Goal: Task Accomplishment & Management: Manage account settings

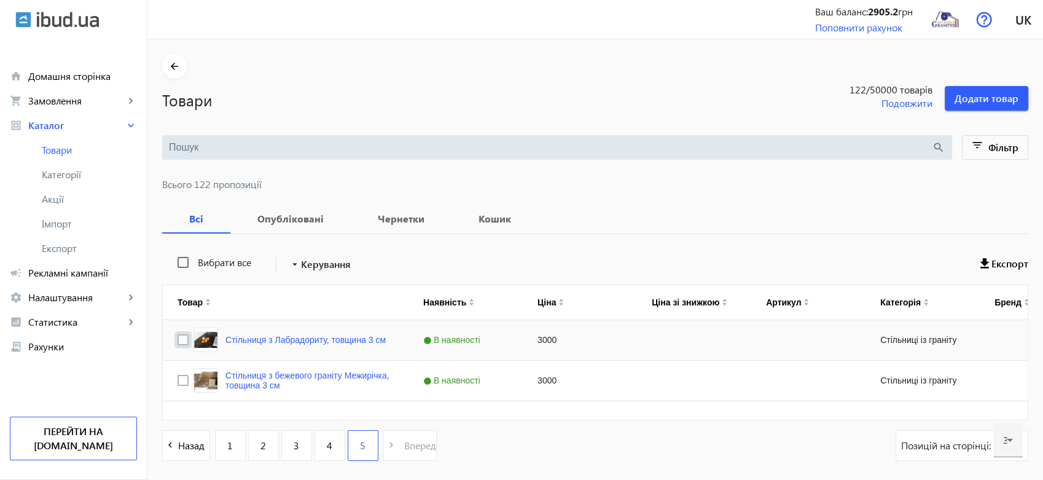
click at [177, 340] on input "Press Space to toggle row selection (unchecked)" at bounding box center [182, 339] width 11 height 11
checkbox input "true"
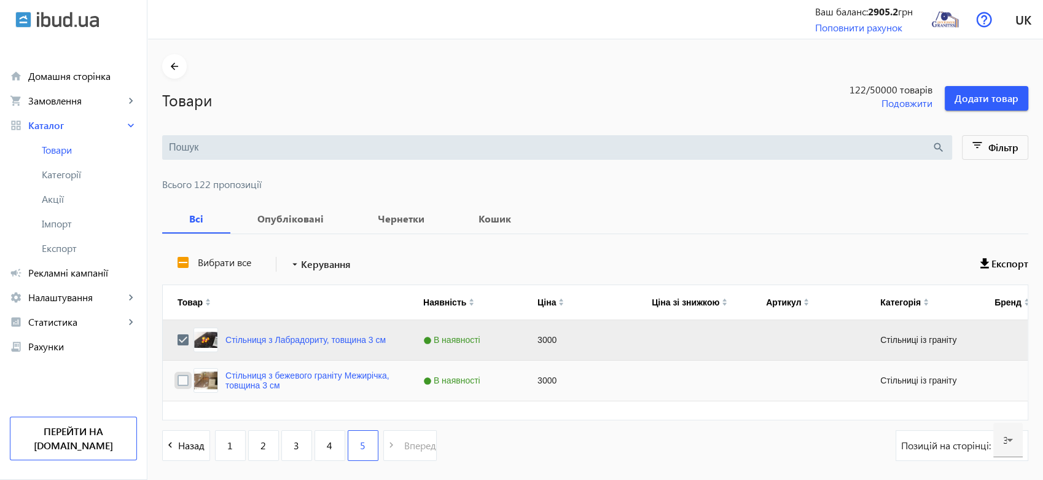
click at [177, 381] on input "Press Space to toggle row selection (unchecked)" at bounding box center [182, 380] width 11 height 11
checkbox input "true"
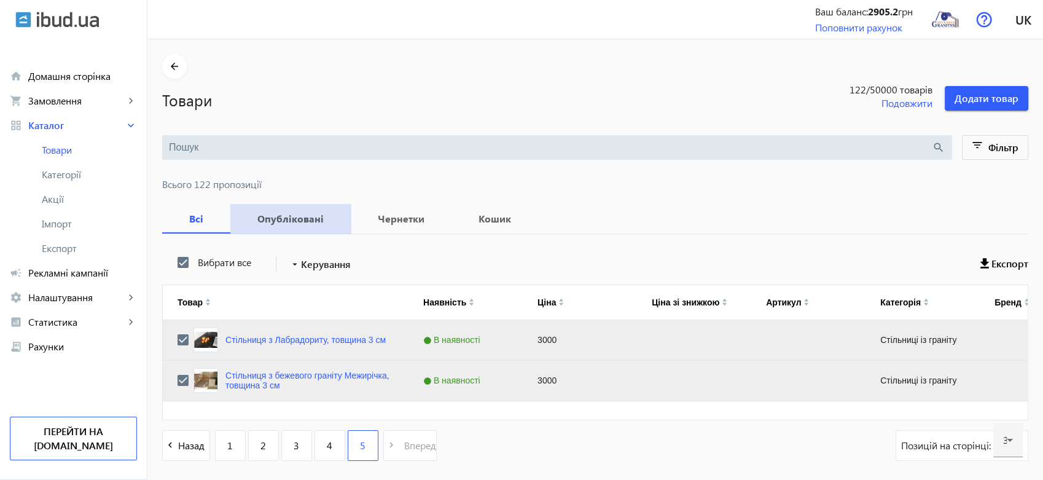
click at [302, 216] on b "Опубліковані" at bounding box center [290, 219] width 91 height 10
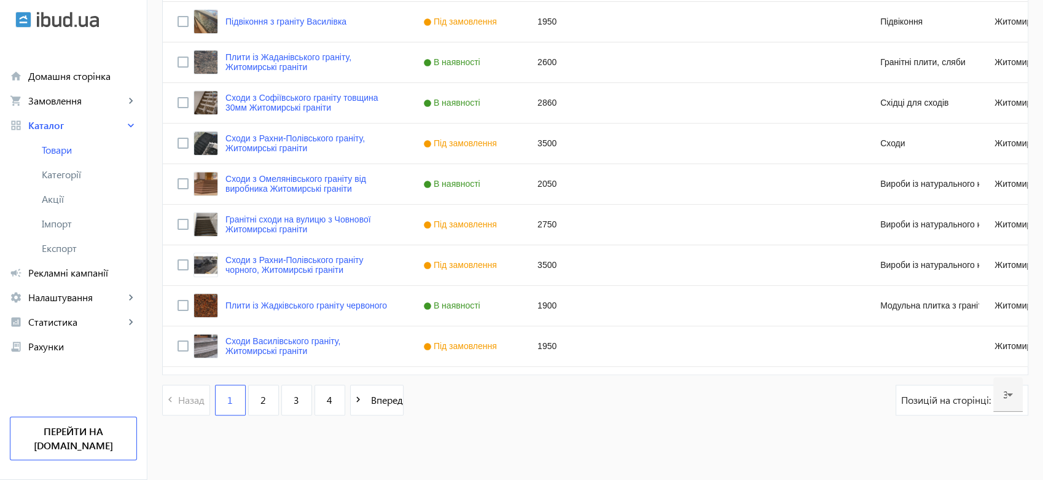
scroll to position [1172, 0]
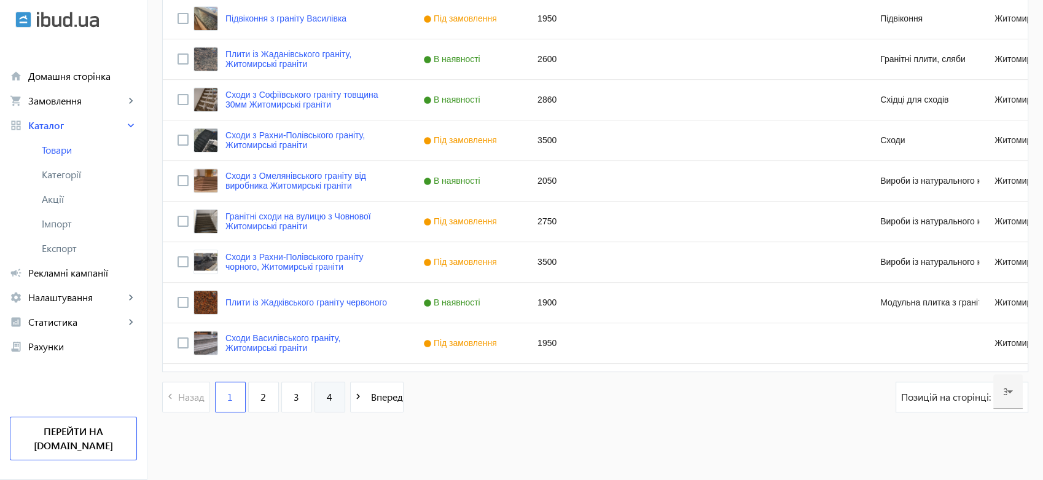
click at [327, 394] on link "4" at bounding box center [329, 396] width 31 height 31
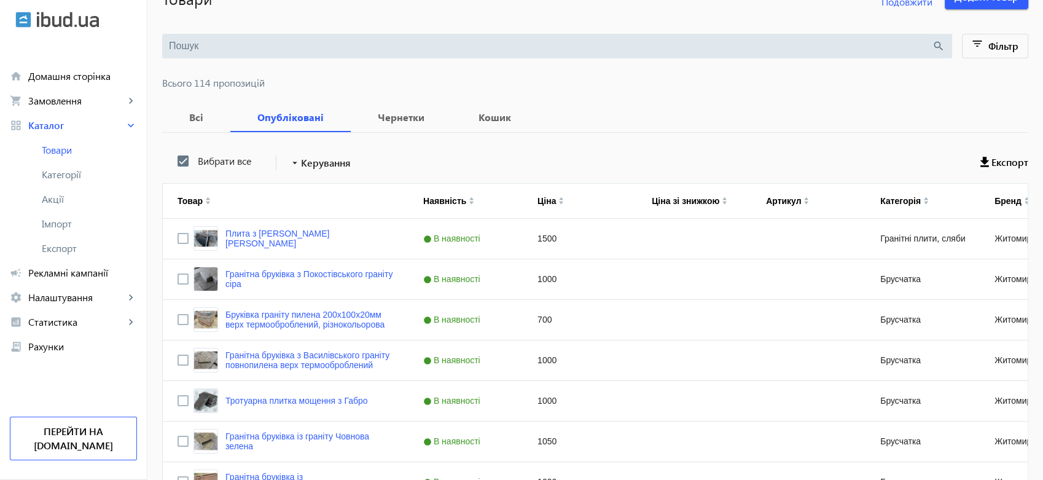
scroll to position [42, 0]
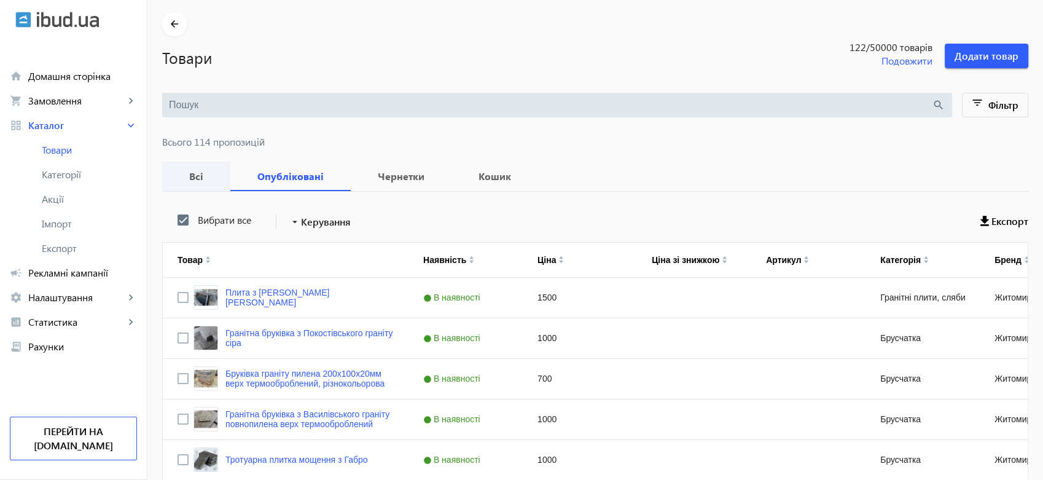
click at [195, 171] on b "Всі" at bounding box center [196, 176] width 39 height 10
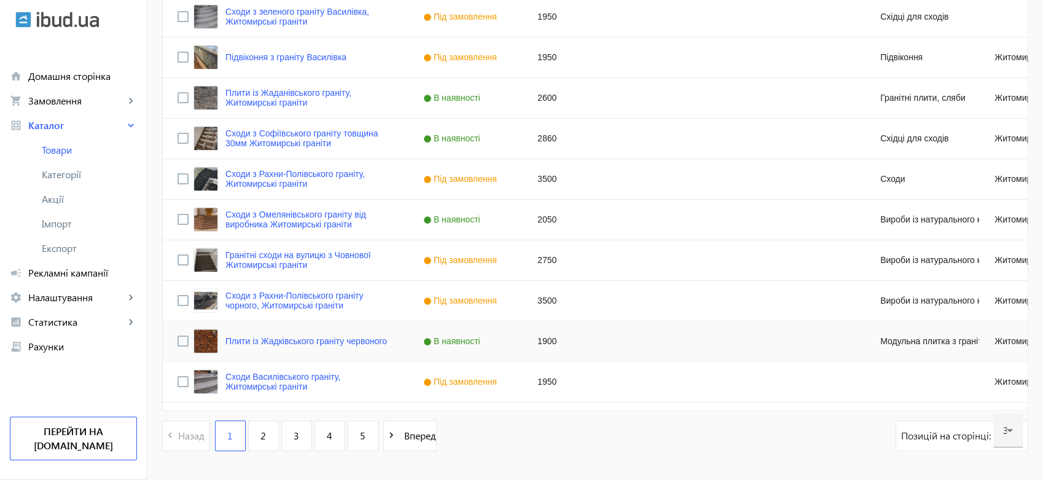
scroll to position [1172, 0]
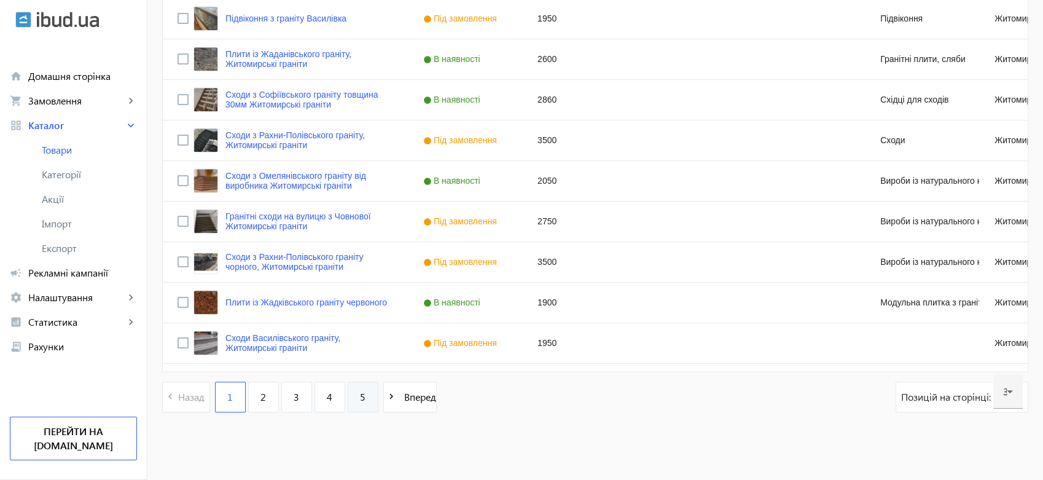
click at [360, 394] on span "5" at bounding box center [363, 397] width 6 height 14
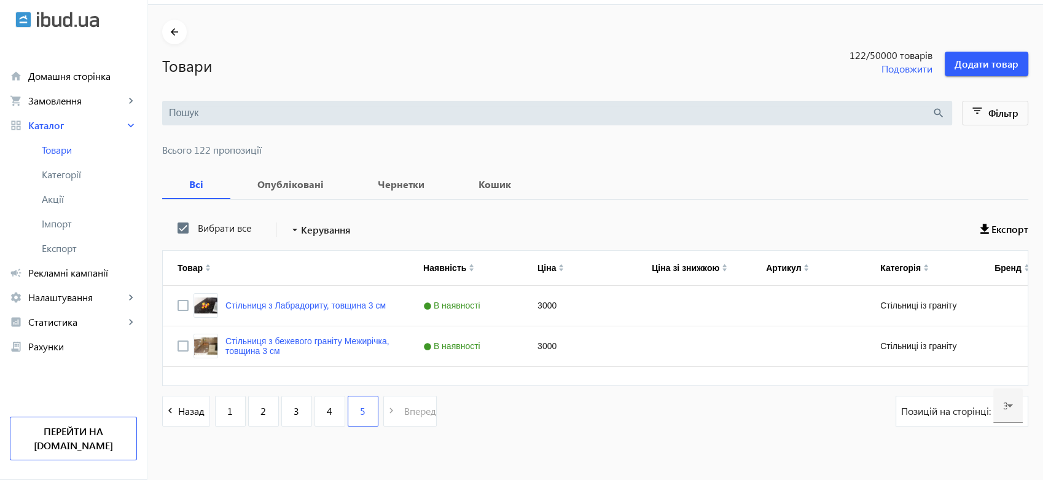
scroll to position [49, 0]
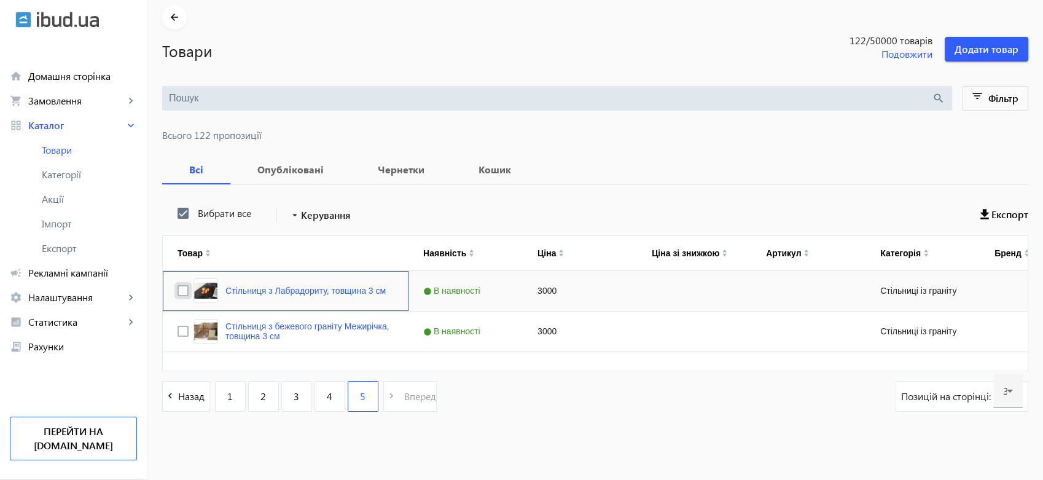
click at [177, 291] on input "Press Space to toggle row selection (unchecked)" at bounding box center [182, 290] width 11 height 11
checkbox input "true"
checkbox input "false"
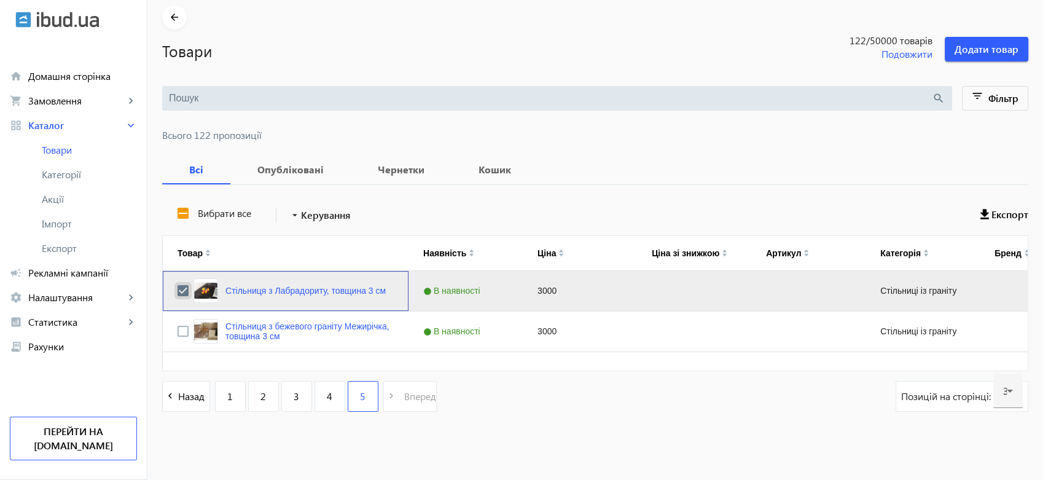
click at [177, 291] on input "Press Space to toggle row selection (checked)" at bounding box center [182, 290] width 11 height 11
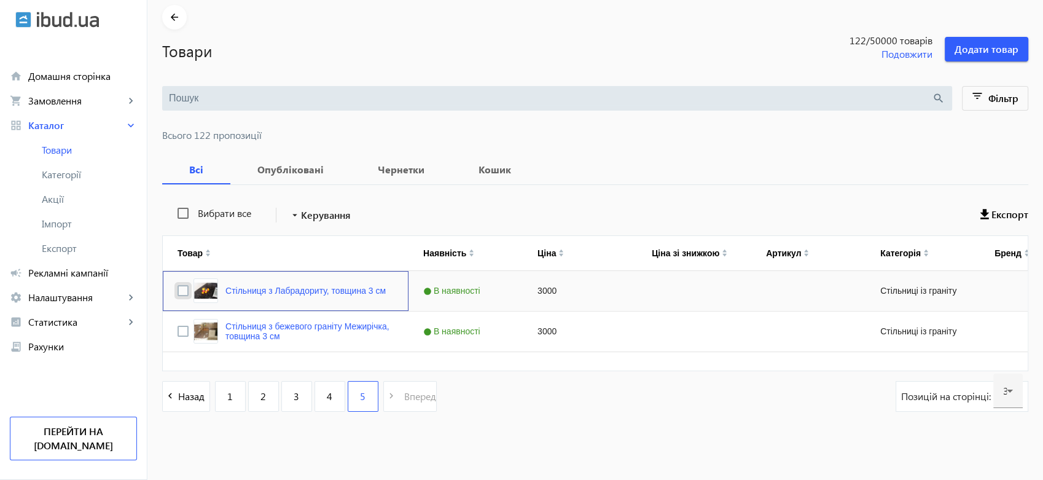
click at [177, 290] on input "Press Space to toggle row selection (unchecked)" at bounding box center [182, 290] width 11 height 11
checkbox input "true"
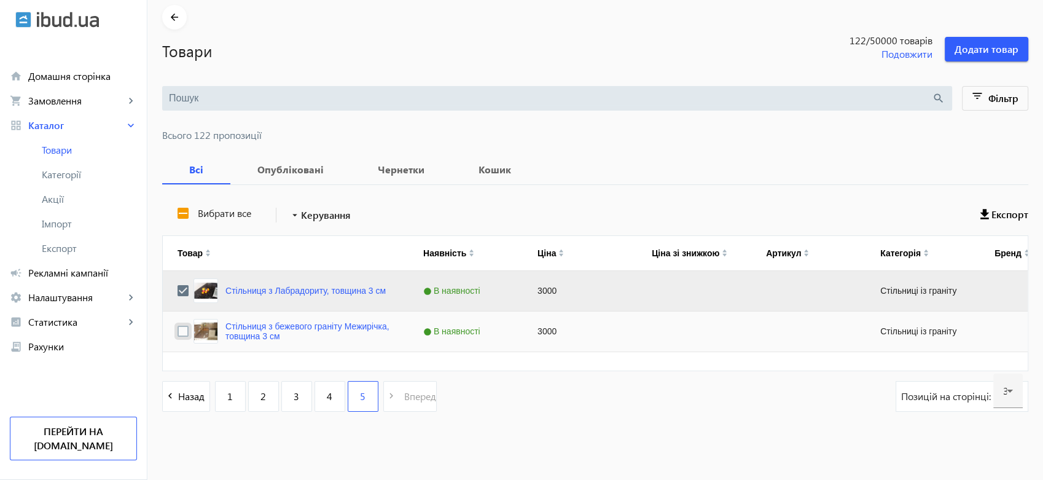
click at [177, 330] on input "Press Space to toggle row selection (unchecked)" at bounding box center [182, 330] width 11 height 11
checkbox input "true"
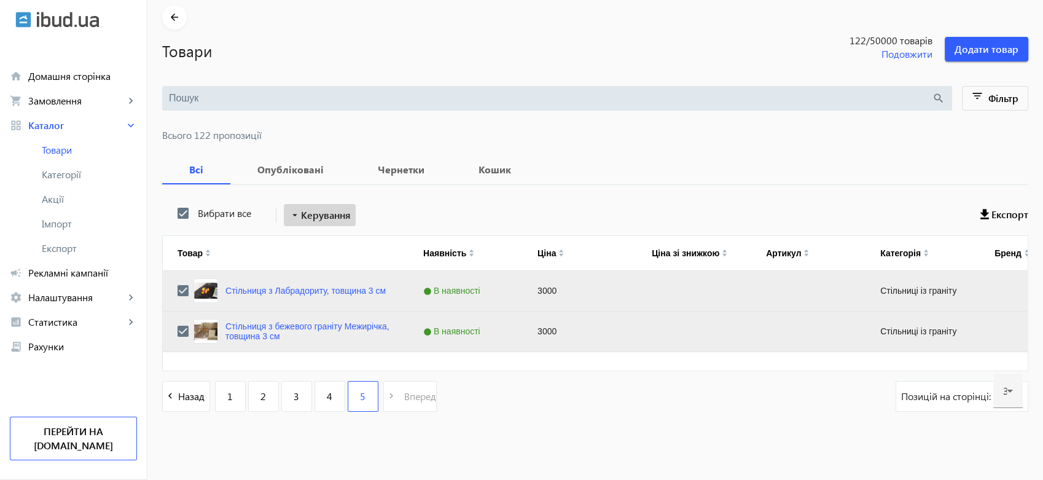
click at [316, 215] on span "Керування" at bounding box center [326, 215] width 50 height 15
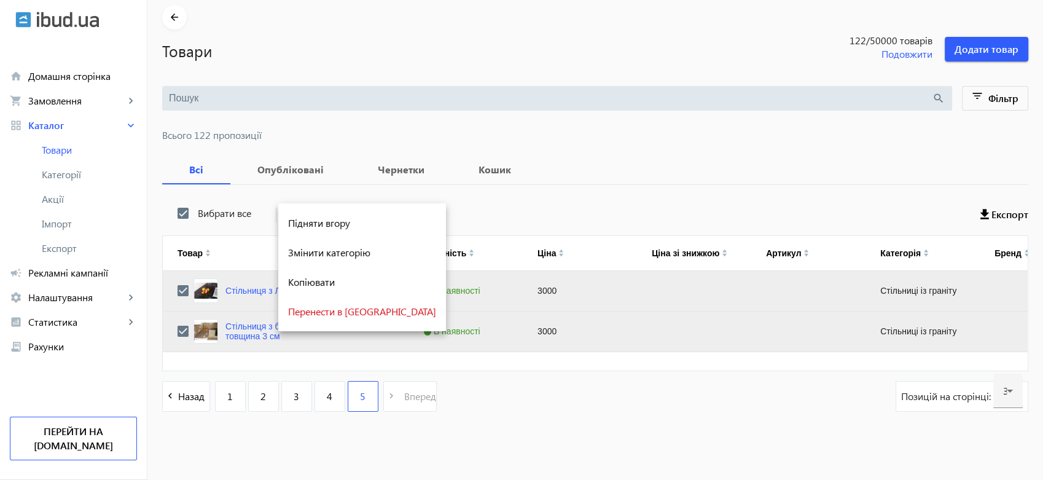
click at [523, 208] on div at bounding box center [521, 240] width 1043 height 480
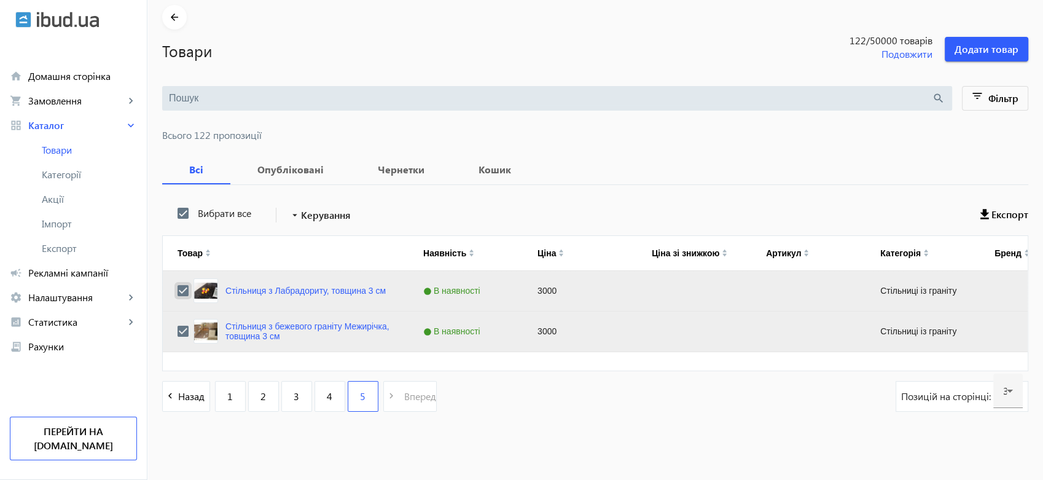
click at [177, 289] on input "Press Space to toggle row selection (checked)" at bounding box center [182, 290] width 11 height 11
checkbox input "false"
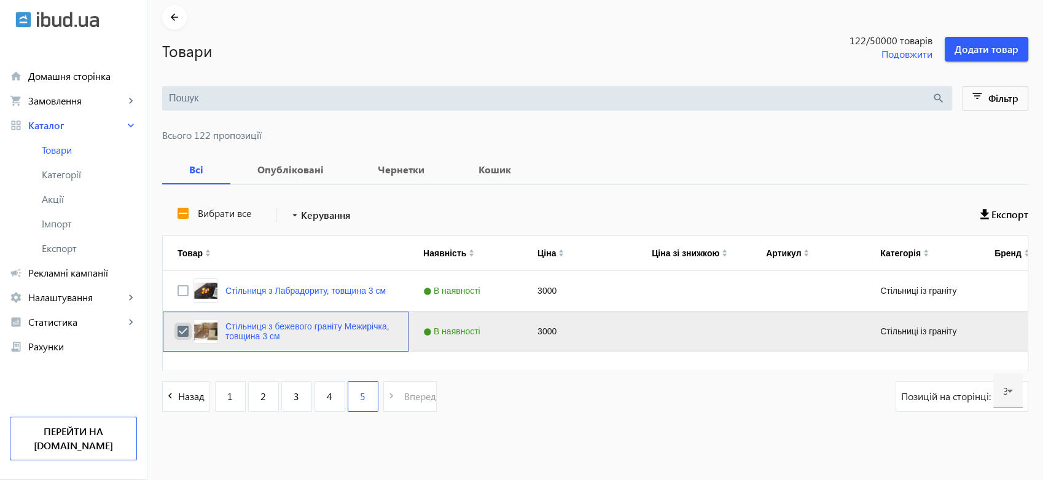
click at [177, 330] on input "Press Space to toggle row selection (checked)" at bounding box center [182, 330] width 11 height 11
checkbox input "false"
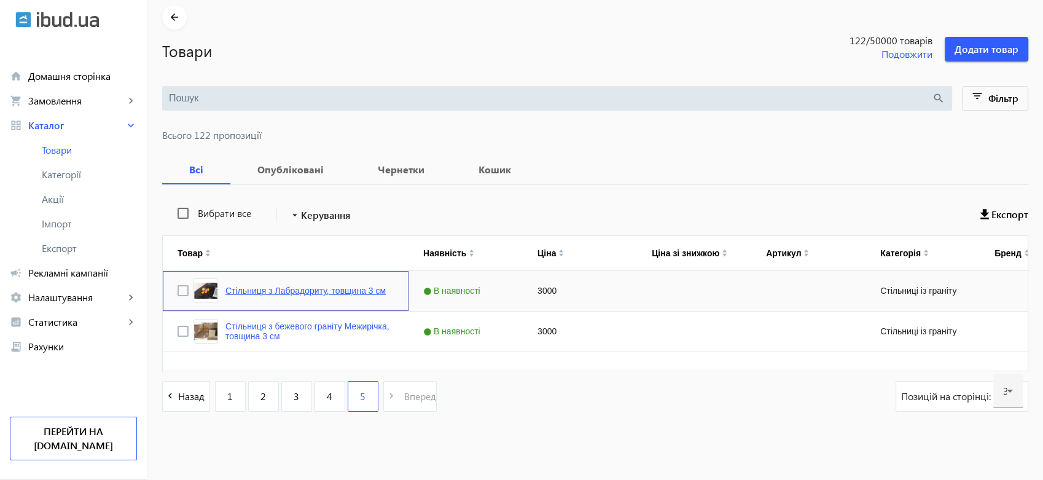
click at [290, 287] on link "Стільниця з Лабрадориту, товщина 3 см" at bounding box center [305, 291] width 160 height 10
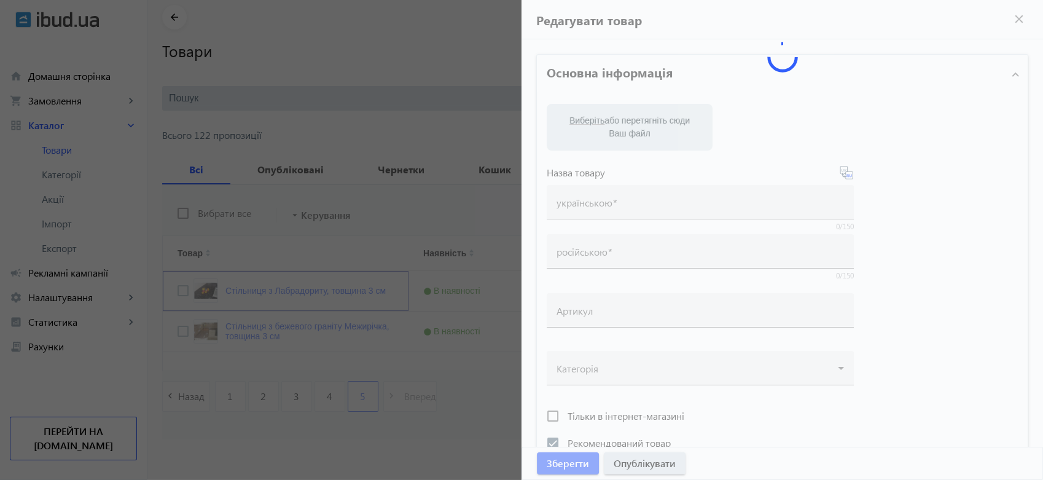
type input "Стільниця з Лабрадориту, товщина 3 см"
type input "Столешница из Лабрадорита, толщина 3 см"
checkbox input "true"
type input "3000"
type input "стільниця з лабрадориту, стільниця з каменю, стільниця чорна на кухню"
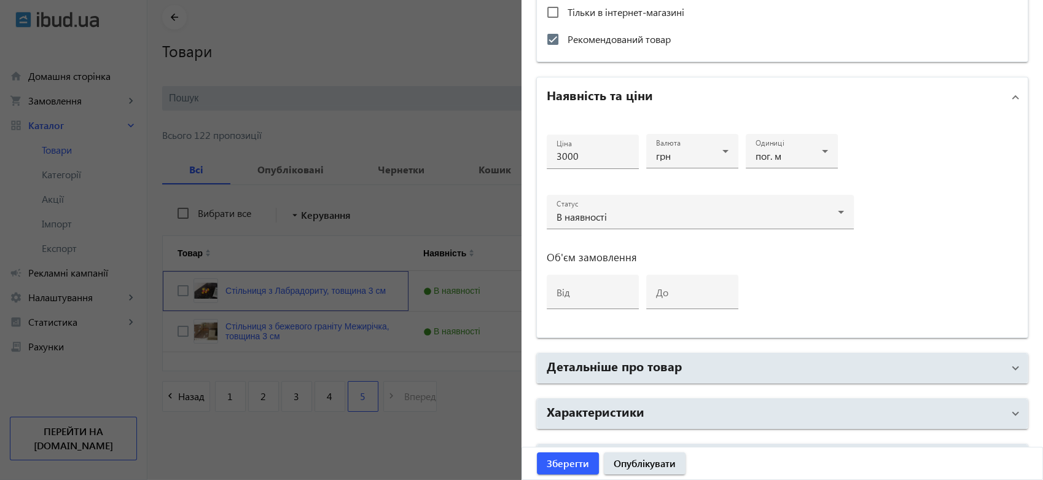
scroll to position [543, 0]
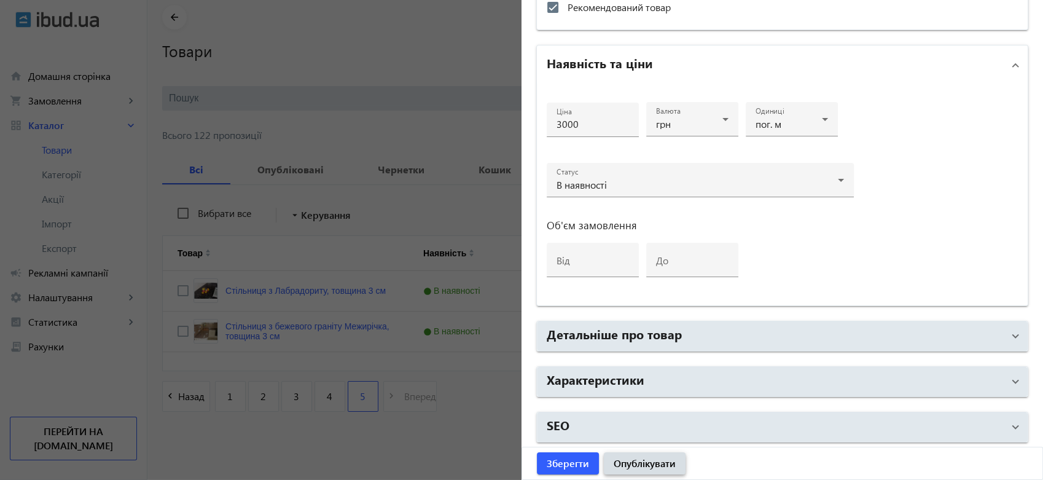
click at [658, 462] on span "Опублікувати" at bounding box center [644, 463] width 62 height 14
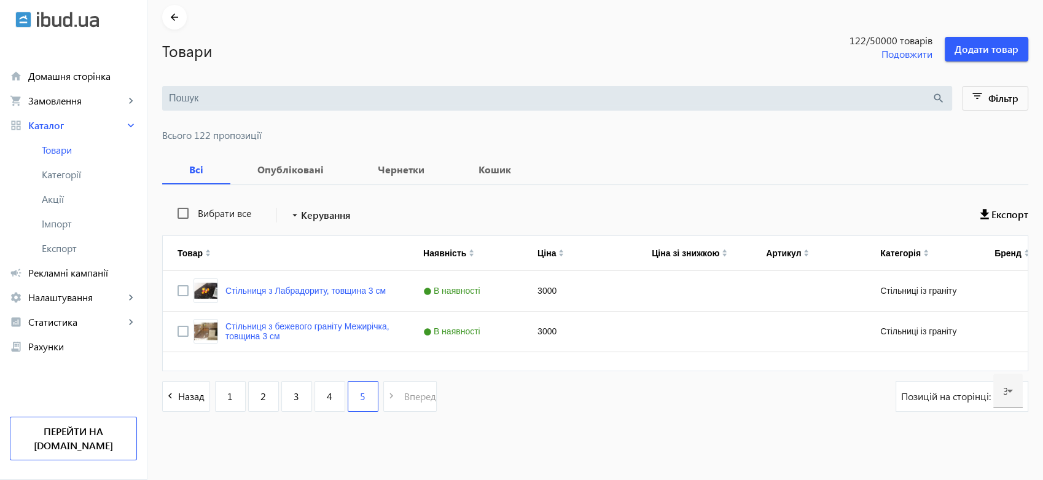
scroll to position [0, 0]
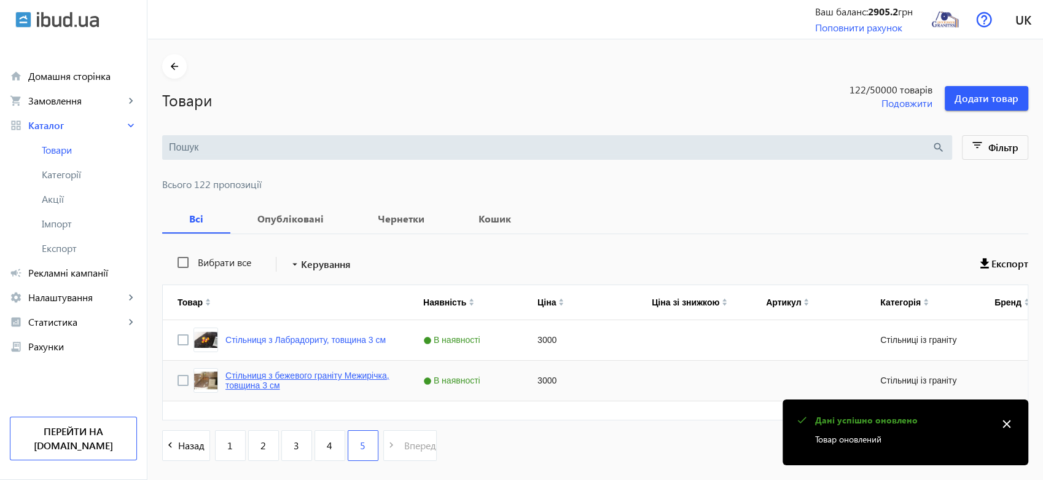
click at [250, 380] on link "Стільниця з бежевого граніту Межирічка, товщина 3 см" at bounding box center [309, 380] width 168 height 20
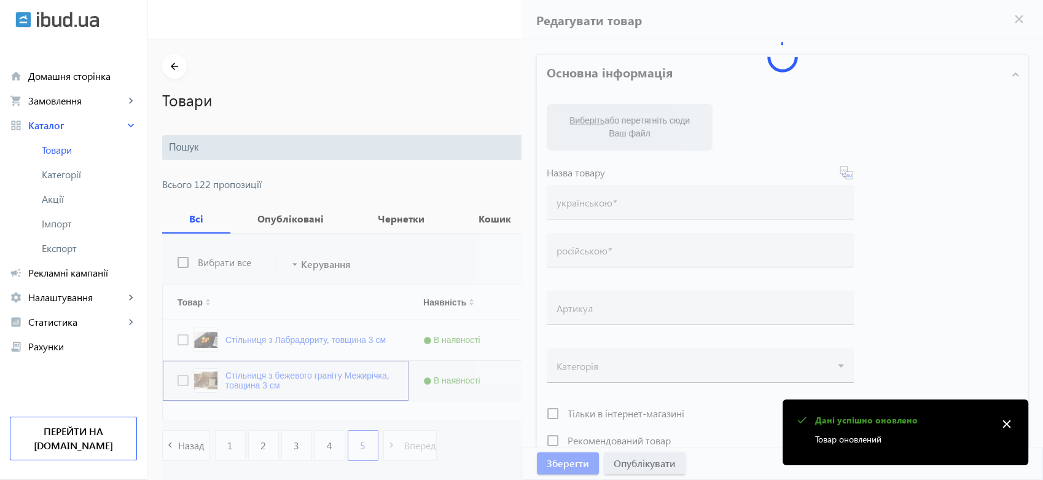
type input "Стільниця з бежевого граніту Межирічка, товщина 3 см"
type input "Стелешница из бежевого гранита Межиричка"
type input "3000"
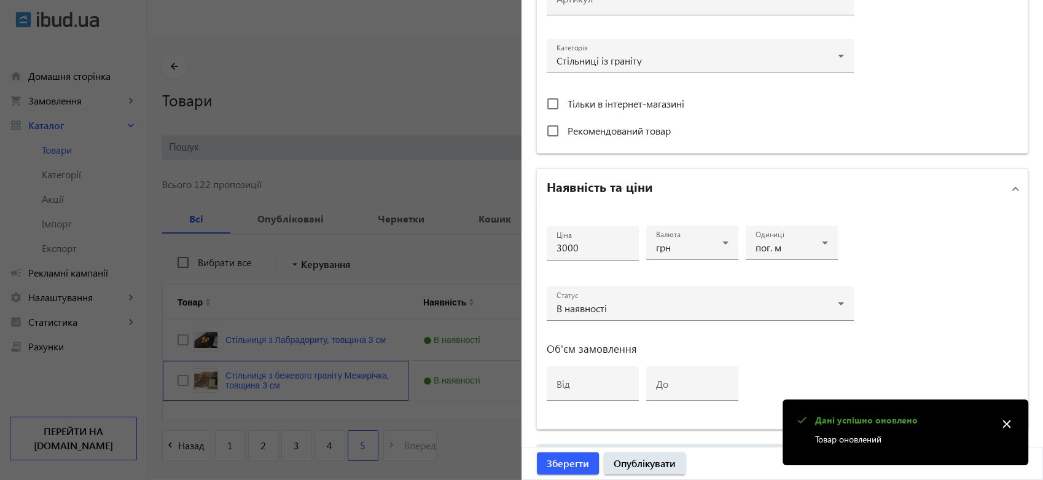
scroll to position [543, 0]
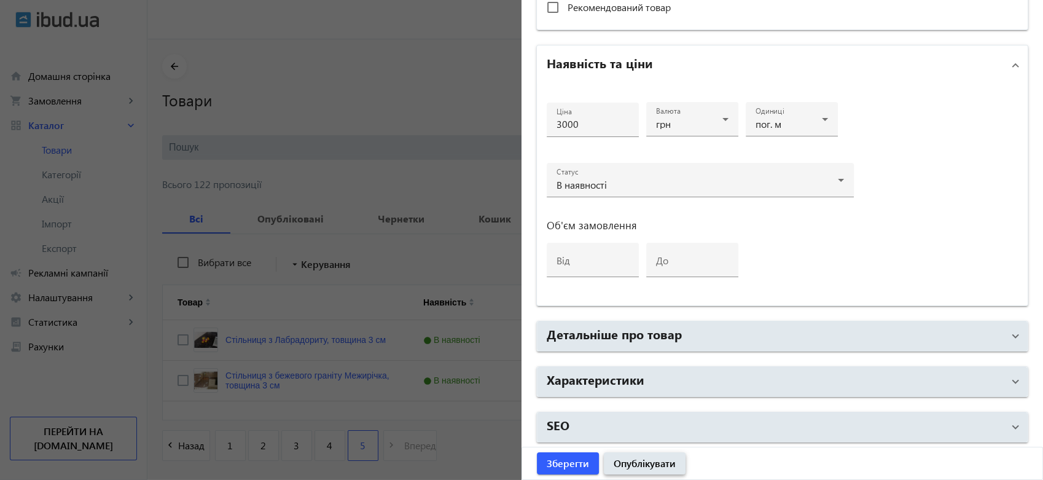
click at [634, 461] on span "Опублікувати" at bounding box center [644, 463] width 62 height 14
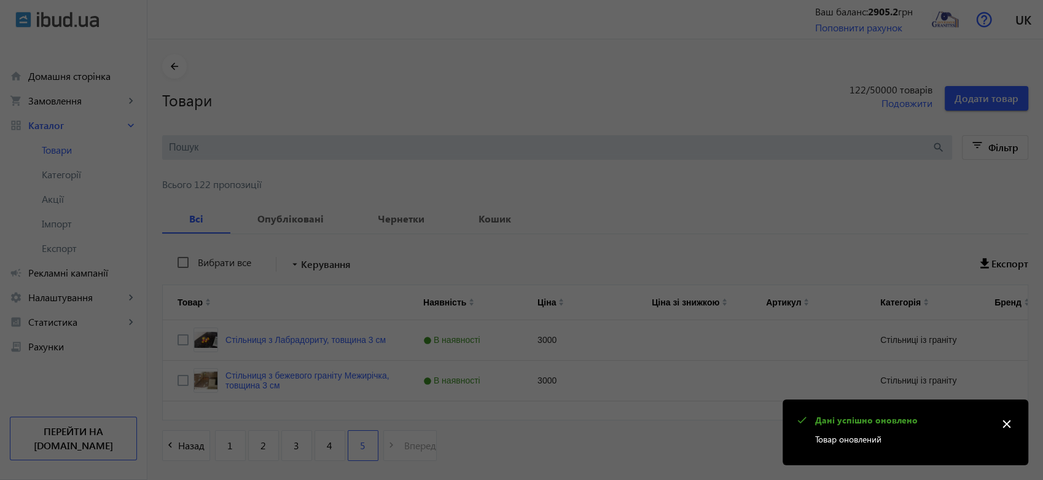
scroll to position [0, 0]
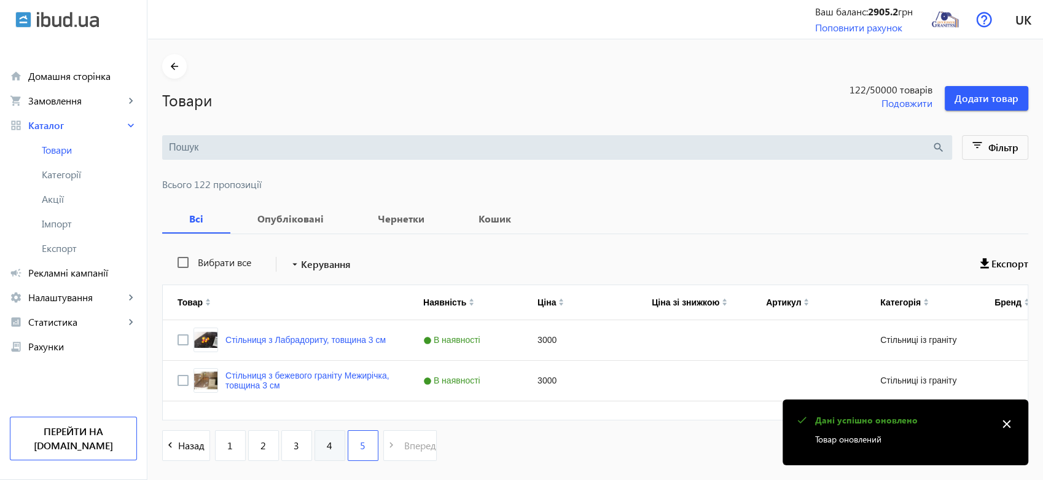
click at [327, 446] on span "4" at bounding box center [330, 445] width 6 height 14
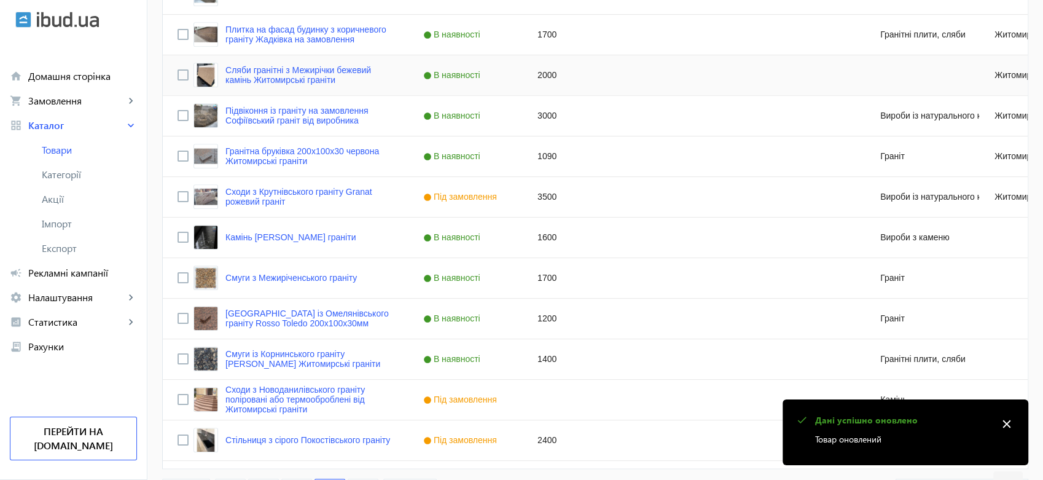
scroll to position [1172, 0]
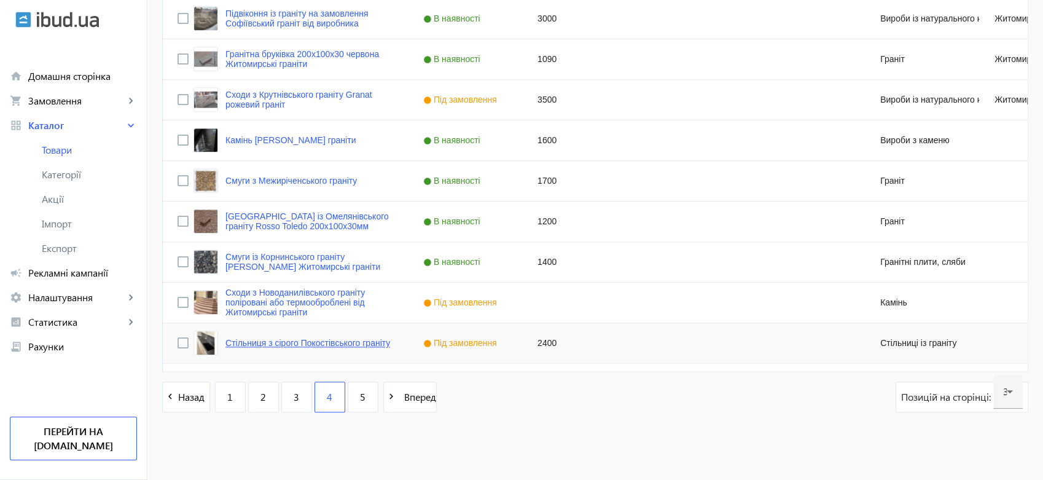
click at [292, 341] on link "Стільниця з сірого Покостівського граніту" at bounding box center [307, 343] width 165 height 10
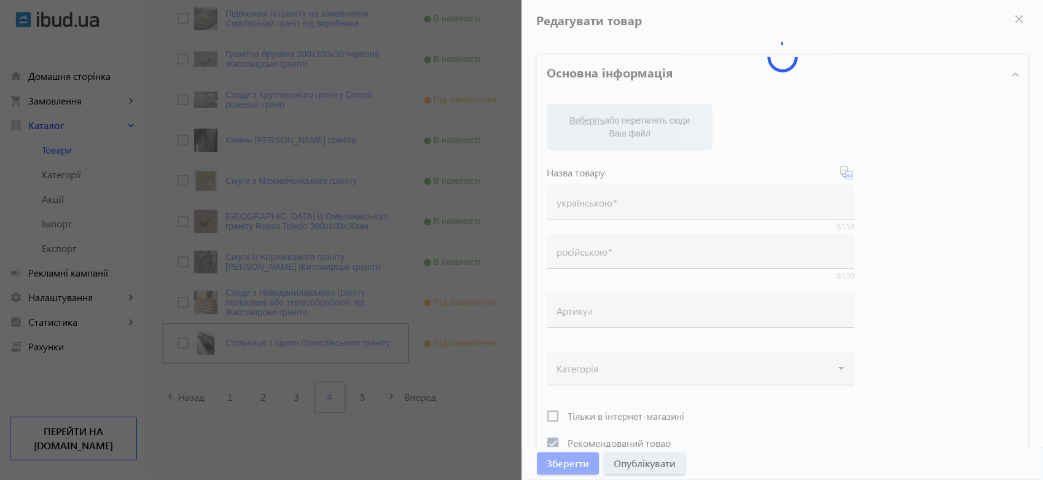
type input "Стільниця з сірого Покостівського граніту"
type input "Столешница из серого Покостовского гранита"
checkbox input "true"
type input "2400"
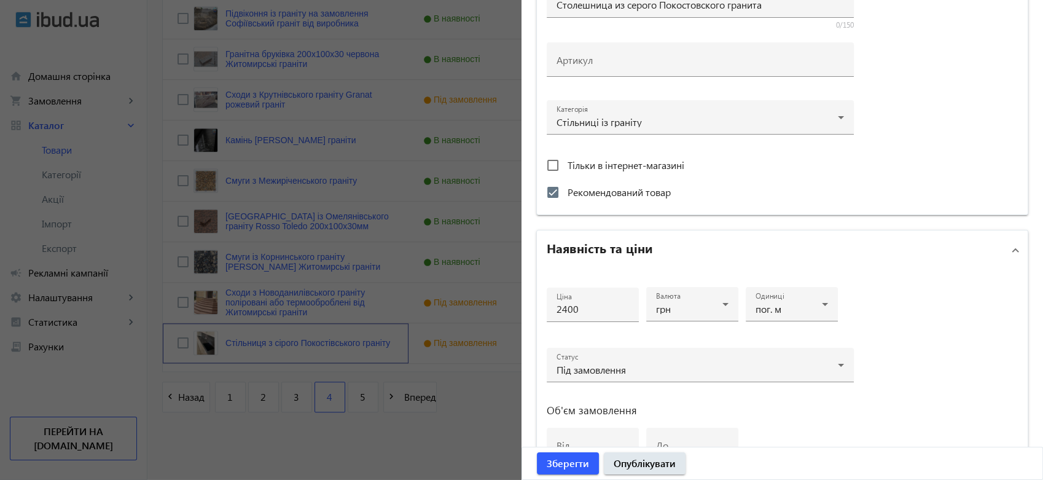
scroll to position [409, 0]
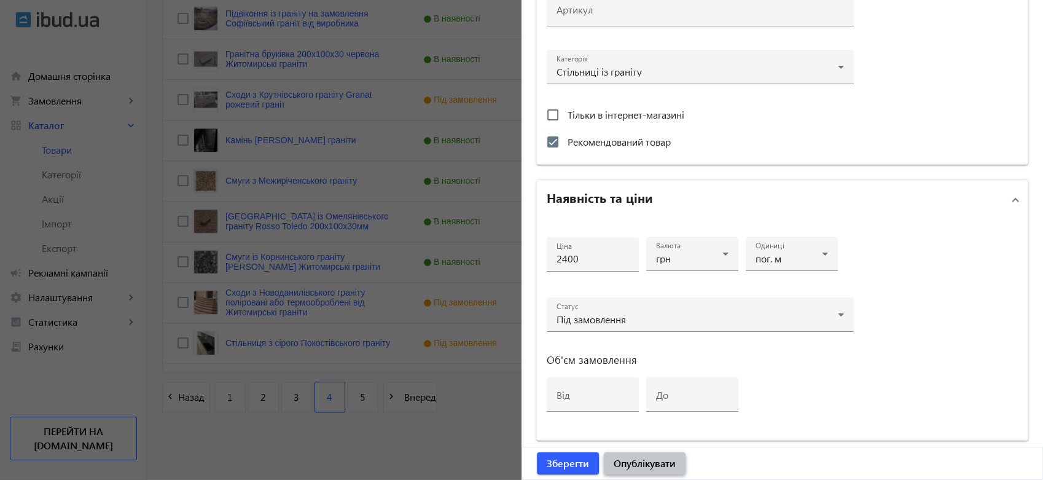
click at [649, 459] on span "Опублікувати" at bounding box center [644, 463] width 62 height 14
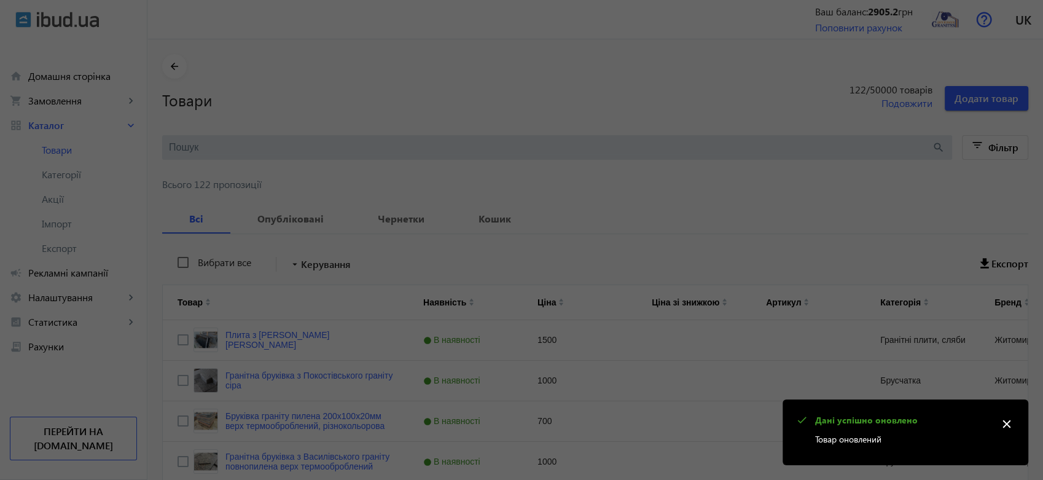
scroll to position [0, 0]
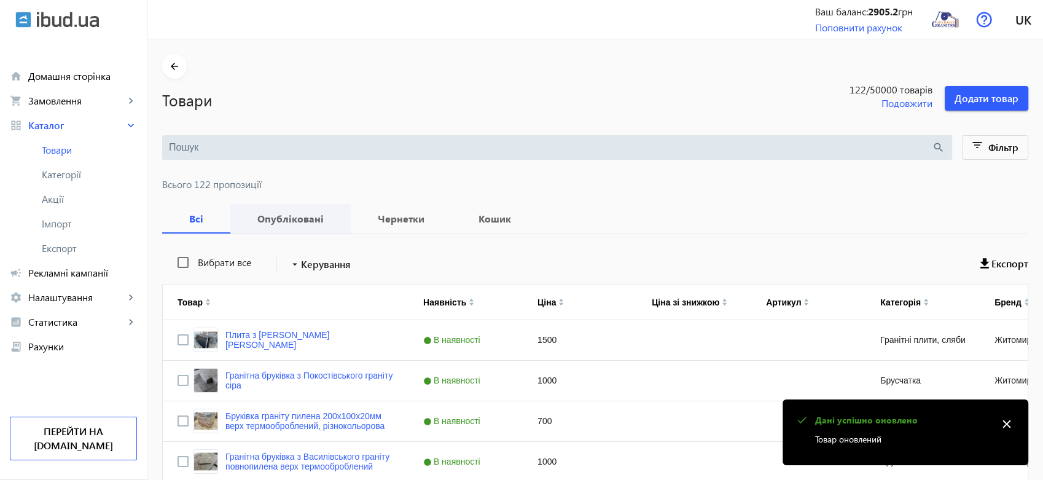
click at [275, 221] on b "Опубліковані" at bounding box center [290, 219] width 91 height 10
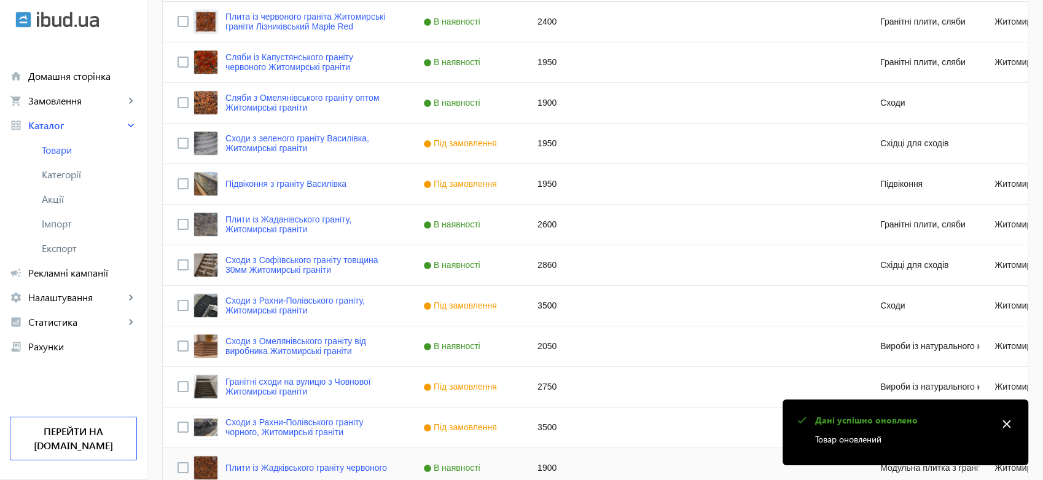
scroll to position [1172, 0]
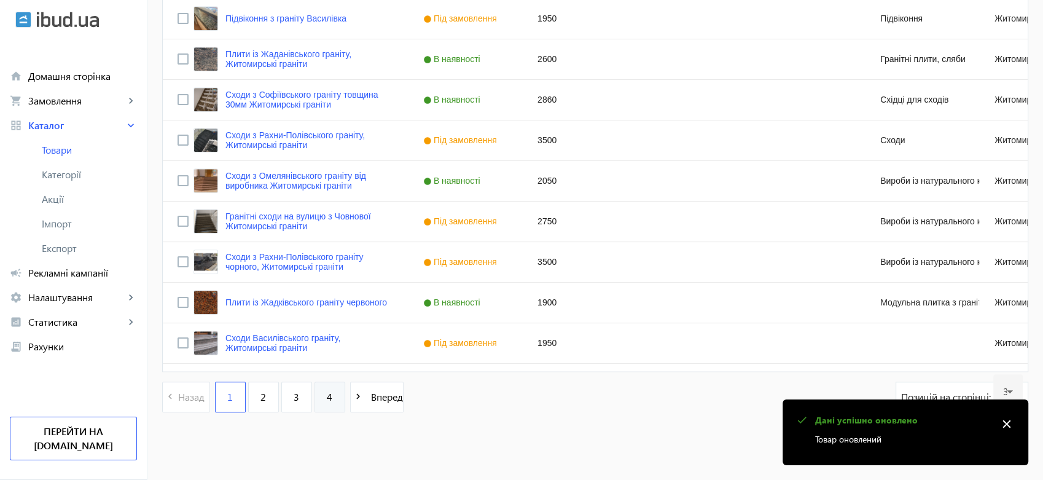
click at [327, 398] on span "4" at bounding box center [330, 397] width 6 height 14
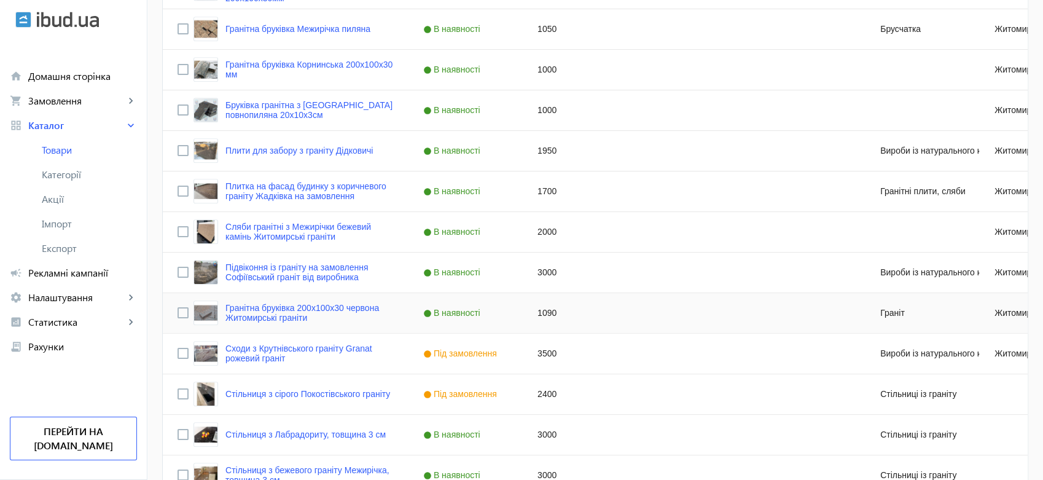
scroll to position [1051, 0]
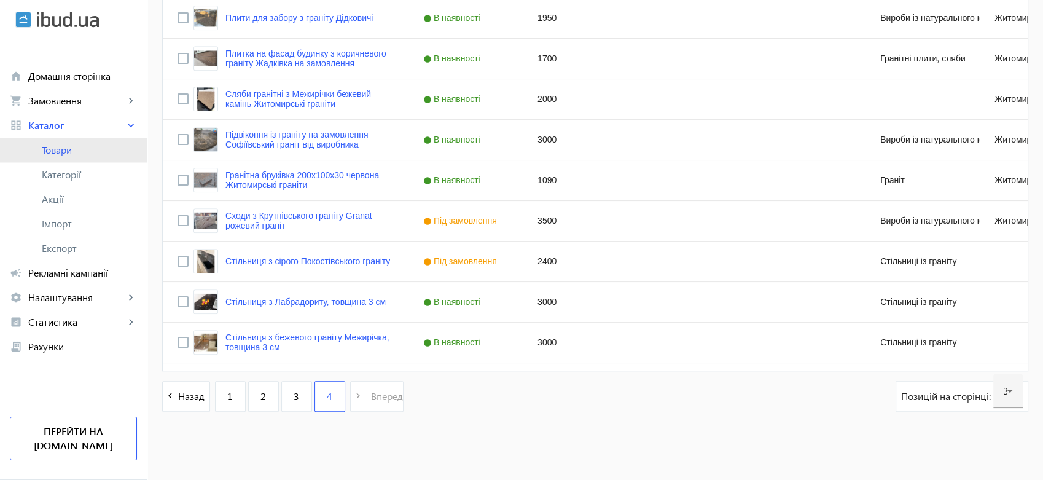
click at [61, 146] on span "Товари" at bounding box center [89, 150] width 95 height 12
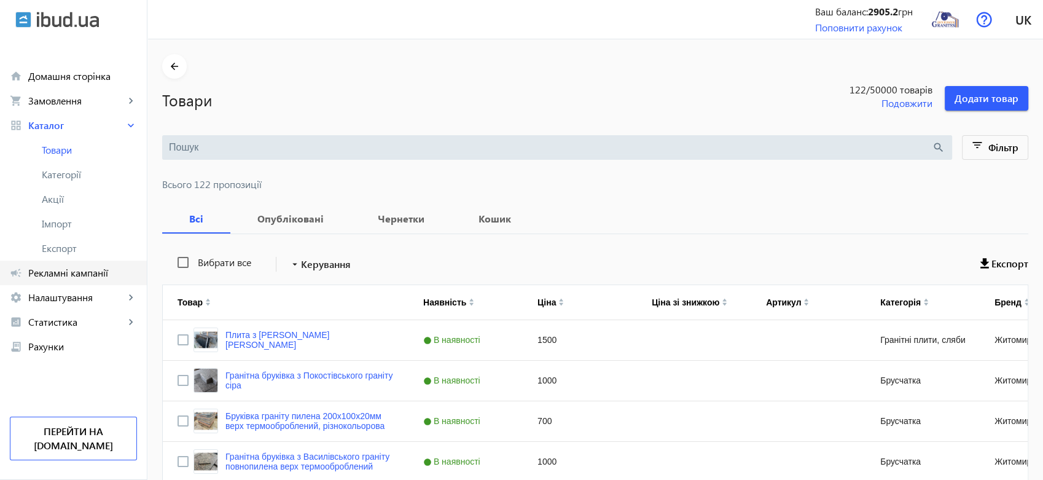
click at [66, 270] on span "Рекламні кампанії" at bounding box center [82, 273] width 109 height 12
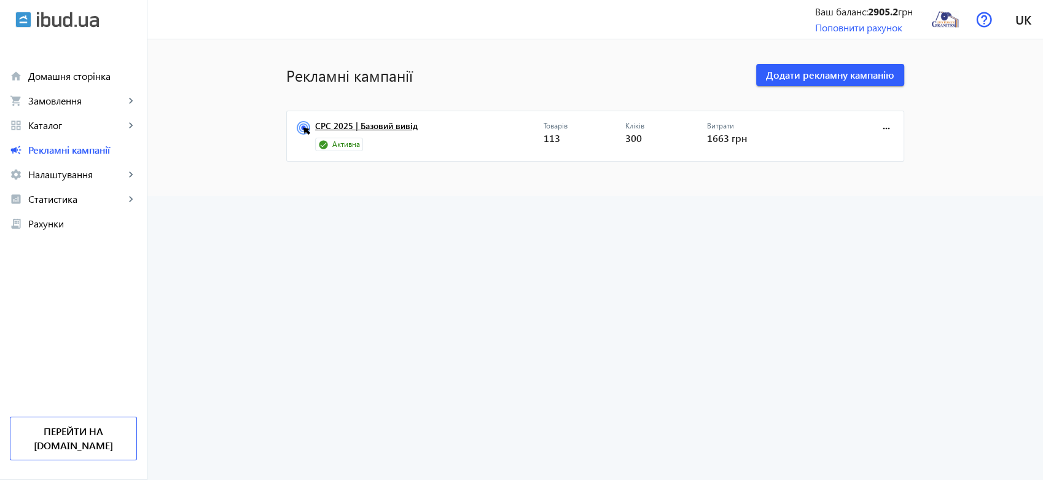
click at [405, 126] on link "CPC 2025 | Базовий вивід" at bounding box center [429, 129] width 228 height 17
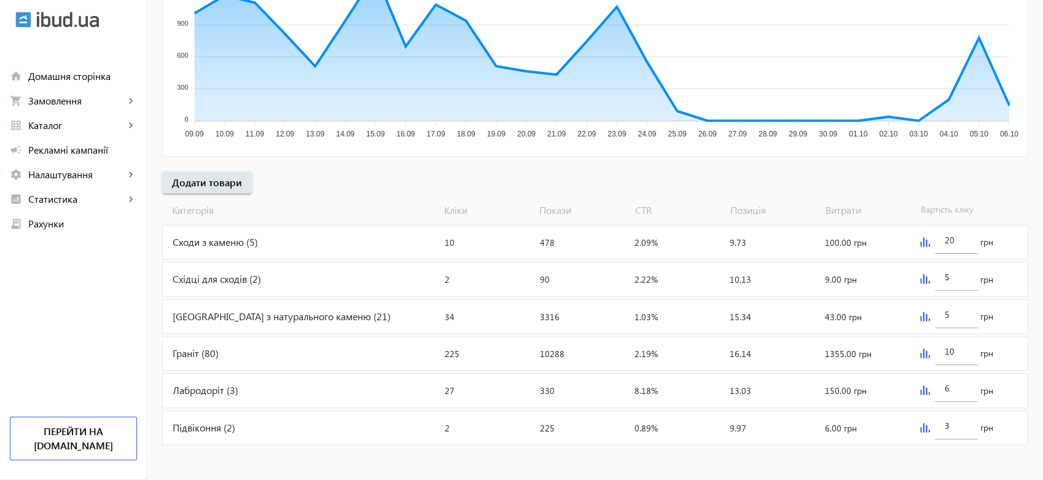
scroll to position [299, 0]
click at [207, 177] on span "Додати товари" at bounding box center [207, 182] width 70 height 14
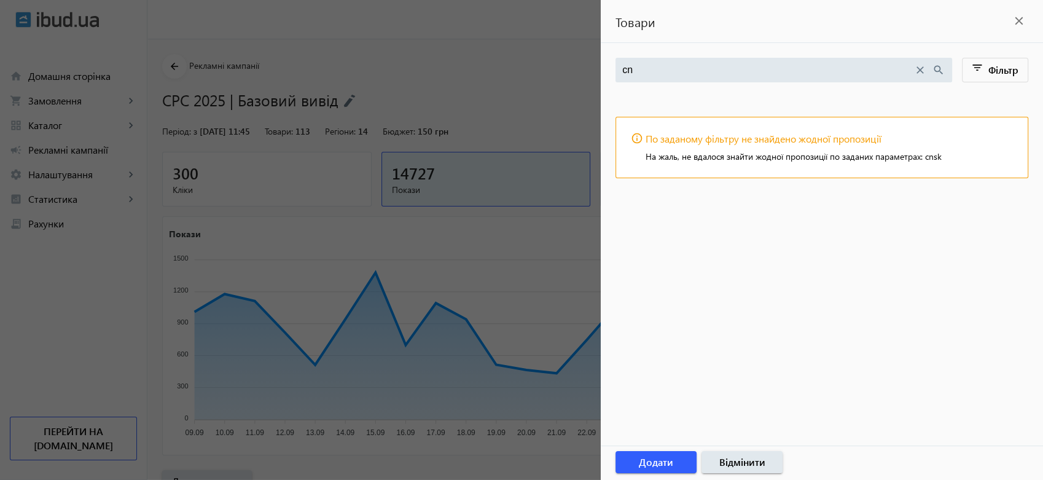
type input "c"
type input "стіль"
click at [924, 68] on mat-icon "close" at bounding box center [920, 70] width 14 height 14
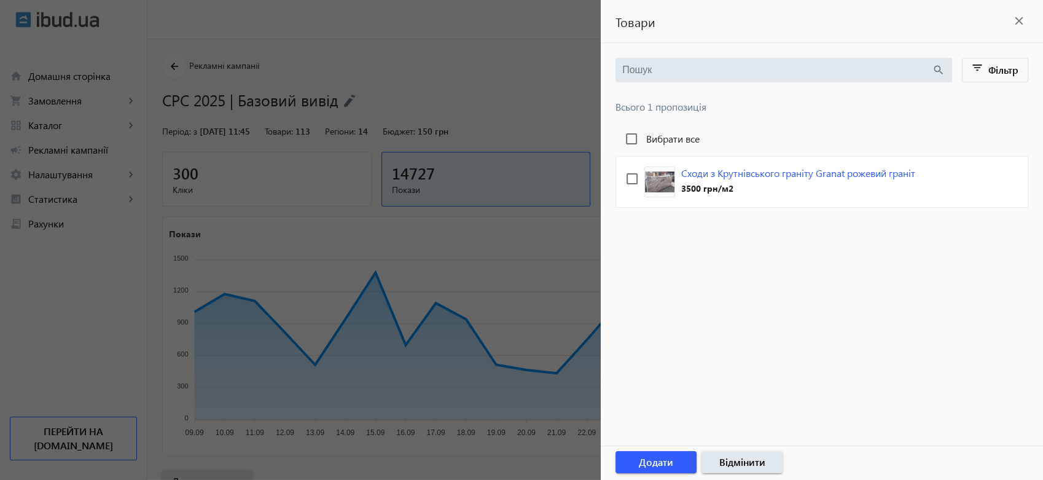
click at [1019, 17] on mat-icon "close" at bounding box center [1019, 21] width 18 height 18
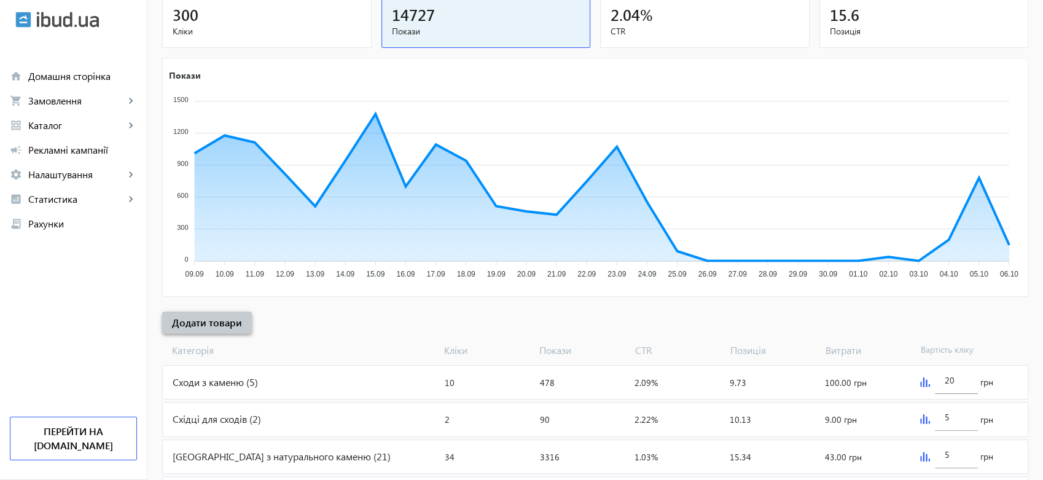
scroll to position [299, 0]
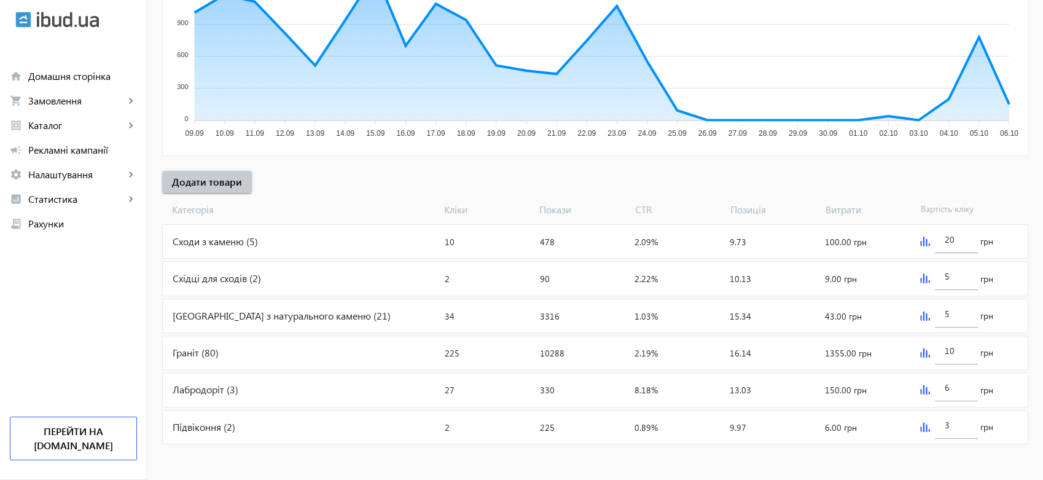
click at [187, 349] on div "Граніт (80)" at bounding box center [301, 352] width 277 height 33
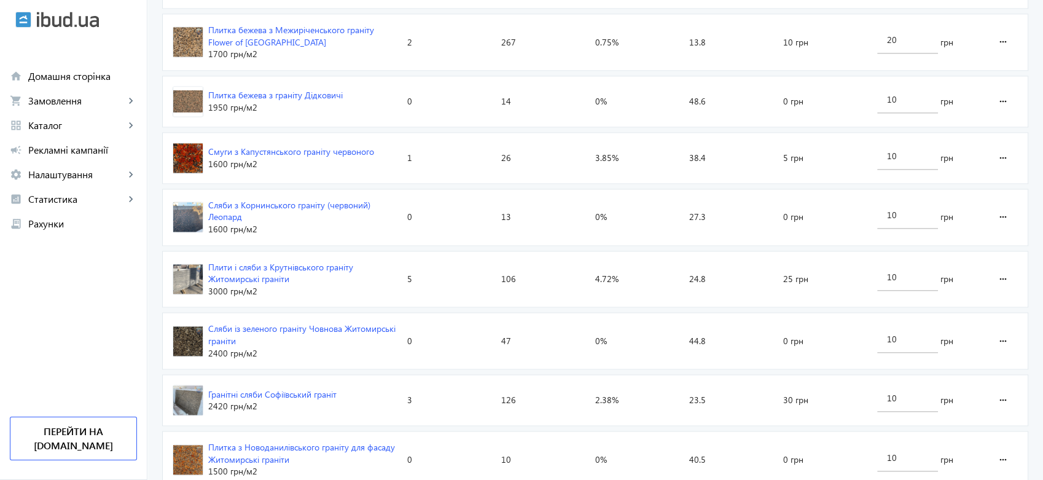
scroll to position [1889, 0]
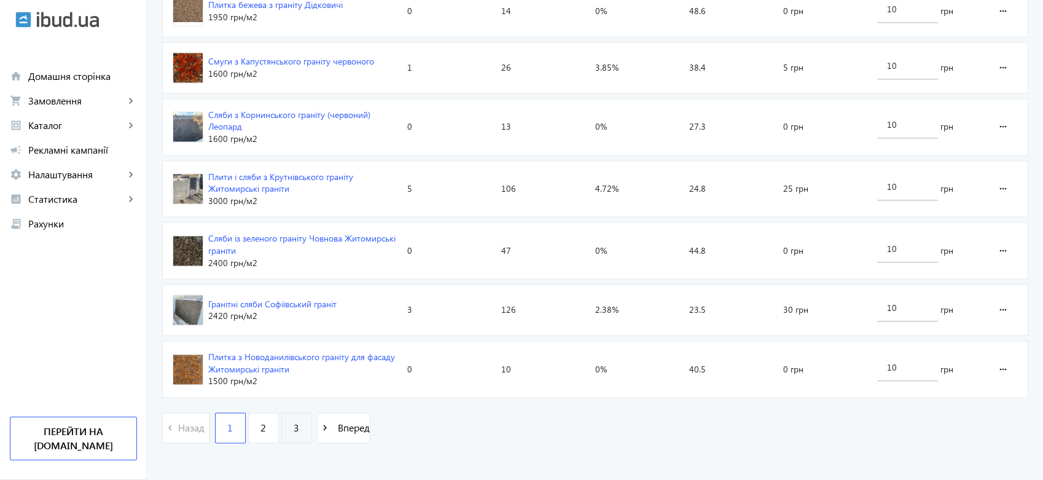
click at [286, 417] on link "3" at bounding box center [296, 427] width 31 height 31
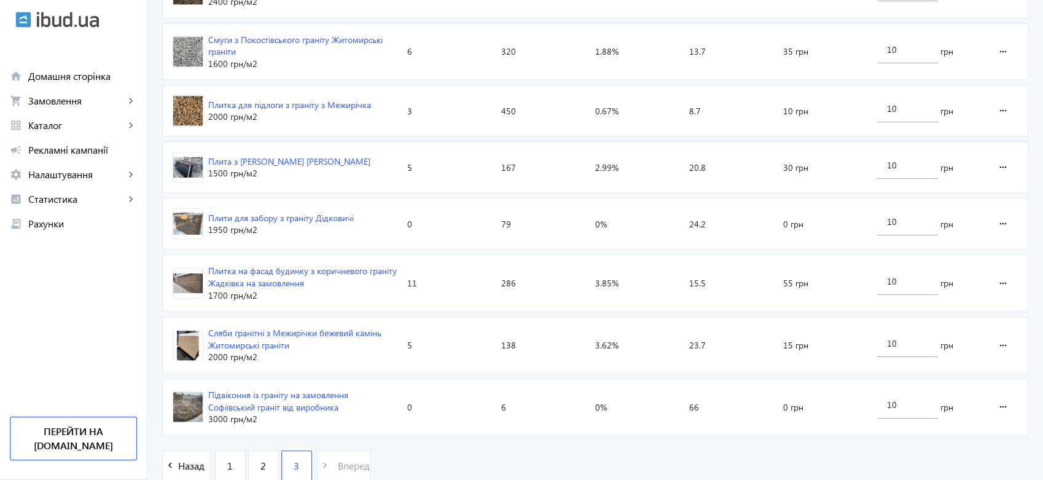
scroll to position [1260, 0]
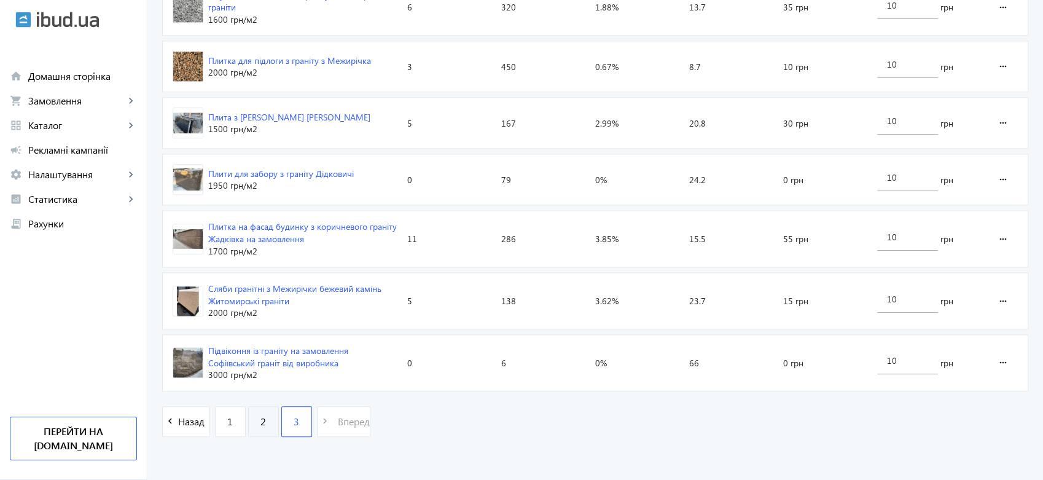
click at [260, 418] on span "2" at bounding box center [263, 422] width 6 height 14
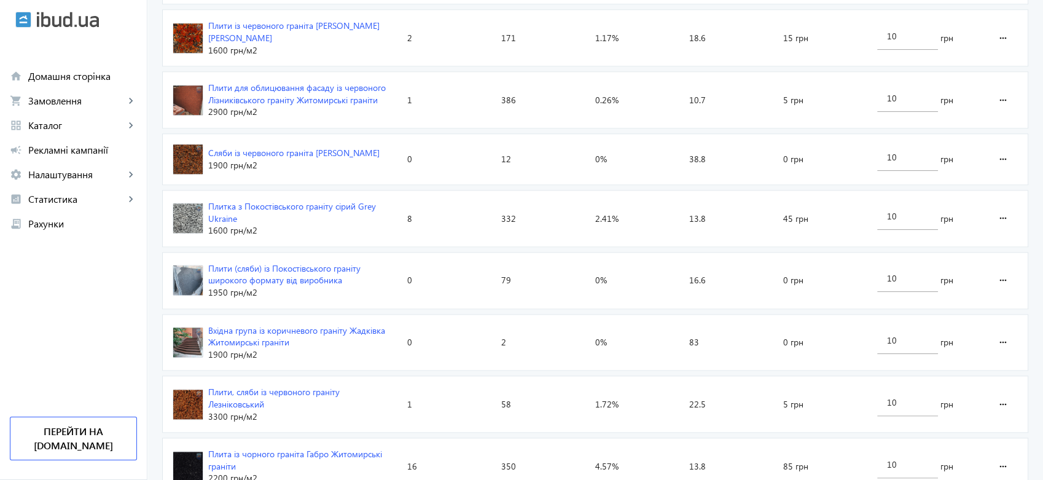
scroll to position [1228, 0]
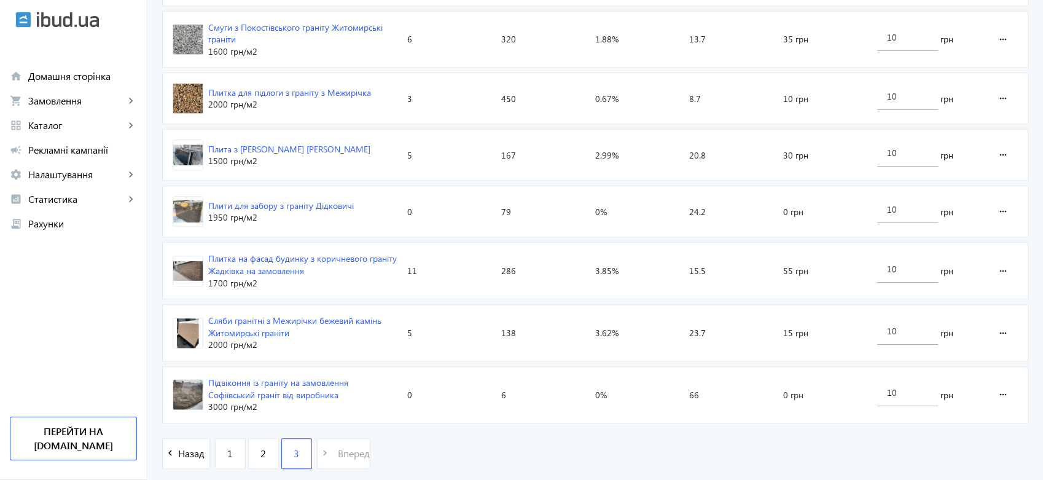
scroll to position [1260, 0]
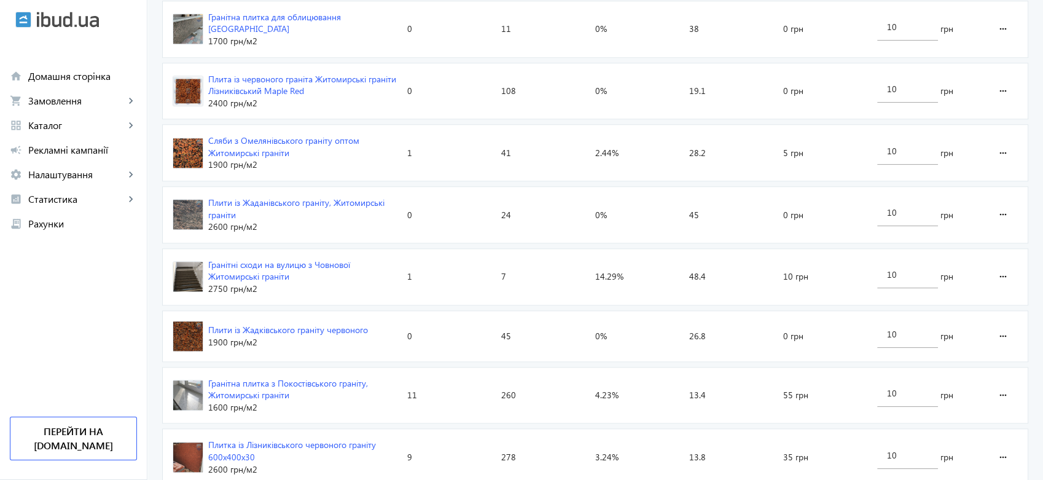
scroll to position [1889, 0]
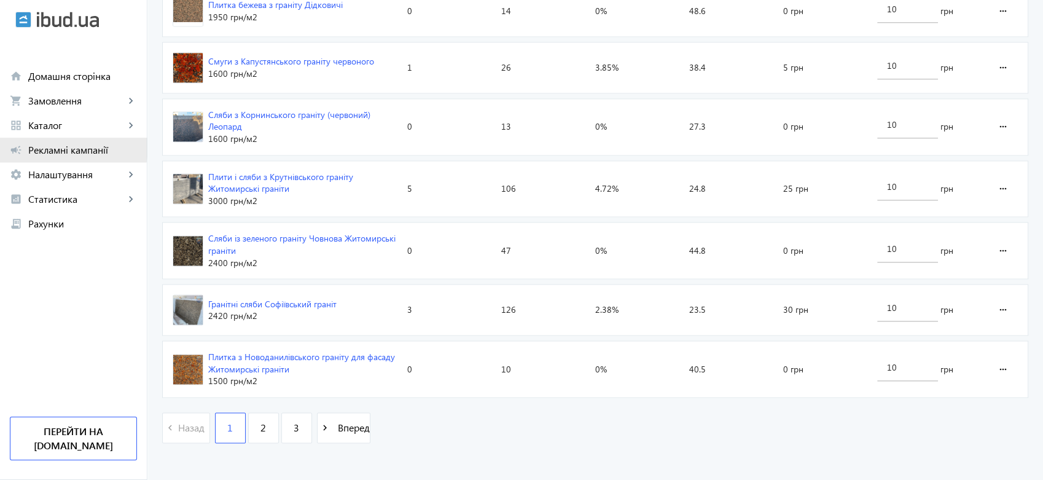
click at [57, 146] on span "Рекламні кампанії" at bounding box center [82, 150] width 109 height 12
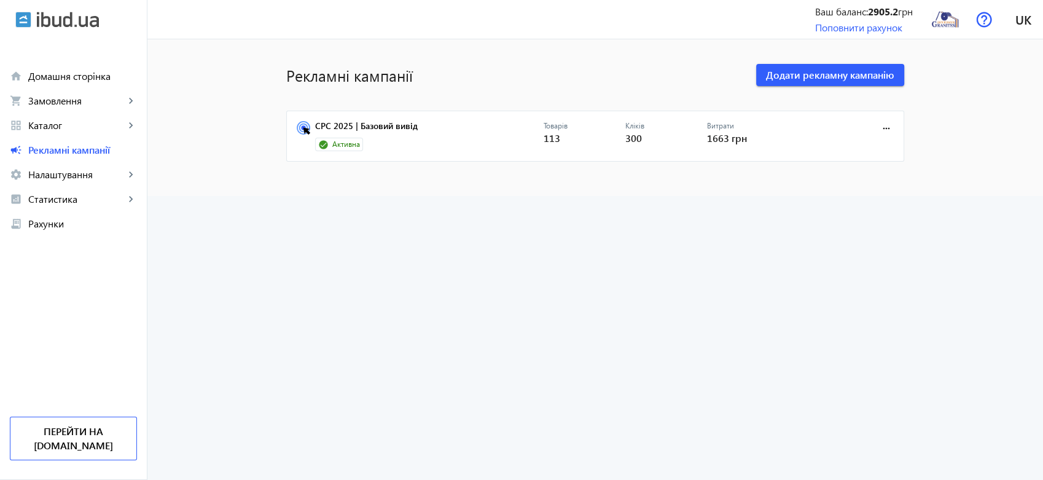
click at [362, 117] on mat-card "CPC 2025 | Базовий вивід Активна Товарів 113 Кліків 300 Витрати 1663 грн more_h…" at bounding box center [595, 137] width 618 height 52
click at [360, 124] on link "CPC 2025 | Базовий вивід" at bounding box center [429, 129] width 228 height 17
click at [832, 77] on span "Додати рекламну кампанію" at bounding box center [830, 75] width 128 height 14
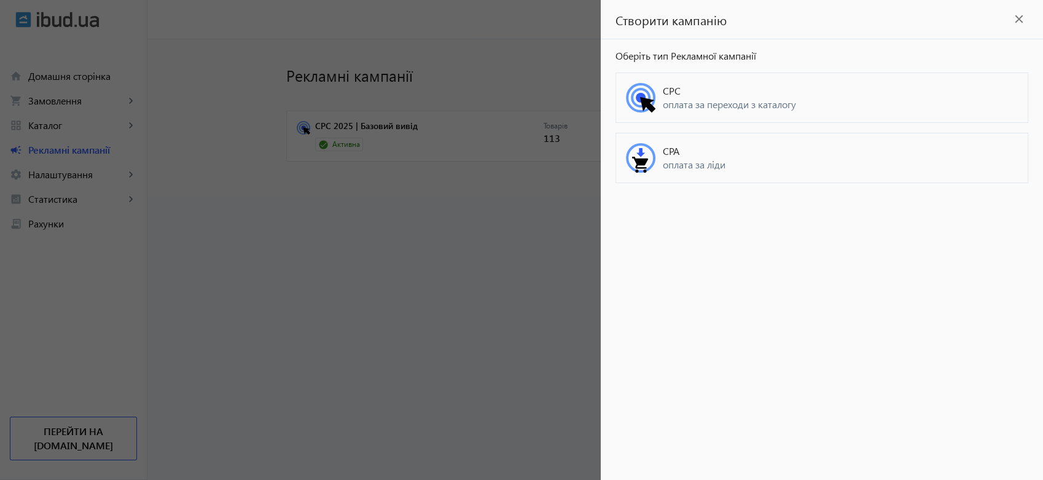
click at [723, 101] on span "оплата за переходи з каталогу" at bounding box center [840, 105] width 355 height 14
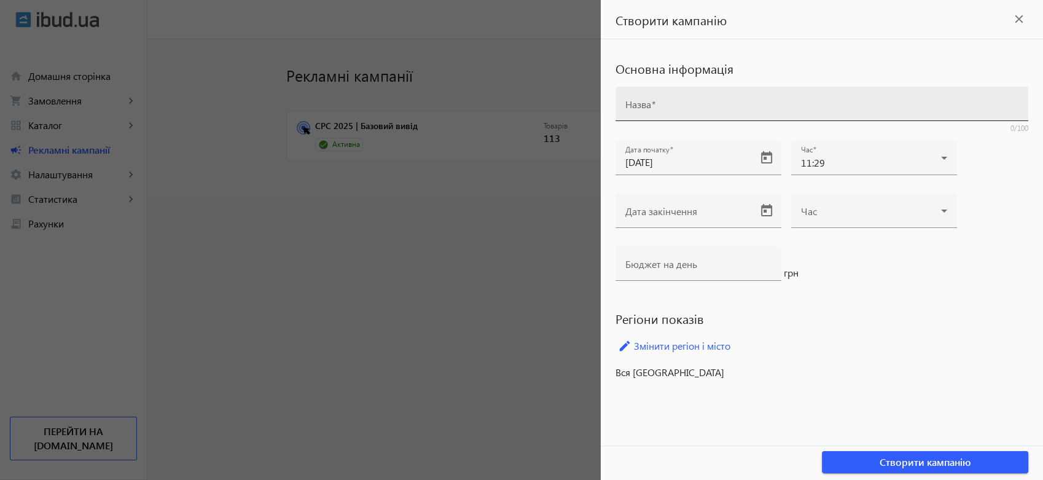
click at [649, 109] on mat-label "Назва" at bounding box center [638, 104] width 26 height 13
click at [649, 109] on input "Назва" at bounding box center [821, 107] width 393 height 13
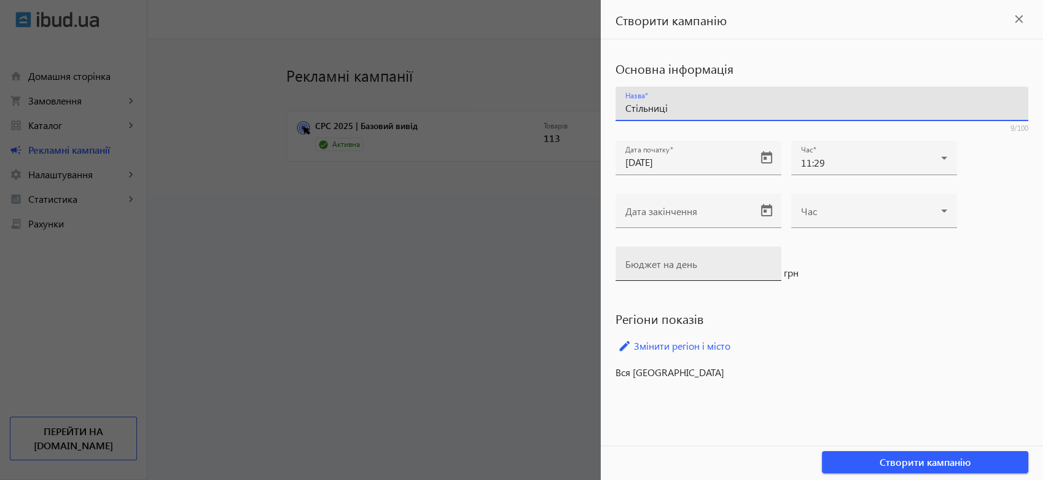
type input "Стільниці"
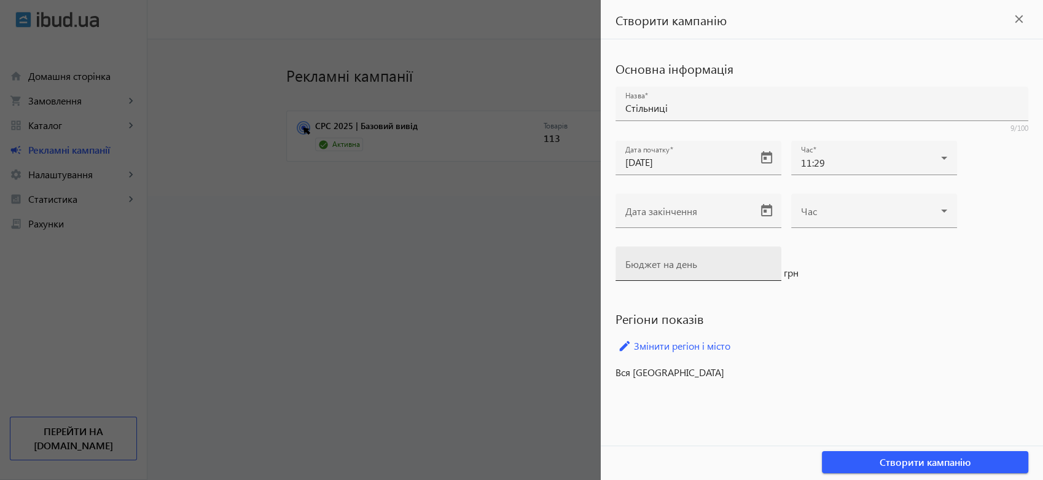
click at [685, 263] on mat-label "Бюджет на день" at bounding box center [661, 263] width 72 height 13
click at [685, 263] on input "Бюджет на день" at bounding box center [698, 267] width 146 height 13
type input "150"
click at [835, 325] on div "Основна інформація Назва Стільниці 9/100 Дата початку 06.10.2025 Час 11:29 Дата…" at bounding box center [822, 218] width 442 height 359
click at [695, 345] on link "edit Змінити регіон і місто" at bounding box center [821, 346] width 413 height 18
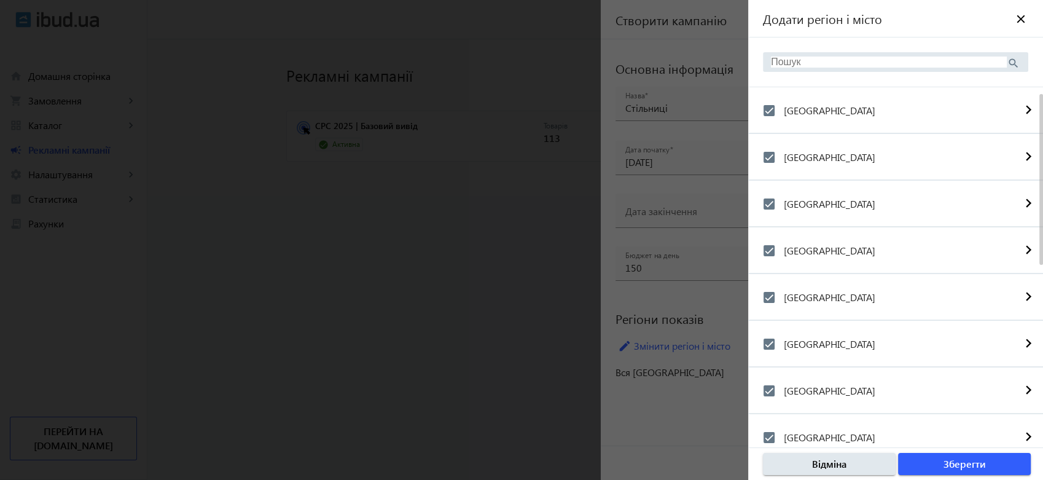
scroll to position [136, 0]
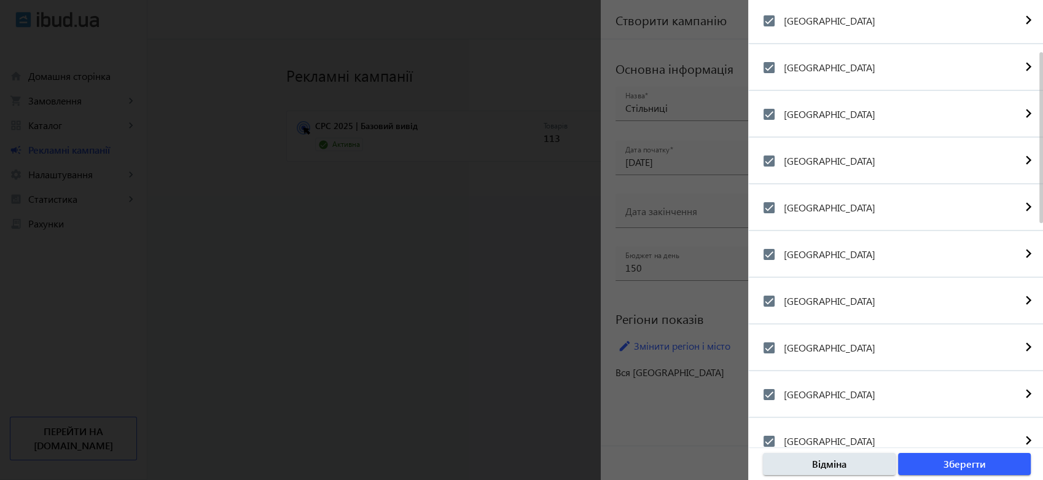
click at [819, 165] on label "Донецька область" at bounding box center [828, 161] width 94 height 10
click at [781, 165] on input "Донецька область" at bounding box center [769, 161] width 25 height 25
checkbox input "false"
click at [820, 109] on label "Дніпропетровська область" at bounding box center [828, 114] width 94 height 10
click at [781, 109] on input "Дніпропетровська область" at bounding box center [769, 114] width 25 height 25
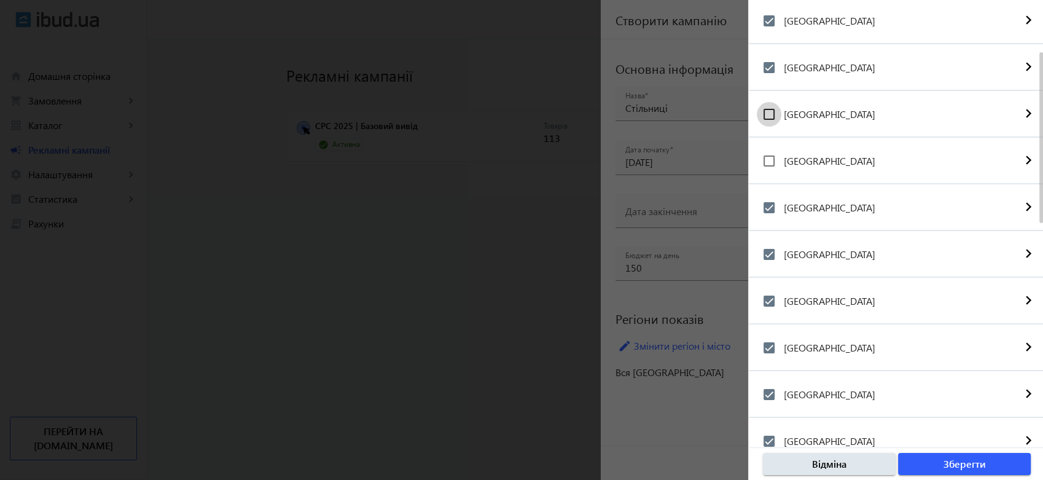
checkbox input "false"
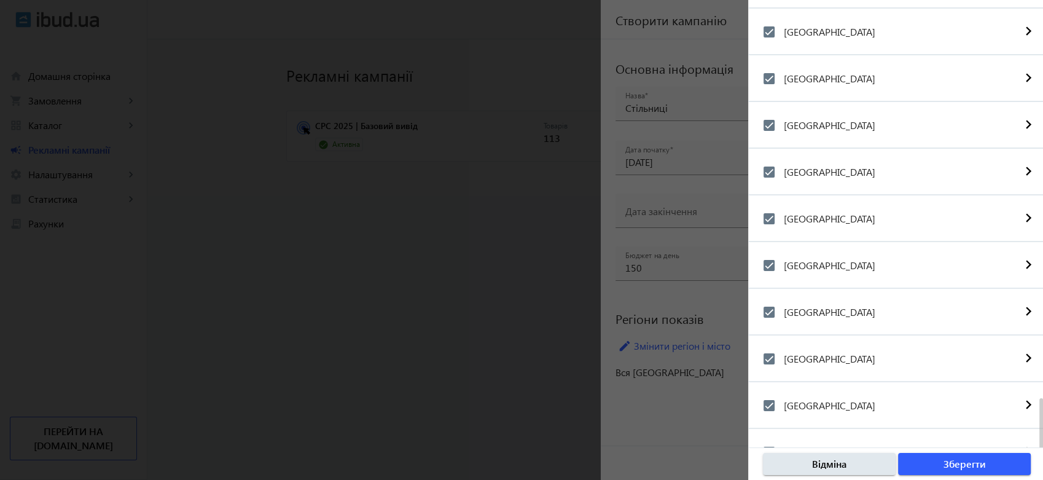
scroll to position [682, 0]
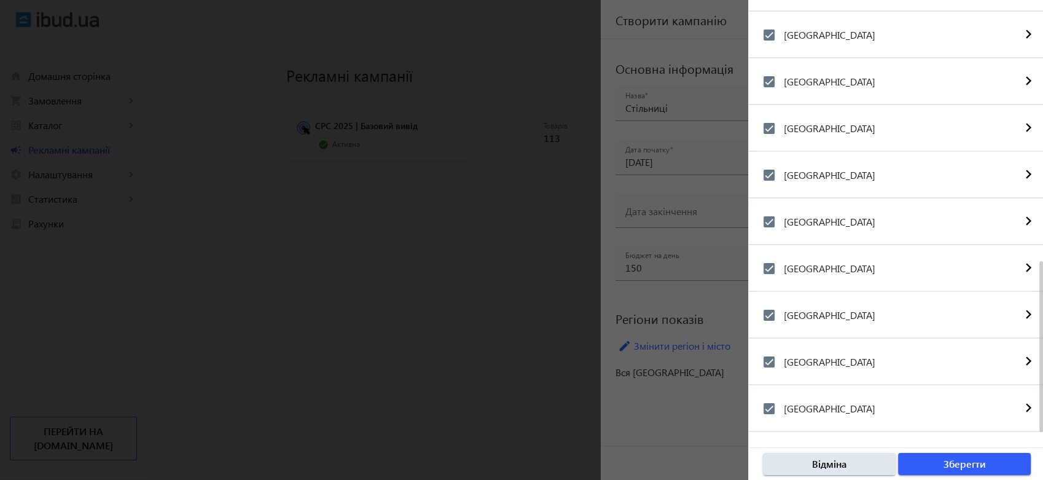
click at [832, 263] on label "Херсонська область" at bounding box center [828, 268] width 94 height 10
click at [781, 261] on input "Херсонська область" at bounding box center [769, 268] width 25 height 25
checkbox input "false"
click at [830, 219] on label "Харківська область" at bounding box center [828, 222] width 94 height 10
click at [781, 219] on input "Харківська область" at bounding box center [769, 221] width 25 height 25
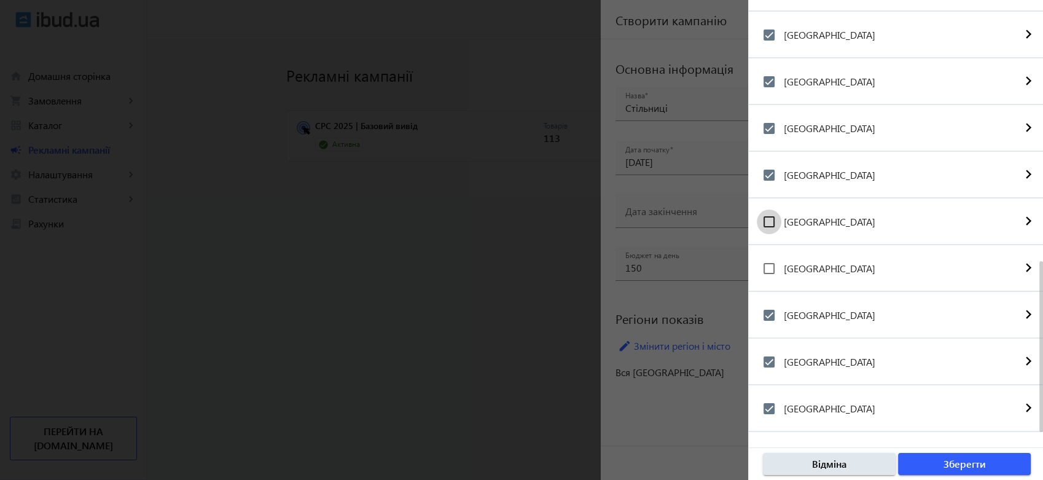
checkbox input "false"
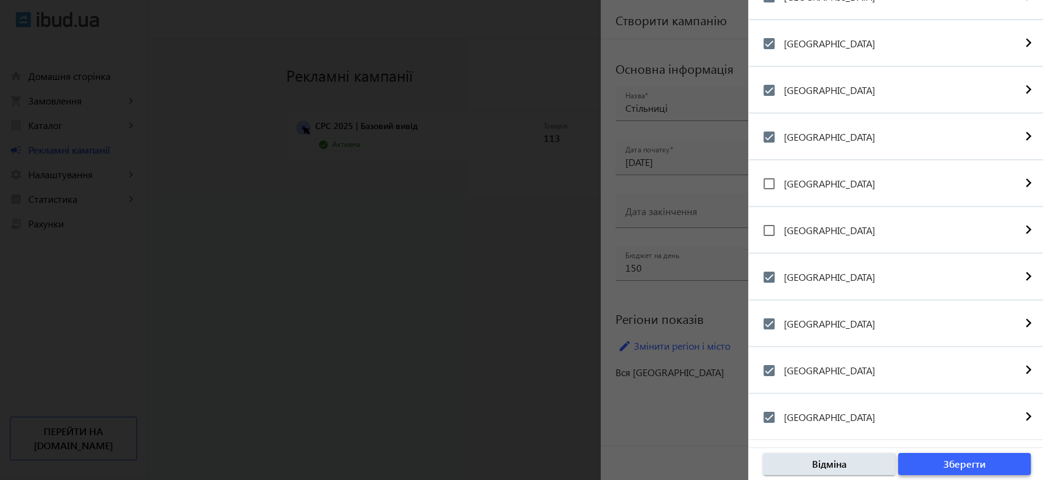
click at [953, 462] on span "Зберегти" at bounding box center [964, 464] width 42 height 14
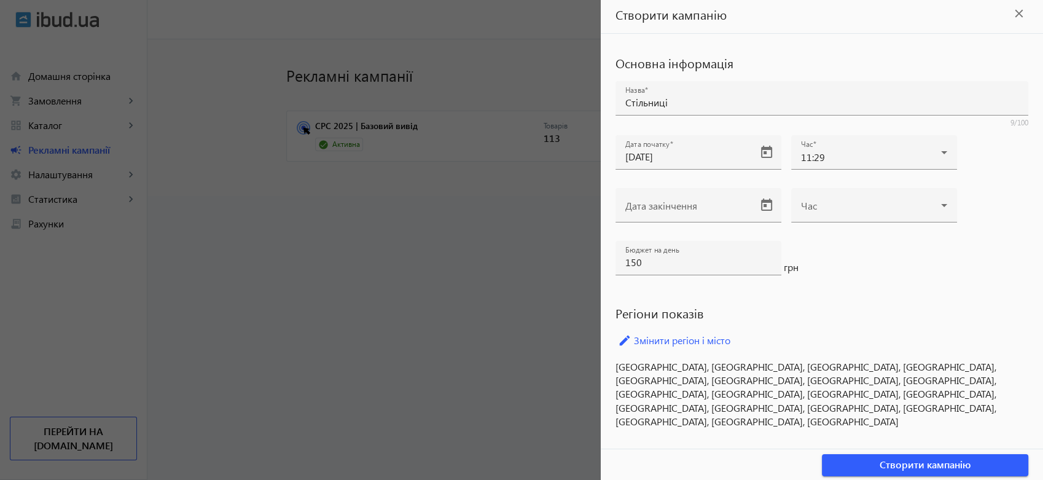
scroll to position [7, 0]
click at [929, 460] on span "Створити кампанію" at bounding box center [925, 463] width 92 height 14
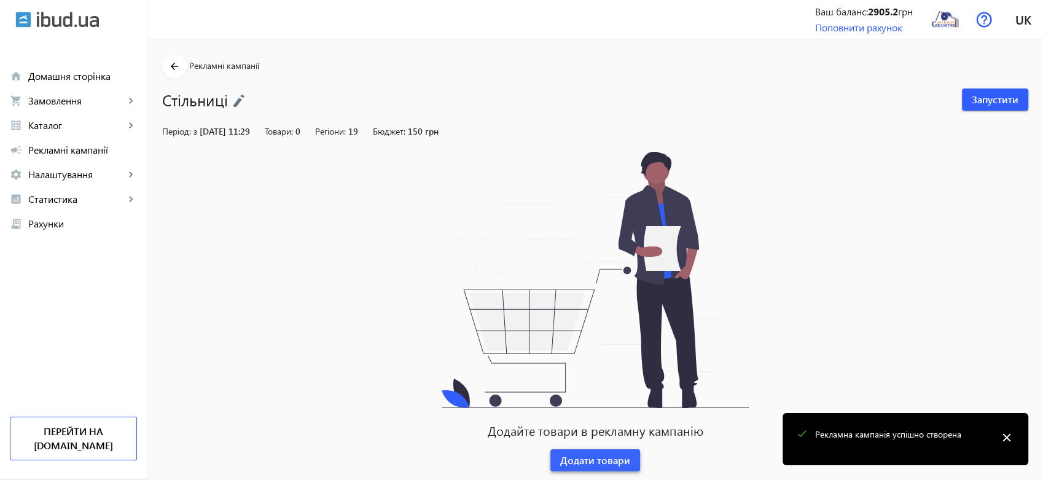
click at [590, 461] on span "Додати товари" at bounding box center [595, 460] width 70 height 14
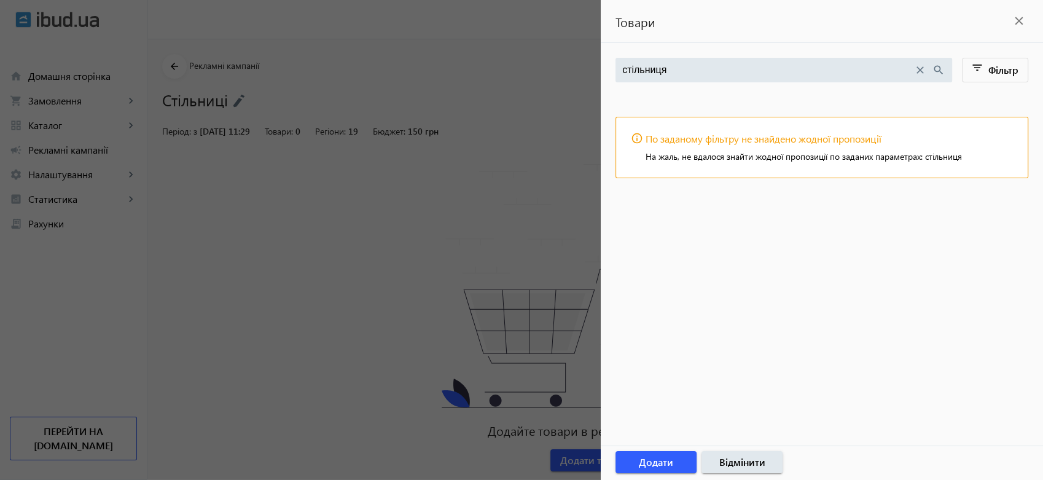
type input "стільниця"
click at [915, 72] on mat-icon "close" at bounding box center [920, 70] width 14 height 14
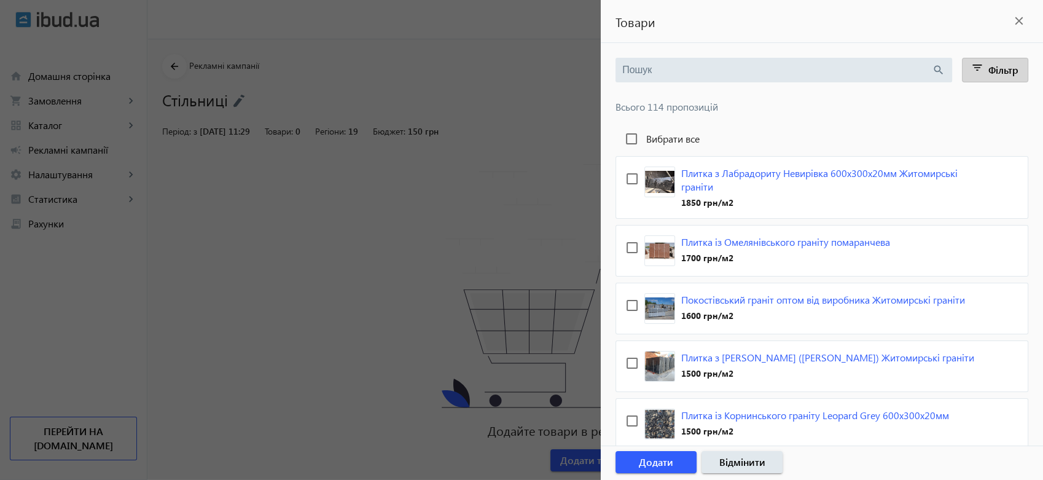
click at [991, 71] on span "Фільтр" at bounding box center [1003, 69] width 30 height 13
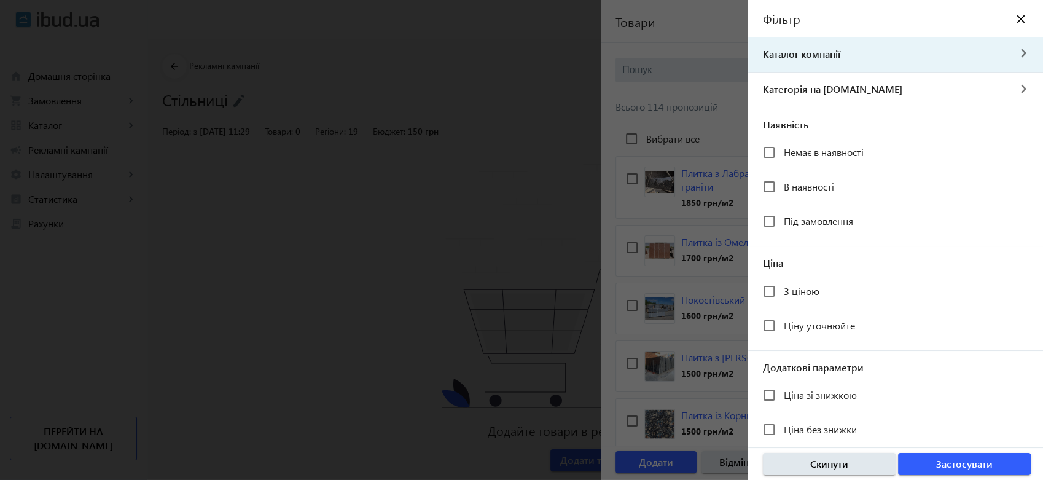
click at [817, 53] on span "Каталог компанії" at bounding box center [878, 54] width 260 height 14
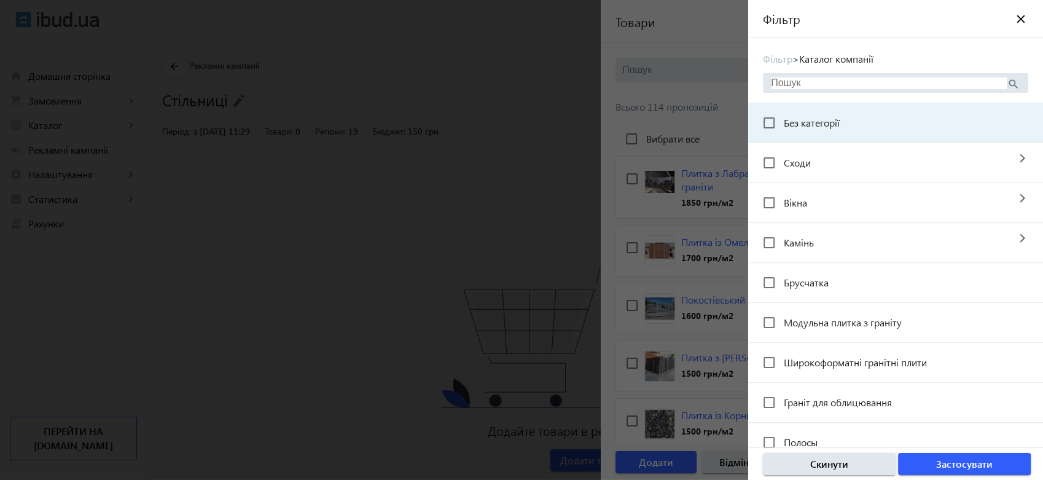
click at [827, 120] on span "Без категорії" at bounding box center [812, 122] width 56 height 13
click at [781, 120] on input "Без категорії" at bounding box center [769, 123] width 25 height 25
click at [827, 120] on span "Без категорії" at bounding box center [812, 122] width 56 height 13
click at [781, 120] on input "Без категорії" at bounding box center [769, 123] width 25 height 25
checkbox input "false"
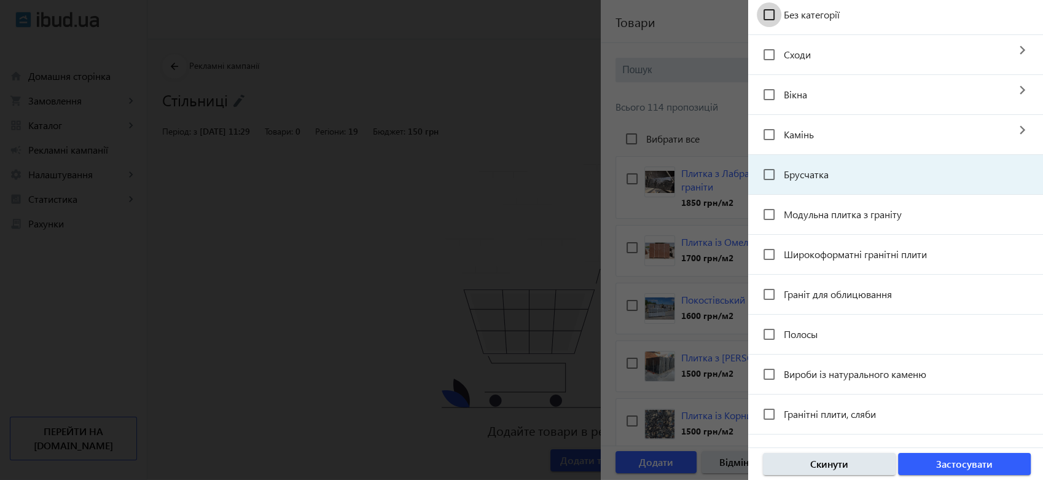
scroll to position [25, 0]
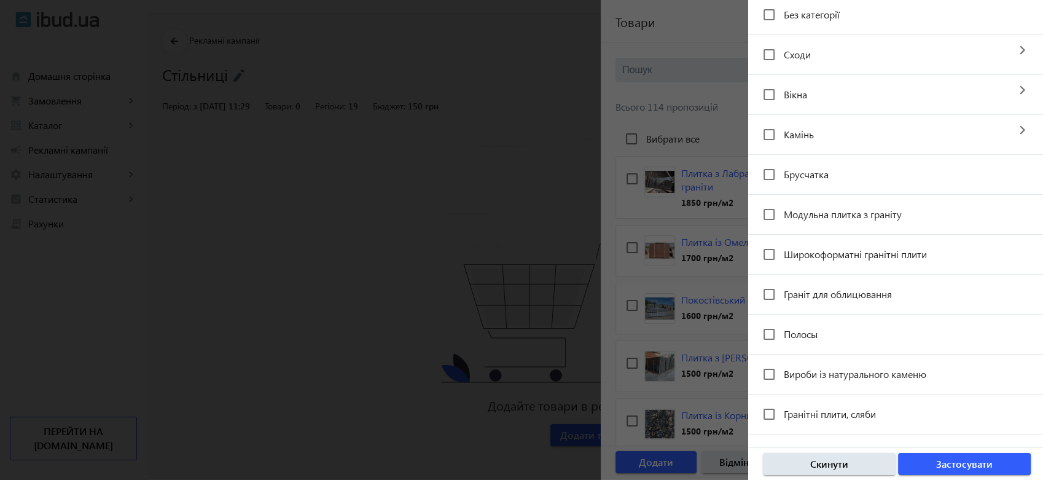
click at [515, 181] on div at bounding box center [521, 240] width 1043 height 480
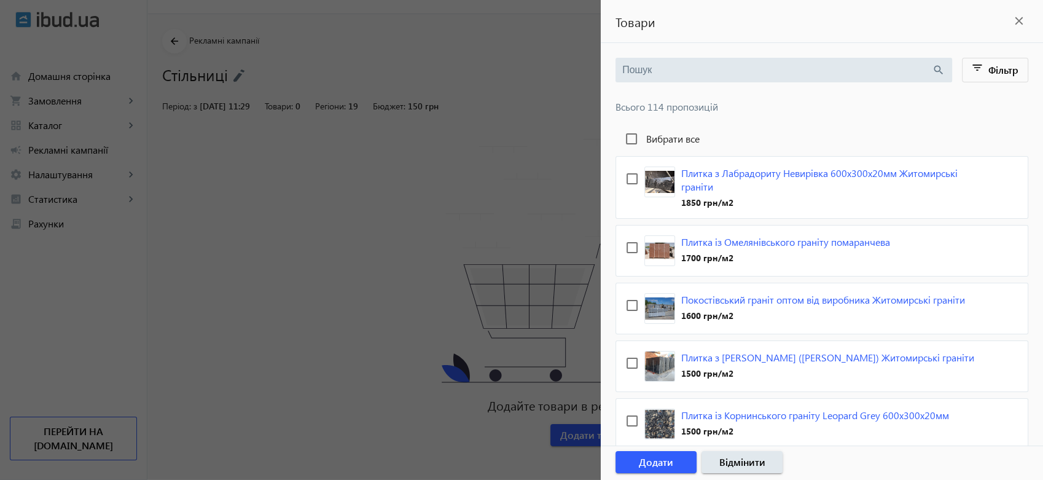
scroll to position [0, 0]
click at [1015, 22] on mat-icon "close" at bounding box center [1019, 21] width 18 height 18
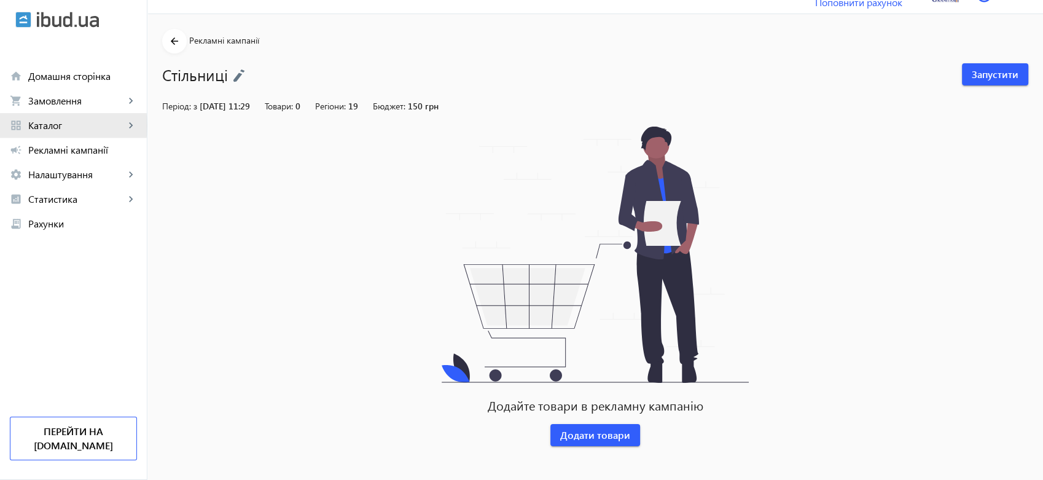
click at [48, 125] on span "Каталог" at bounding box center [76, 125] width 96 height 12
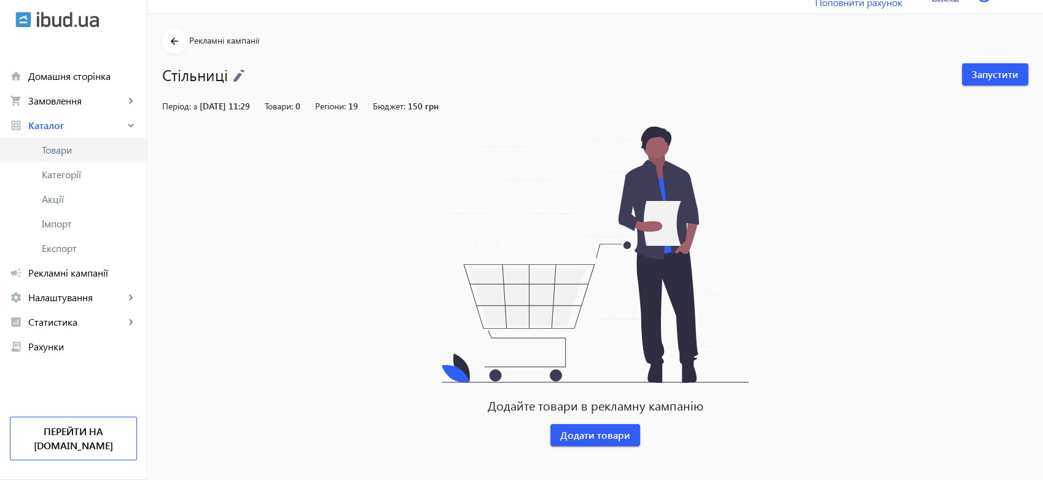
click at [59, 148] on span "Товари" at bounding box center [89, 150] width 95 height 12
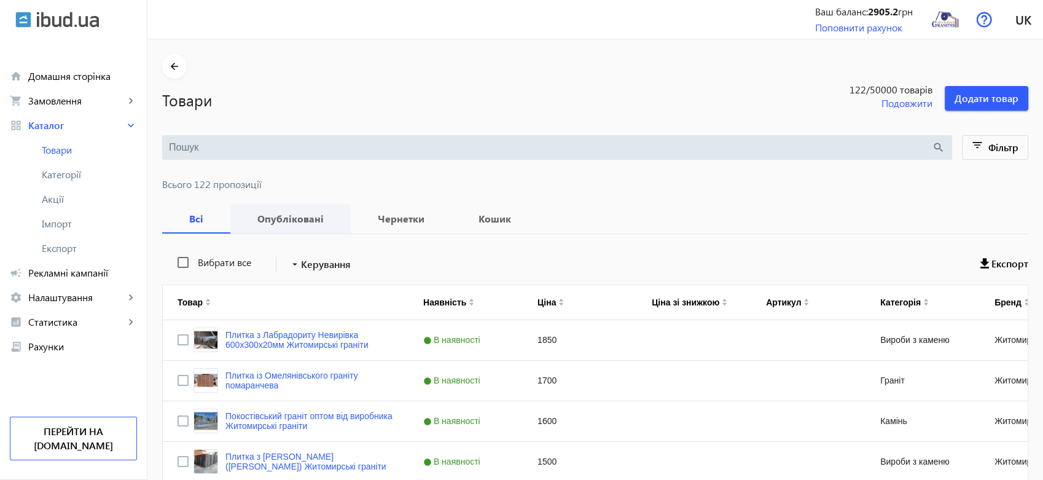
click at [288, 214] on b "Опубліковані" at bounding box center [290, 219] width 91 height 10
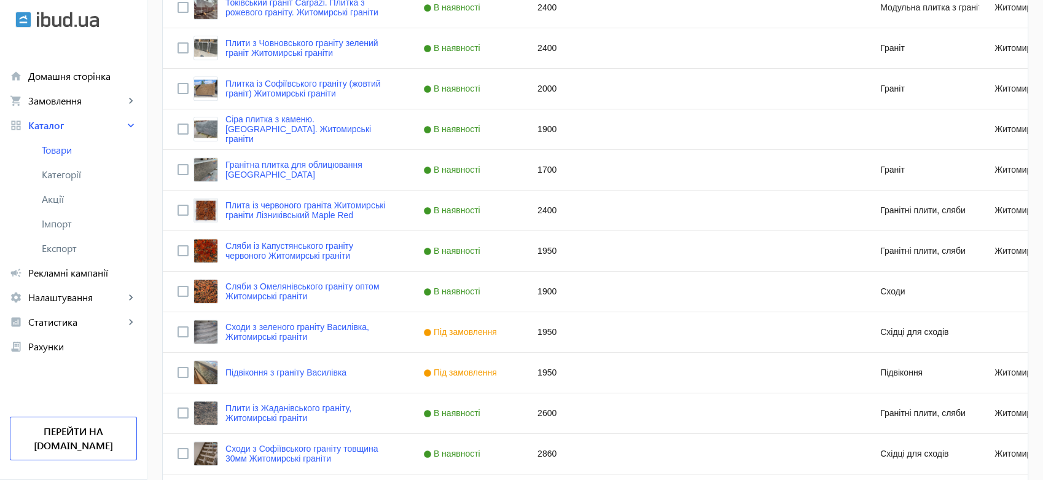
scroll to position [1159, 0]
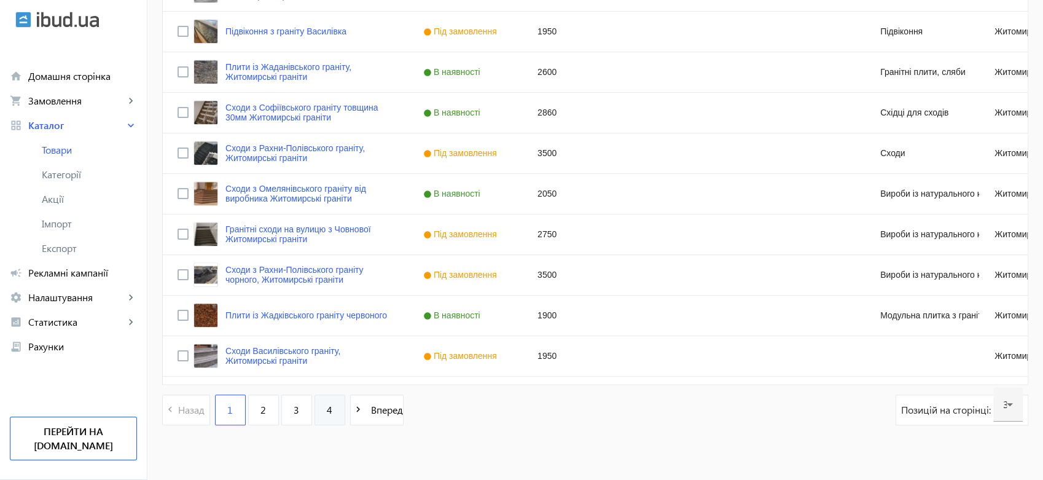
click at [327, 405] on span "4" at bounding box center [330, 410] width 6 height 14
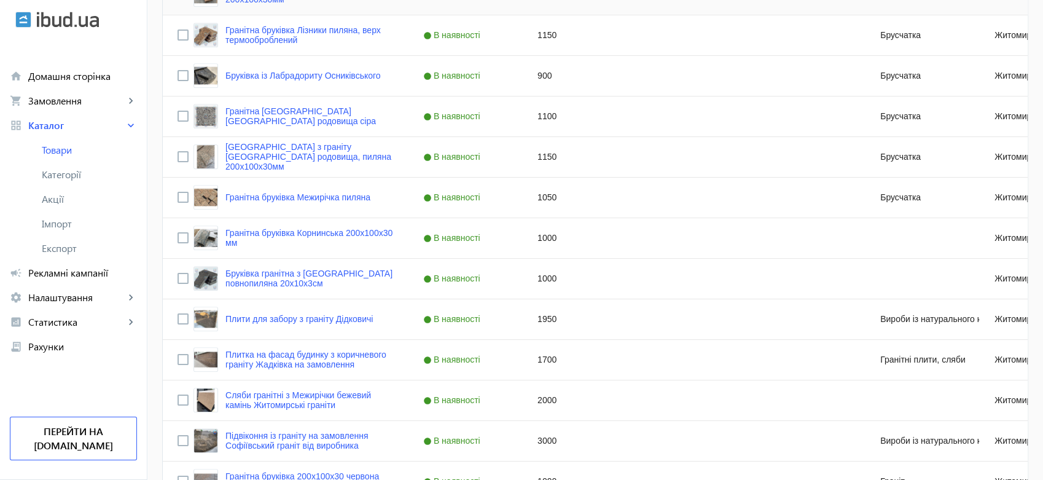
scroll to position [1023, 0]
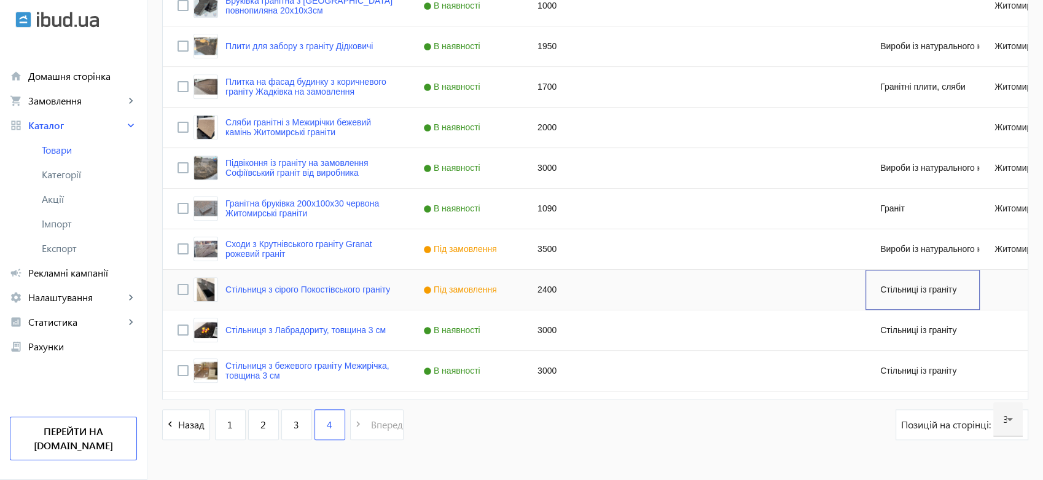
click at [909, 288] on div "Стільниці із граніту" at bounding box center [922, 290] width 114 height 40
click at [940, 295] on div "Стільниці із граніту" at bounding box center [922, 290] width 114 height 40
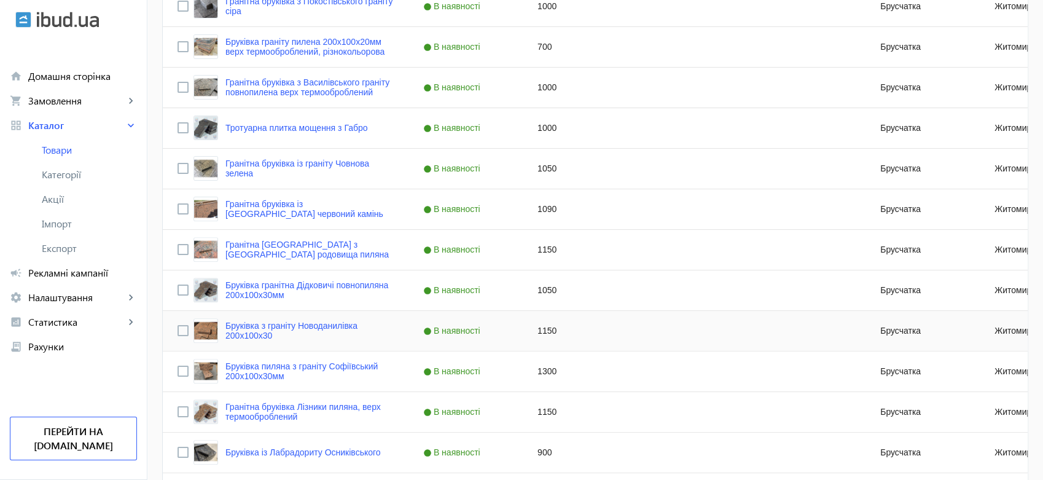
scroll to position [68, 0]
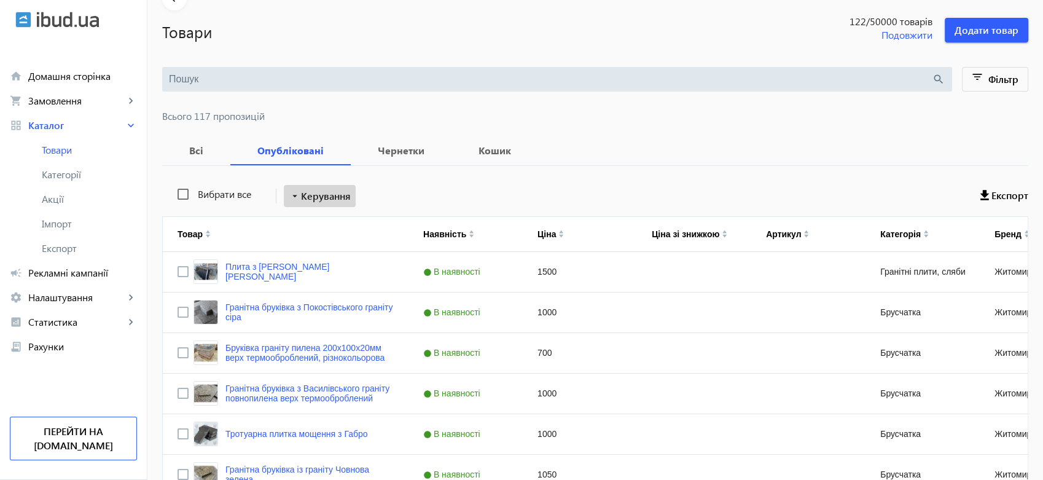
click at [327, 192] on span "Керування" at bounding box center [326, 196] width 50 height 15
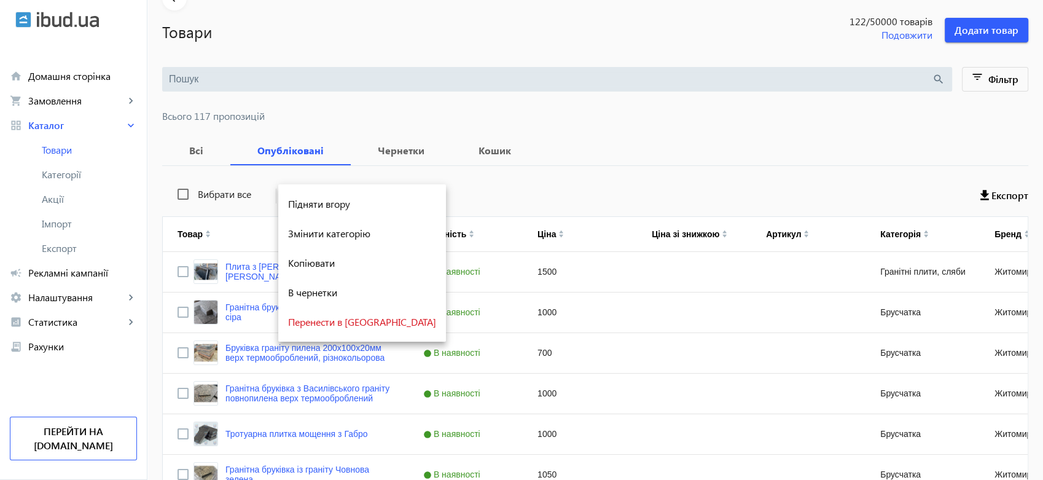
click at [327, 192] on button "Підняти вгору" at bounding box center [362, 203] width 168 height 29
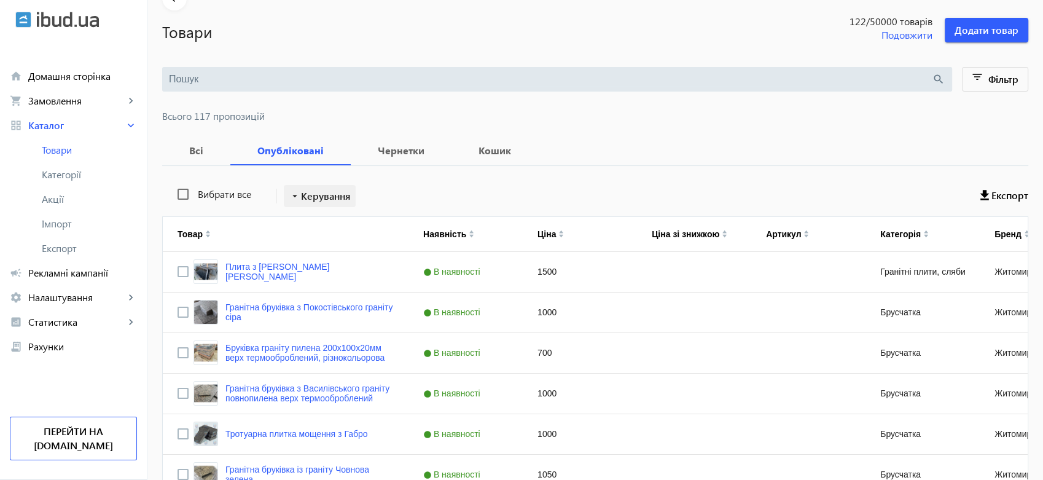
click at [327, 192] on span "Керування" at bounding box center [326, 196] width 50 height 15
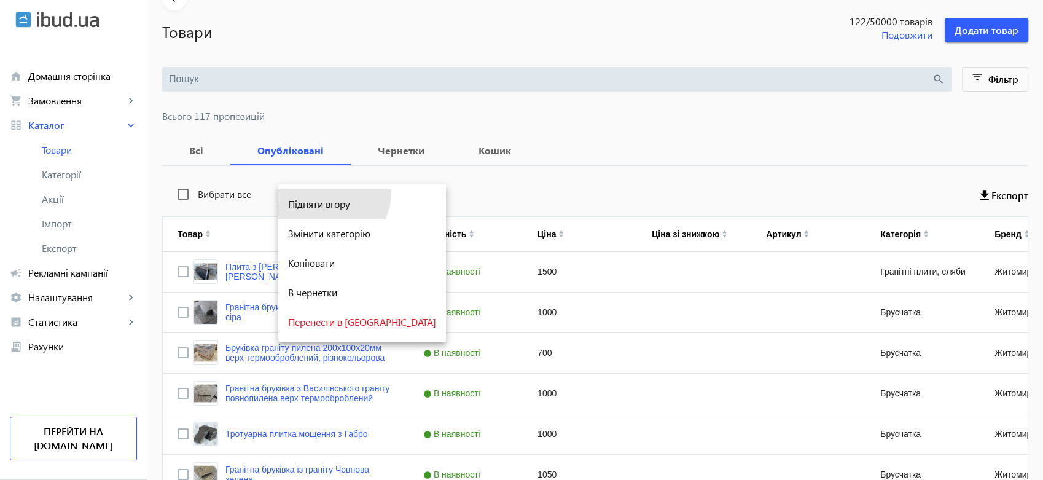
click at [327, 192] on button "Підняти вгору" at bounding box center [362, 203] width 168 height 29
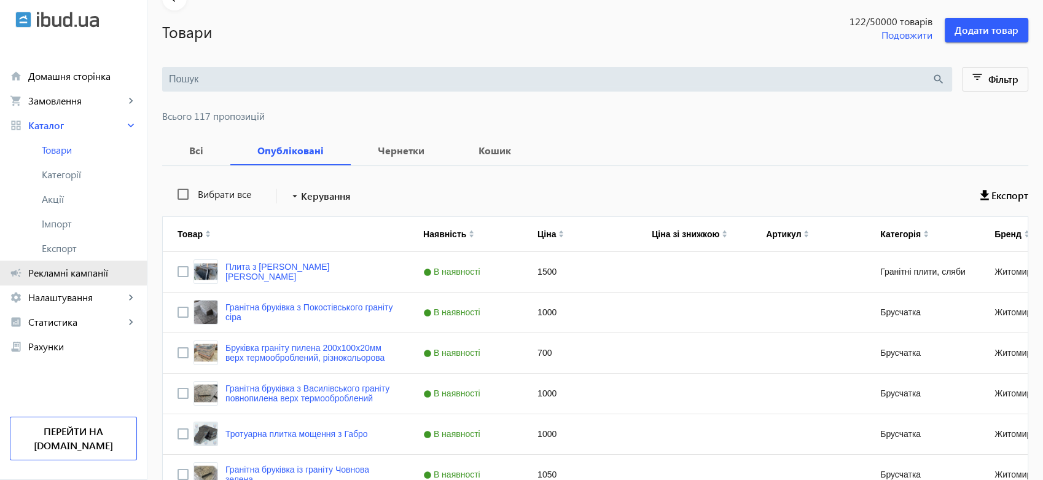
click at [64, 271] on span "Рекламні кампанії" at bounding box center [82, 273] width 109 height 12
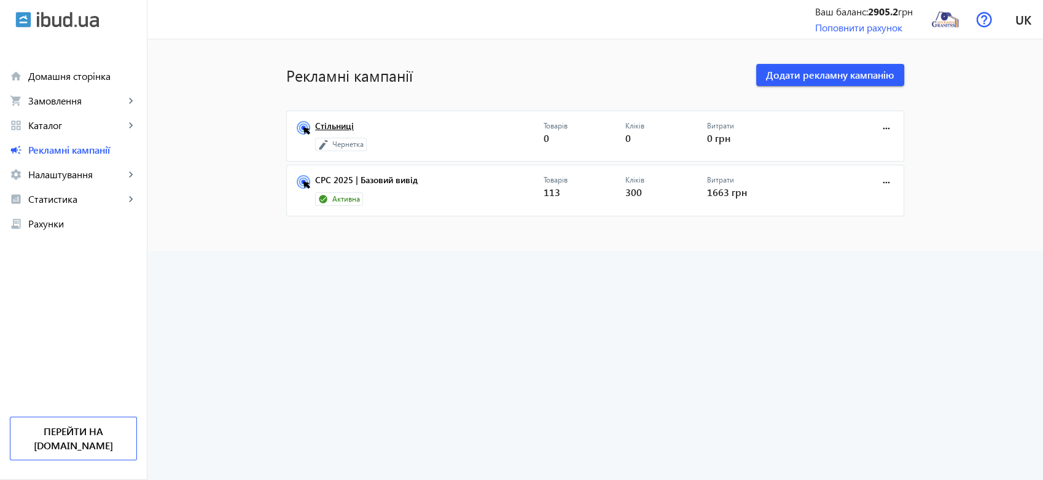
click at [332, 124] on link "Стільниці" at bounding box center [429, 129] width 228 height 17
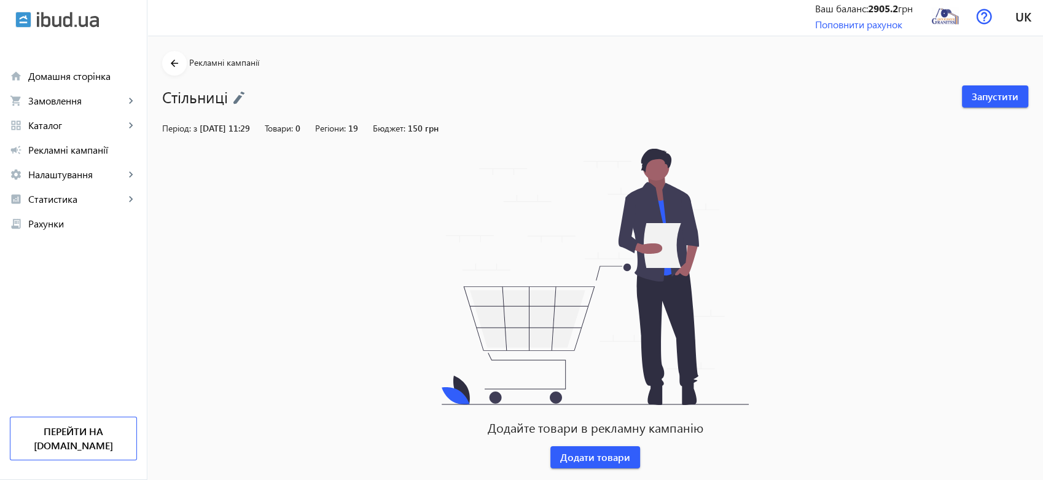
scroll to position [25, 0]
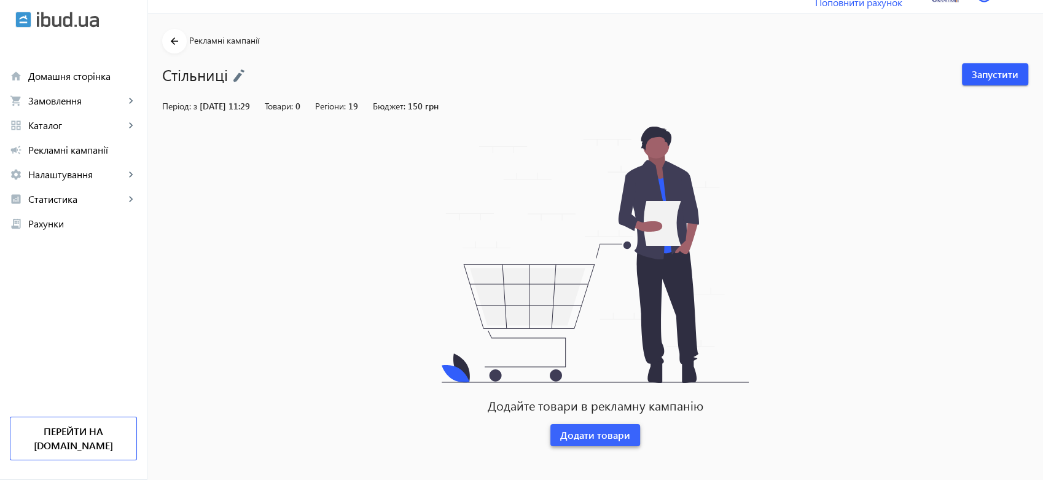
click at [599, 431] on span "Додати товари" at bounding box center [595, 435] width 70 height 14
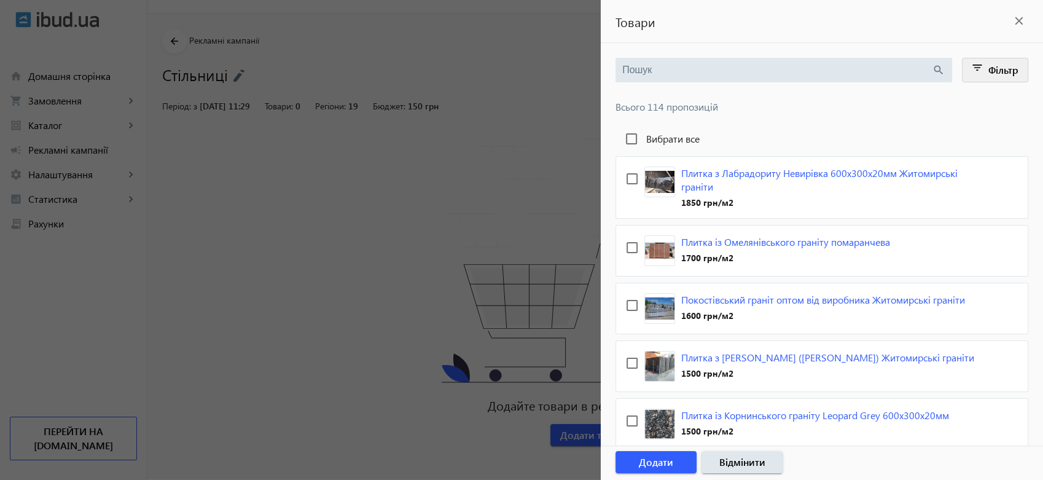
click at [991, 68] on span "Фільтр" at bounding box center [1003, 69] width 30 height 13
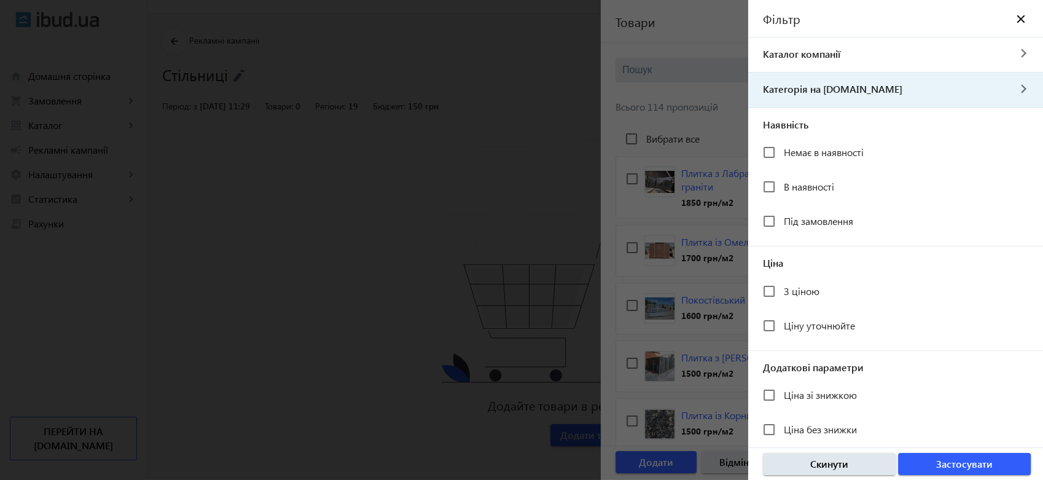
click at [835, 84] on span "Категорія на [DOMAIN_NAME]" at bounding box center [878, 89] width 260 height 14
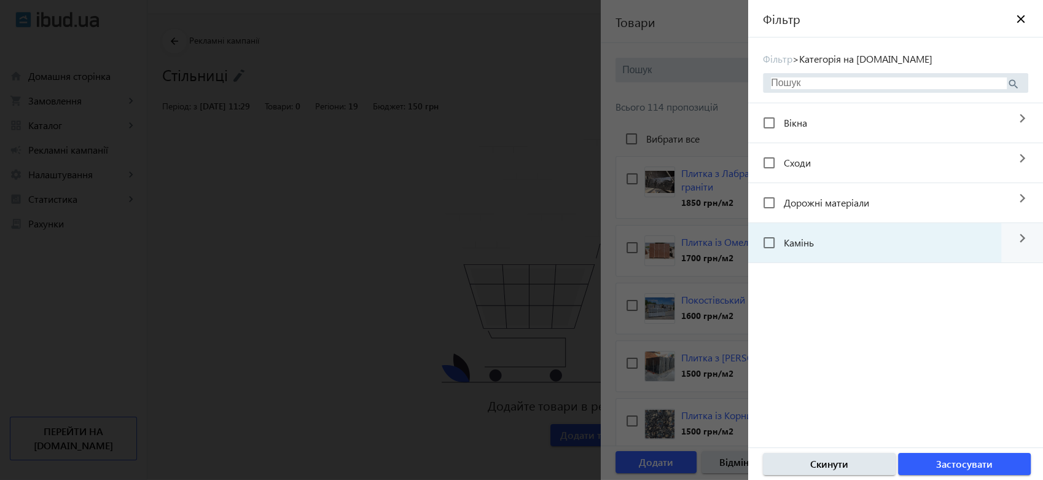
click at [852, 240] on mat-checkbox "Камінь" at bounding box center [882, 242] width 238 height 25
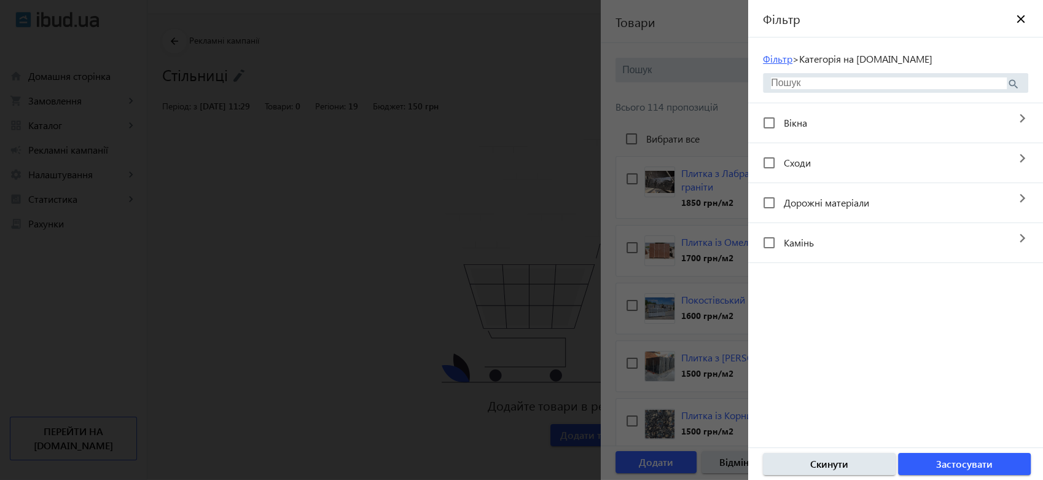
click at [774, 60] on link "Фільтр" at bounding box center [777, 58] width 29 height 13
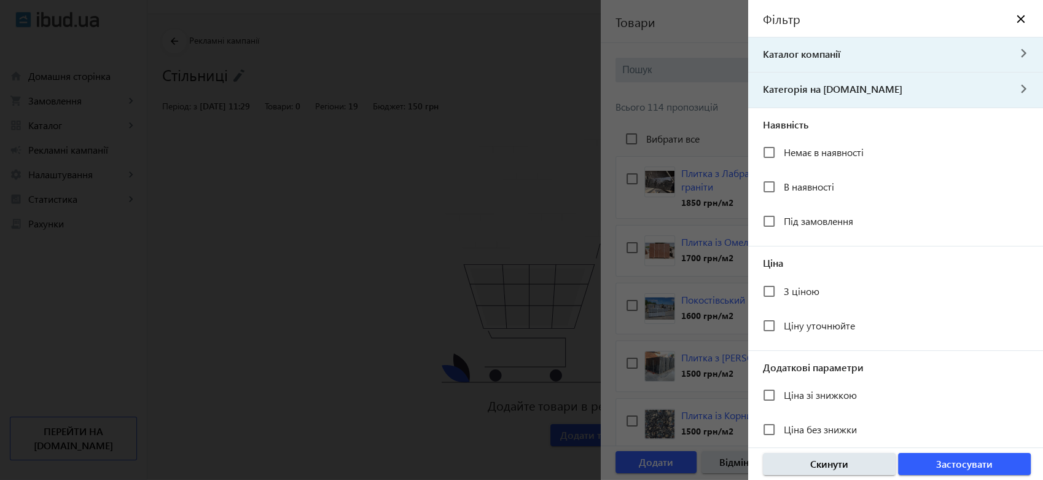
click at [817, 58] on span "Каталог компанії" at bounding box center [878, 54] width 260 height 14
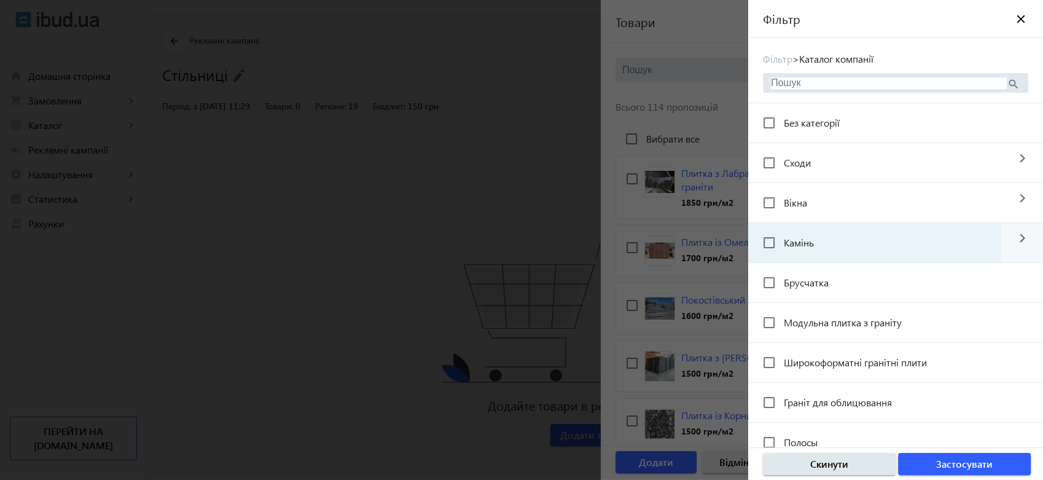
scroll to position [0, 0]
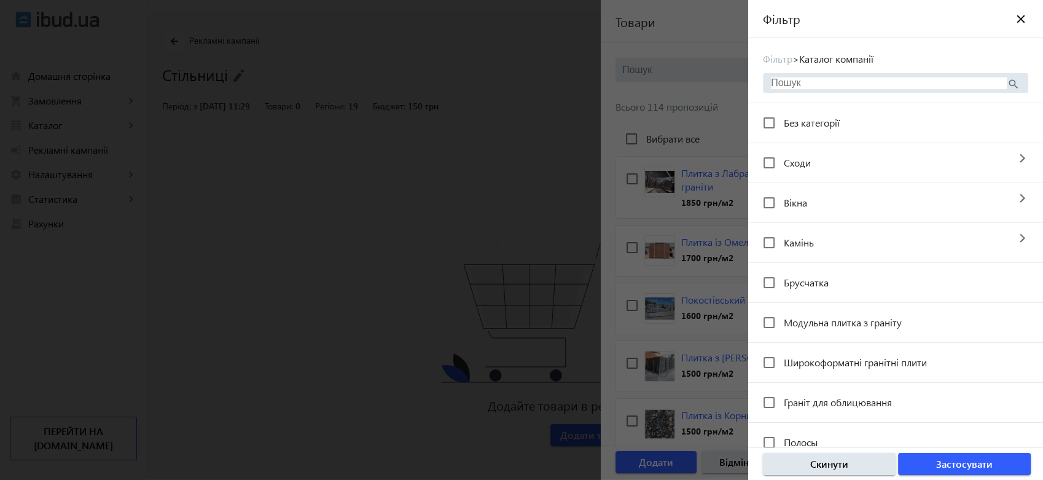
click at [410, 140] on div at bounding box center [521, 240] width 1043 height 480
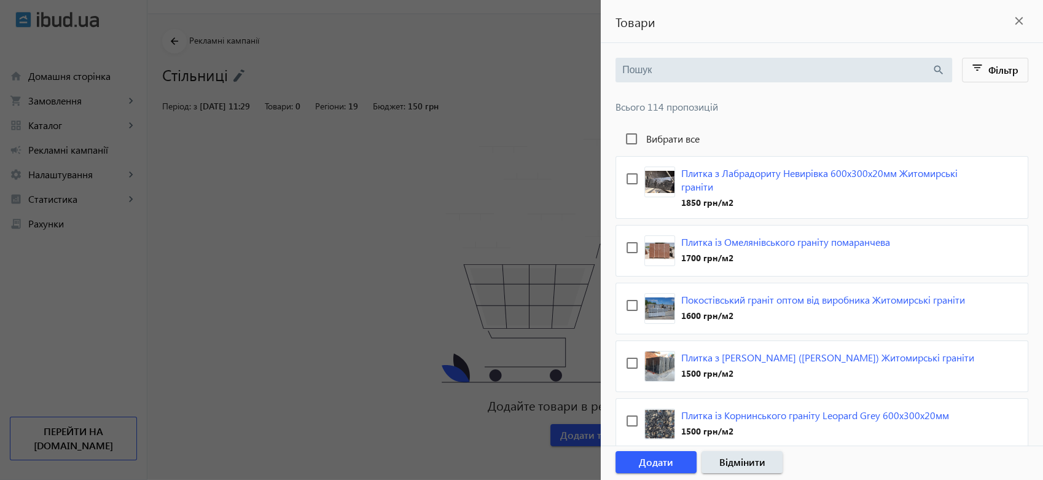
click at [1019, 21] on mat-icon "close" at bounding box center [1019, 21] width 18 height 18
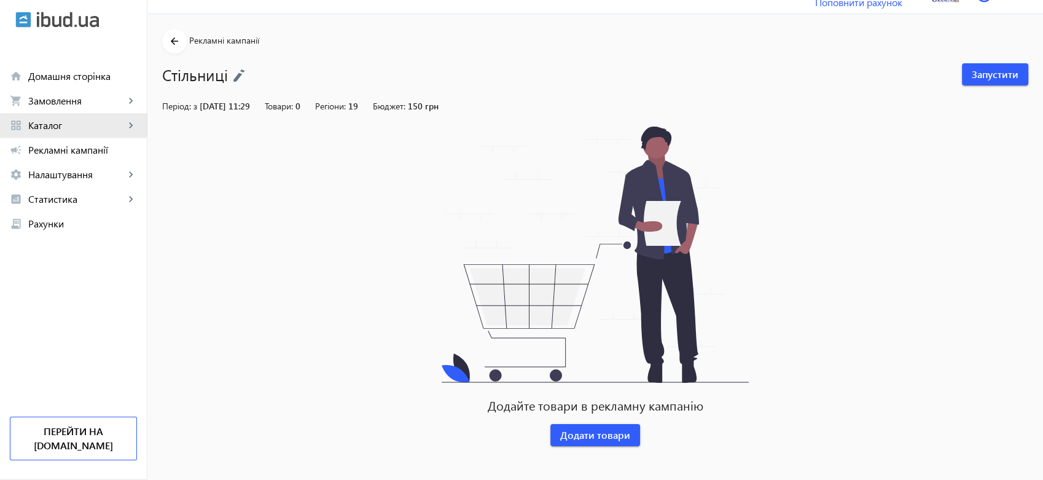
click at [54, 122] on span "Каталог" at bounding box center [76, 125] width 96 height 12
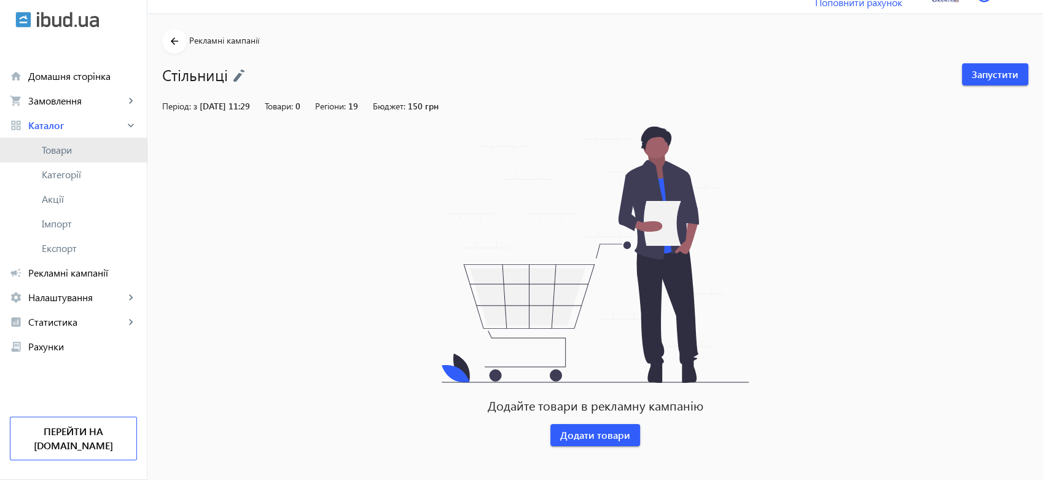
click at [63, 150] on span "Товари" at bounding box center [89, 150] width 95 height 12
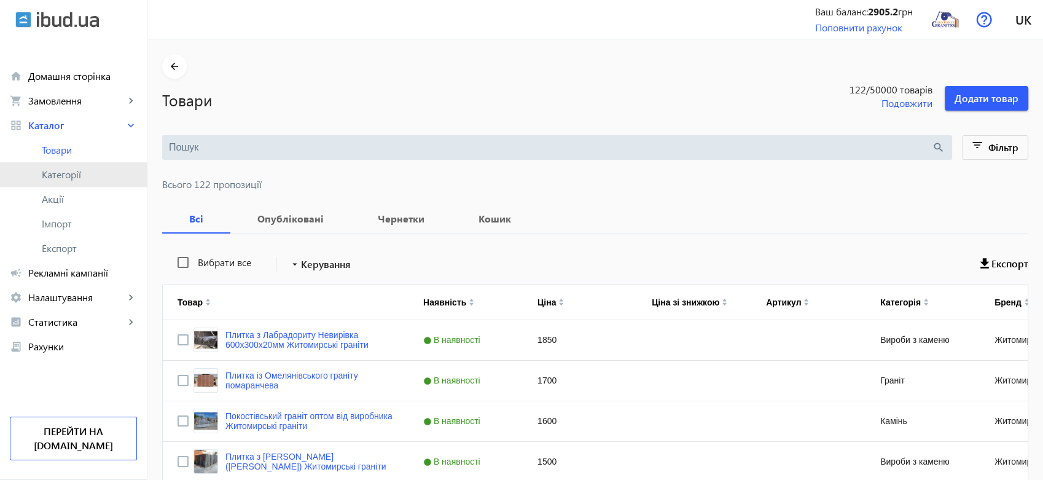
click at [76, 171] on span "Категорії" at bounding box center [89, 174] width 95 height 12
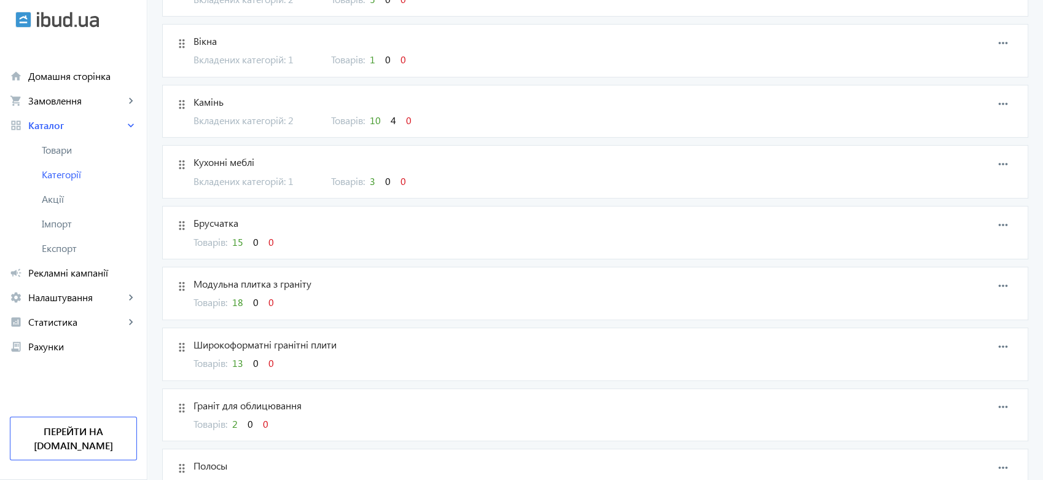
scroll to position [204, 0]
click at [221, 159] on span "Кухонні меблі" at bounding box center [530, 158] width 674 height 14
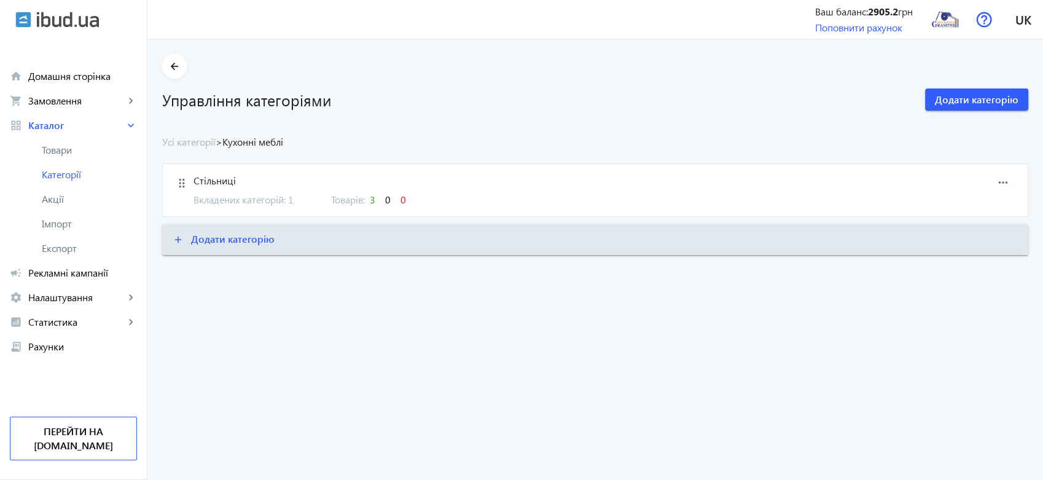
click at [210, 185] on span "Стільниці" at bounding box center [530, 181] width 674 height 14
click at [174, 182] on mat-icon "drag_indicator" at bounding box center [182, 183] width 18 height 18
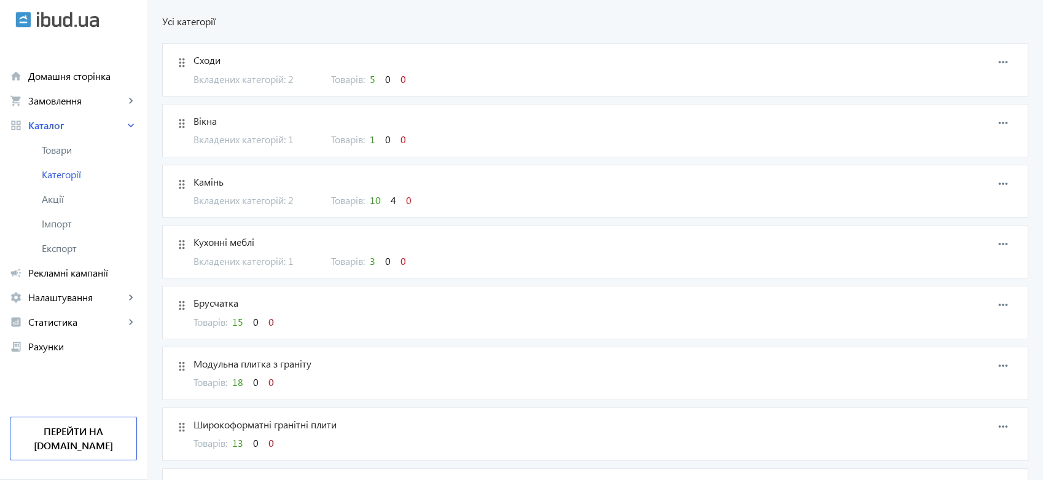
scroll to position [136, 0]
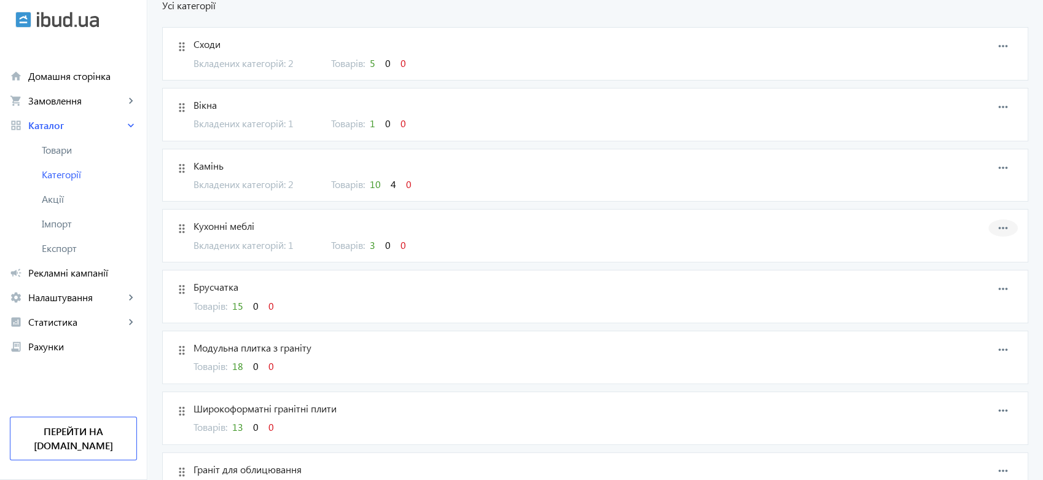
click at [1003, 226] on mat-icon "more_horiz" at bounding box center [1003, 228] width 18 height 18
click at [987, 237] on span "Редагувати" at bounding box center [983, 238] width 49 height 10
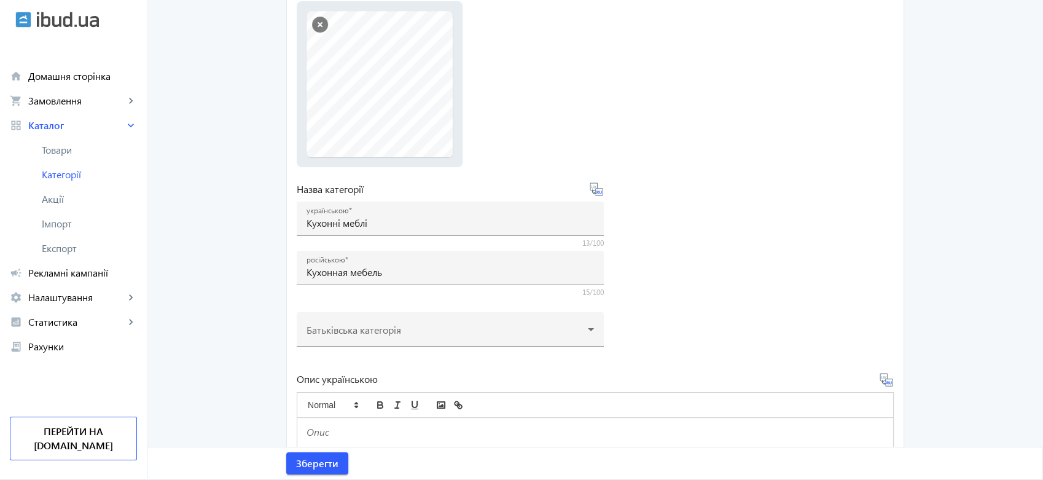
scroll to position [204, 0]
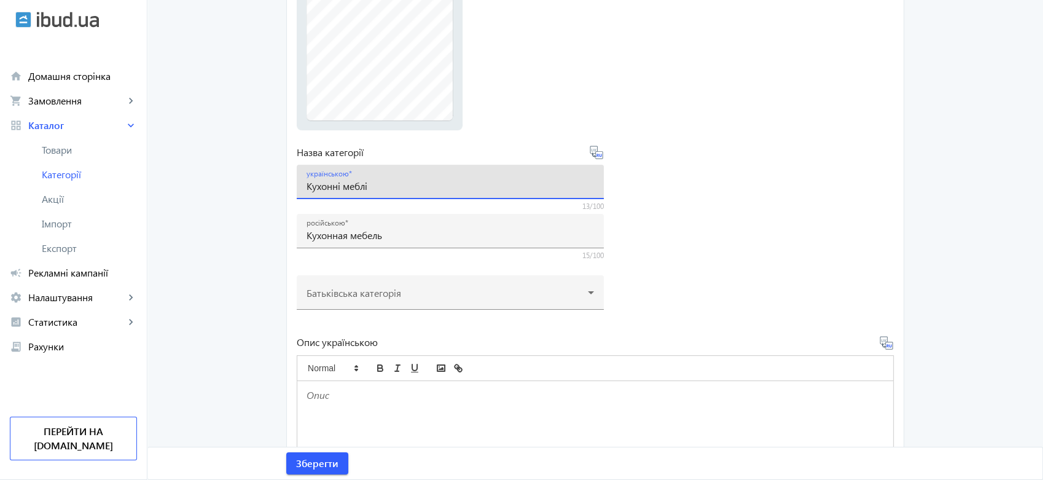
click at [381, 186] on input "Кухонні меблі" at bounding box center [449, 185] width 287 height 13
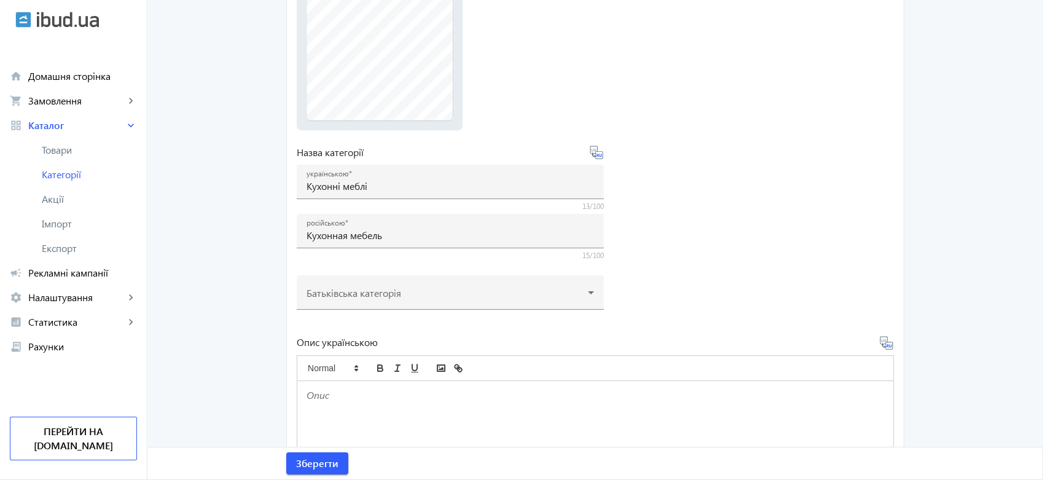
click at [833, 245] on form "Фото Виберіть або перетягніть сюди Ваш файл 5b06e1f3df8893748-584e9071c93518462…" at bounding box center [595, 290] width 597 height 699
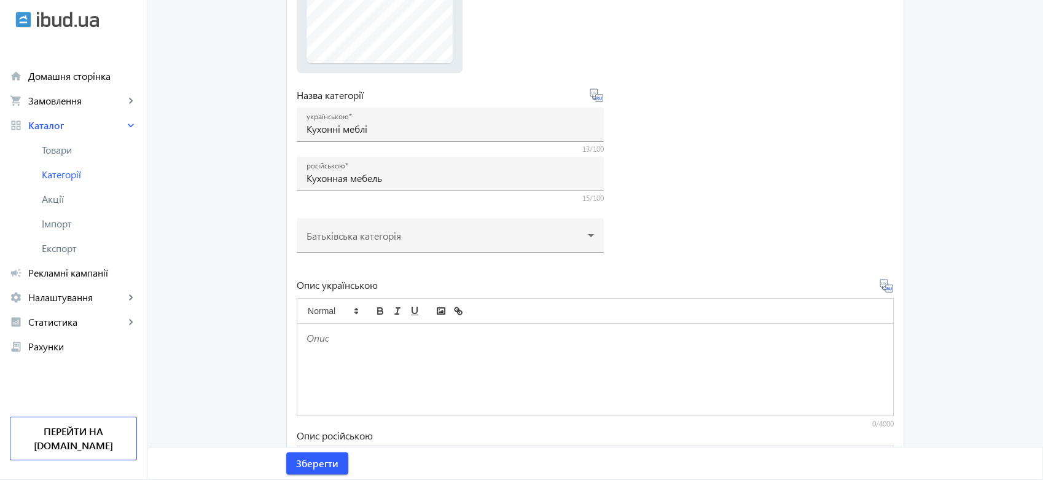
scroll to position [76, 0]
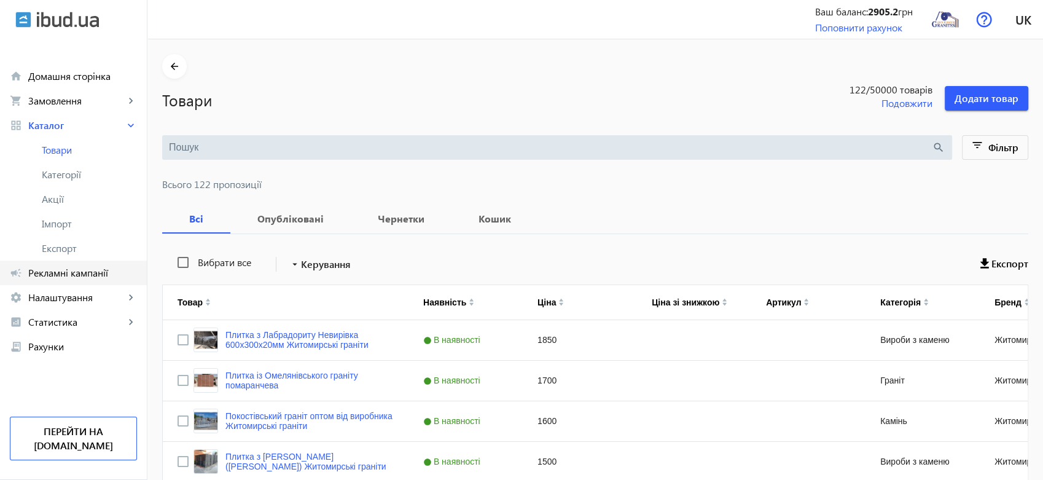
click at [68, 268] on span "Рекламні кампанії" at bounding box center [82, 273] width 109 height 12
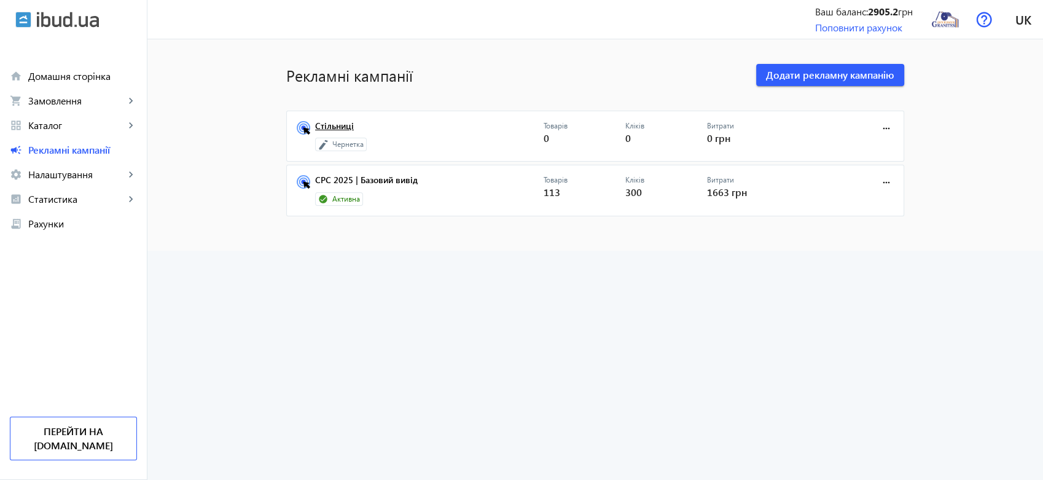
click at [337, 126] on link "Стільниці" at bounding box center [429, 129] width 228 height 17
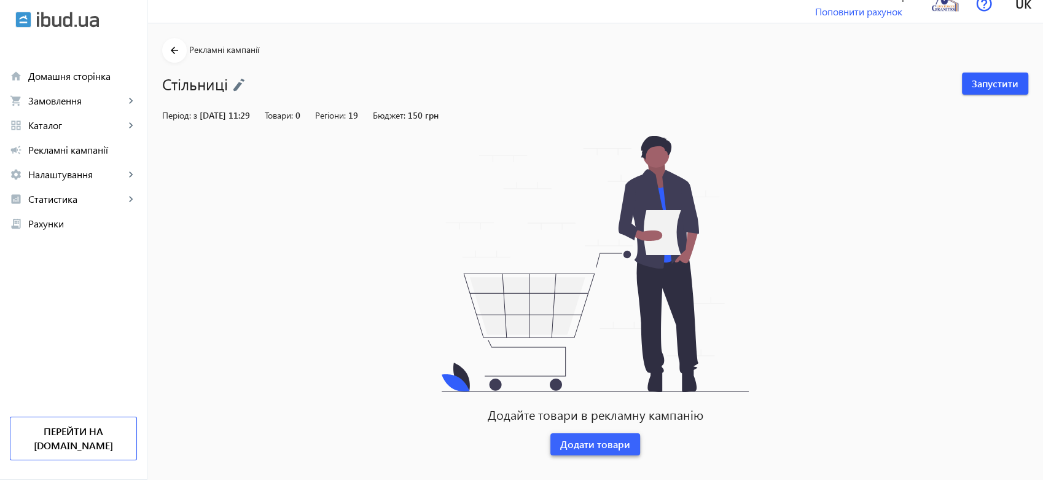
scroll to position [25, 0]
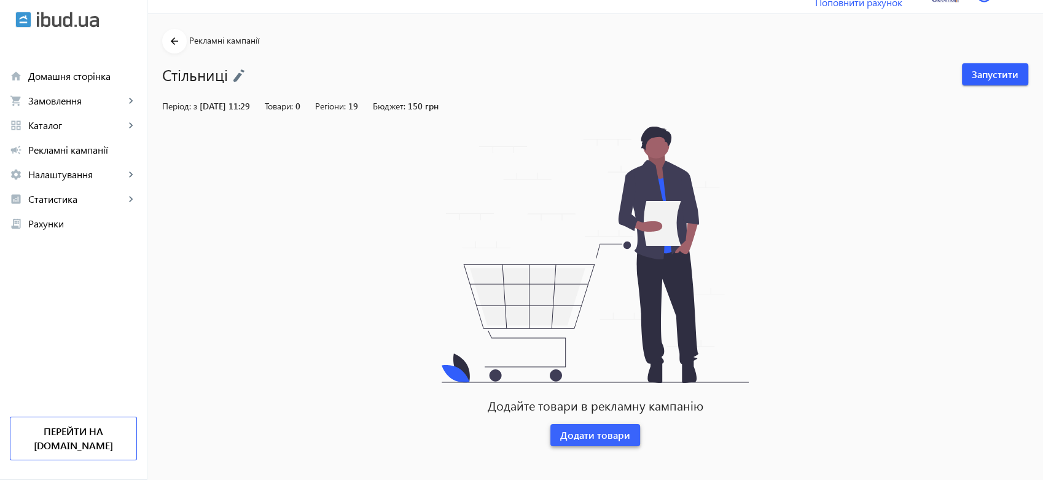
click at [585, 435] on span "Додати товари" at bounding box center [595, 435] width 70 height 14
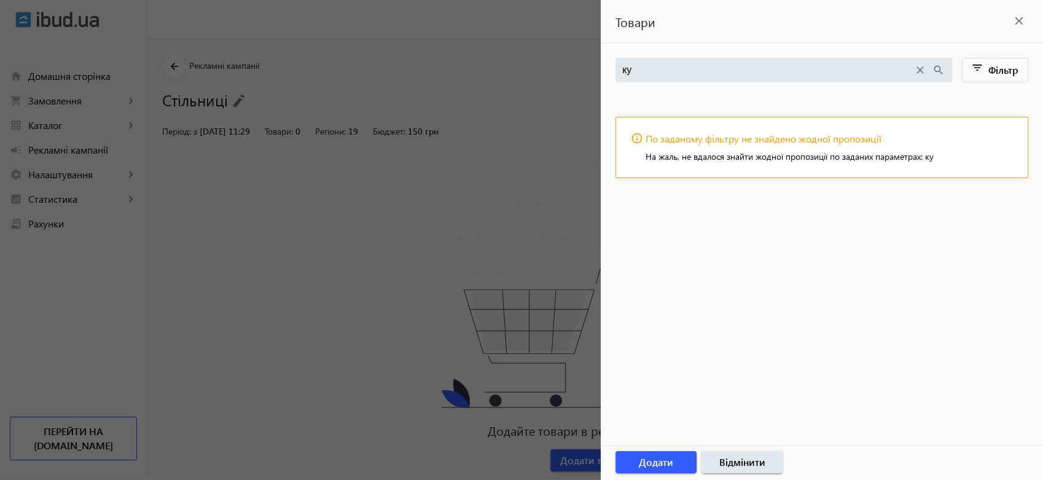
type input "к"
type input "кухонні"
click at [1012, 70] on span "Фільтр" at bounding box center [1003, 69] width 30 height 13
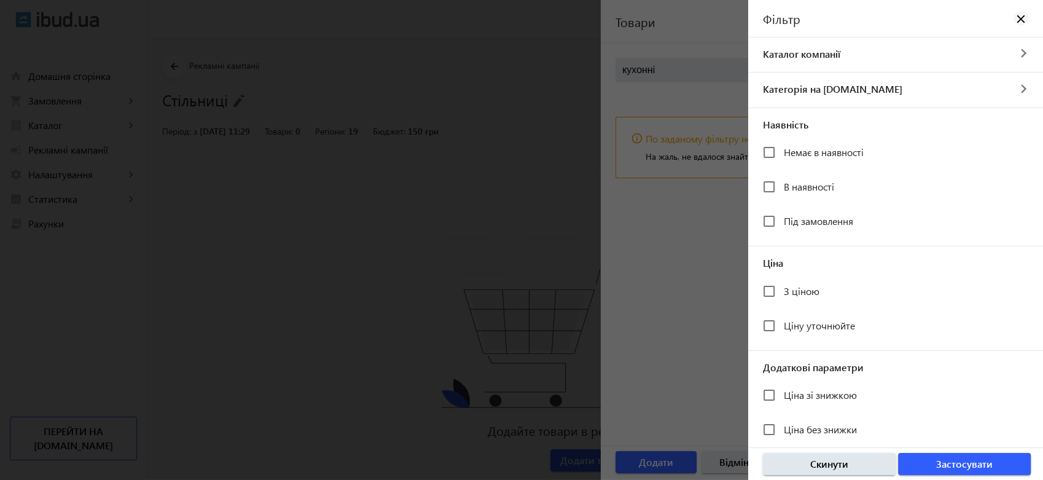
click at [1015, 20] on mat-icon "close" at bounding box center [1021, 18] width 12 height 12
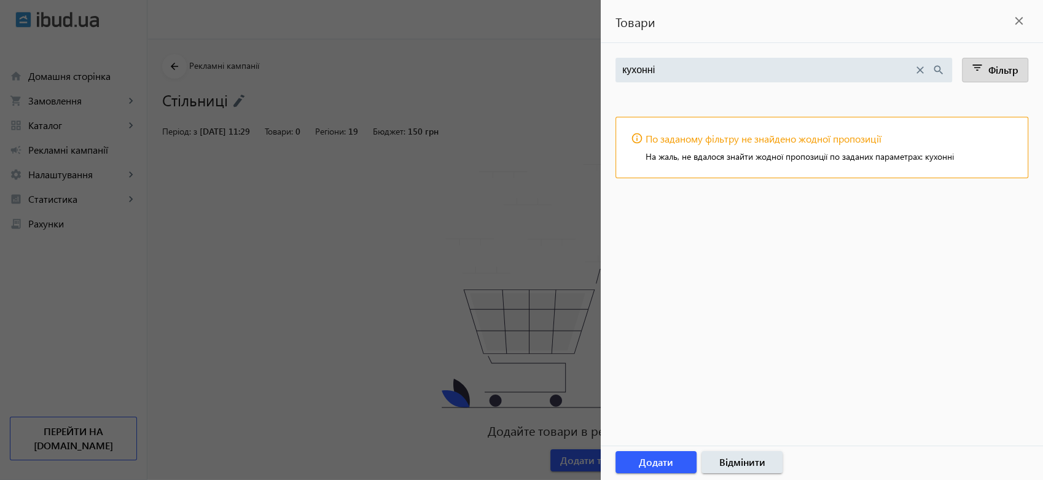
click at [922, 65] on mat-icon "close" at bounding box center [920, 70] width 14 height 14
click at [918, 70] on input "search" at bounding box center [777, 70] width 310 height 14
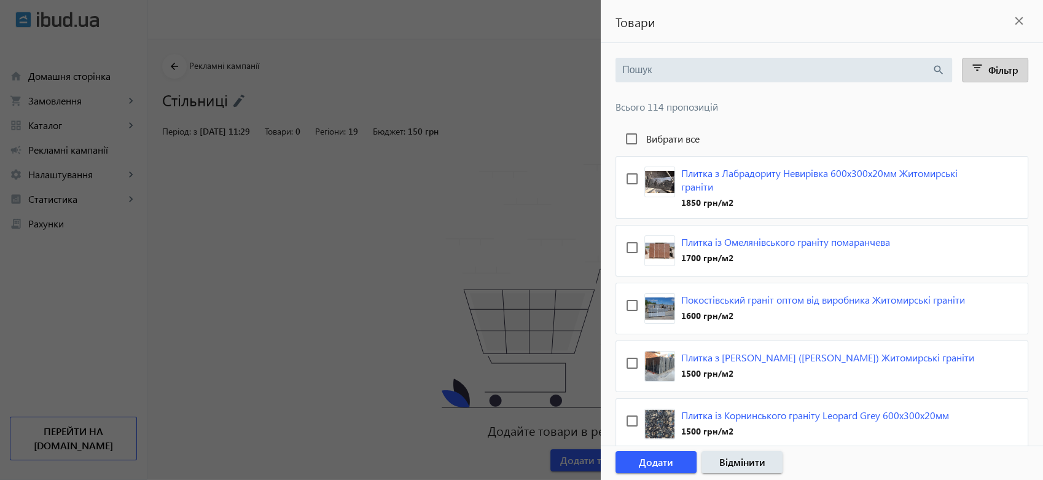
click at [997, 70] on span "Фільтр" at bounding box center [1003, 69] width 30 height 13
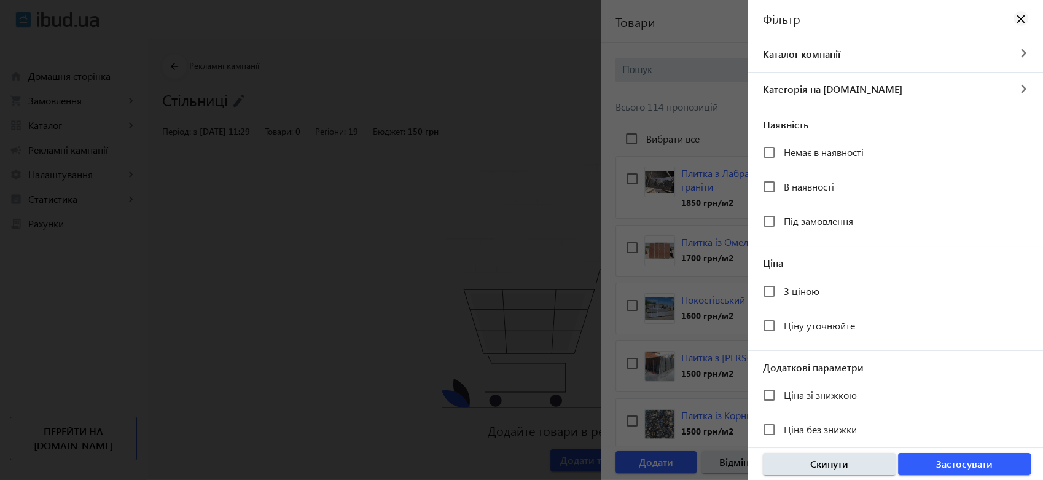
click at [1015, 20] on mat-icon "close" at bounding box center [1021, 18] width 12 height 12
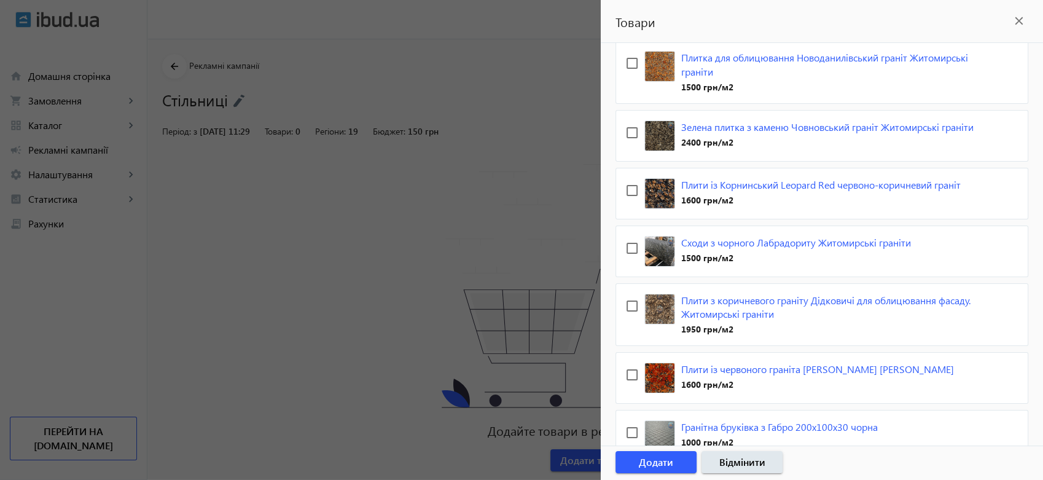
scroll to position [3523, 0]
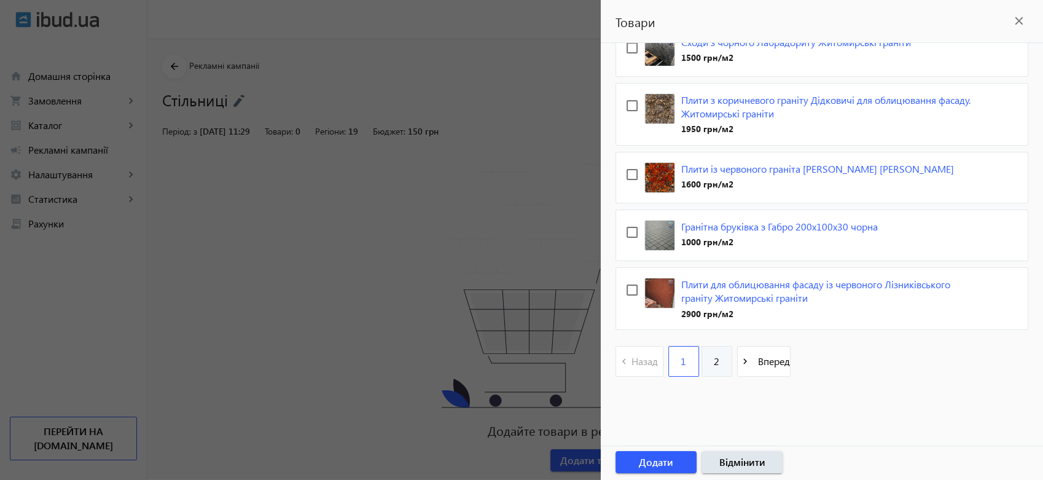
click at [714, 364] on span "2" at bounding box center [717, 361] width 6 height 14
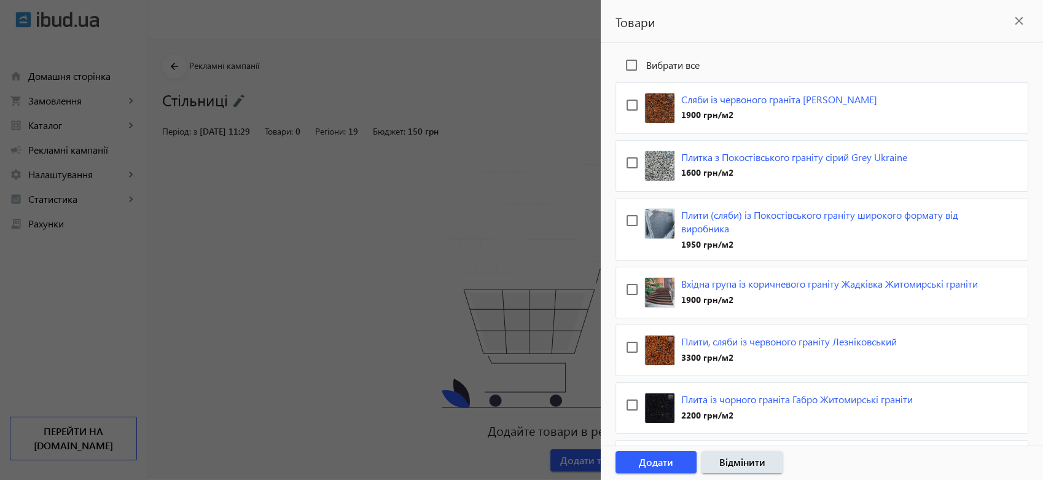
scroll to position [0, 0]
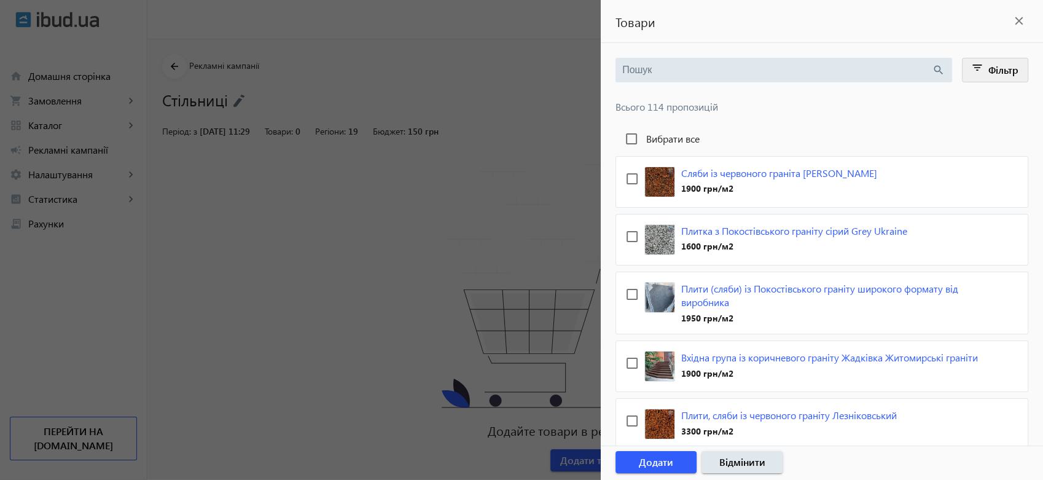
click at [1003, 66] on span "Фільтр" at bounding box center [1003, 69] width 30 height 13
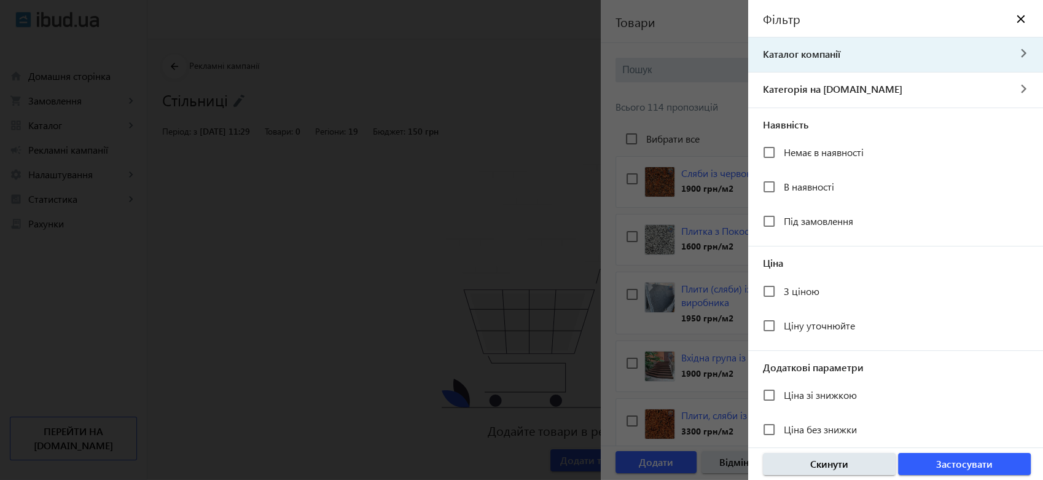
click at [832, 51] on span "Каталог компанії" at bounding box center [878, 54] width 260 height 14
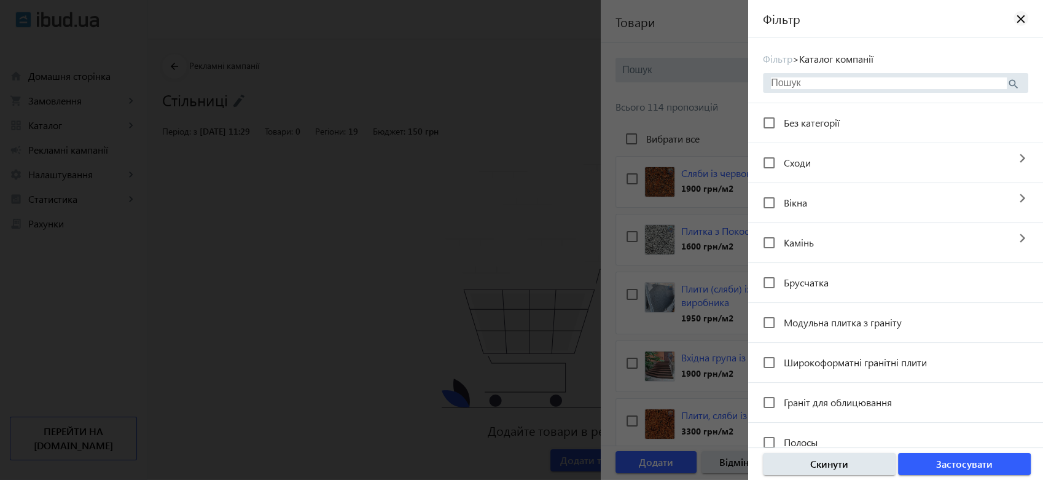
click at [1016, 14] on mat-icon "close" at bounding box center [1021, 18] width 12 height 12
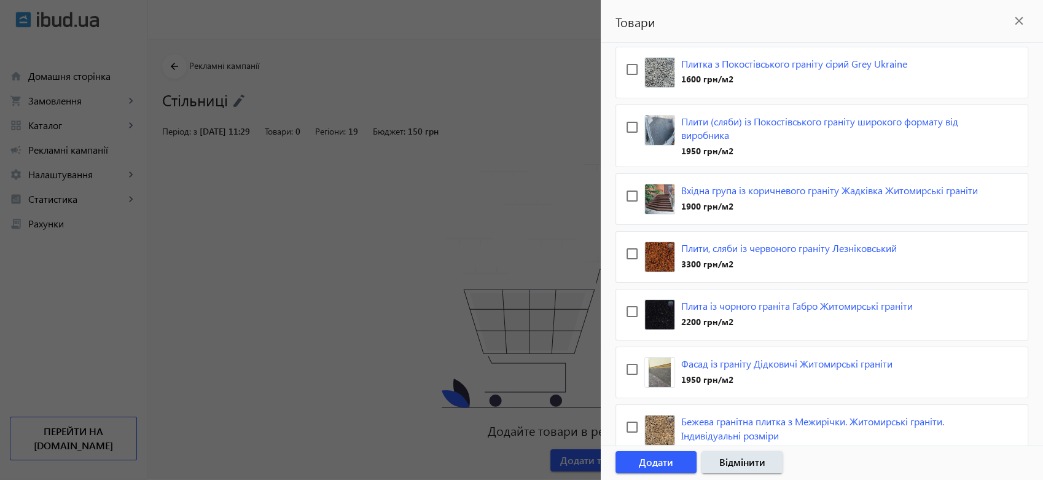
scroll to position [341, 0]
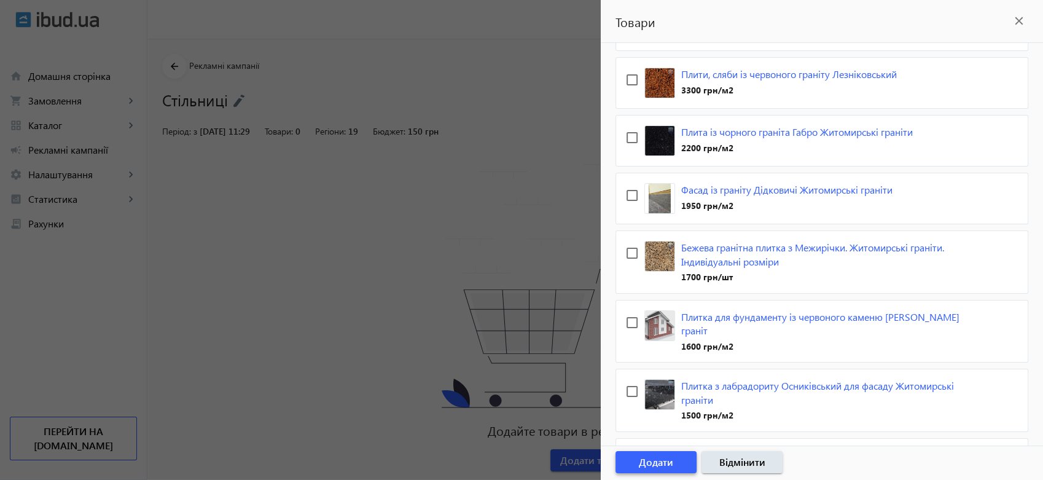
click at [663, 461] on span "Додати" at bounding box center [656, 462] width 34 height 14
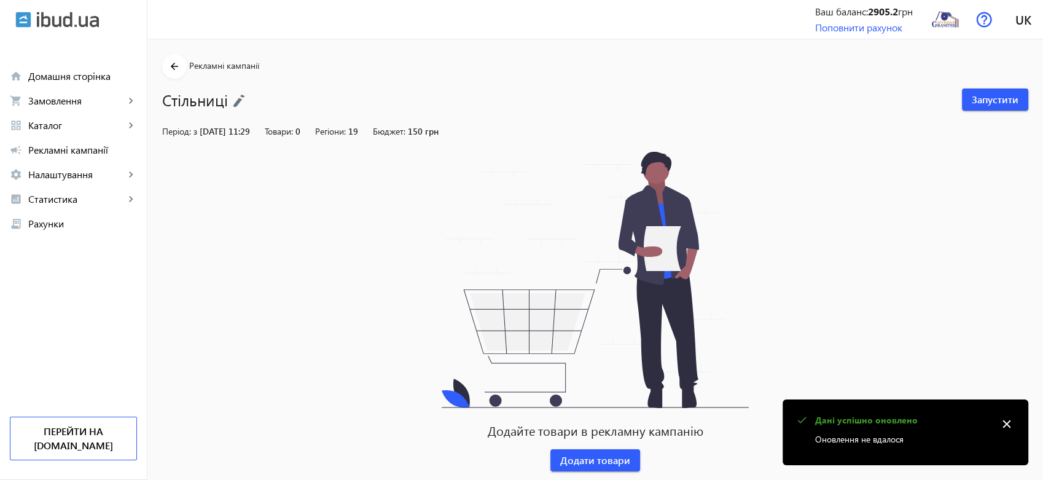
click at [1007, 424] on mat-icon "close" at bounding box center [1006, 424] width 18 height 18
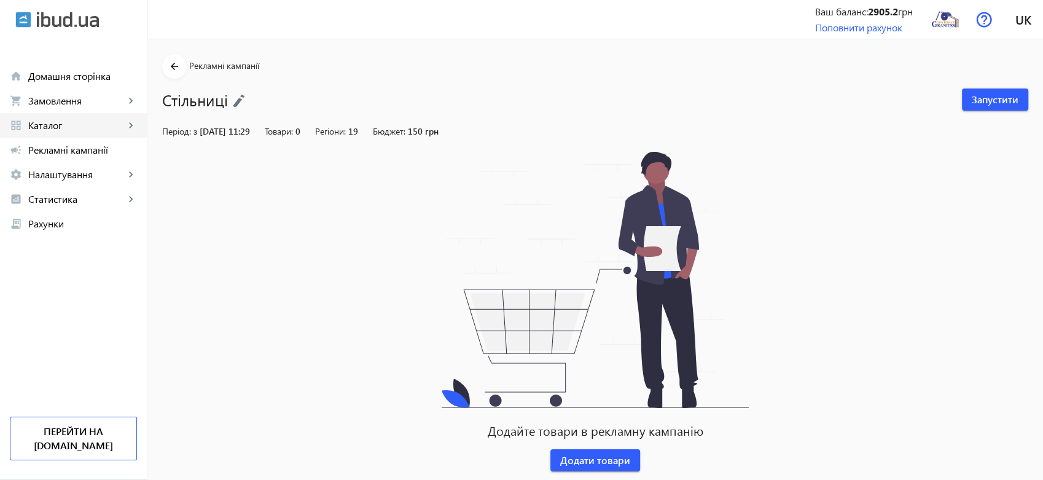
click at [23, 127] on link "grid_view Каталог keyboard_arrow_right" at bounding box center [73, 125] width 147 height 25
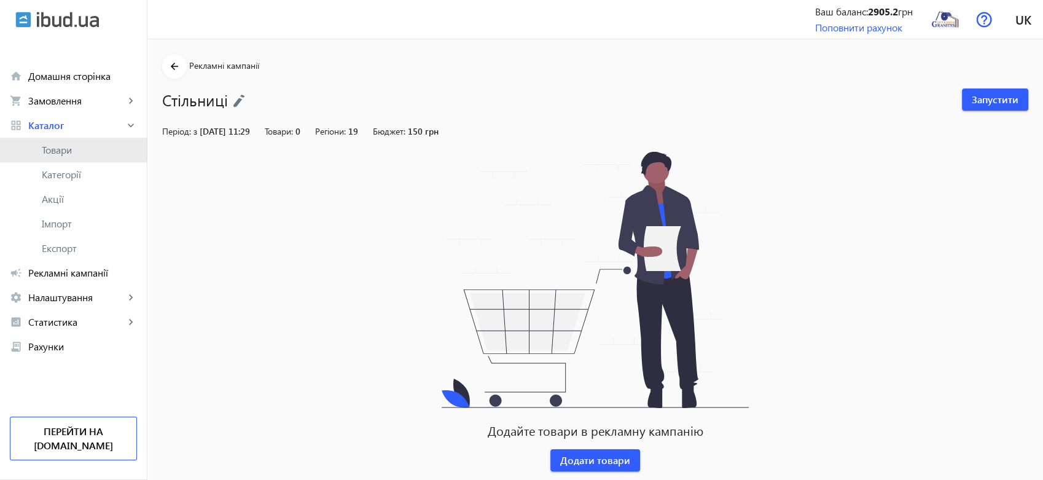
click at [58, 145] on span "Товари" at bounding box center [89, 150] width 95 height 12
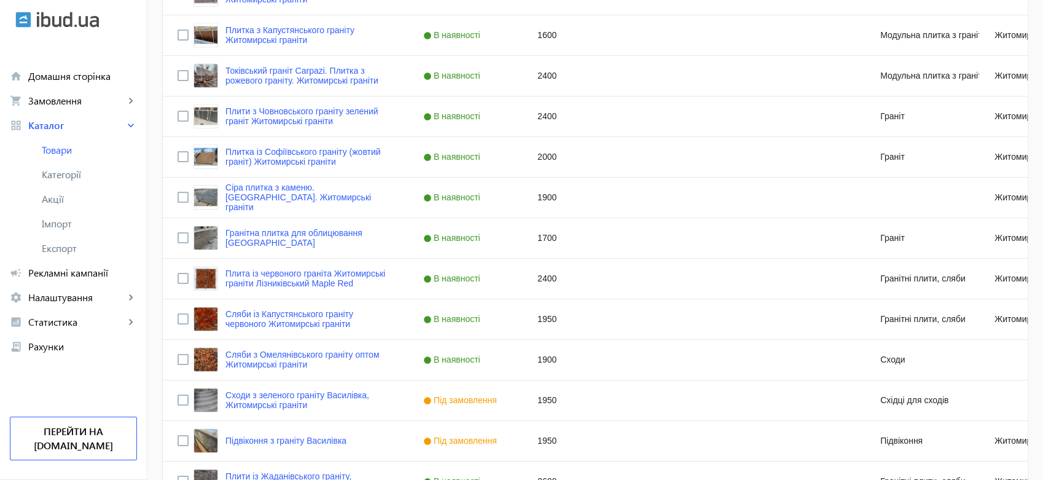
scroll to position [1159, 0]
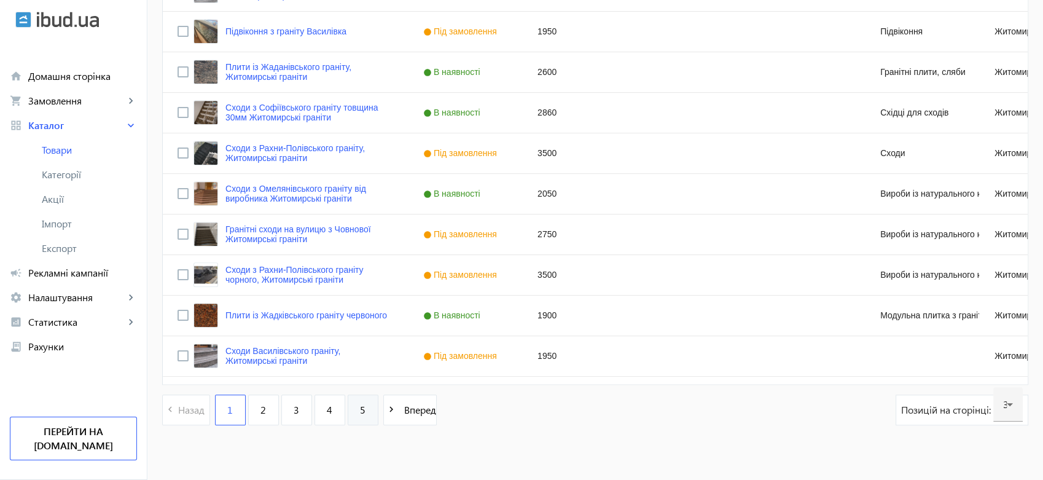
click at [360, 406] on span "5" at bounding box center [363, 410] width 6 height 14
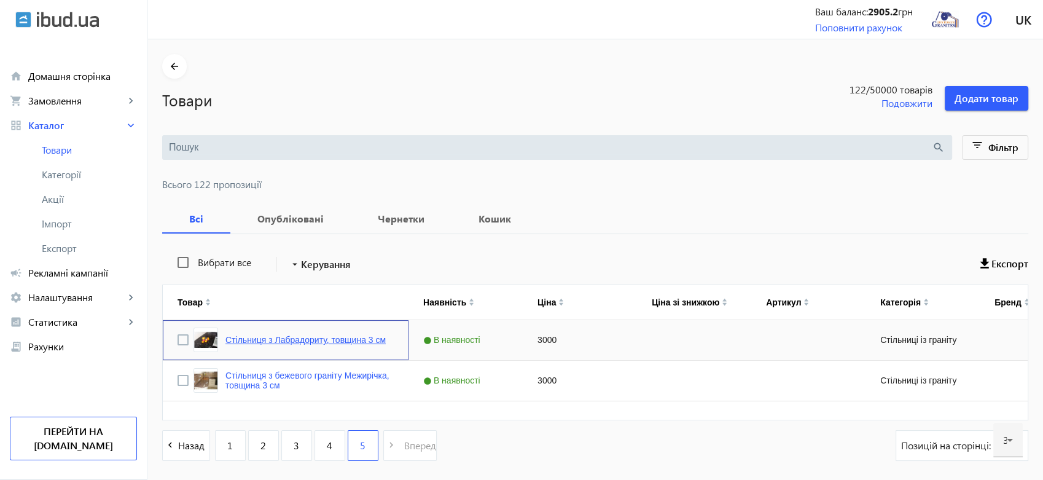
click at [279, 338] on link "Стільниця з Лабрадориту, товщина 3 см" at bounding box center [305, 340] width 160 height 10
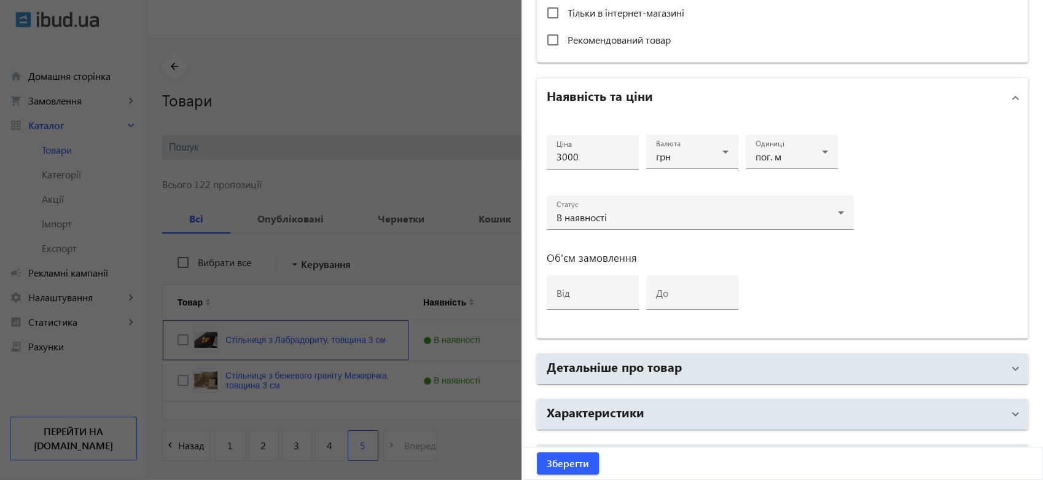
scroll to position [543, 0]
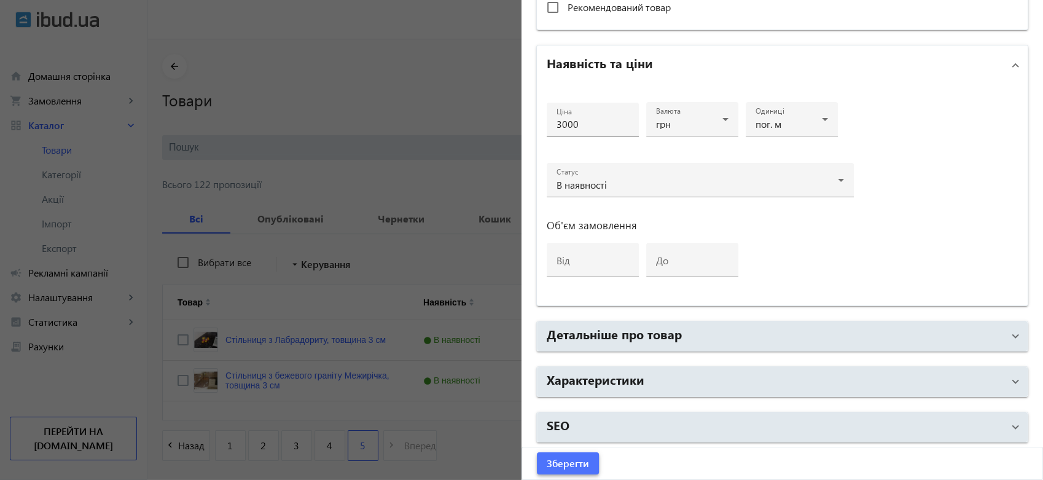
click at [561, 461] on span "Зберегти" at bounding box center [568, 463] width 42 height 14
click at [388, 97] on div at bounding box center [521, 240] width 1043 height 480
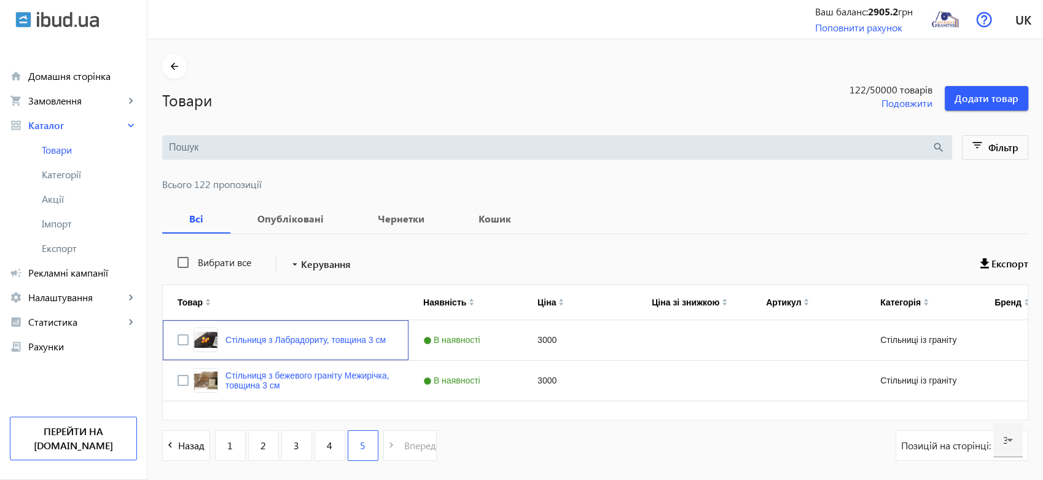
scroll to position [0, 0]
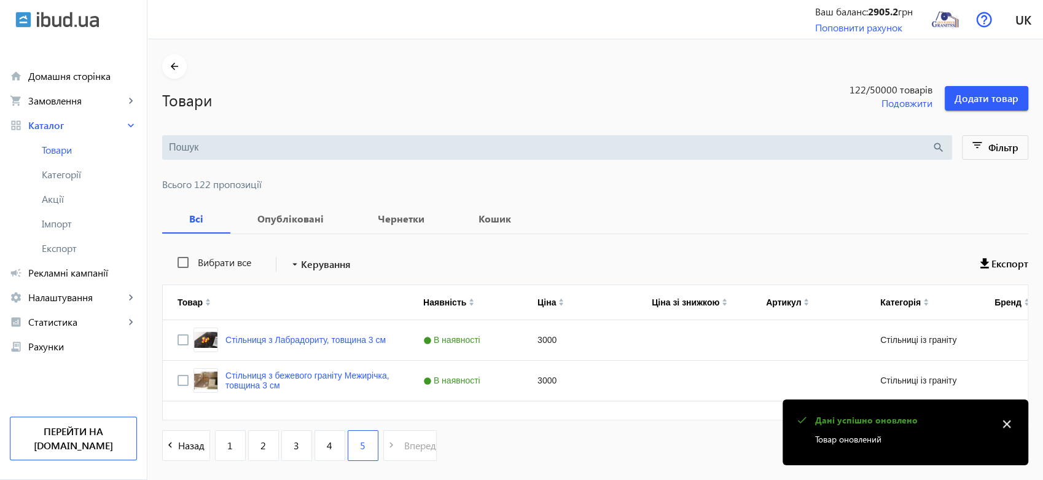
click at [1011, 424] on mat-icon "close" at bounding box center [1006, 424] width 18 height 18
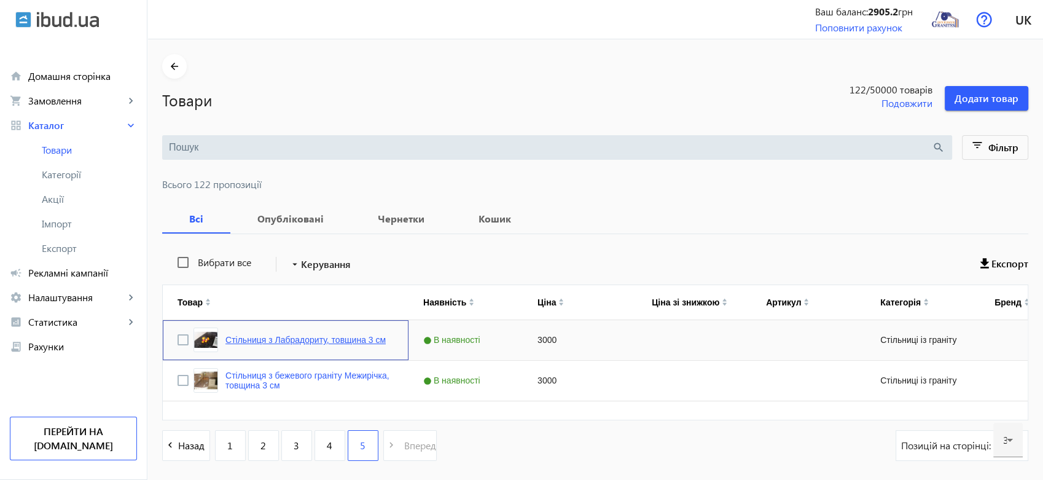
click at [298, 338] on link "Стільниця з Лабрадориту, товщина 3 см" at bounding box center [305, 340] width 160 height 10
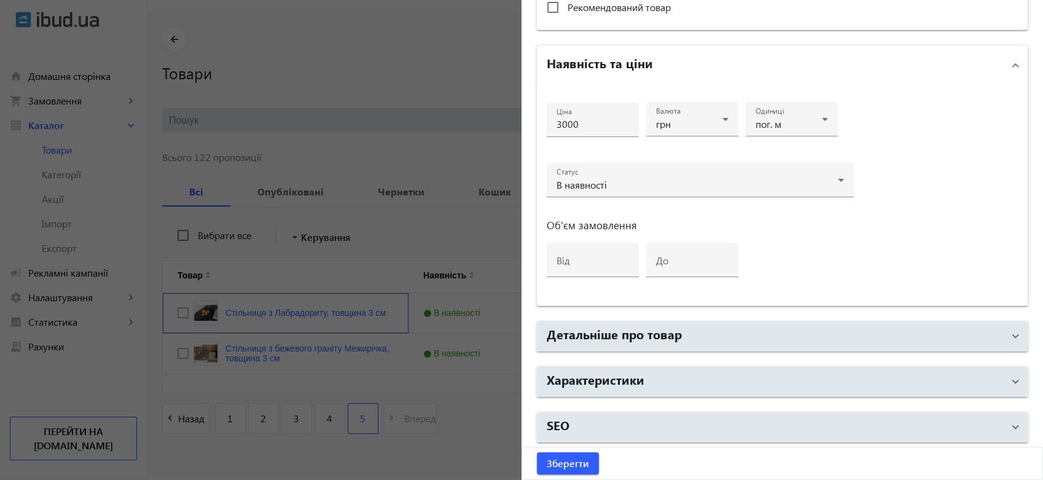
scroll to position [49, 0]
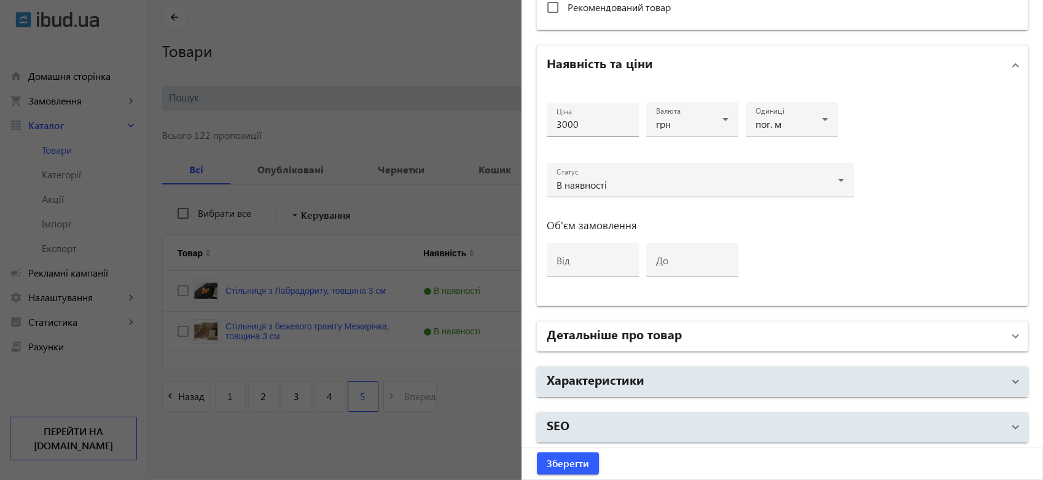
click at [673, 333] on h2 "Детальніше про товар" at bounding box center [614, 333] width 135 height 17
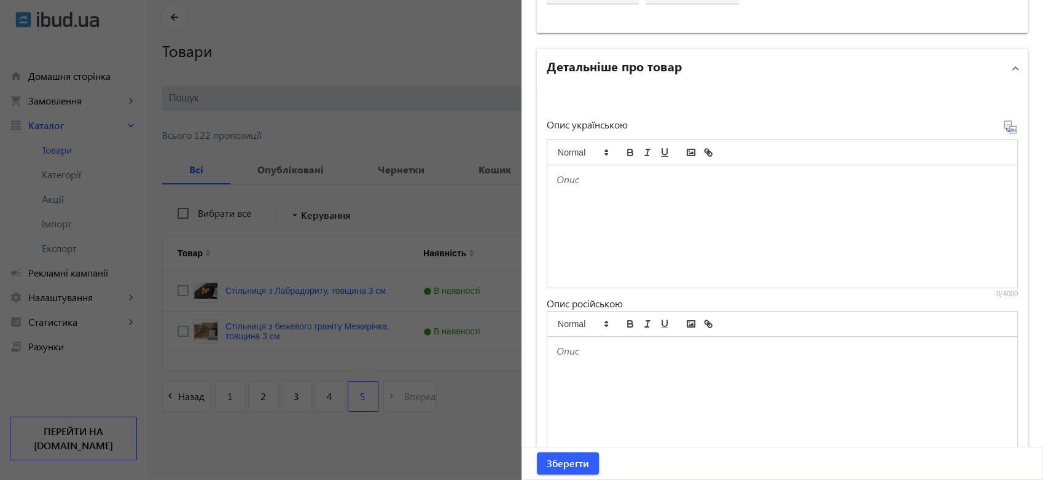
scroll to position [952, 0]
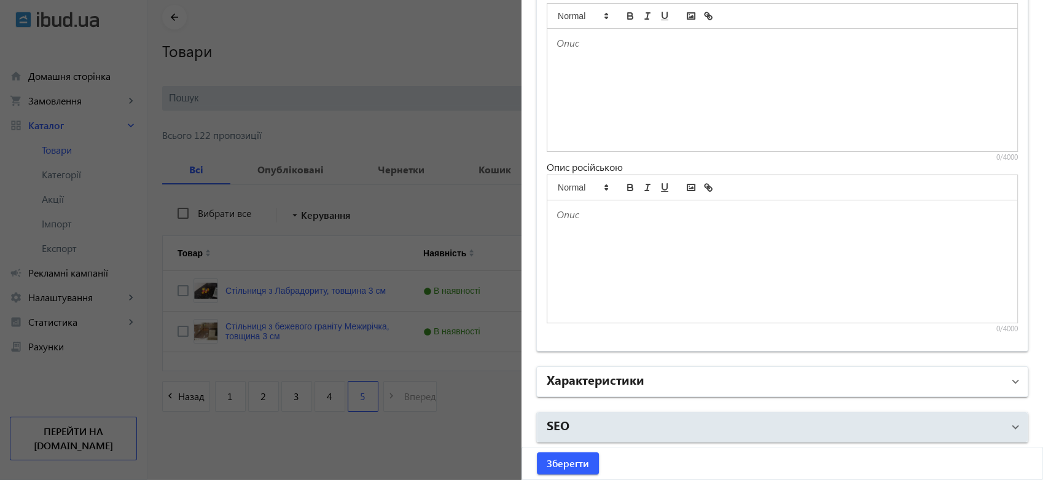
click at [629, 381] on h2 "Характеристики" at bounding box center [596, 378] width 98 height 17
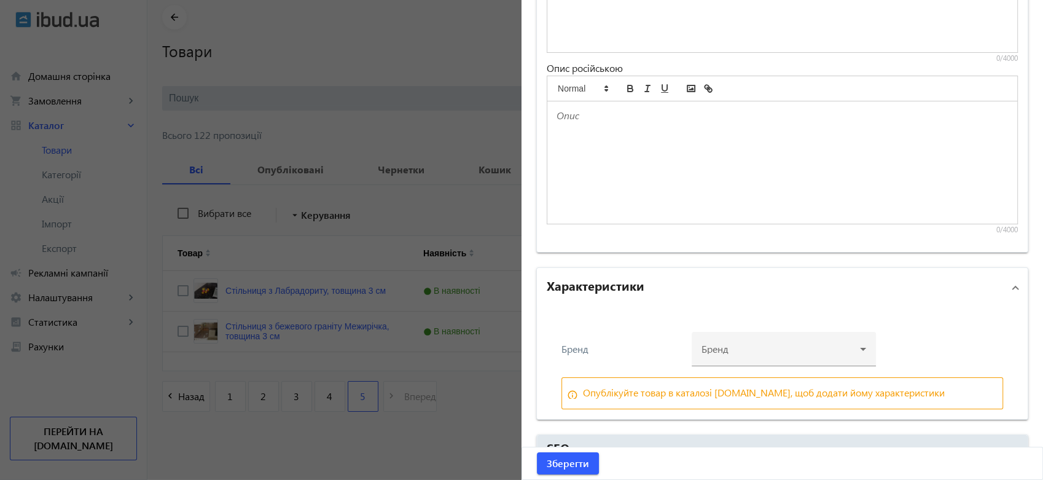
scroll to position [1073, 0]
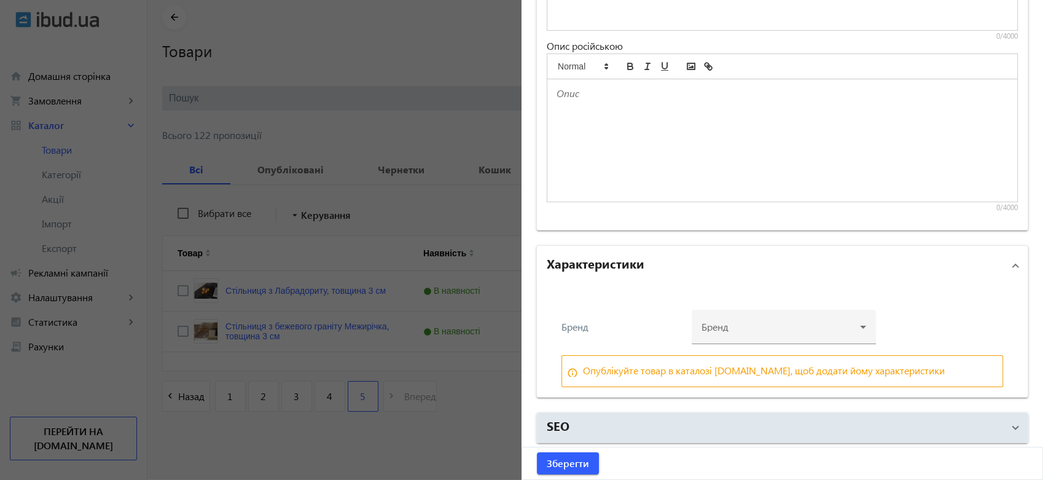
click at [632, 327] on div "Бренд" at bounding box center [622, 327] width 123 height 10
click at [763, 322] on div at bounding box center [783, 322] width 165 height 44
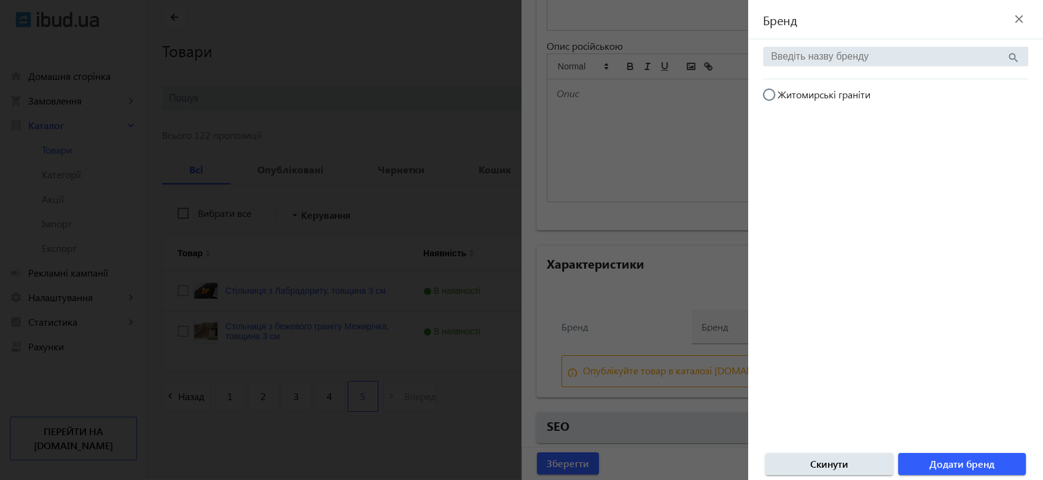
click at [813, 95] on span "Житомирські граніти" at bounding box center [823, 94] width 93 height 13
click at [787, 95] on input "Житомирські граніти" at bounding box center [775, 100] width 25 height 25
radio input "true"
click at [970, 459] on span "Додати бренд" at bounding box center [961, 464] width 65 height 14
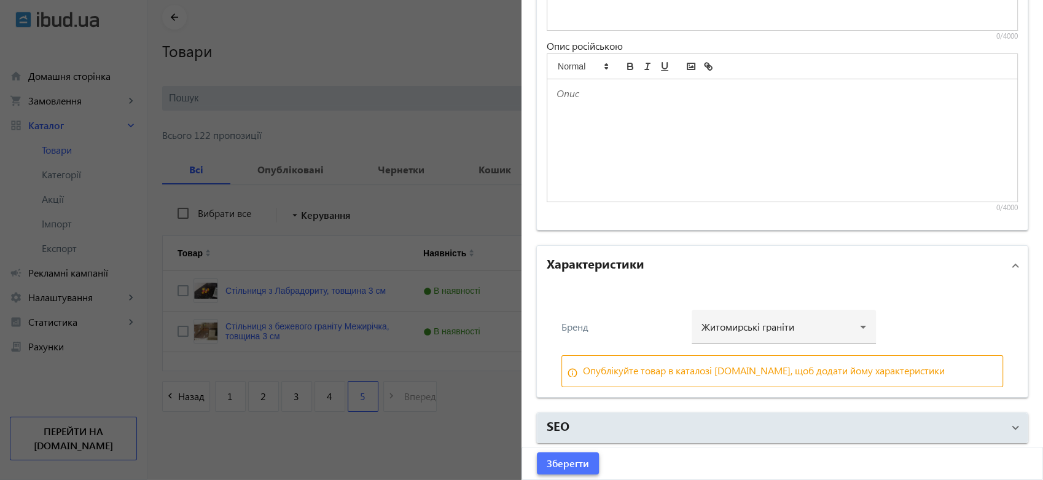
click at [572, 464] on span "Зберегти" at bounding box center [568, 463] width 42 height 14
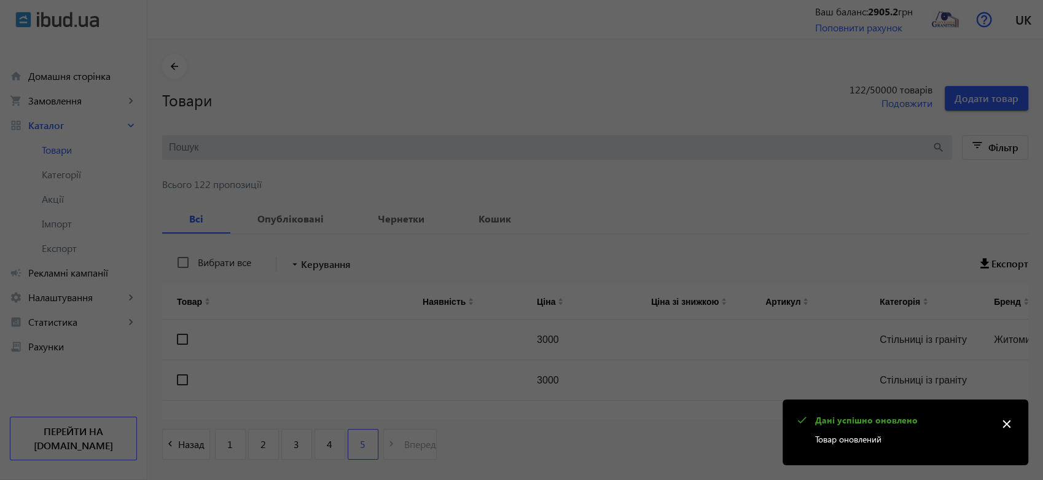
scroll to position [0, 0]
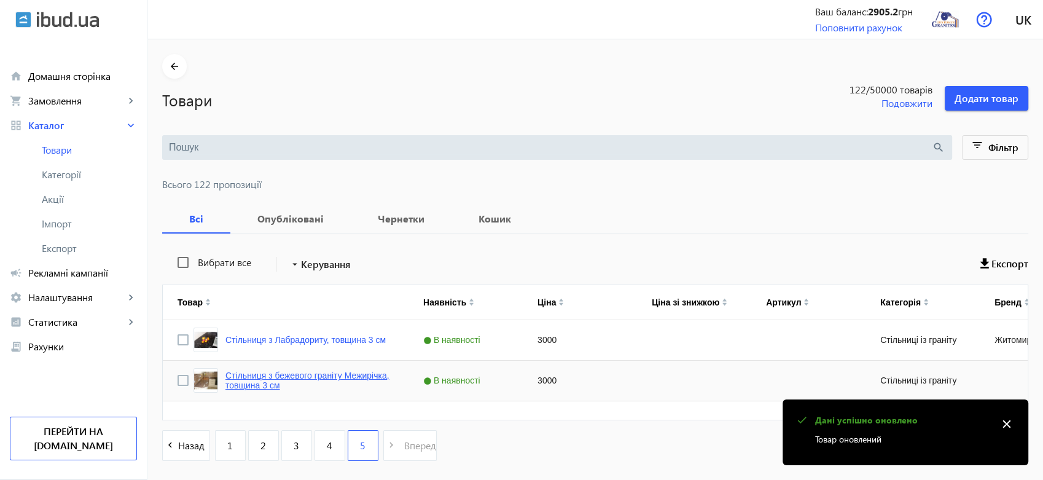
click at [290, 373] on link "Стільниця з бежевого граніту Межирічка, товщина 3 см" at bounding box center [309, 380] width 168 height 20
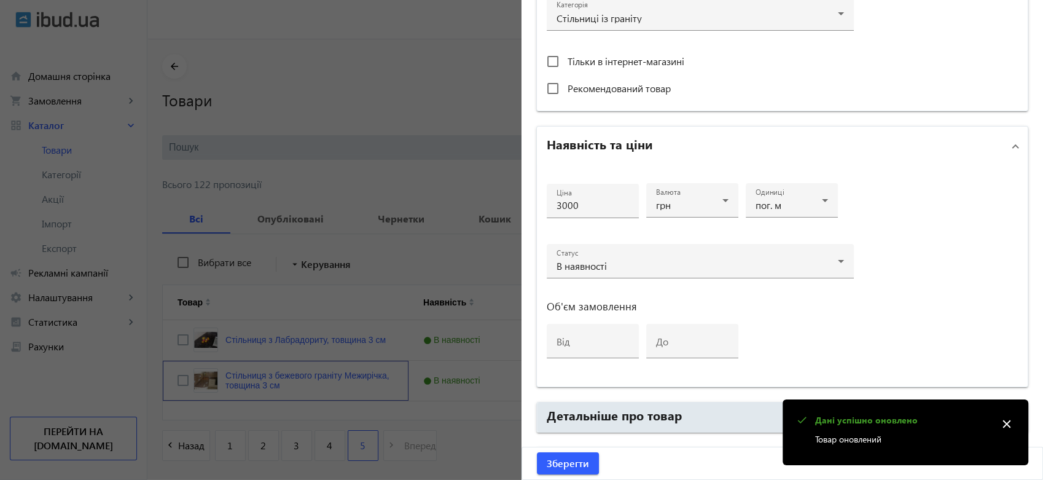
scroll to position [543, 0]
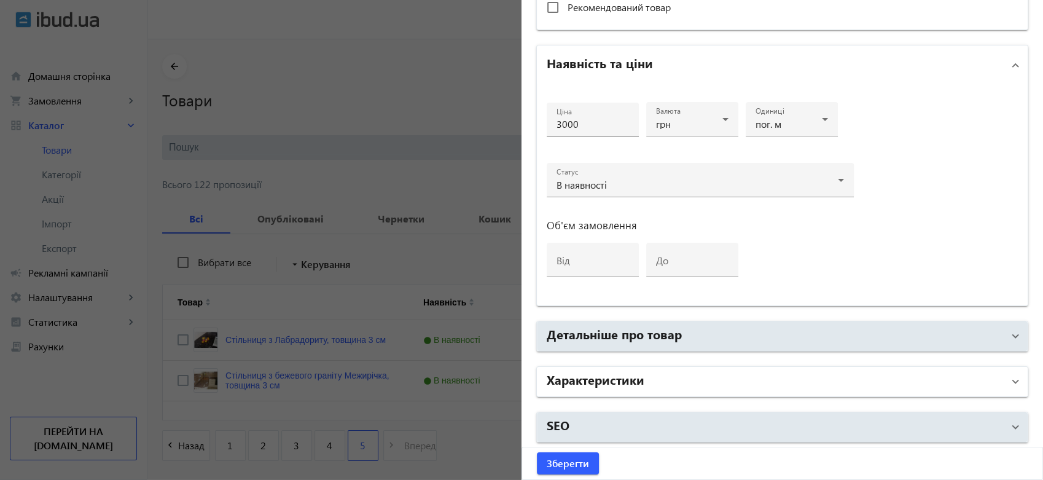
drag, startPoint x: 610, startPoint y: 374, endPoint x: 620, endPoint y: 368, distance: 11.3
click at [609, 374] on h2 "Характеристики" at bounding box center [596, 378] width 98 height 17
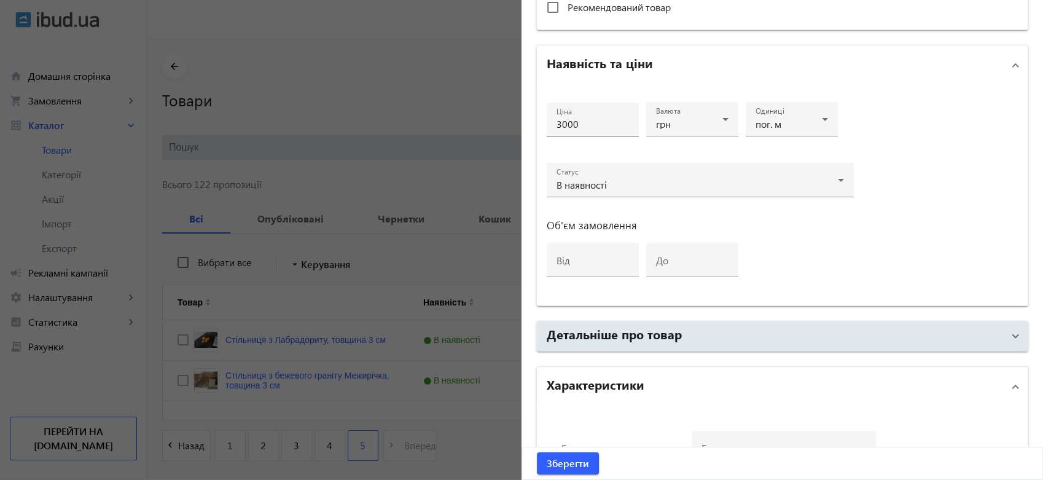
scroll to position [664, 0]
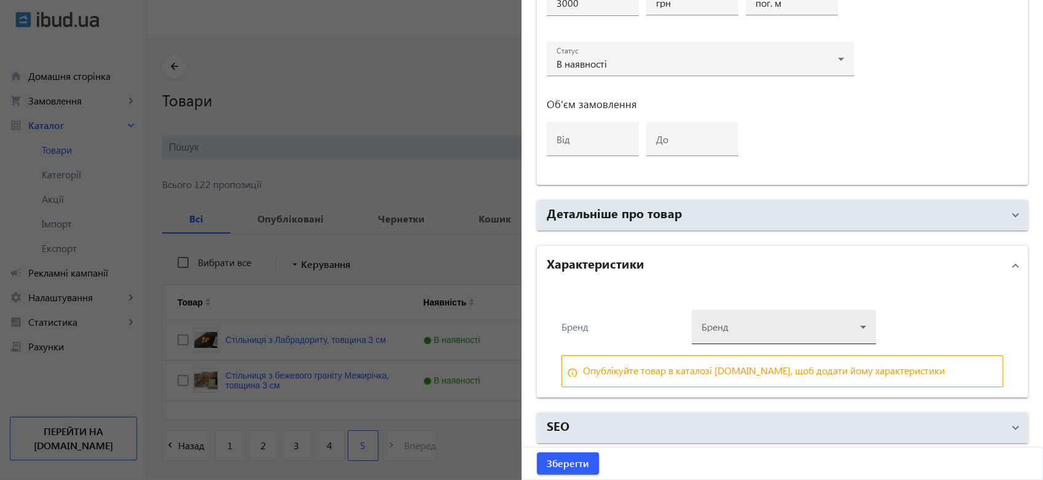
click at [774, 325] on div at bounding box center [783, 322] width 165 height 44
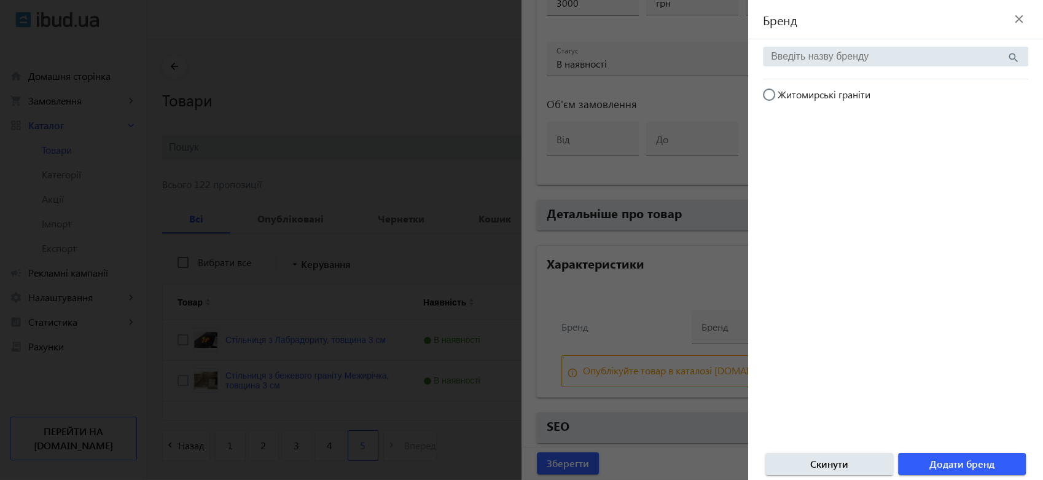
click at [798, 99] on span "Житомирські граніти" at bounding box center [823, 94] width 93 height 13
click at [787, 99] on input "Житомирські граніти" at bounding box center [775, 100] width 25 height 25
radio input "true"
click at [978, 463] on span "Додати бренд" at bounding box center [961, 464] width 65 height 14
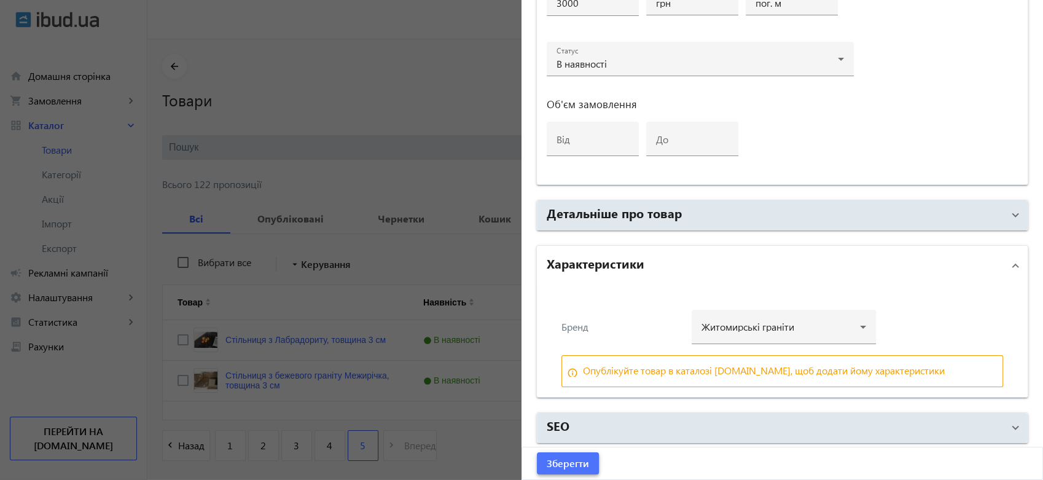
drag, startPoint x: 573, startPoint y: 462, endPoint x: 586, endPoint y: 473, distance: 17.5
click at [575, 464] on span "Зберегти" at bounding box center [568, 463] width 42 height 14
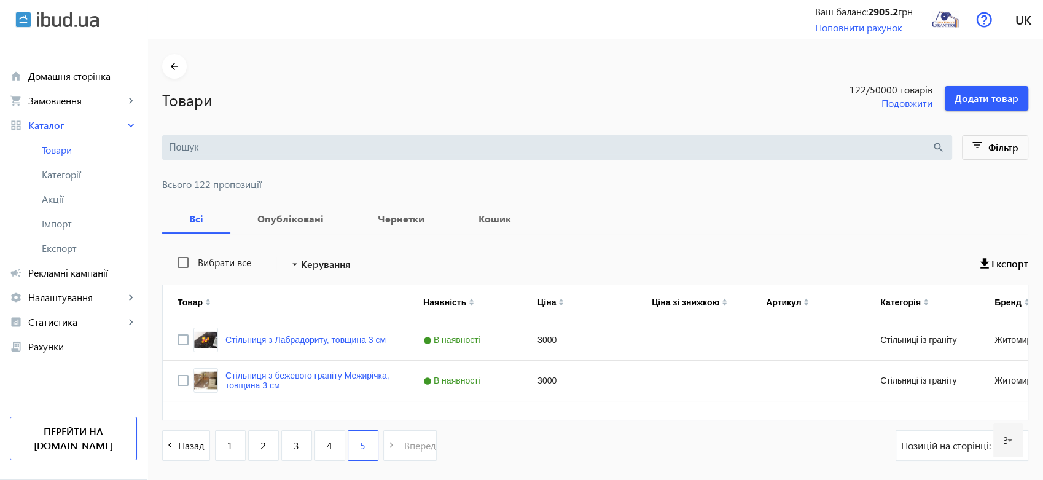
scroll to position [0, 0]
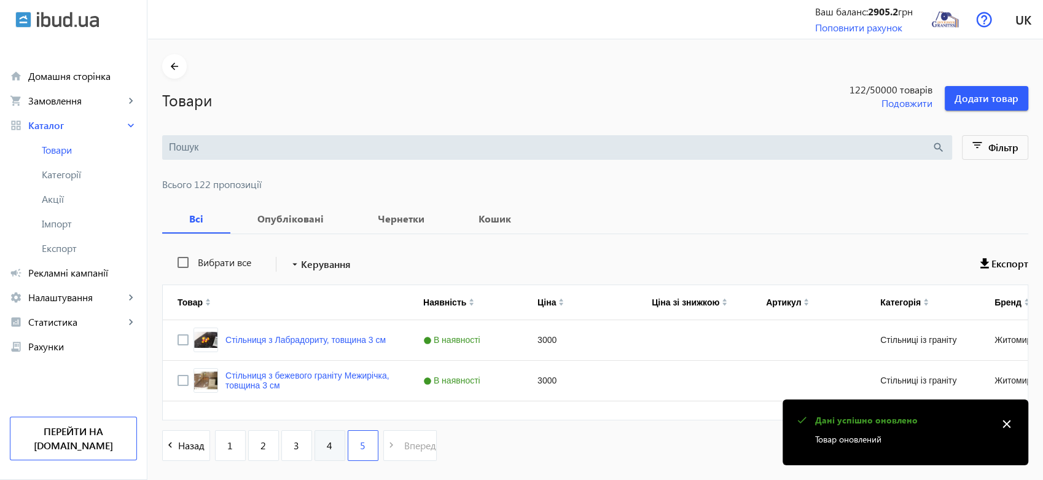
click at [327, 446] on span "4" at bounding box center [330, 445] width 6 height 14
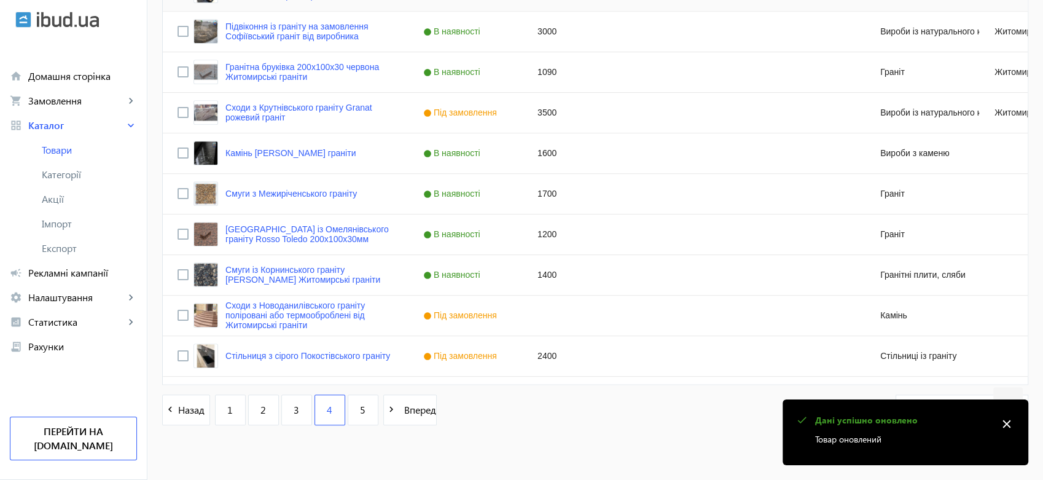
scroll to position [1172, 0]
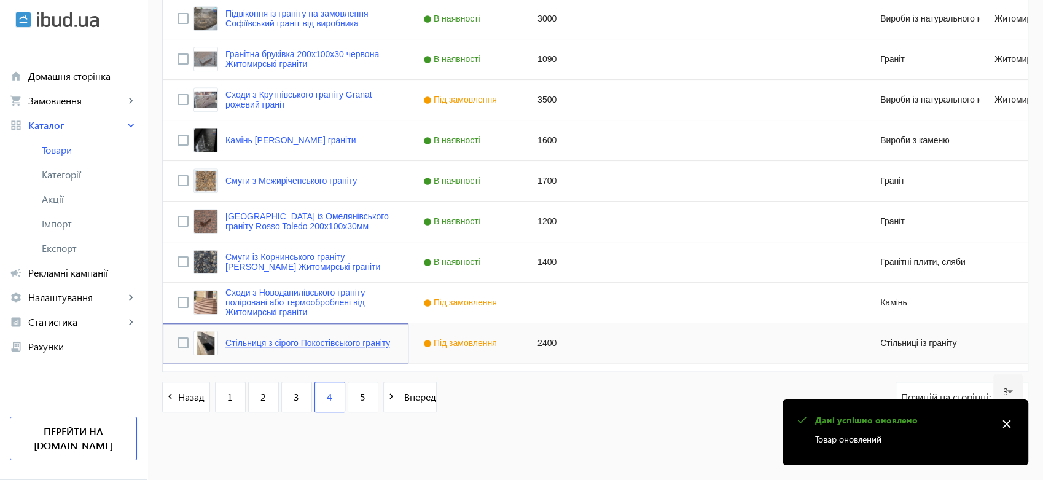
click at [336, 342] on link "Стільниця з сірого Покостівського граніту" at bounding box center [307, 343] width 165 height 10
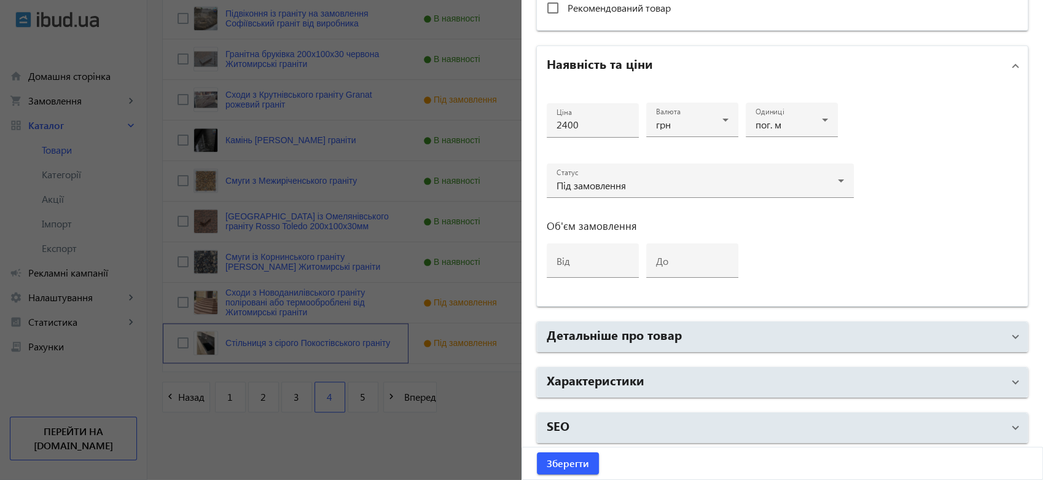
scroll to position [543, 0]
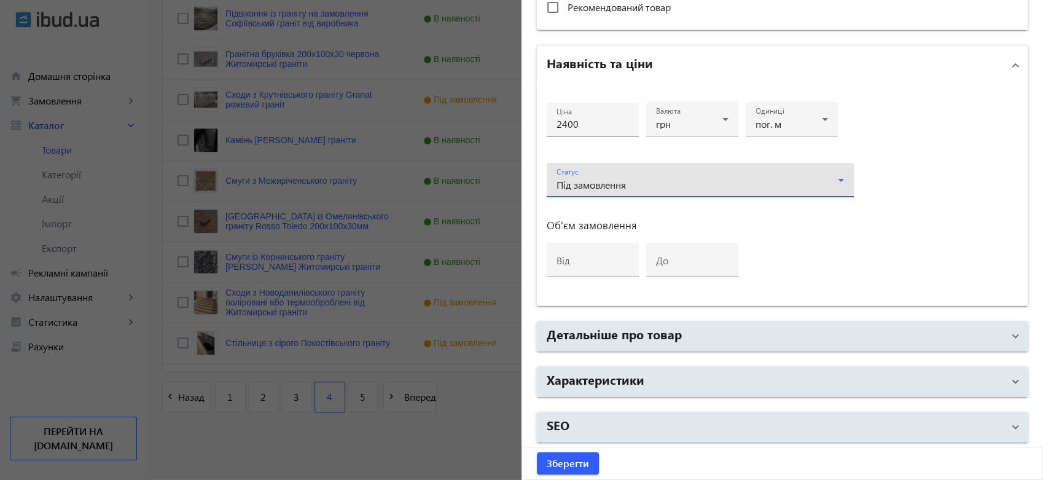
click at [601, 181] on span "Під замовлення" at bounding box center [590, 184] width 69 height 13
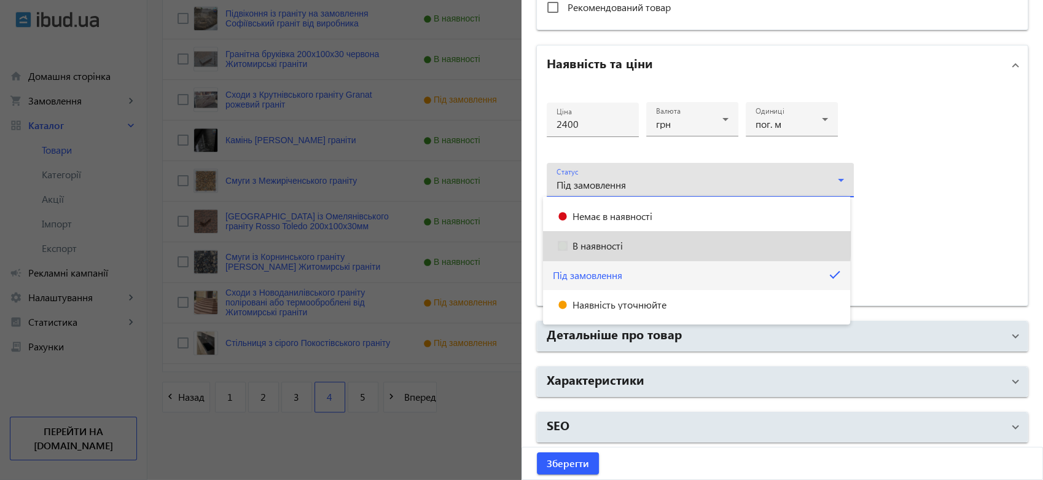
click at [600, 238] on mat-option "В наявності" at bounding box center [696, 245] width 307 height 29
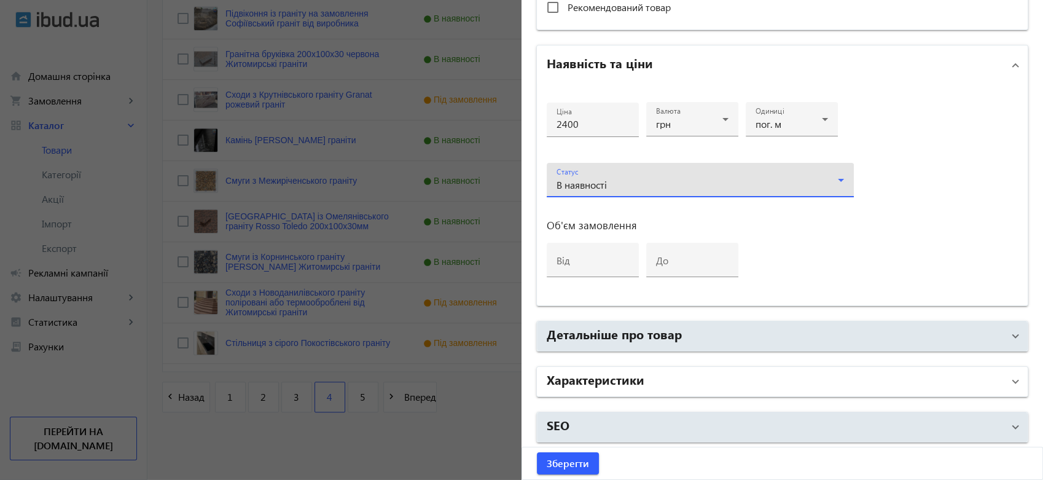
click at [603, 376] on h2 "Характеристики" at bounding box center [596, 378] width 98 height 17
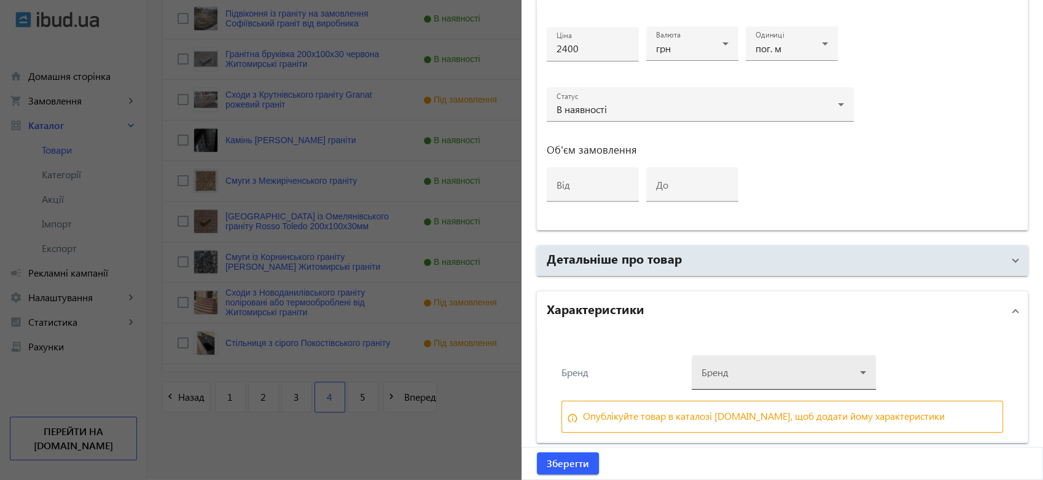
scroll to position [664, 0]
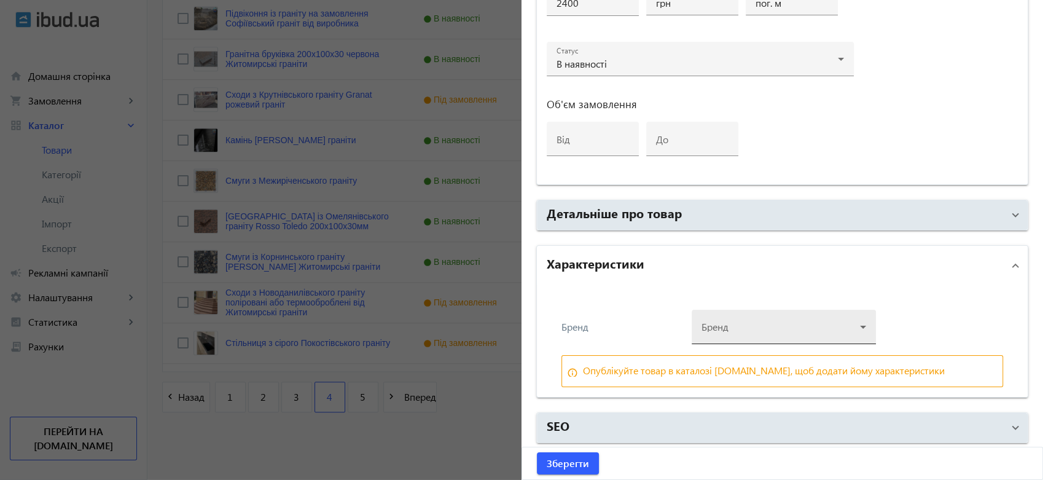
click at [720, 334] on div at bounding box center [783, 322] width 165 height 44
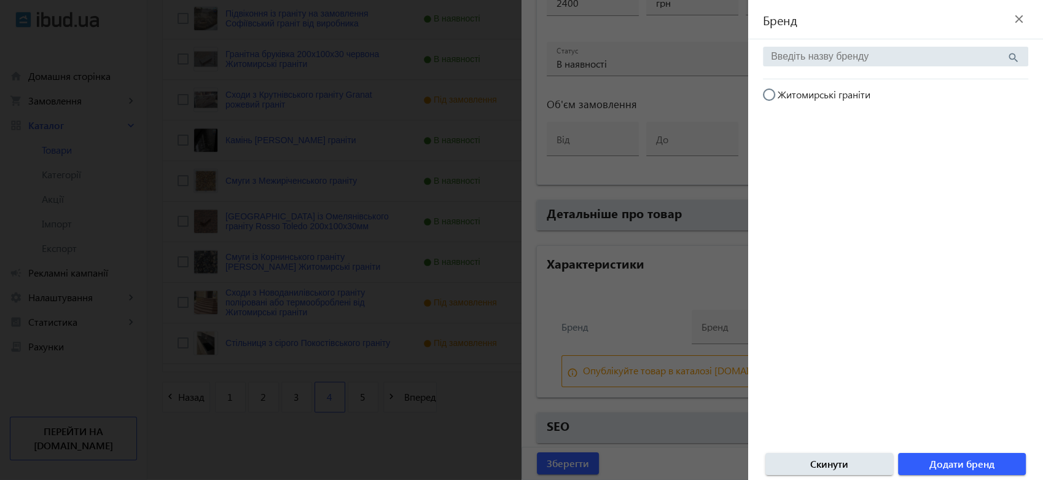
click at [804, 94] on span "Житомирські граніти" at bounding box center [823, 94] width 93 height 13
click at [787, 94] on input "Житомирські граніти" at bounding box center [775, 100] width 25 height 25
radio input "true"
click at [978, 461] on span "Додати бренд" at bounding box center [961, 464] width 65 height 14
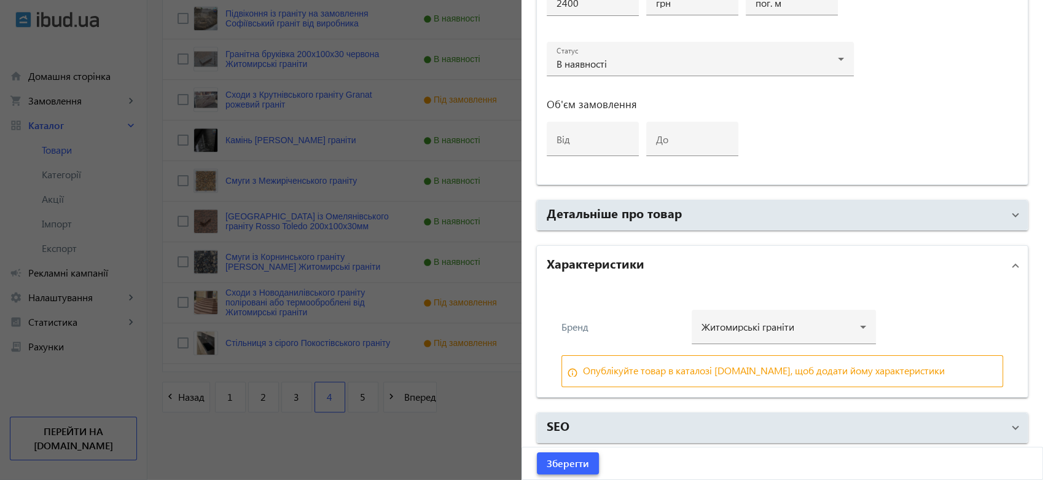
click at [575, 465] on span "Зберегти" at bounding box center [568, 463] width 42 height 14
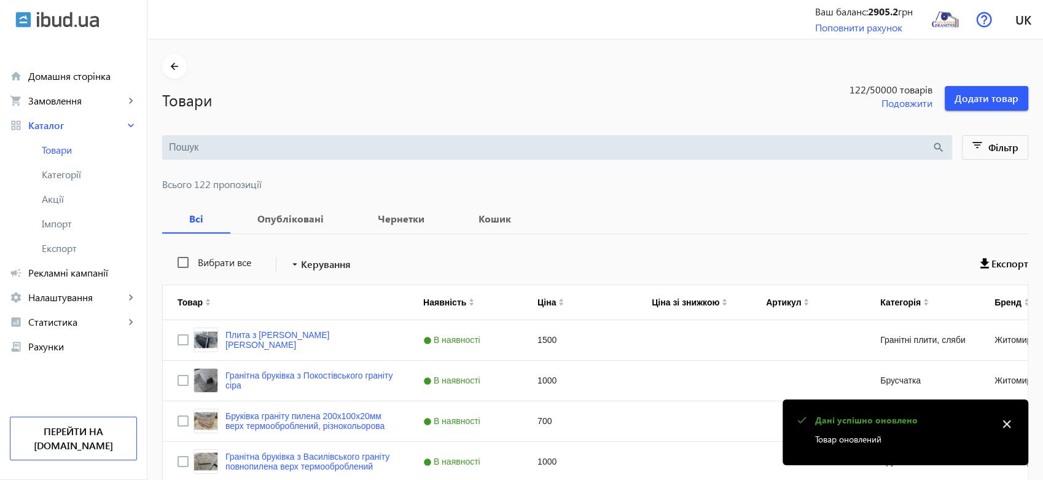
click at [1009, 424] on mat-icon "close" at bounding box center [1006, 424] width 18 height 18
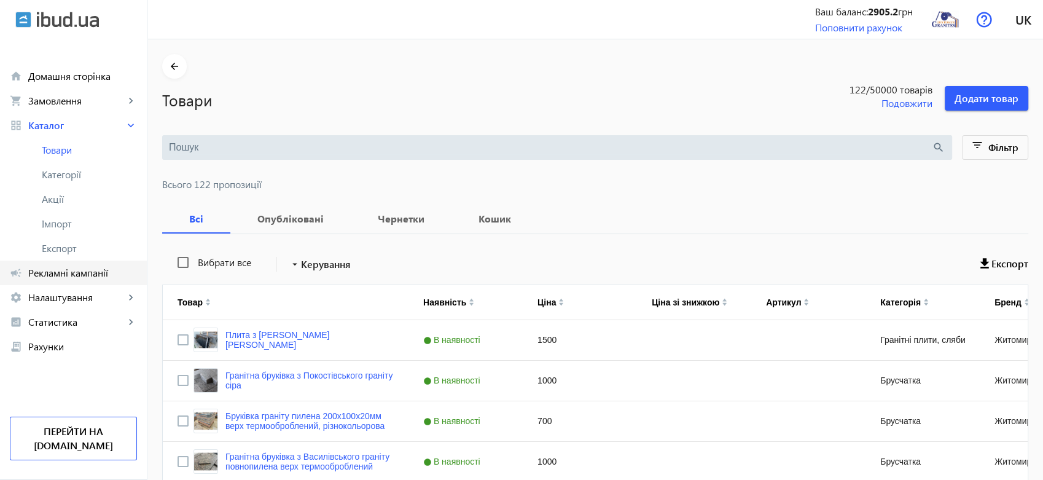
click at [67, 268] on span "Рекламні кампанії" at bounding box center [82, 273] width 109 height 12
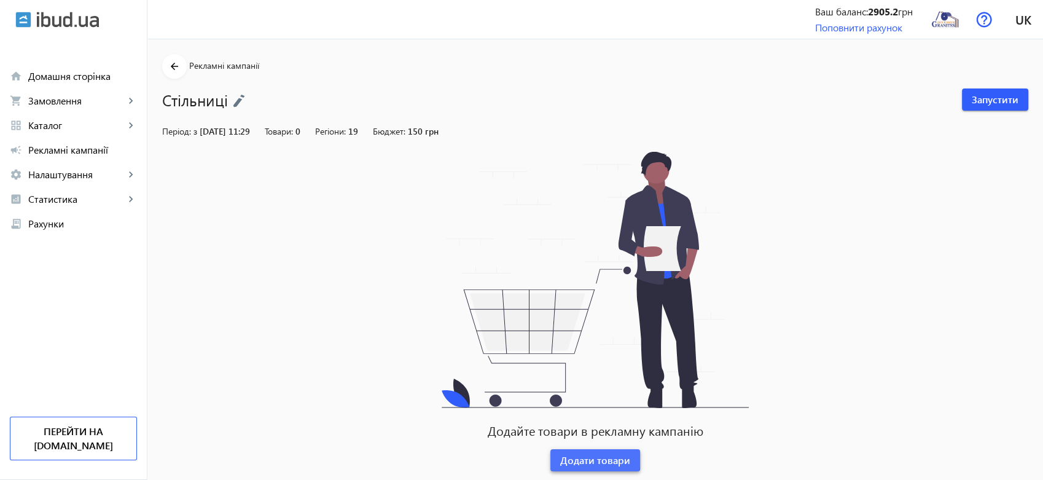
click at [583, 458] on span "Додати товари" at bounding box center [595, 460] width 70 height 14
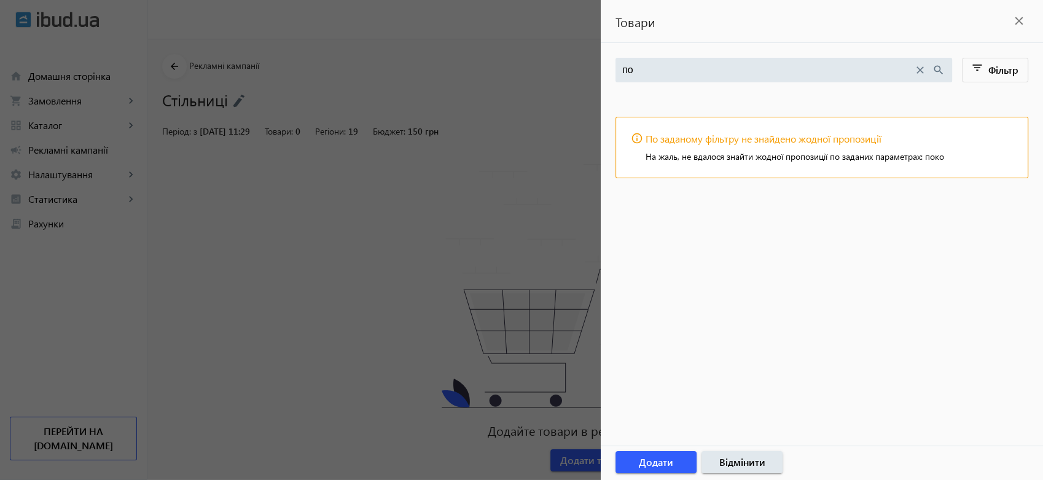
type input "п"
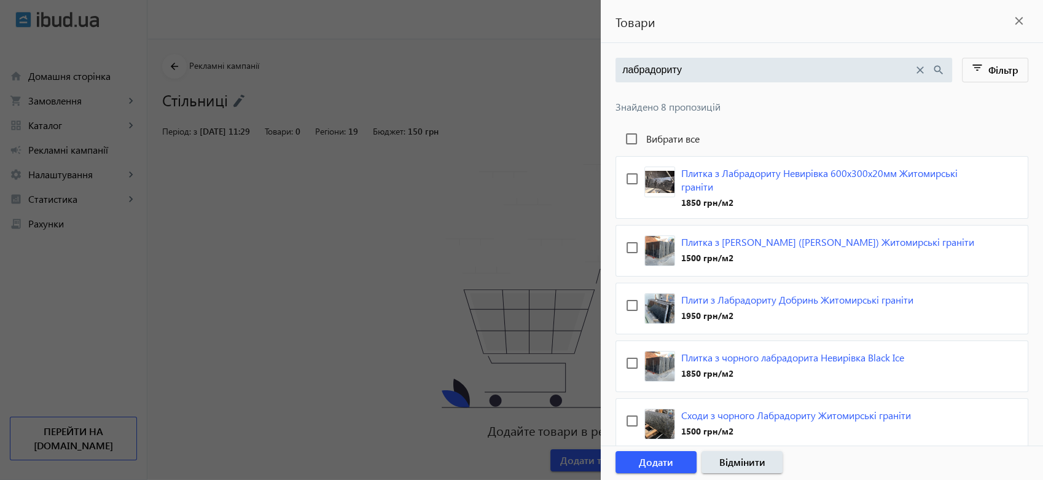
drag, startPoint x: 696, startPoint y: 65, endPoint x: 585, endPoint y: 62, distance: 111.8
click at [585, 62] on mat-sidenav-container "arrow_back Рекламні кампанії Стільниці Запустити Період: з 06.10.2025 11:29 Тов…" at bounding box center [594, 272] width 895 height 466
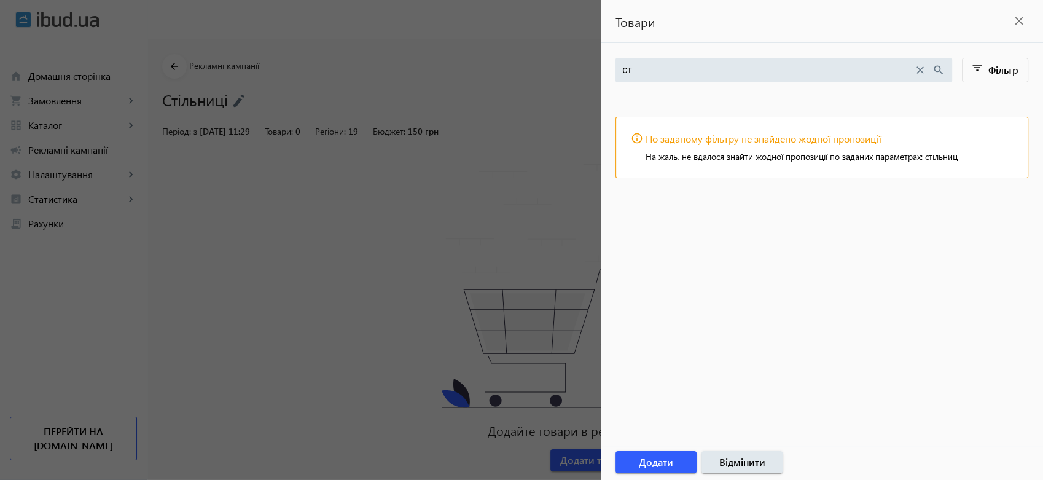
type input "с"
type input "к"
type input "у"
type input "кухонні меблі"
drag, startPoint x: 707, startPoint y: 65, endPoint x: 593, endPoint y: 72, distance: 113.8
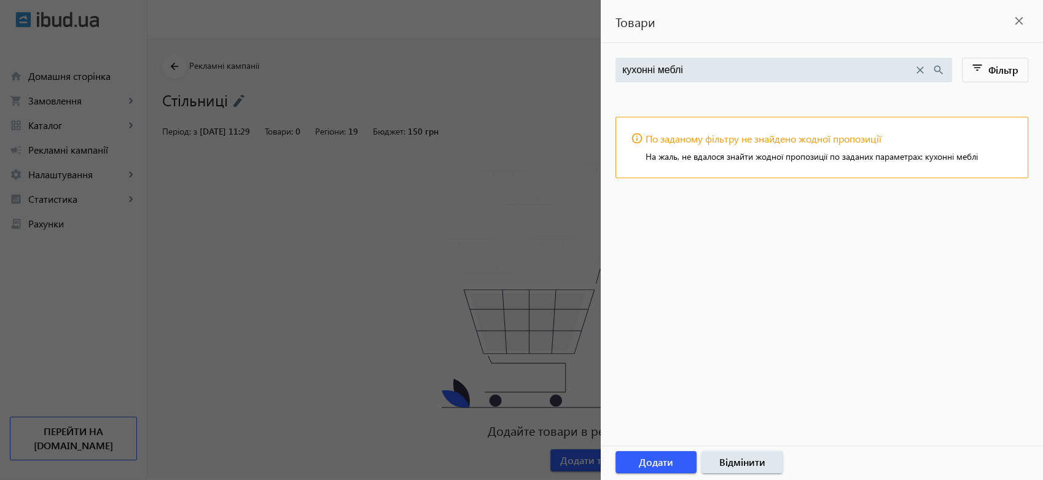
click at [593, 72] on mat-sidenav-container "arrow_back Рекламні кампанії Стільниці Запустити Період: з 06.10.2025 11:29 Тов…" at bounding box center [594, 272] width 895 height 466
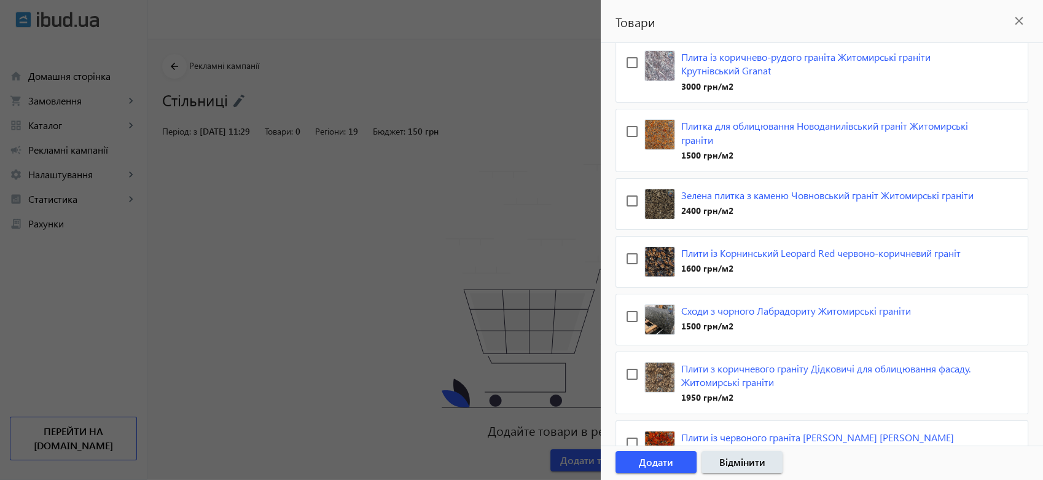
scroll to position [3523, 0]
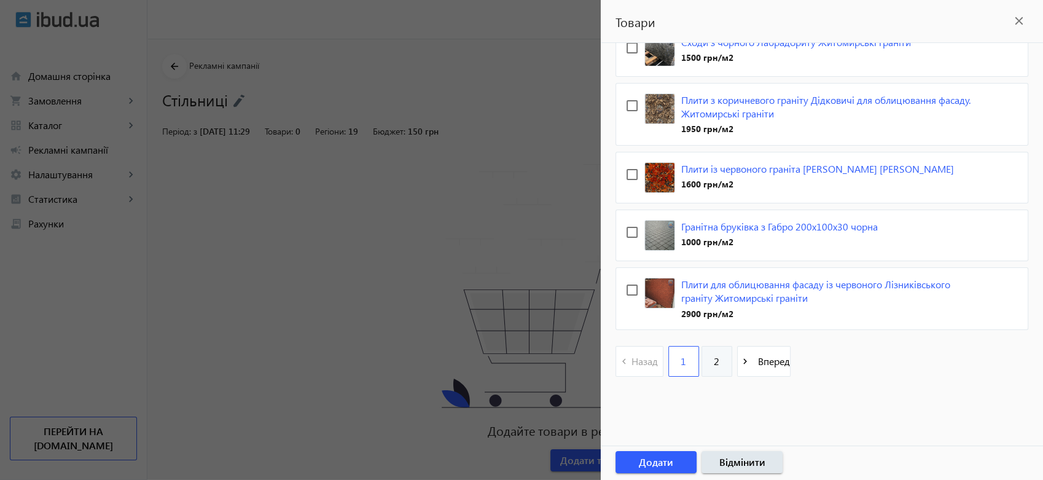
click at [714, 357] on span "2" at bounding box center [717, 361] width 6 height 14
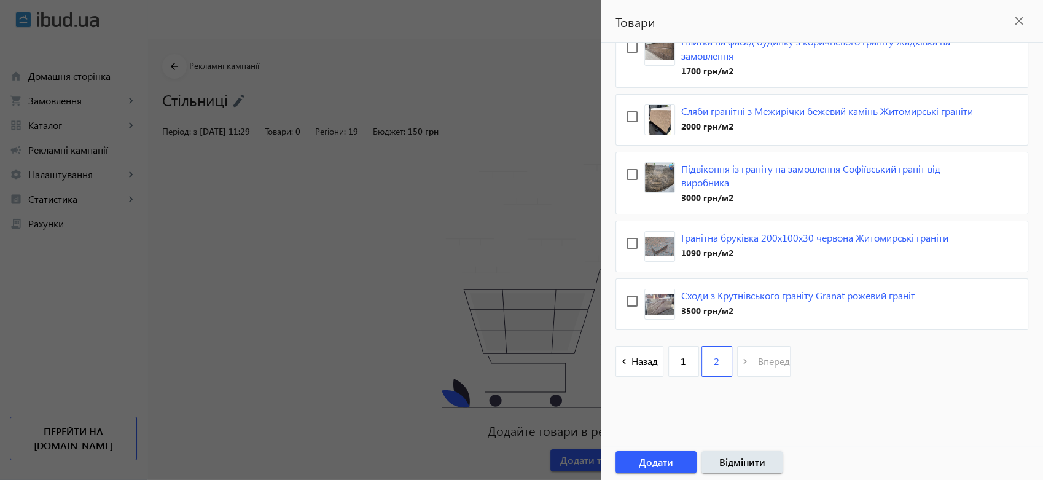
scroll to position [3076, 0]
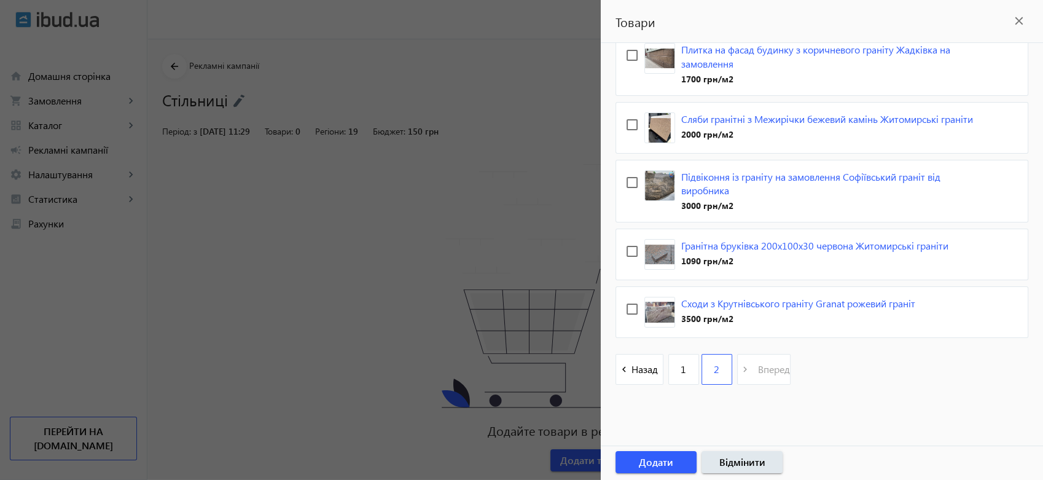
drag, startPoint x: 1034, startPoint y: 432, endPoint x: 1042, endPoint y: 52, distance: 379.6
click at [1042, 52] on div "search filter_list Фільтр Всього 114 пропозицій Вибрати все arrow_drop_down Кер…" at bounding box center [822, 244] width 442 height 402
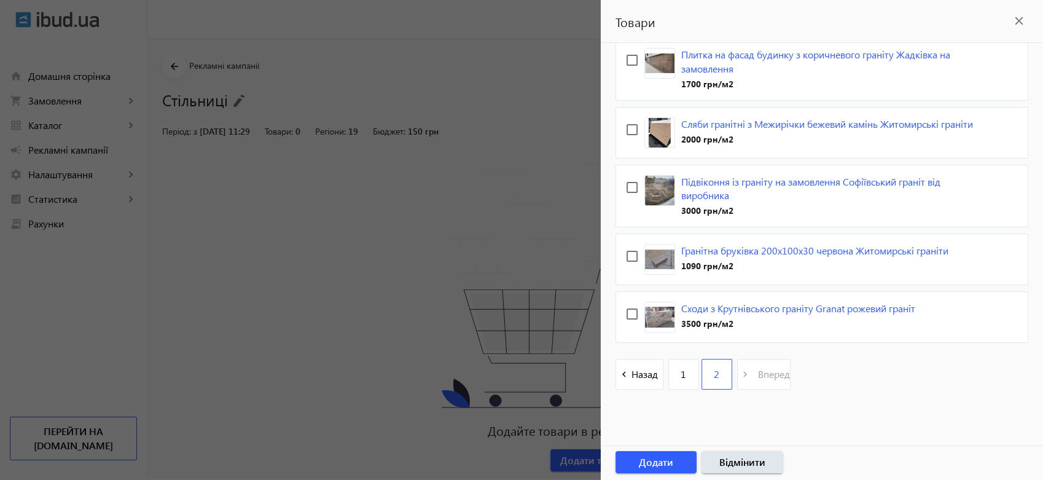
click at [1022, 15] on mat-icon "close" at bounding box center [1019, 21] width 18 height 18
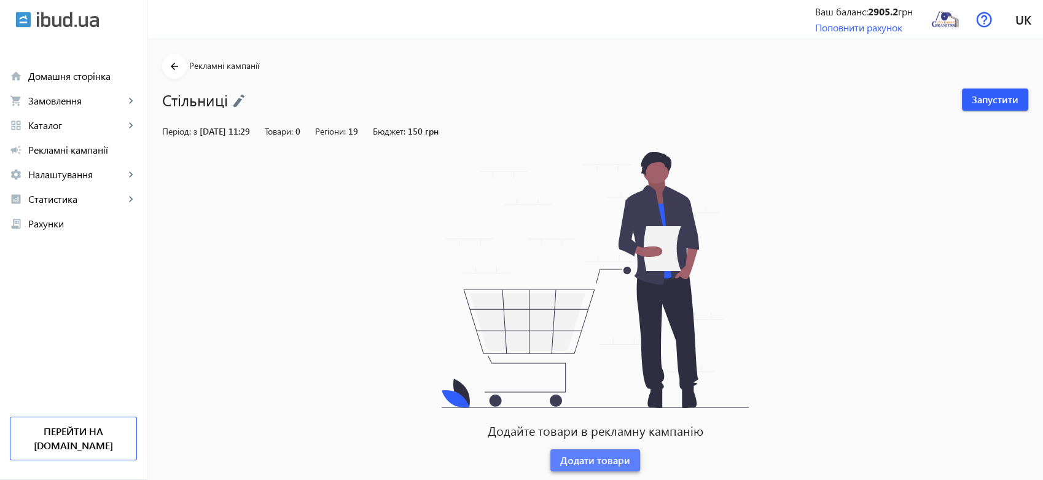
click at [595, 460] on span "Додати товари" at bounding box center [595, 460] width 70 height 14
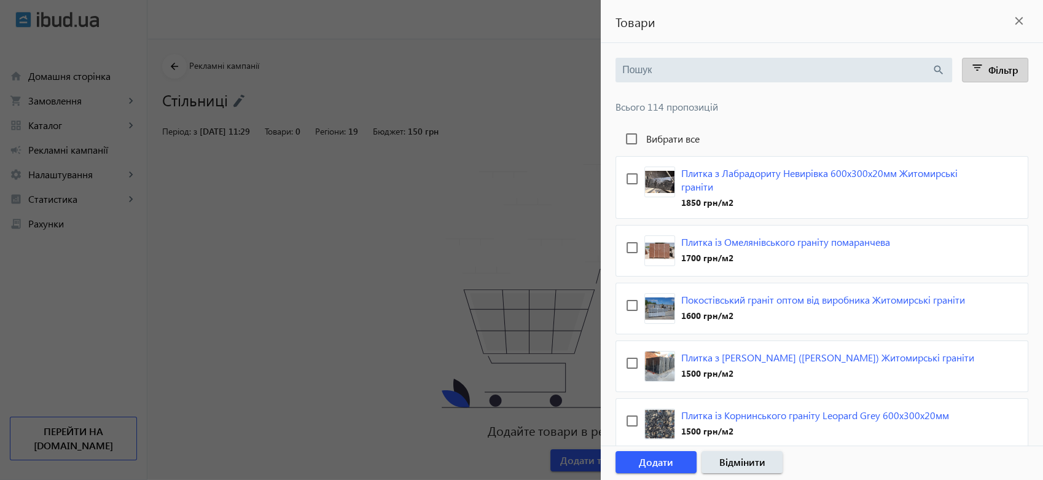
click at [997, 77] on span at bounding box center [995, 69] width 66 height 29
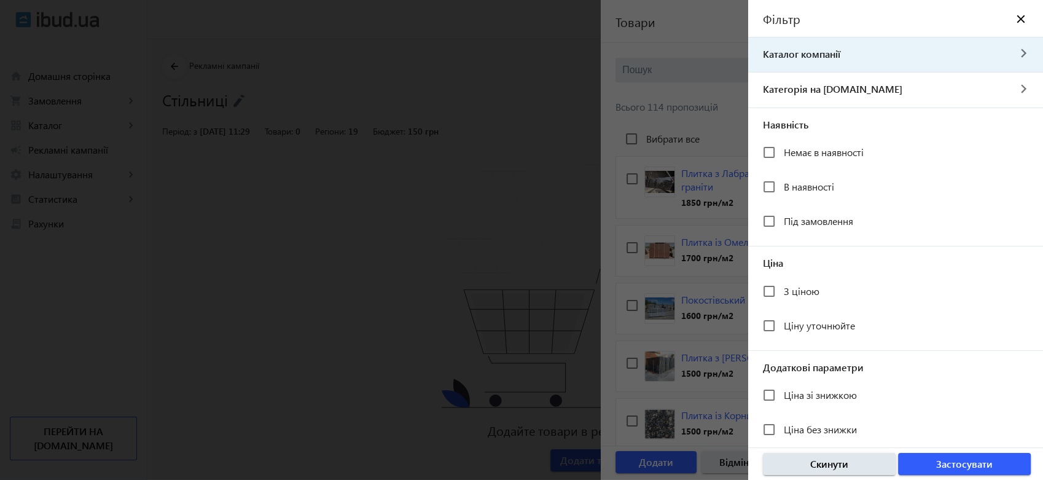
click at [946, 52] on span "Каталог компанії" at bounding box center [878, 54] width 260 height 14
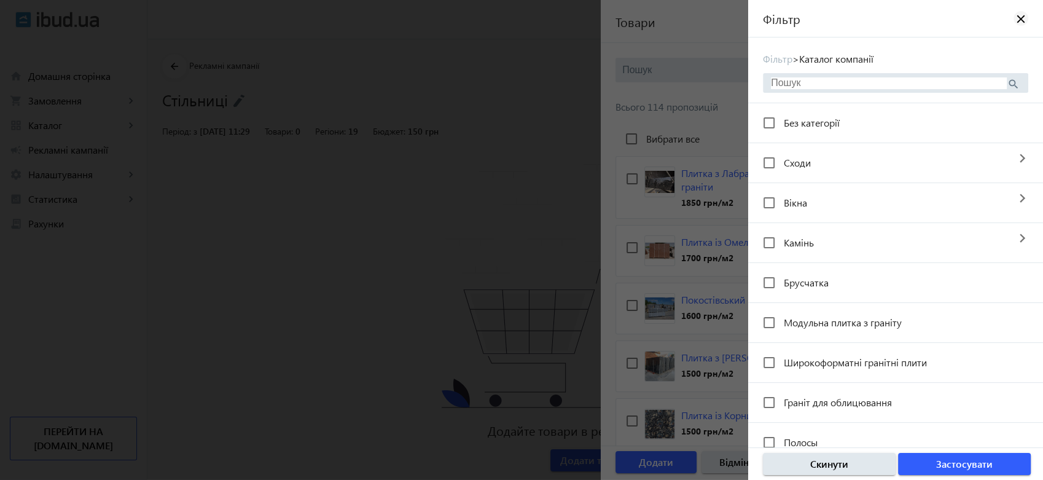
click at [1015, 18] on mat-icon "close" at bounding box center [1021, 18] width 12 height 12
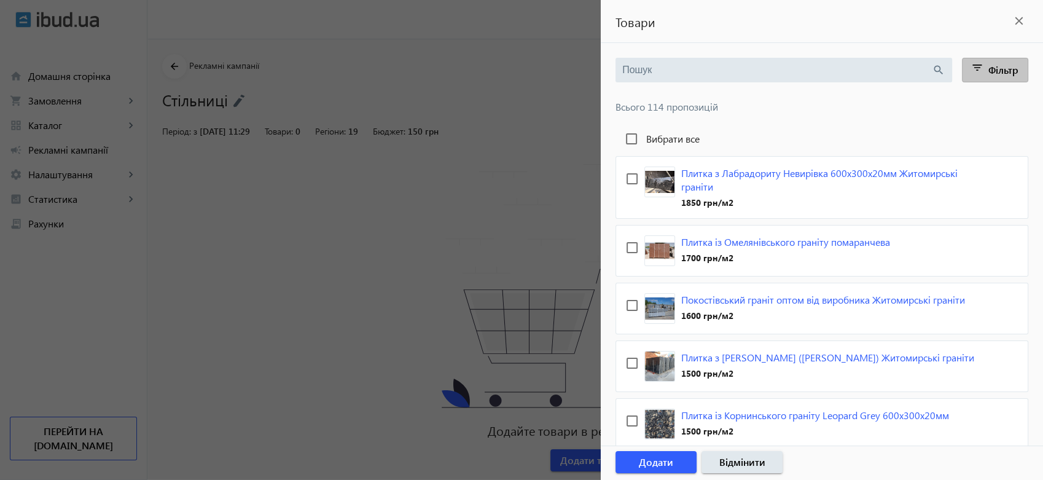
click at [988, 71] on span "Фільтр" at bounding box center [1003, 69] width 30 height 13
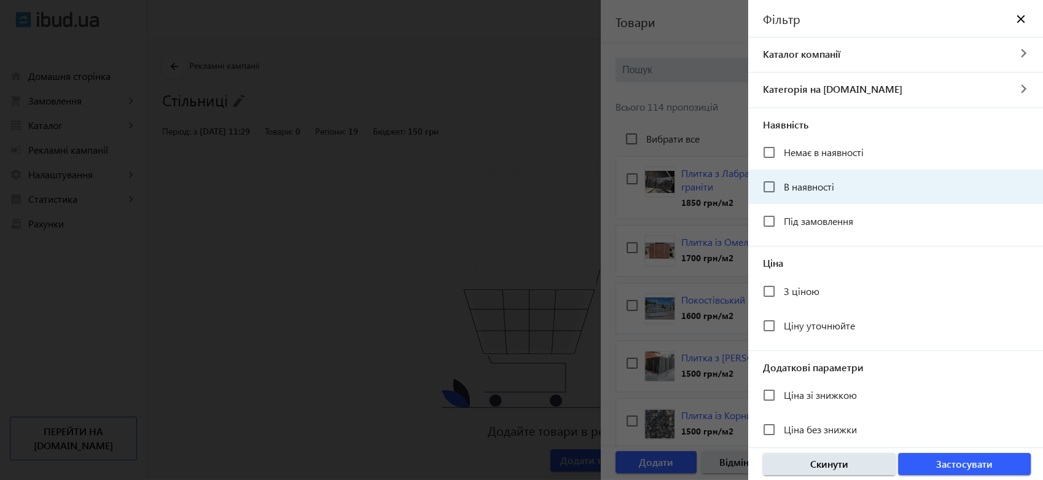
click at [867, 184] on mat-checkbox "В наявності" at bounding box center [903, 186] width 280 height 25
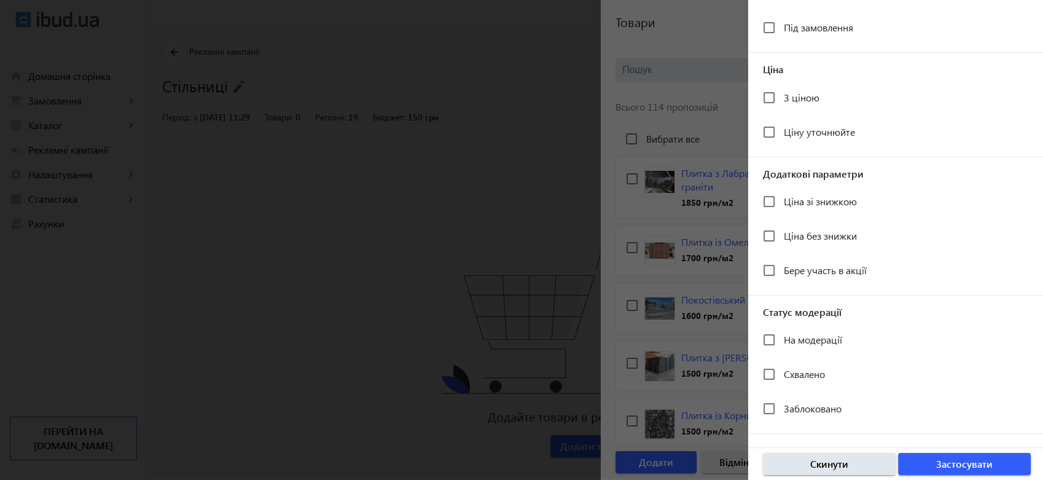
scroll to position [25, 0]
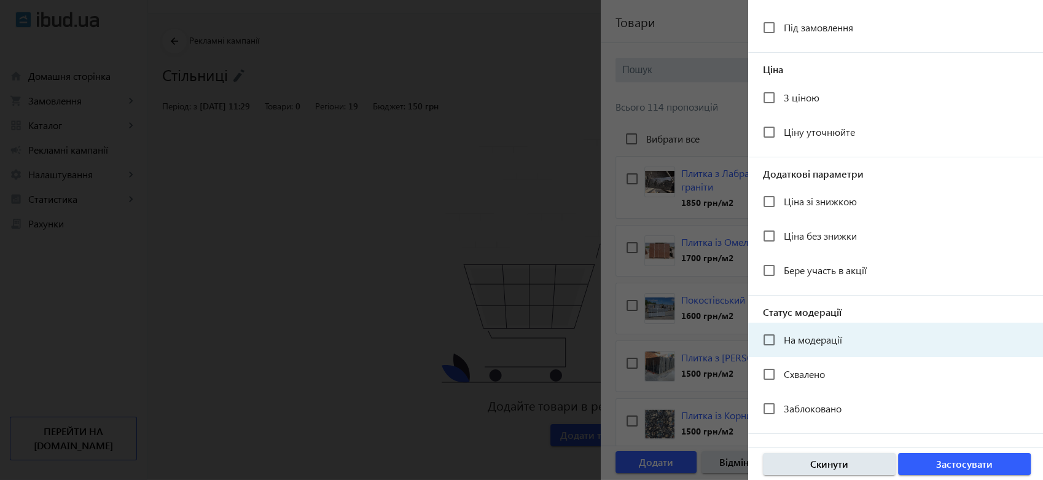
click at [810, 338] on span "На модерації" at bounding box center [813, 339] width 58 height 13
click at [781, 338] on input "На модерації" at bounding box center [769, 339] width 25 height 25
checkbox input "true"
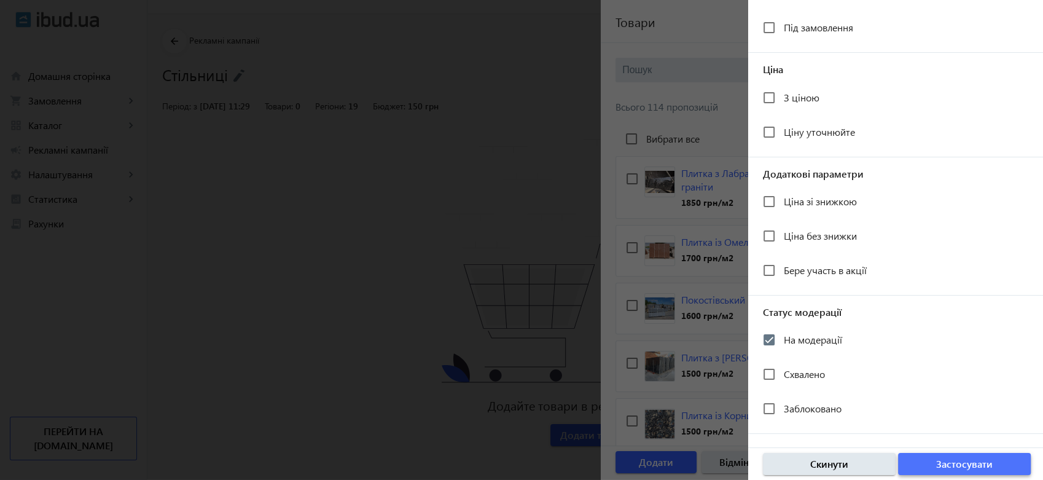
click at [963, 458] on span "Застосувати" at bounding box center [964, 464] width 56 height 14
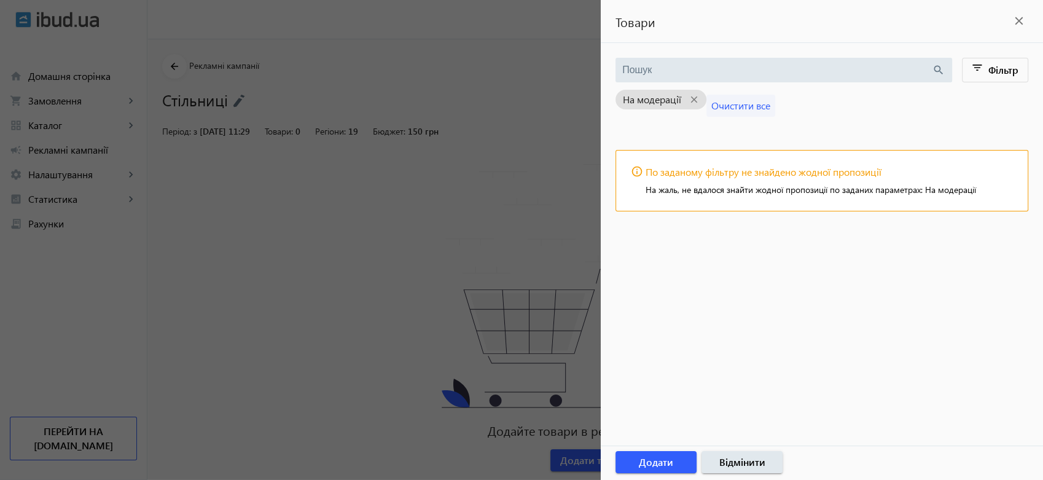
click at [760, 104] on span "Очистити все" at bounding box center [740, 106] width 59 height 14
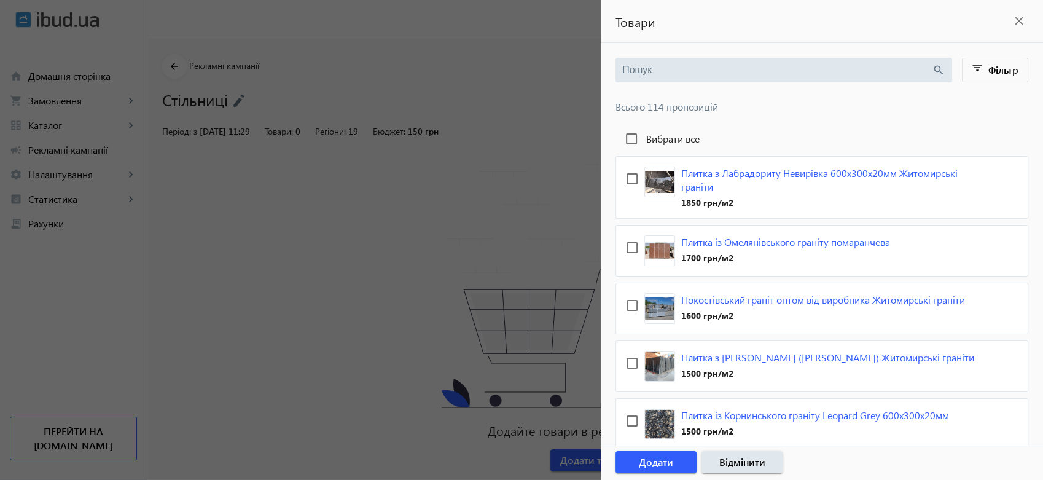
click at [308, 220] on div at bounding box center [521, 240] width 1043 height 480
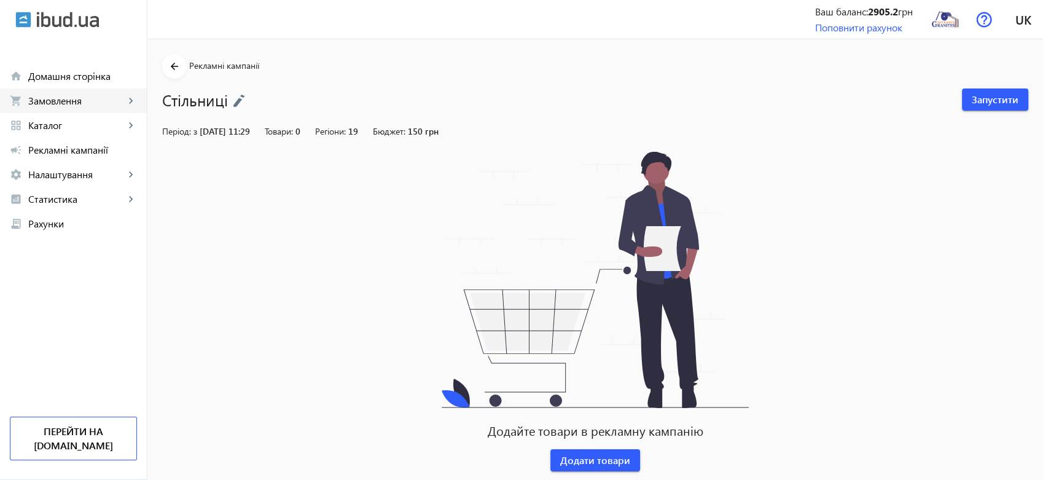
click at [58, 97] on span "Замовлення" at bounding box center [76, 101] width 96 height 12
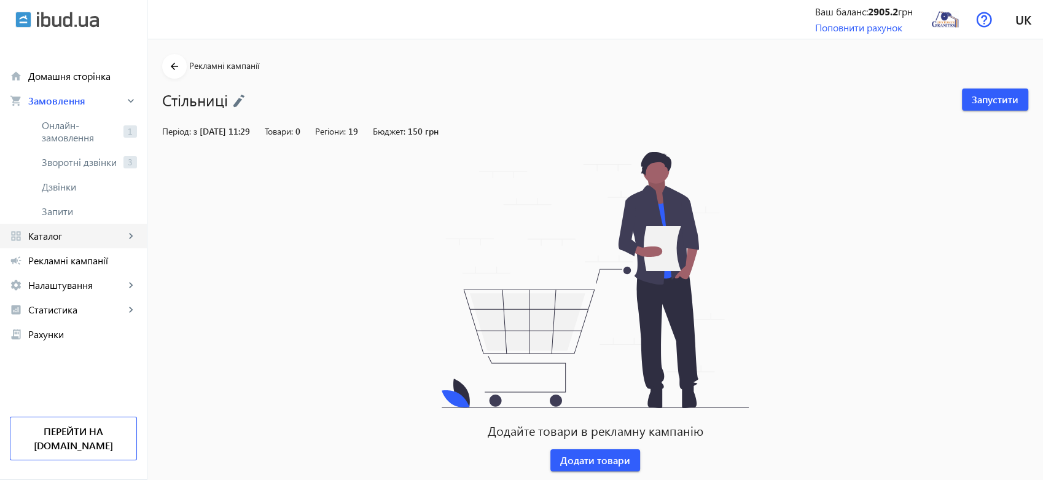
click at [53, 230] on span "Каталог" at bounding box center [76, 236] width 96 height 12
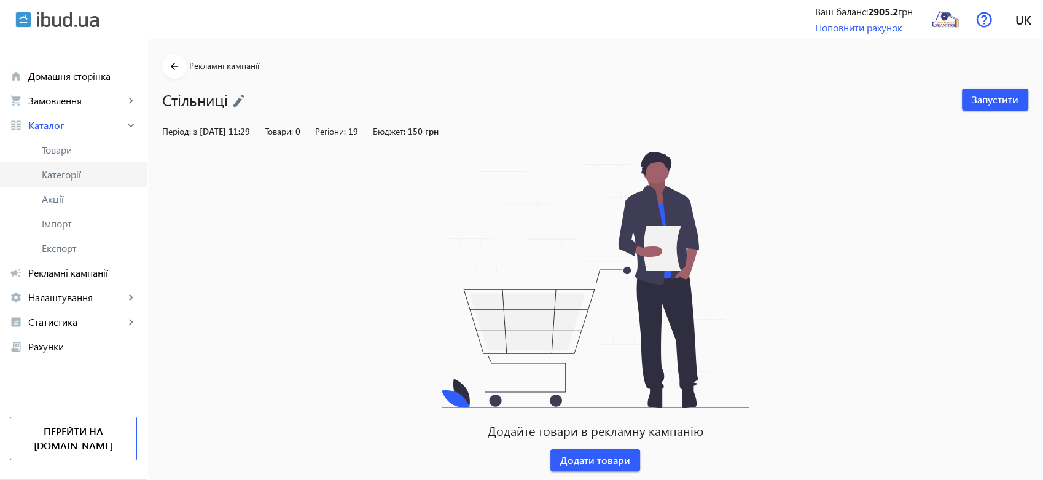
click at [79, 174] on span "Категорії" at bounding box center [89, 174] width 95 height 12
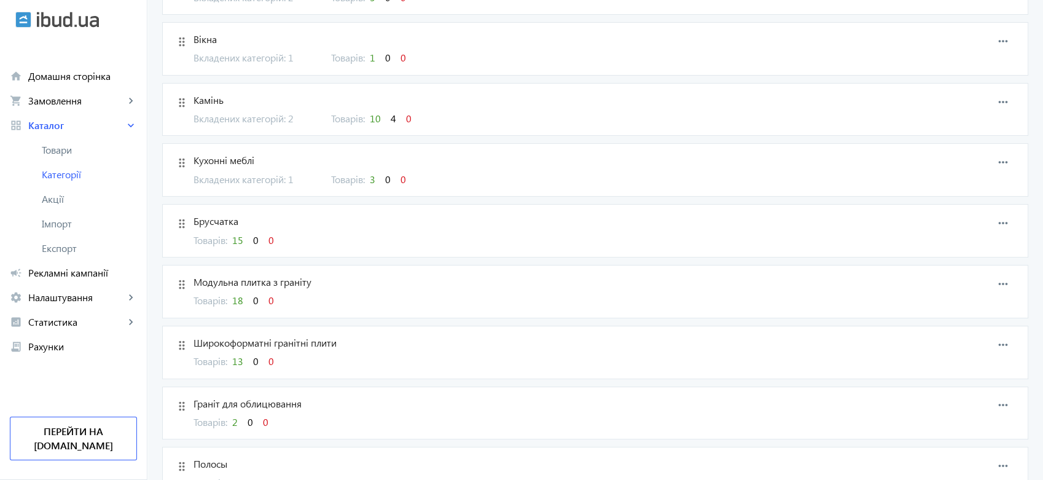
scroll to position [204, 0]
click at [228, 152] on span "Кухонні меблі" at bounding box center [530, 158] width 674 height 14
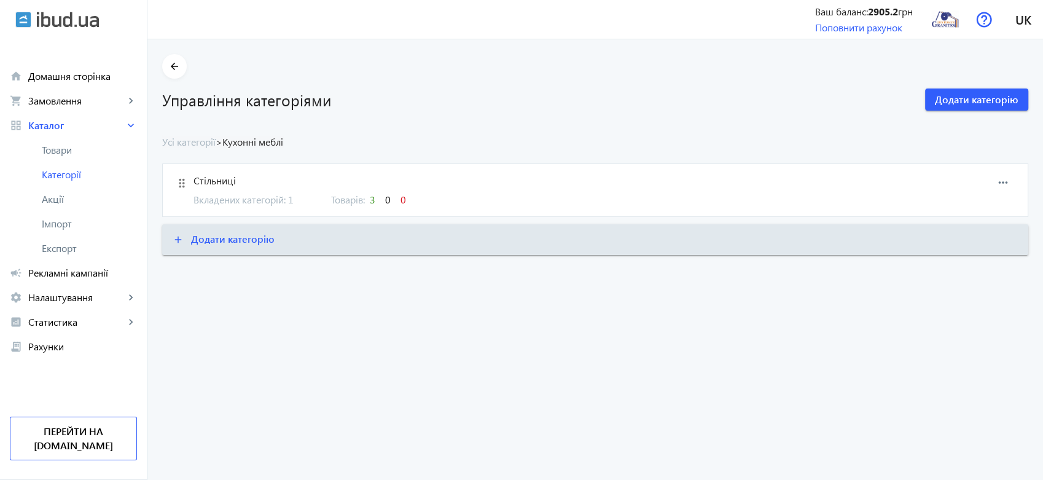
click at [216, 180] on span "Стільниці" at bounding box center [530, 181] width 674 height 14
click at [232, 181] on span "Стільниці із граніту" at bounding box center [530, 181] width 674 height 14
click at [64, 147] on span "Товари" at bounding box center [89, 150] width 95 height 12
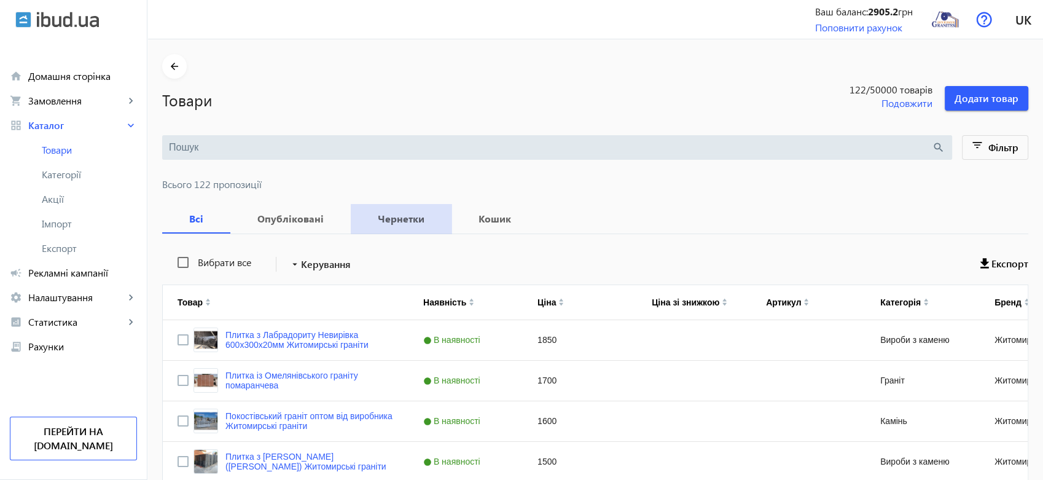
click at [407, 215] on b "Чернетки" at bounding box center [400, 219] width 71 height 10
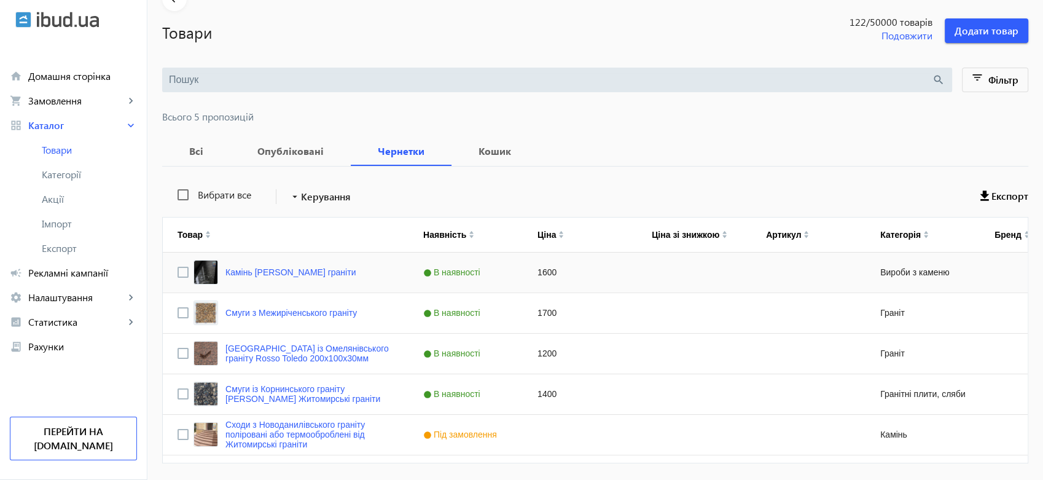
scroll to position [106, 0]
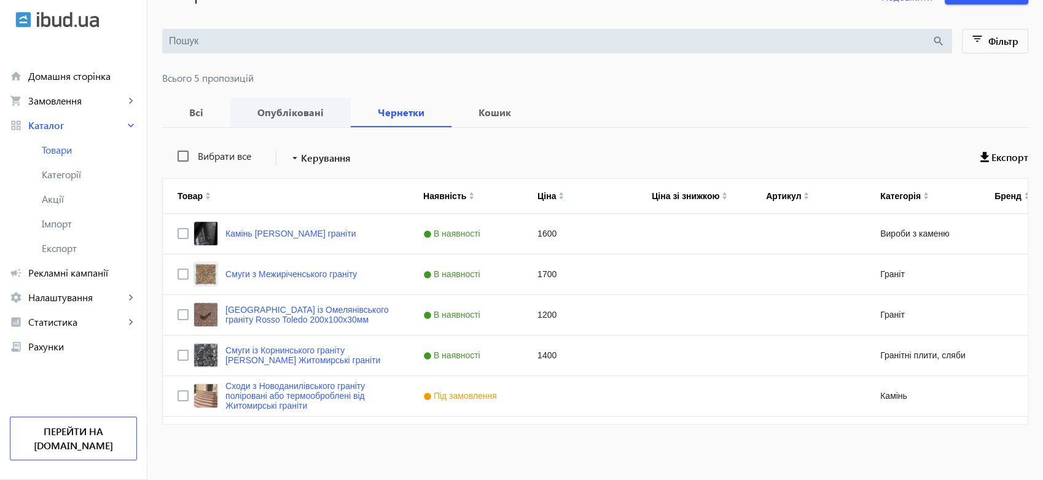
click at [286, 104] on span "Опубліковані" at bounding box center [290, 112] width 91 height 29
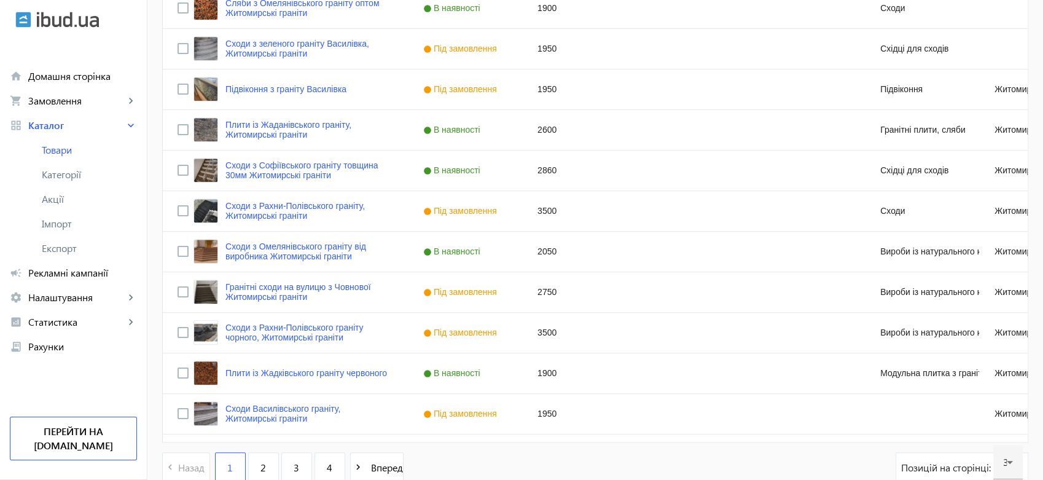
scroll to position [1172, 0]
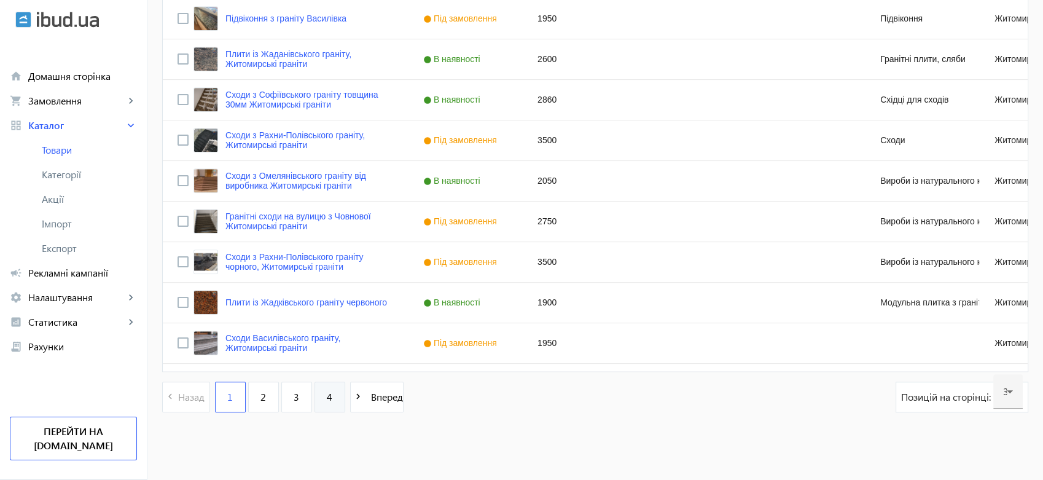
click at [326, 394] on link "4" at bounding box center [329, 396] width 31 height 31
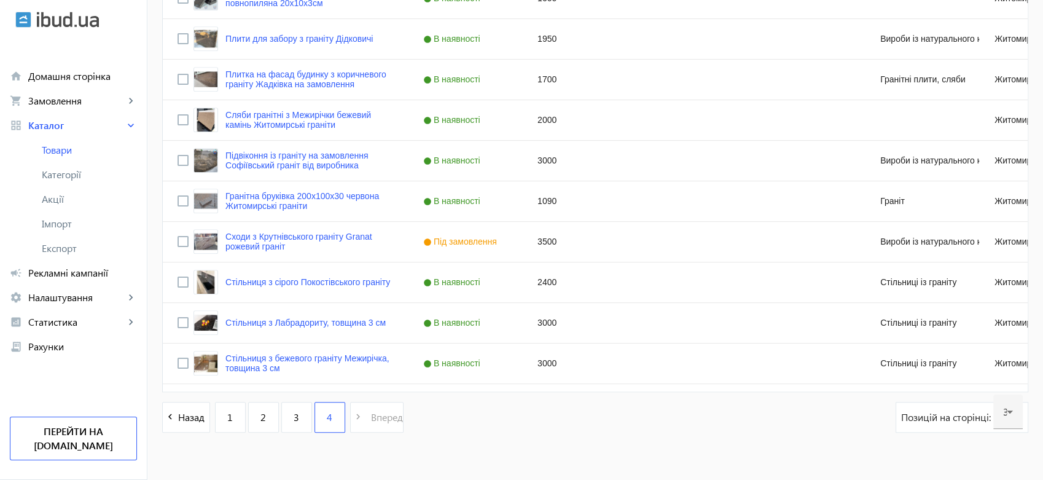
scroll to position [1051, 0]
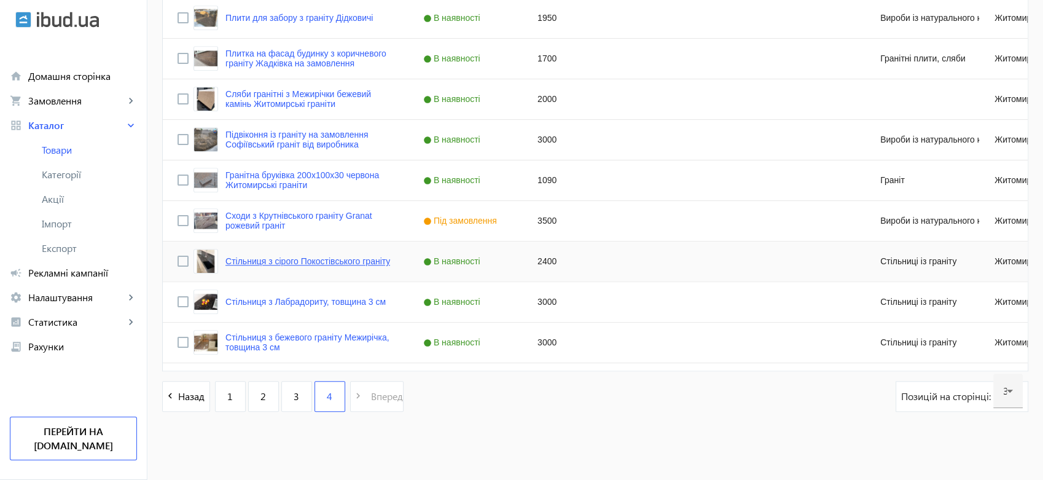
click at [290, 256] on link "Стільниця з сірого Покостівського граніту" at bounding box center [307, 261] width 165 height 10
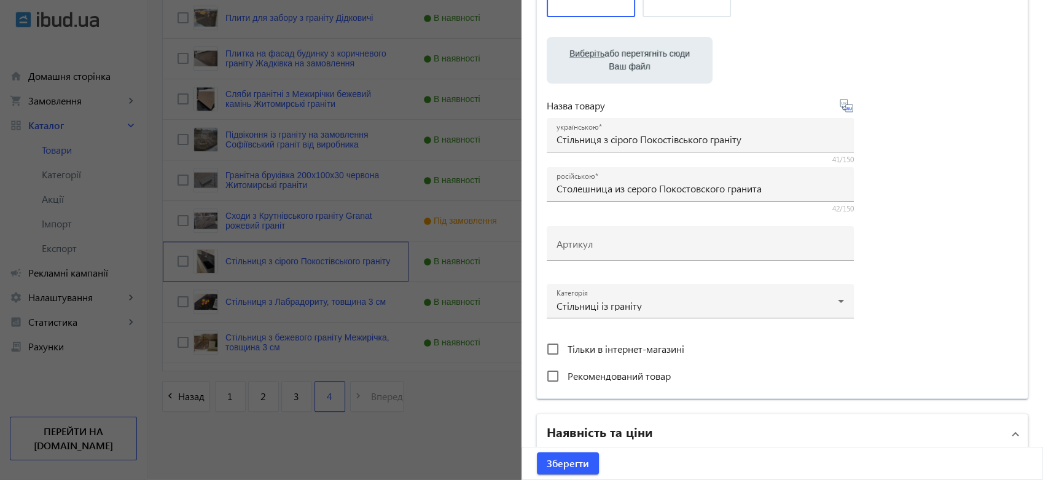
scroll to position [204, 0]
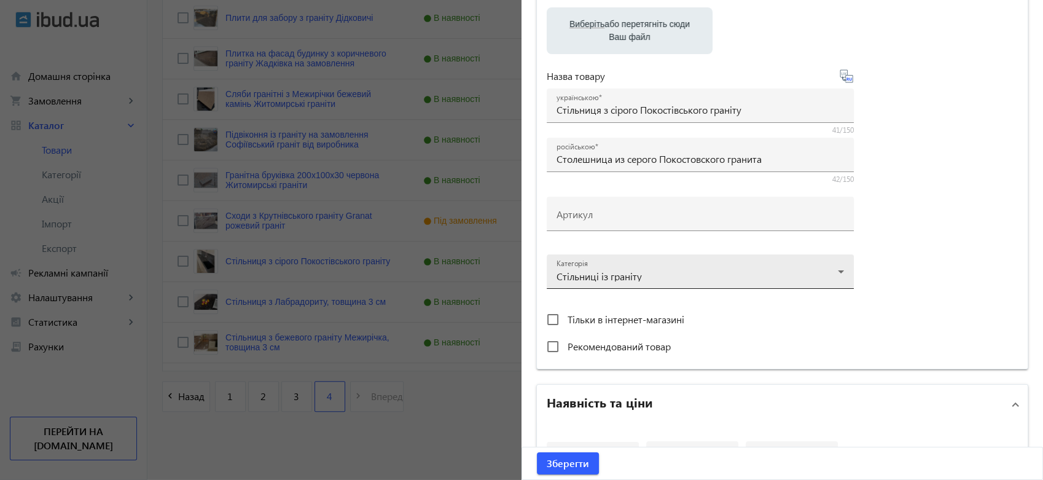
click at [748, 273] on div at bounding box center [699, 266] width 287 height 44
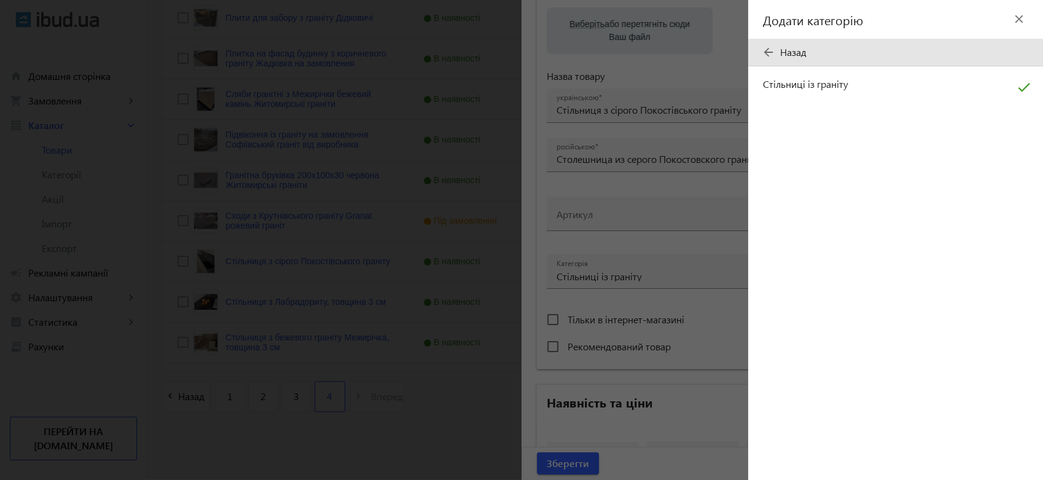
click at [799, 44] on div "arrow_back Назад" at bounding box center [895, 52] width 295 height 27
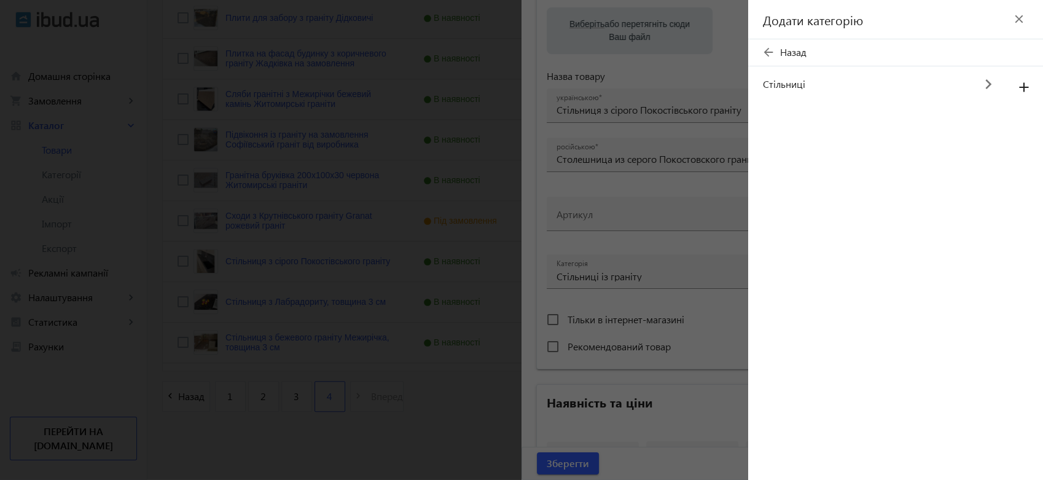
click at [798, 47] on div "arrow_back Назад" at bounding box center [895, 52] width 295 height 27
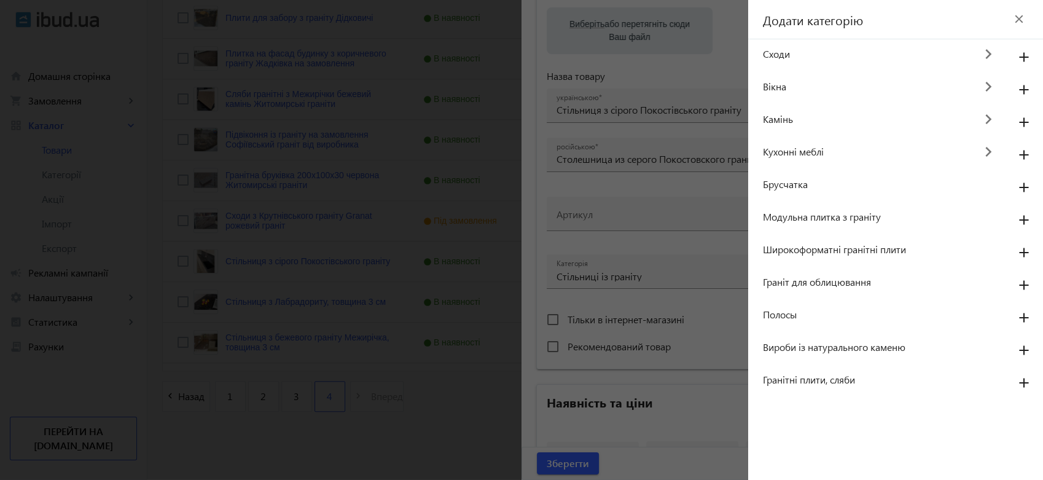
click at [816, 341] on span "Вироби із натурального каменю" at bounding box center [882, 347] width 239 height 14
click at [1029, 353] on mat-icon "add" at bounding box center [1023, 351] width 29 height 22
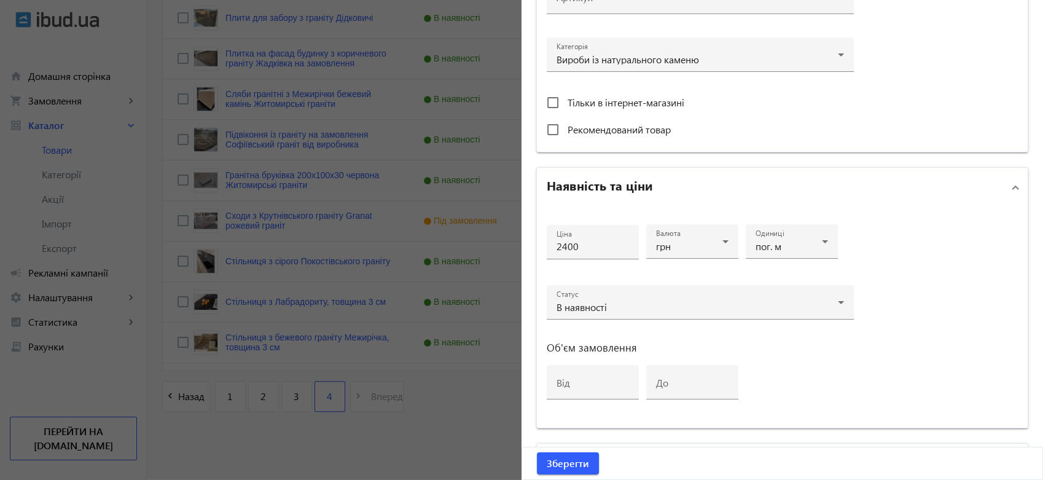
scroll to position [477, 0]
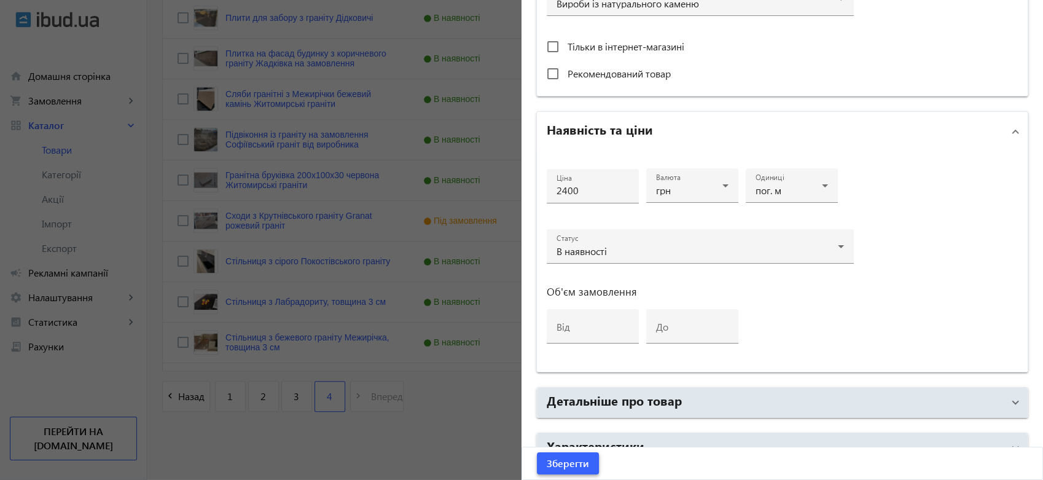
click at [567, 464] on span "Зберегти" at bounding box center [568, 463] width 42 height 14
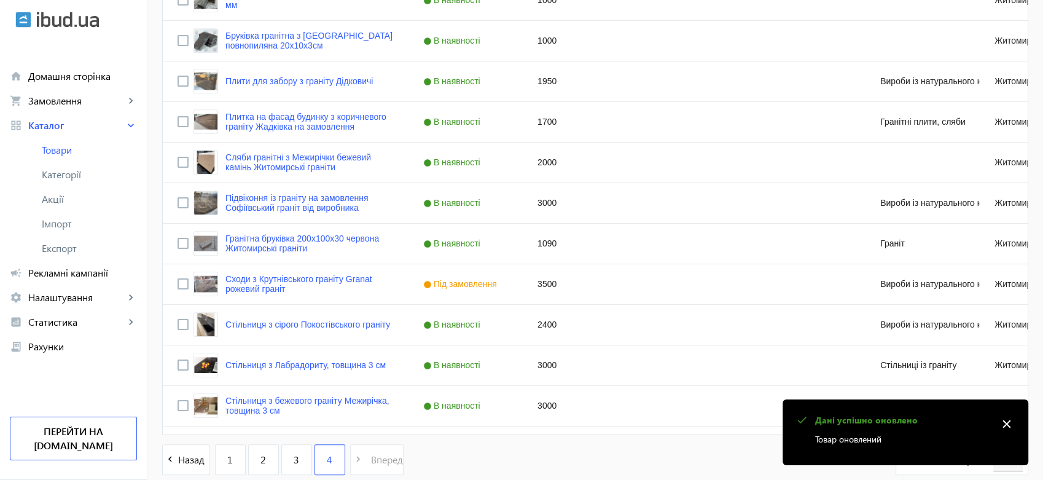
scroll to position [1051, 0]
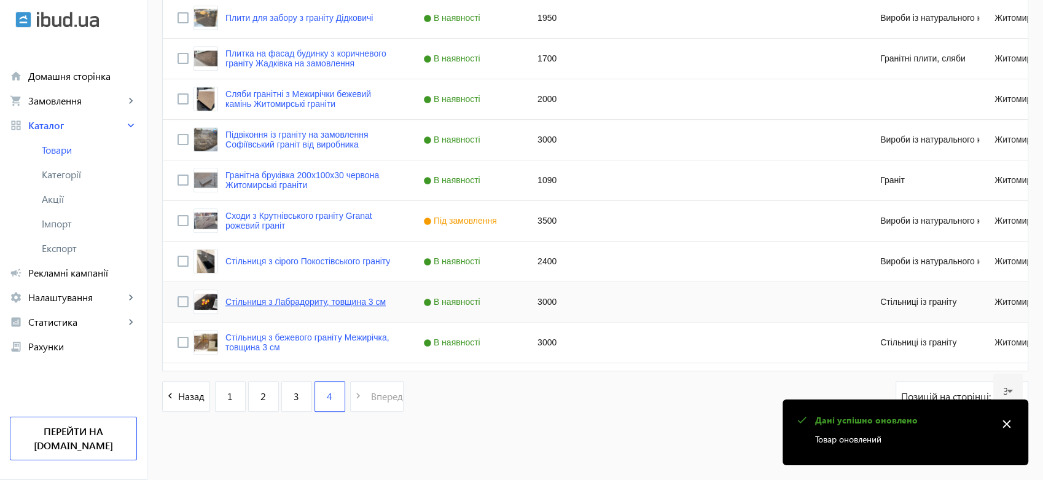
click at [290, 300] on link "Стільниця з Лабрадориту, товщина 3 см" at bounding box center [305, 302] width 160 height 10
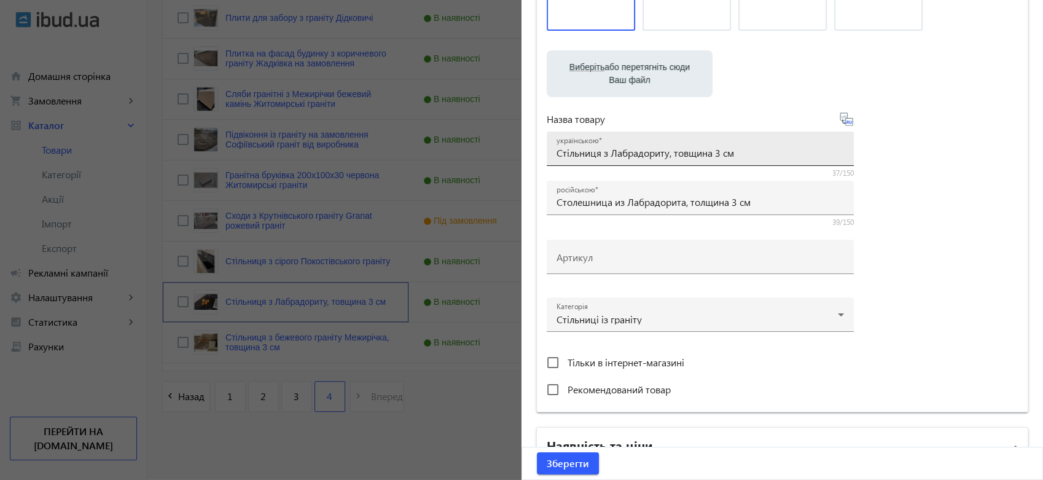
scroll to position [204, 0]
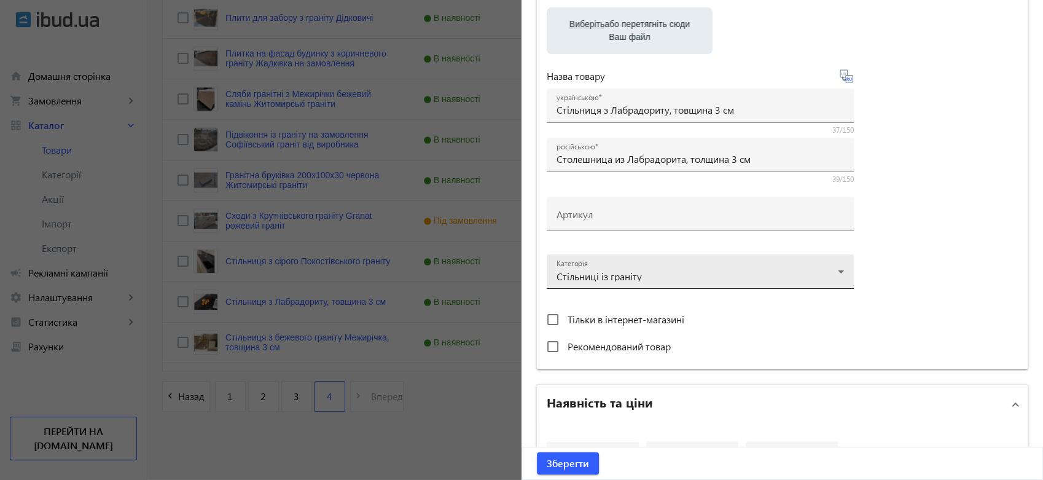
click at [663, 270] on div at bounding box center [699, 266] width 287 height 44
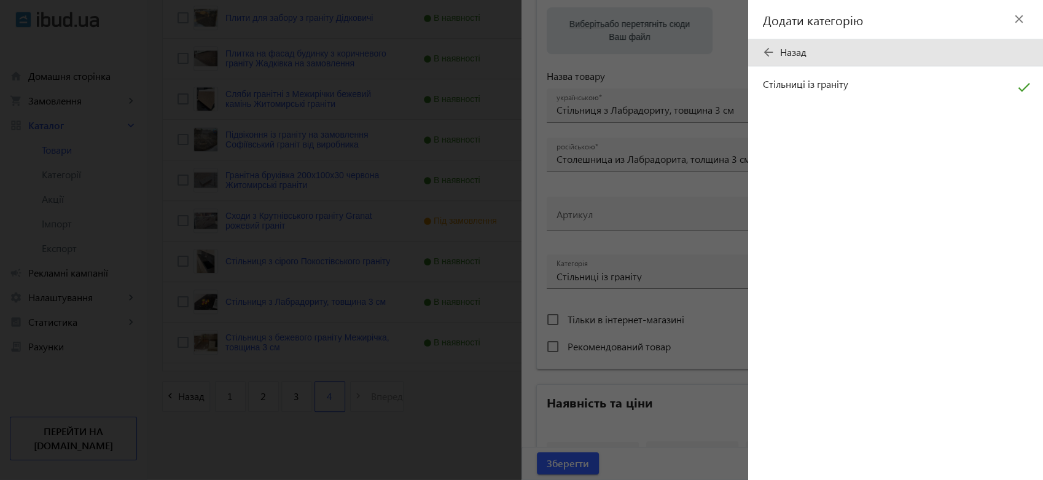
click at [767, 49] on mat-icon "arrow_back" at bounding box center [768, 52] width 18 height 18
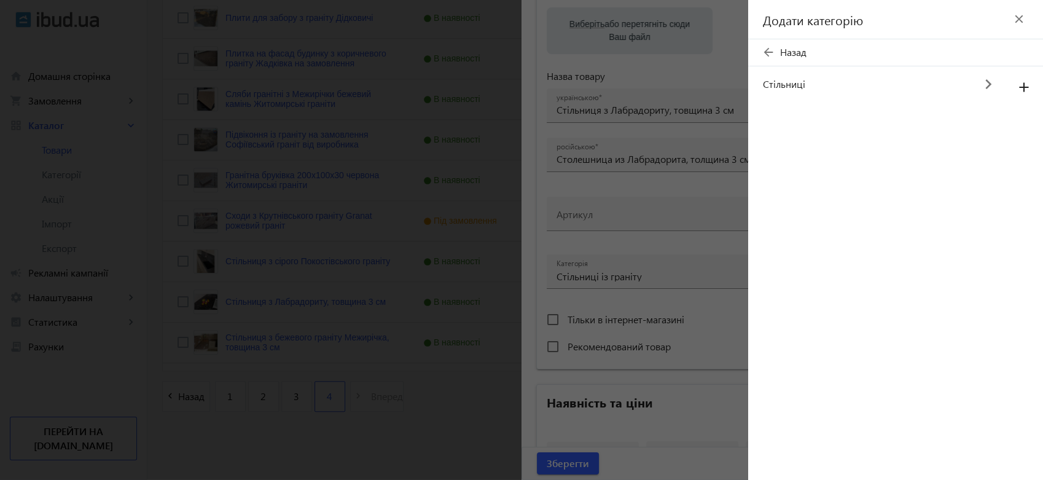
click at [767, 49] on mat-icon "arrow_back" at bounding box center [768, 52] width 18 height 18
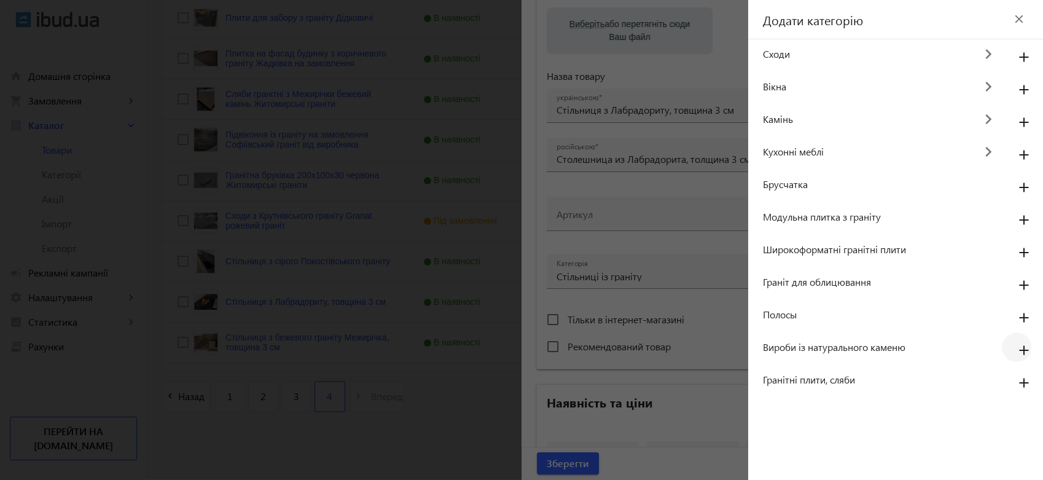
click at [1024, 351] on mat-icon "add" at bounding box center [1023, 351] width 29 height 22
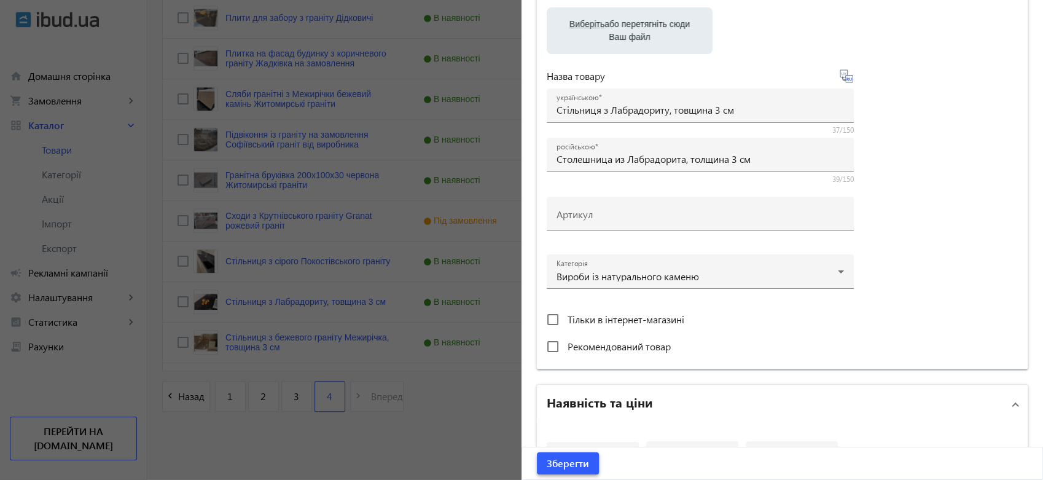
click at [558, 462] on span "Зберегти" at bounding box center [568, 463] width 42 height 14
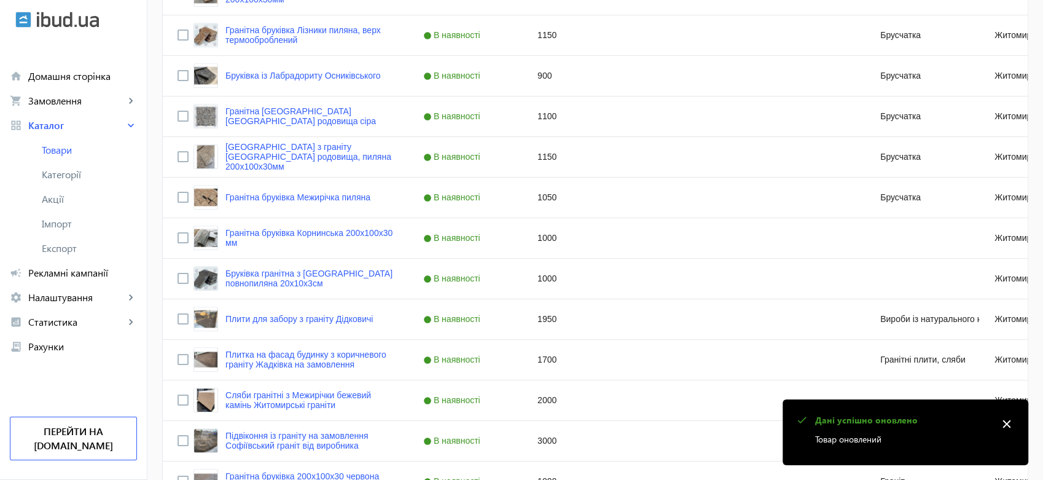
scroll to position [1051, 0]
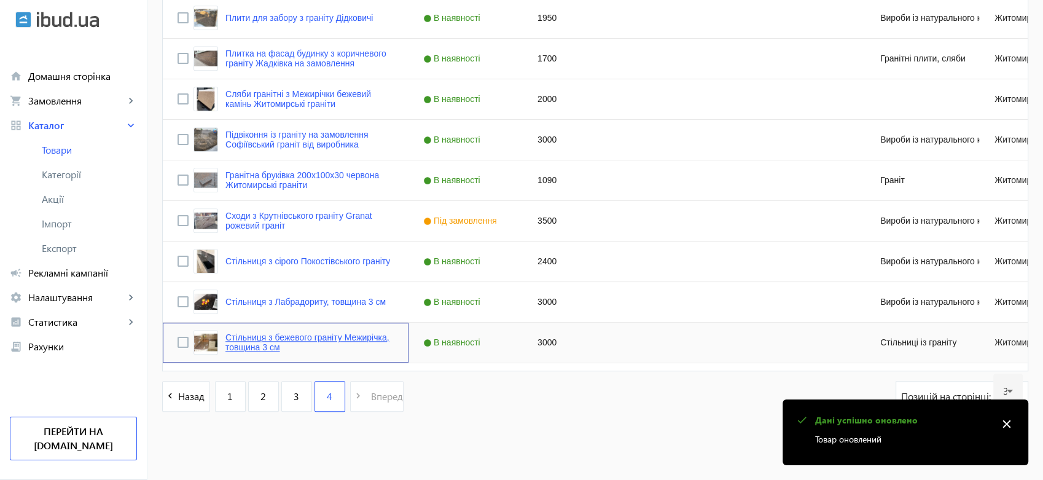
click at [235, 338] on link "Стільниця з бежевого граніту Межирічка, товщина 3 см" at bounding box center [309, 342] width 168 height 20
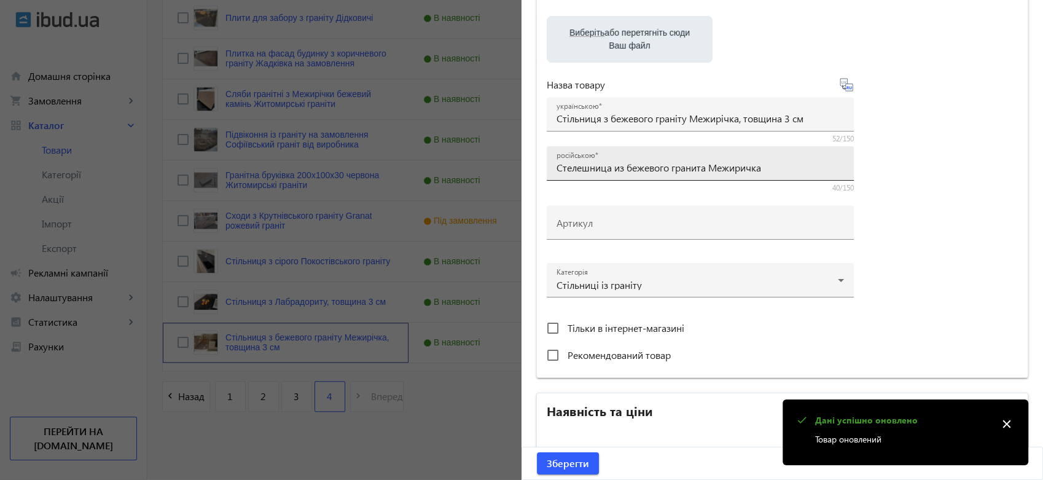
scroll to position [341, 0]
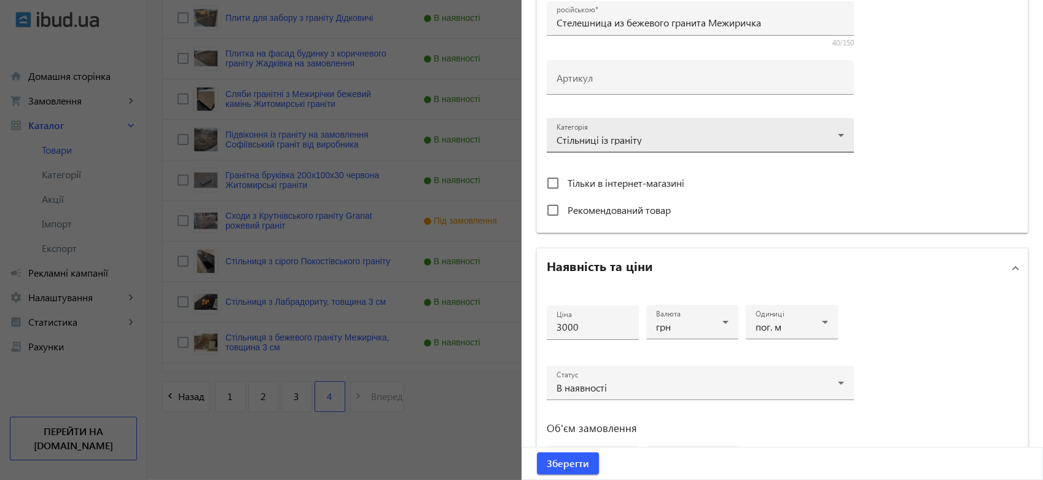
click at [604, 146] on div at bounding box center [699, 130] width 287 height 44
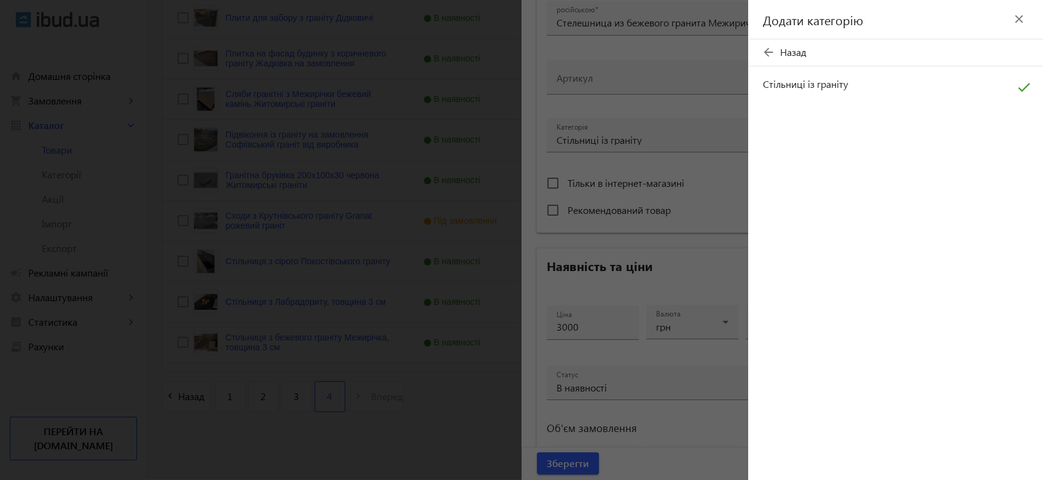
click at [768, 45] on mat-icon "arrow_back" at bounding box center [768, 52] width 18 height 18
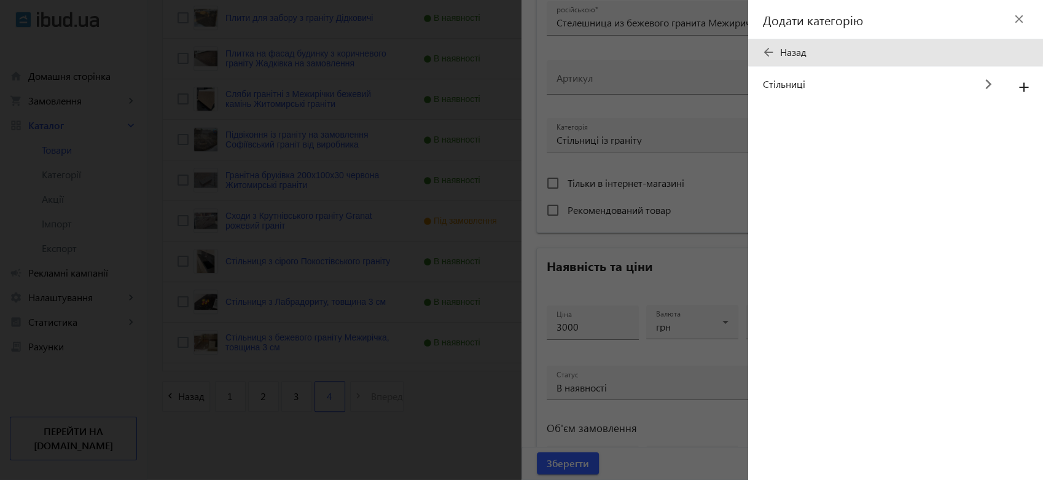
click at [768, 45] on mat-icon "arrow_back" at bounding box center [768, 52] width 18 height 18
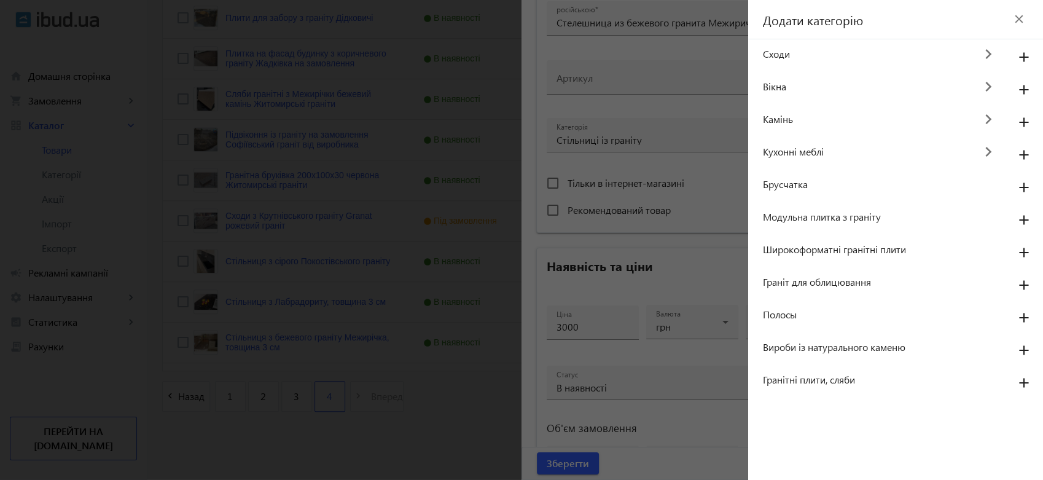
click at [821, 350] on span "Вироби із натурального каменю" at bounding box center [882, 347] width 239 height 14
click at [1019, 348] on mat-icon "add" at bounding box center [1023, 351] width 29 height 22
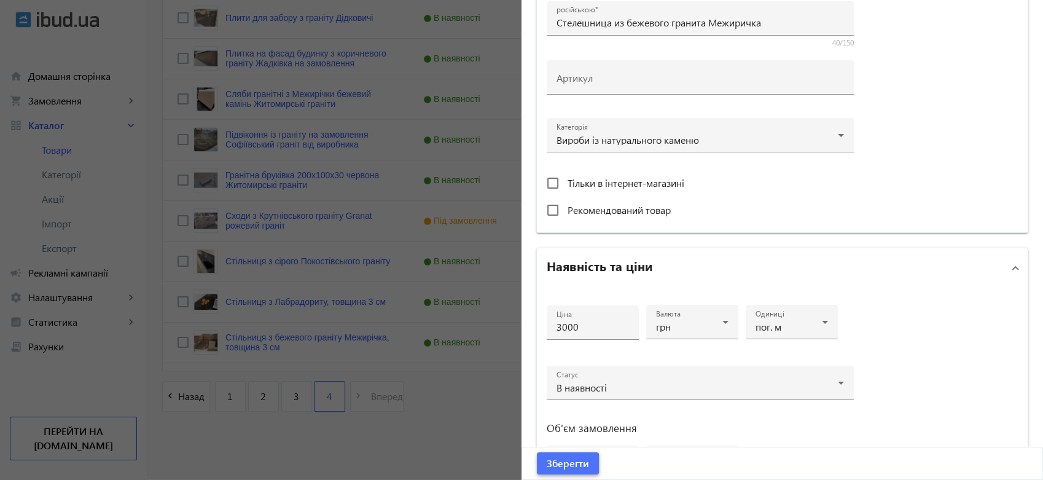
click at [571, 467] on span "Зберегти" at bounding box center [568, 463] width 42 height 14
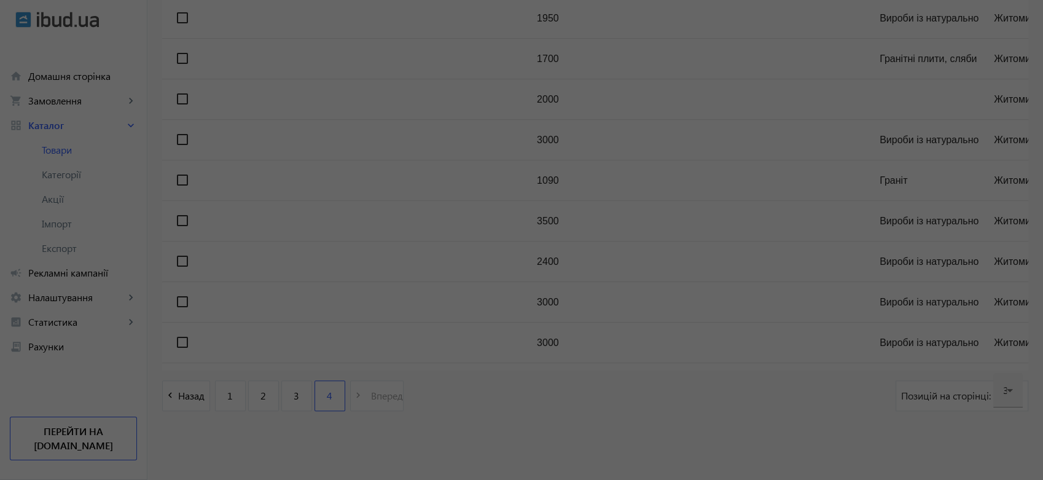
scroll to position [0, 0]
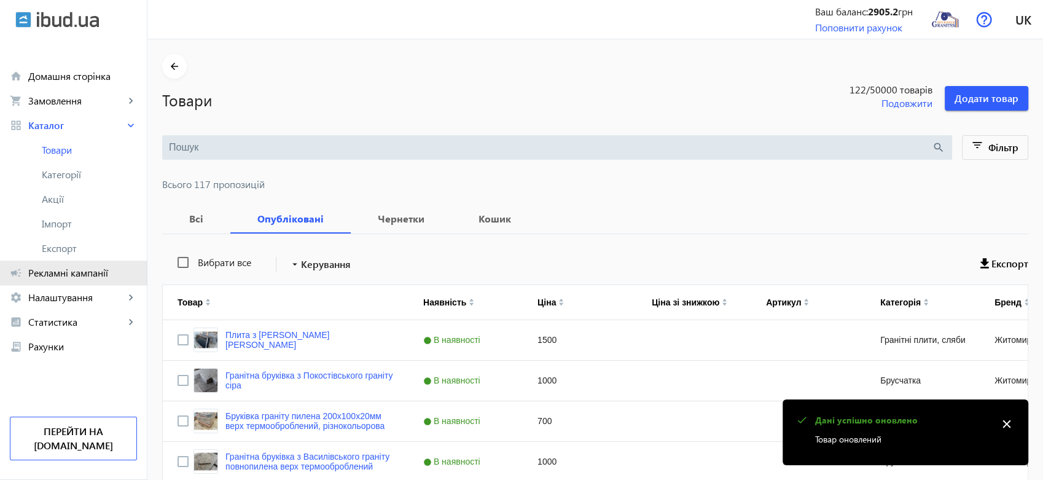
click at [77, 274] on span "Рекламні кампанії" at bounding box center [82, 273] width 109 height 12
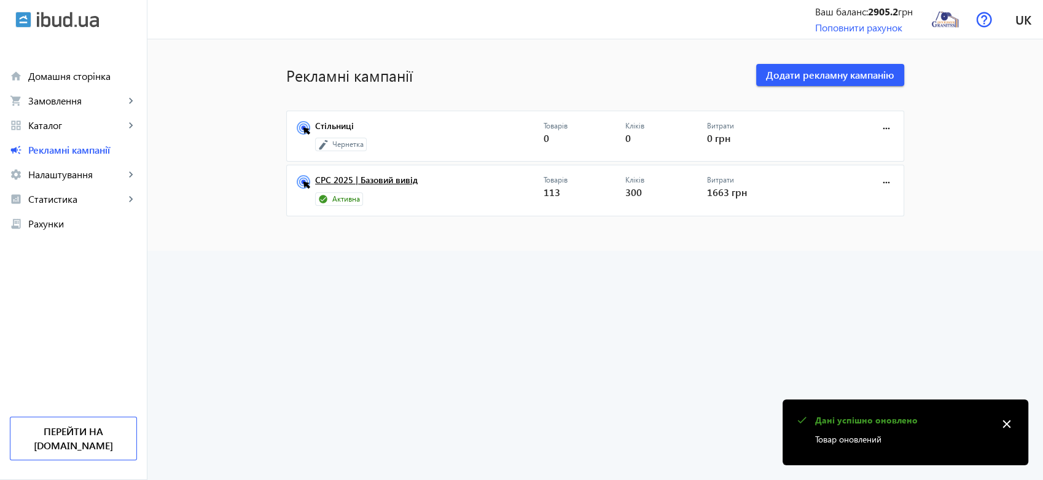
click at [392, 178] on link "CPC 2025 | Базовий вивід" at bounding box center [429, 183] width 228 height 17
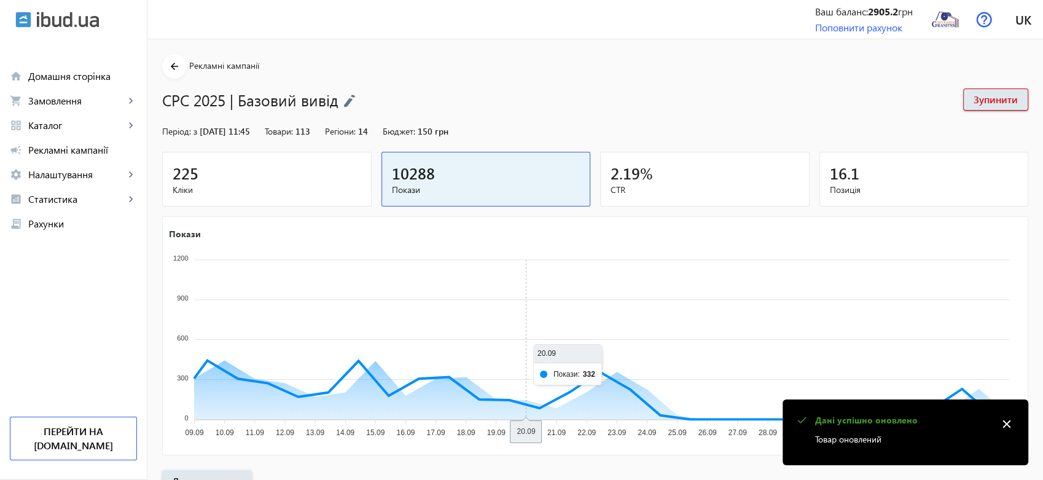
scroll to position [299, 0]
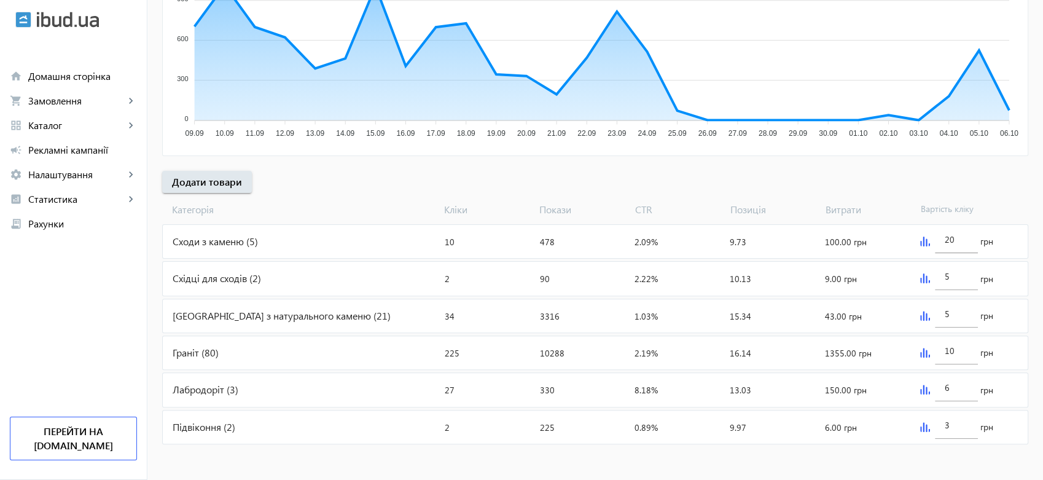
click at [255, 312] on div "Бруківка з натурального каменю (21)" at bounding box center [301, 315] width 277 height 33
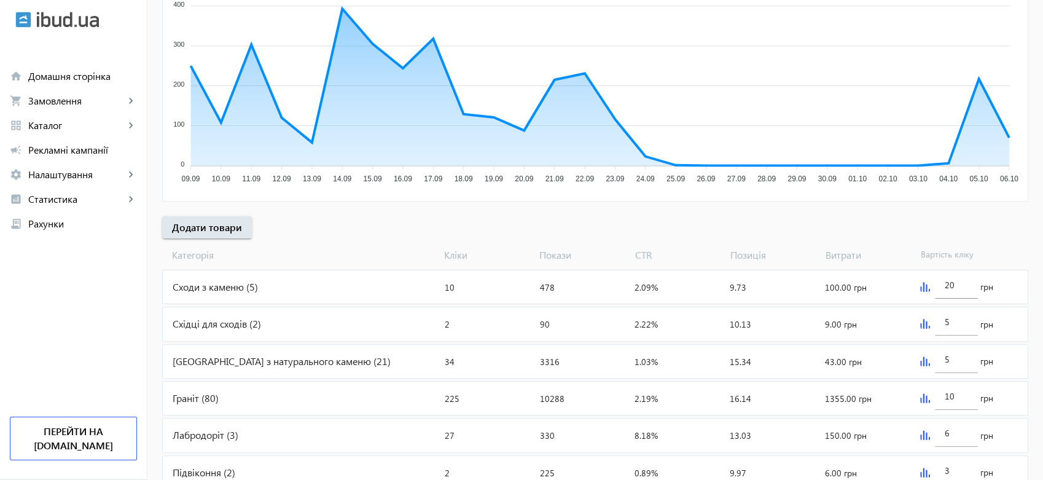
scroll to position [299, 0]
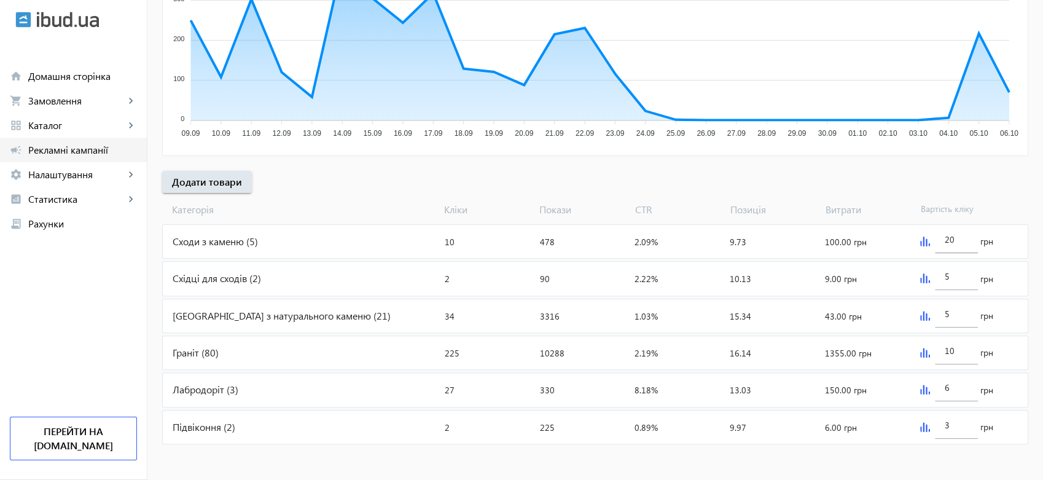
click at [61, 153] on span "Рекламні кампанії" at bounding box center [82, 150] width 109 height 12
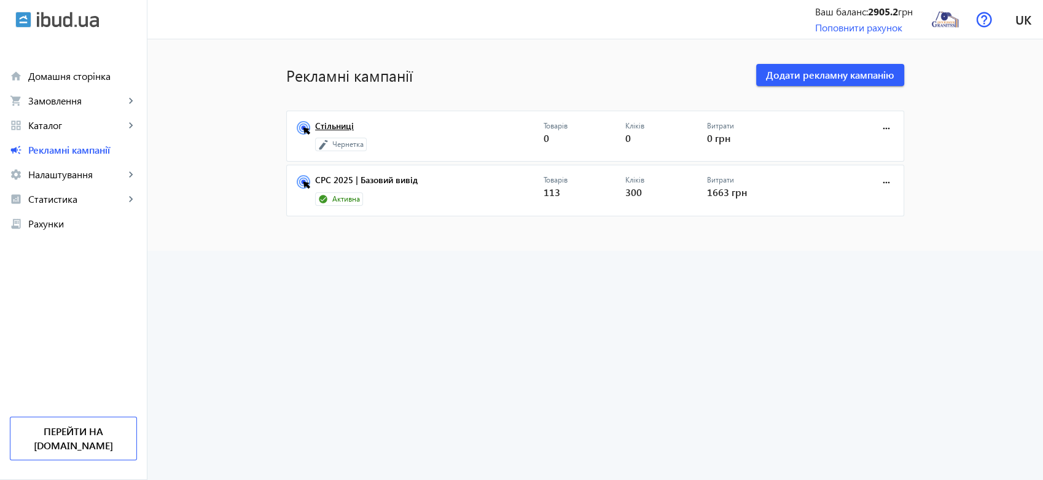
click at [339, 122] on link "Стільниці" at bounding box center [429, 129] width 228 height 17
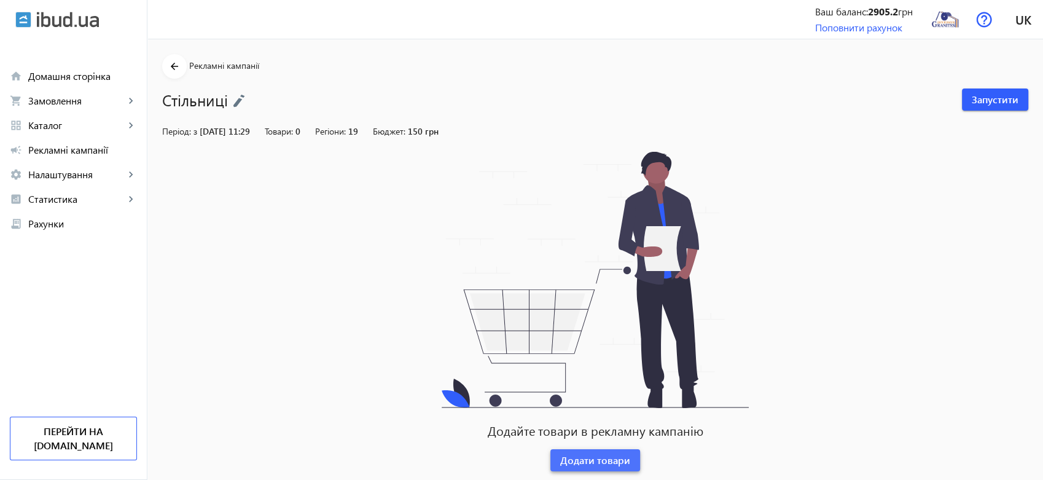
click at [609, 454] on span "Додати товари" at bounding box center [595, 460] width 70 height 14
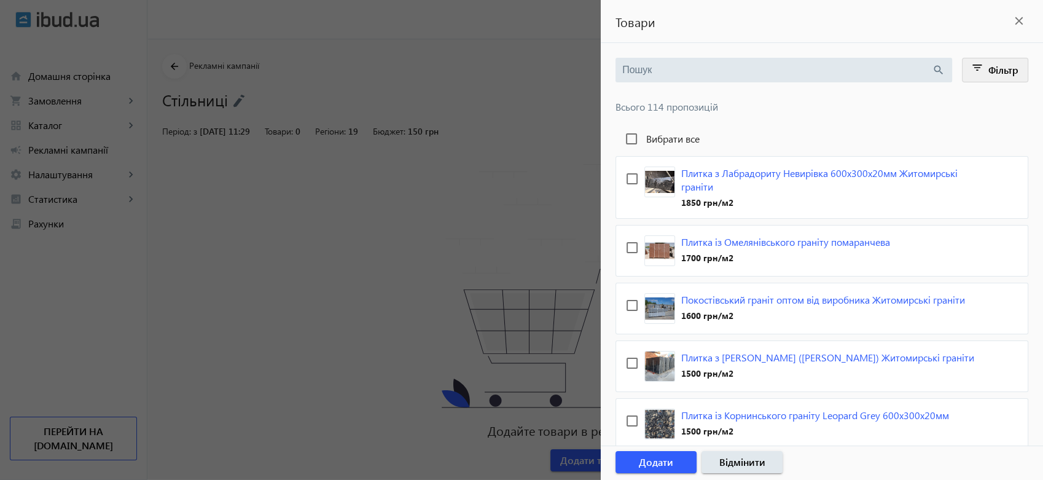
click at [992, 76] on span "Фільтр" at bounding box center [1003, 69] width 30 height 13
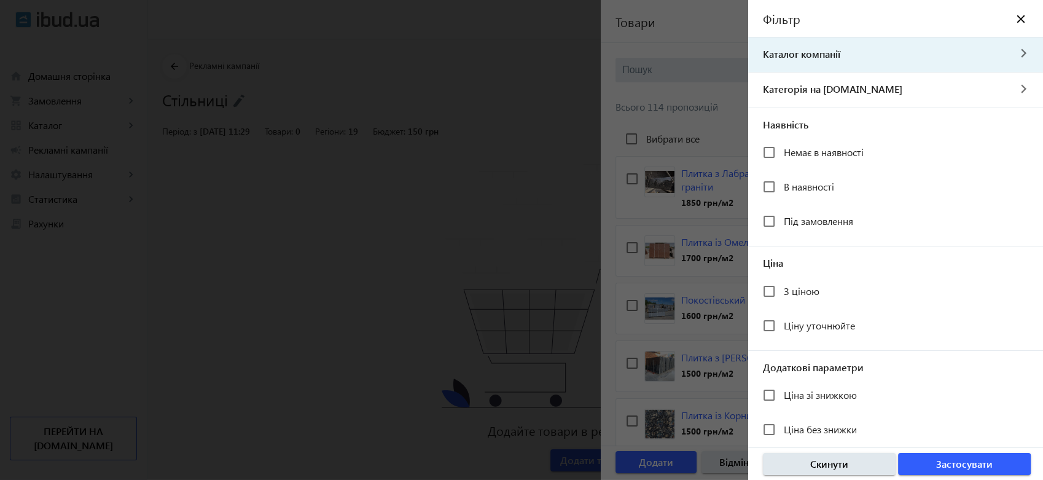
click at [858, 54] on span "Каталог компанії" at bounding box center [878, 54] width 260 height 14
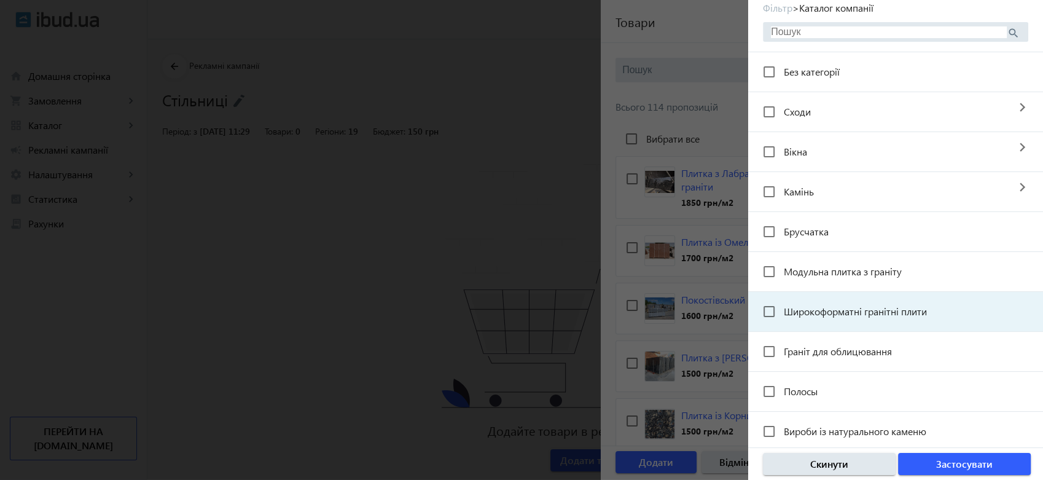
scroll to position [108, 0]
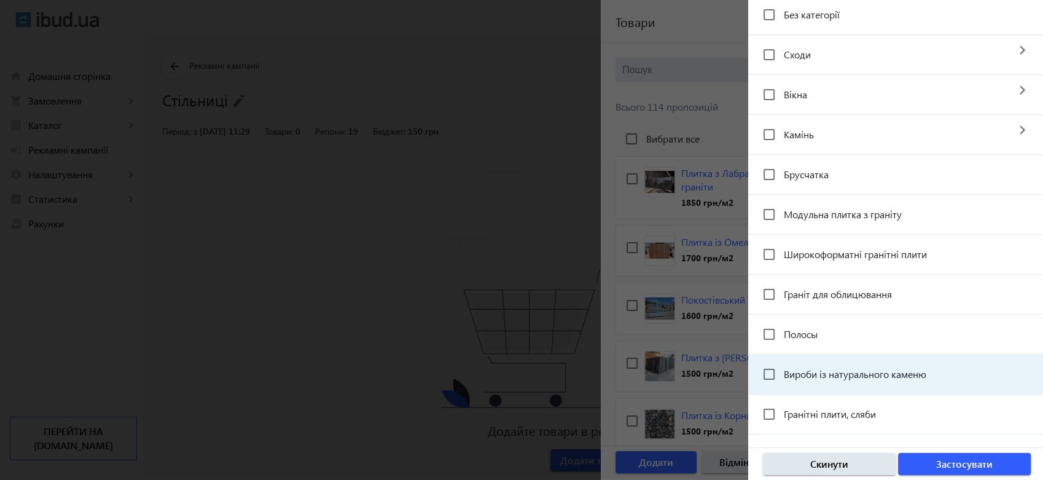
click at [884, 371] on span "Вироби із натурального каменю" at bounding box center [855, 373] width 142 height 13
click at [781, 371] on input "Вироби із натурального каменю" at bounding box center [769, 374] width 25 height 25
checkbox input "true"
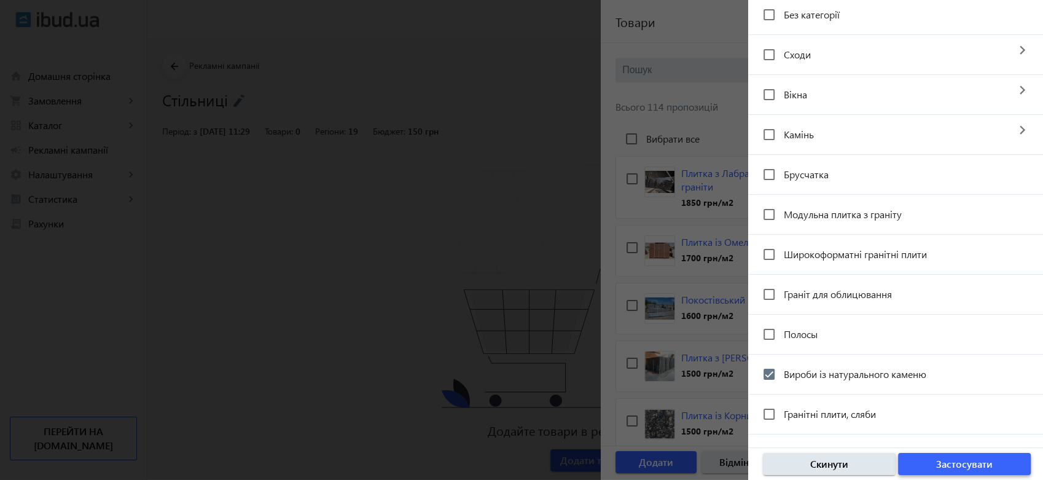
click at [959, 462] on span "Застосувати" at bounding box center [964, 464] width 56 height 14
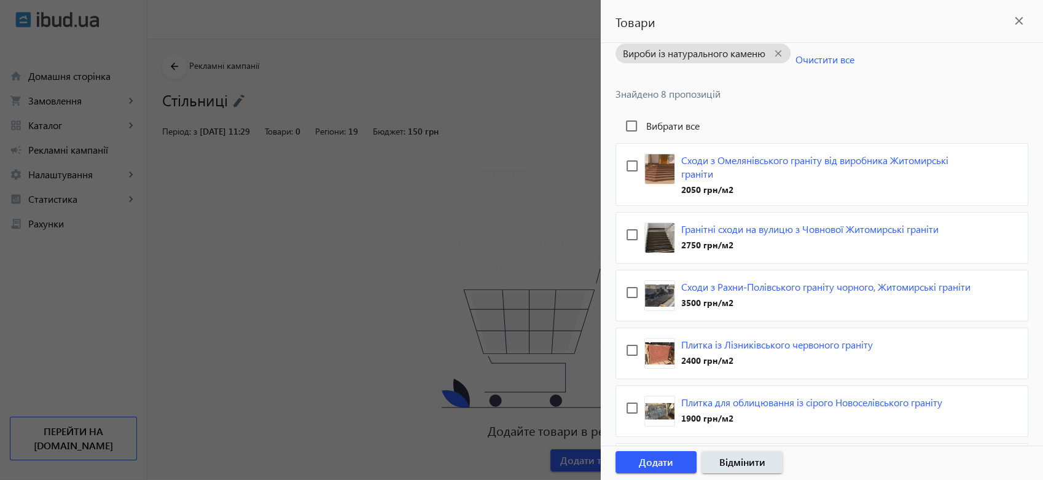
scroll to position [21, 0]
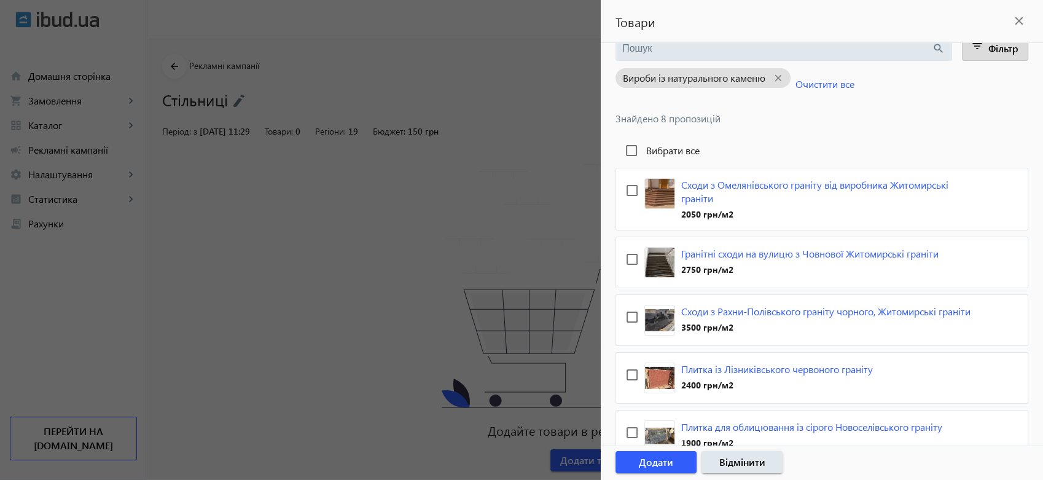
click at [1019, 20] on mat-icon "close" at bounding box center [1019, 21] width 18 height 18
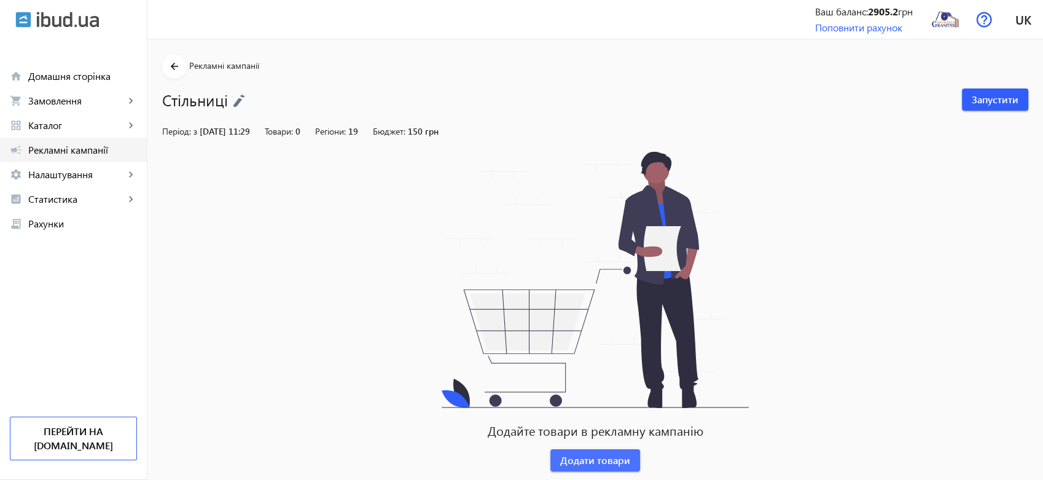
click at [84, 154] on span "Рекламні кампанії" at bounding box center [82, 150] width 109 height 12
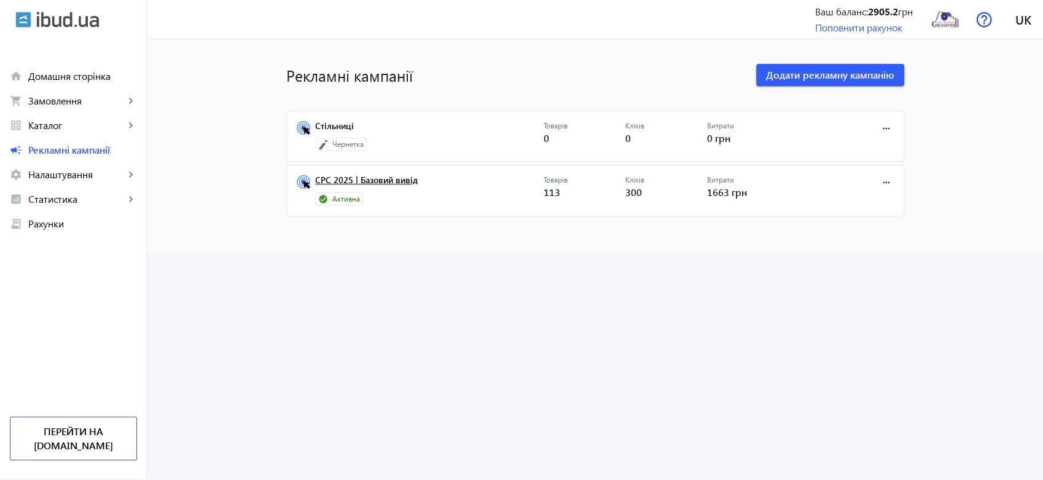
click at [400, 179] on link "CPC 2025 | Базовий вивід" at bounding box center [429, 183] width 228 height 17
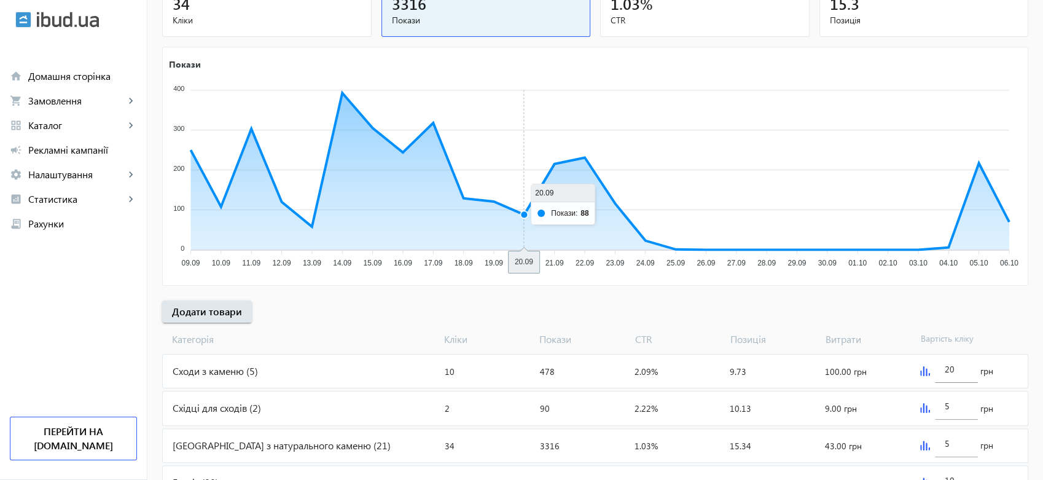
scroll to position [299, 0]
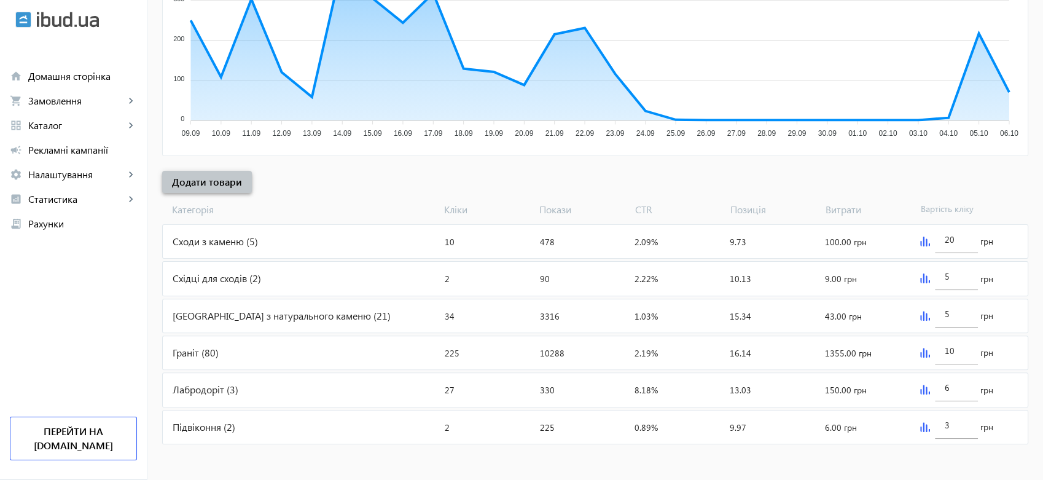
click at [208, 176] on span "Додати товари" at bounding box center [207, 182] width 70 height 14
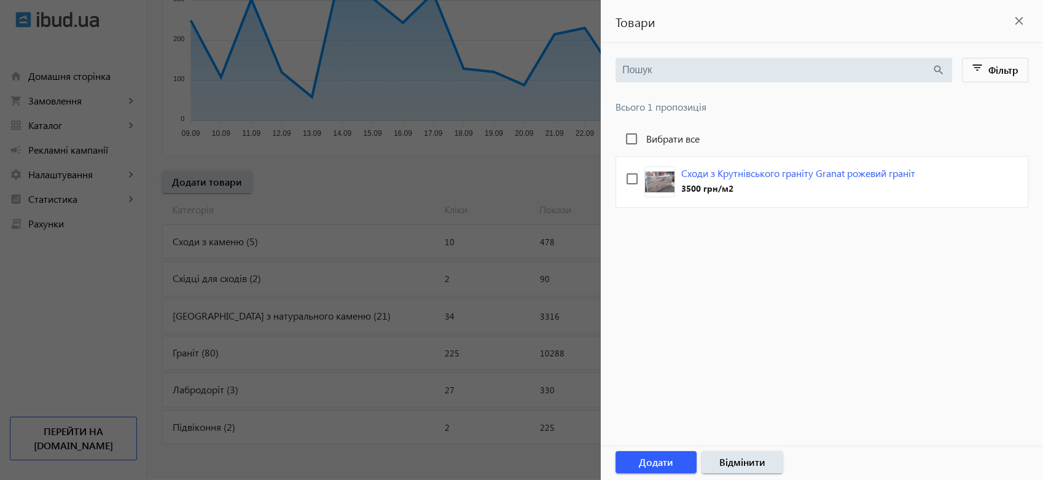
click at [1018, 18] on mat-icon "close" at bounding box center [1019, 21] width 18 height 18
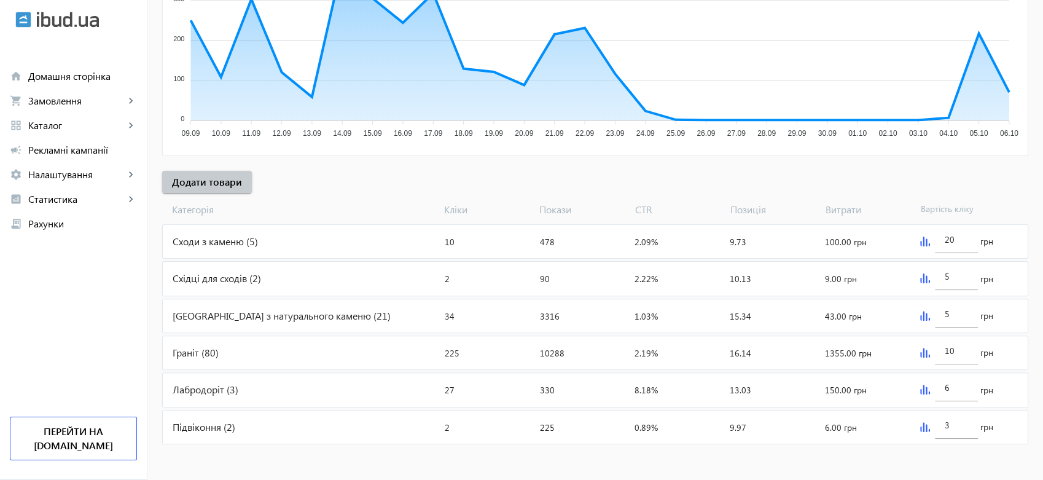
click at [284, 313] on div "Бруківка з натурального каменю (21)" at bounding box center [301, 315] width 277 height 33
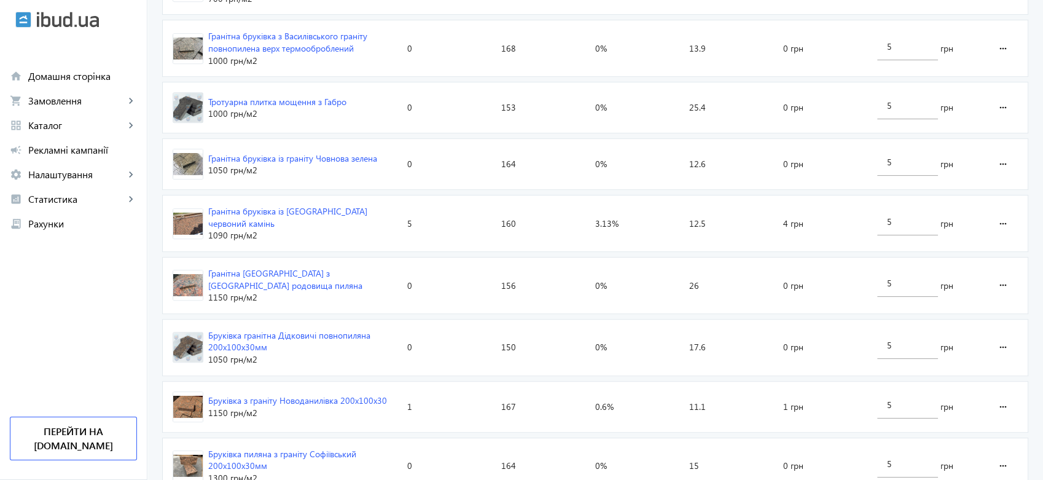
scroll to position [750, 0]
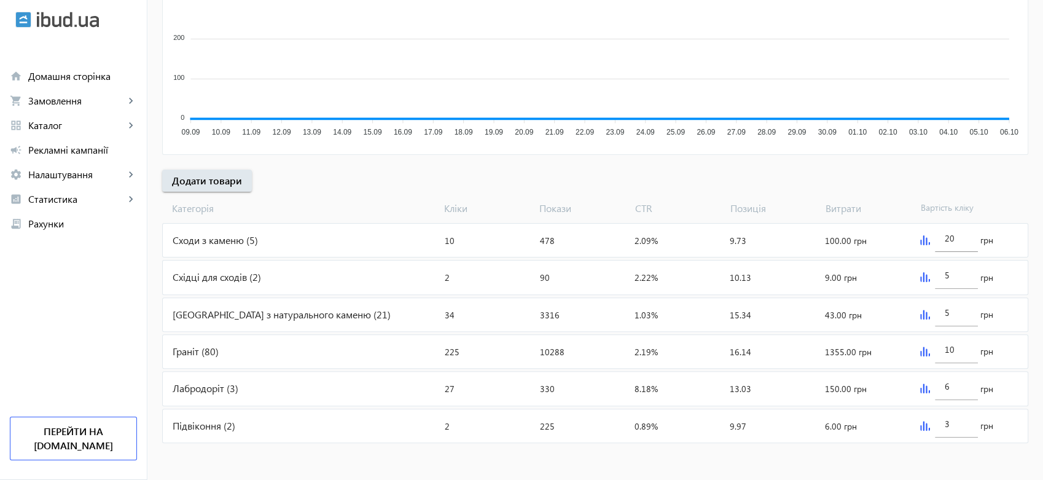
scroll to position [299, 0]
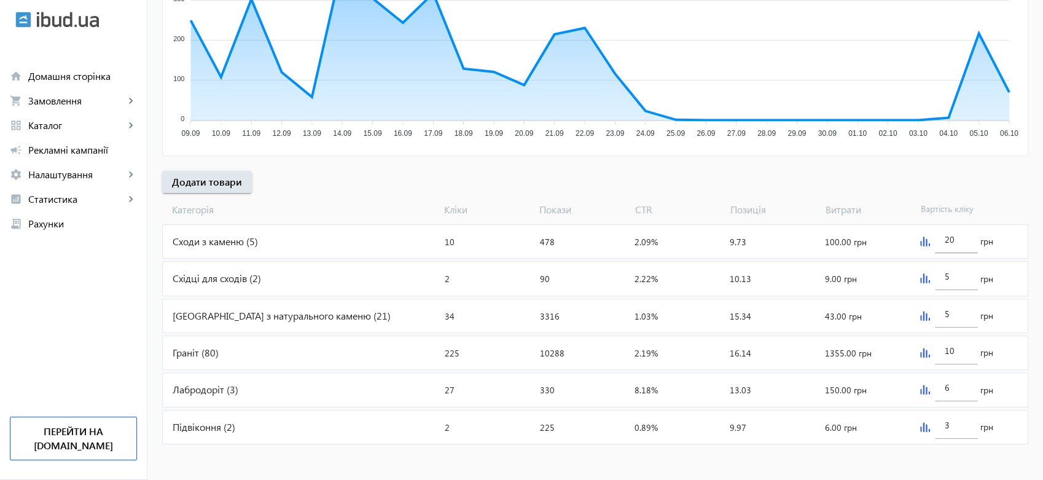
click at [193, 348] on div "Граніт (80)" at bounding box center [301, 352] width 277 height 33
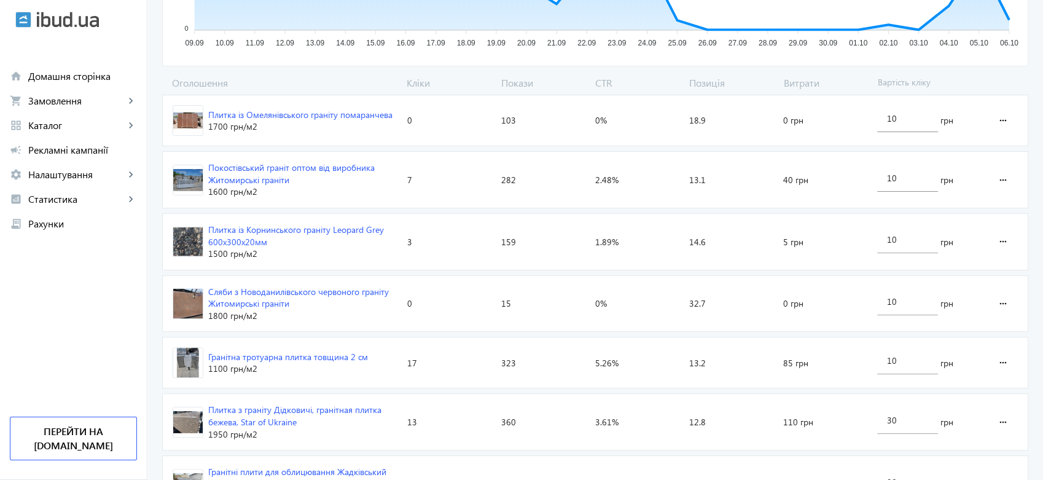
scroll to position [341, 0]
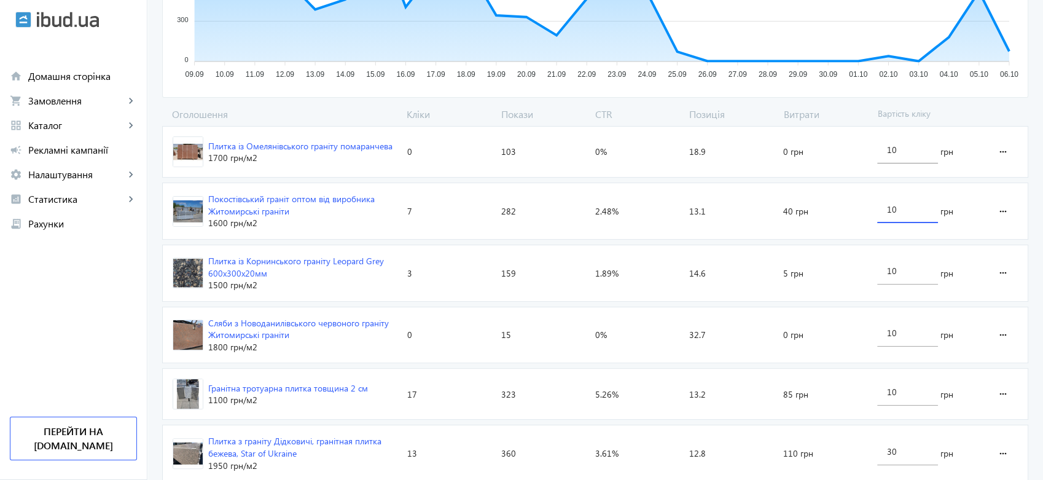
drag, startPoint x: 898, startPoint y: 211, endPoint x: 884, endPoint y: 210, distance: 14.8
click at [884, 210] on div "10" at bounding box center [907, 206] width 61 height 34
type input "20"
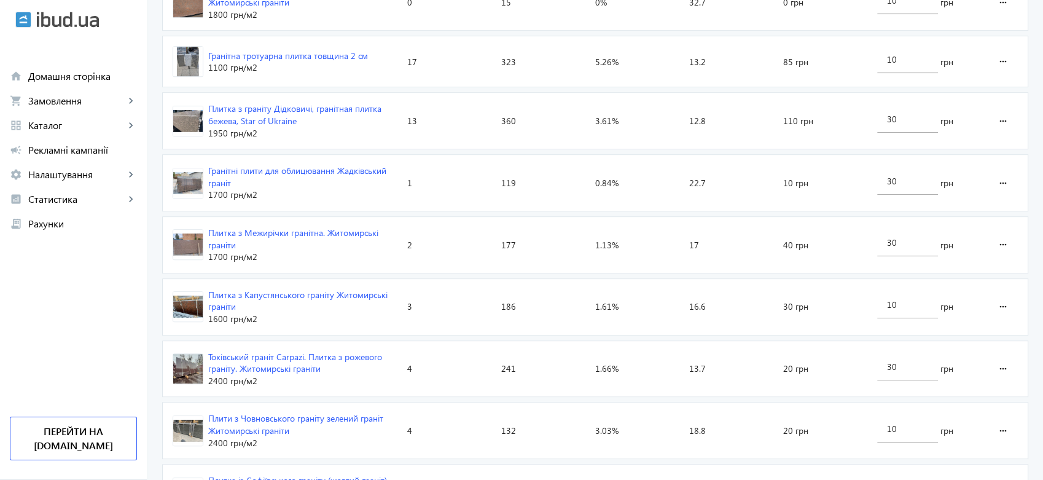
scroll to position [750, 0]
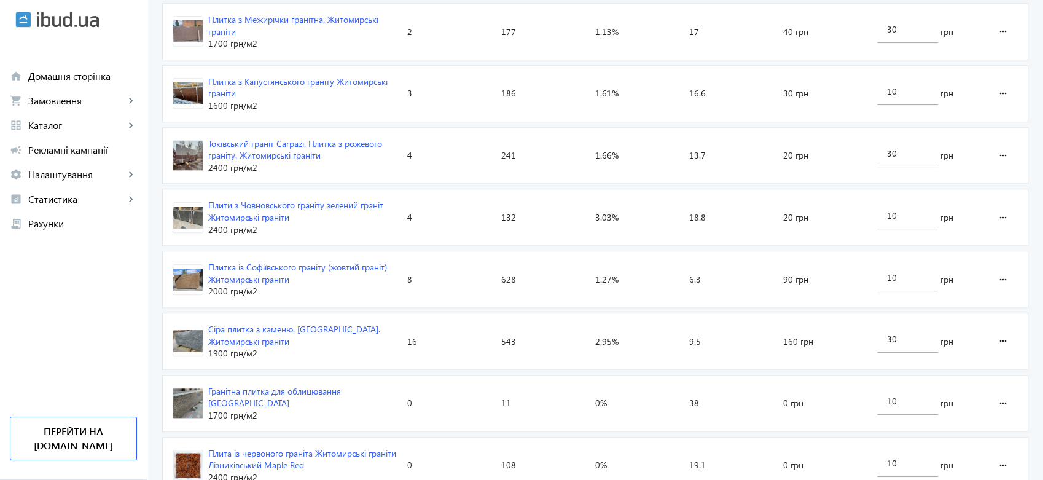
scroll to position [887, 0]
drag, startPoint x: 899, startPoint y: 210, endPoint x: 881, endPoint y: 211, distance: 18.4
click at [881, 211] on div "10" at bounding box center [907, 211] width 61 height 34
type input "30"
click at [1028, 232] on div "arrow_back Каталоги рекламної кампанії Граніт 225 Кліки 10288 Покази 2.19 % CTR…" at bounding box center [594, 312] width 895 height 2290
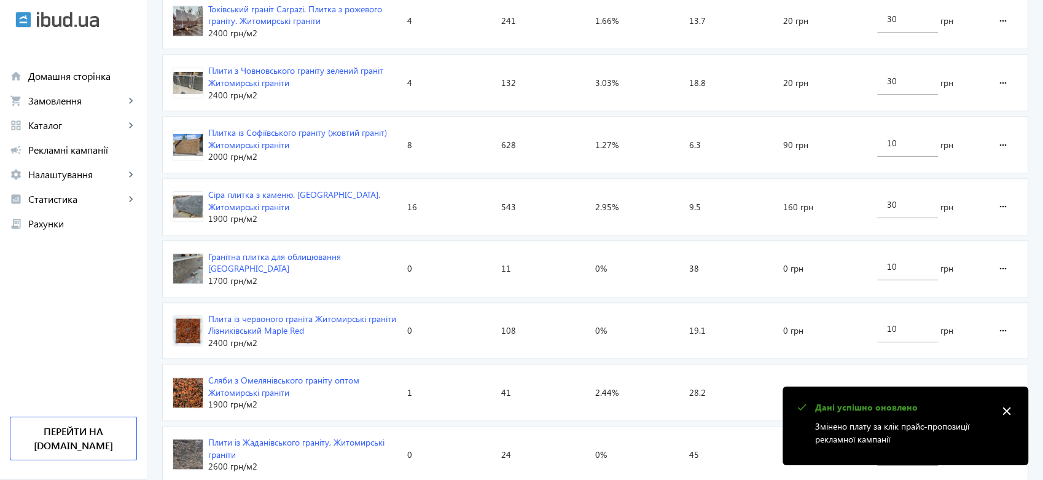
scroll to position [1023, 0]
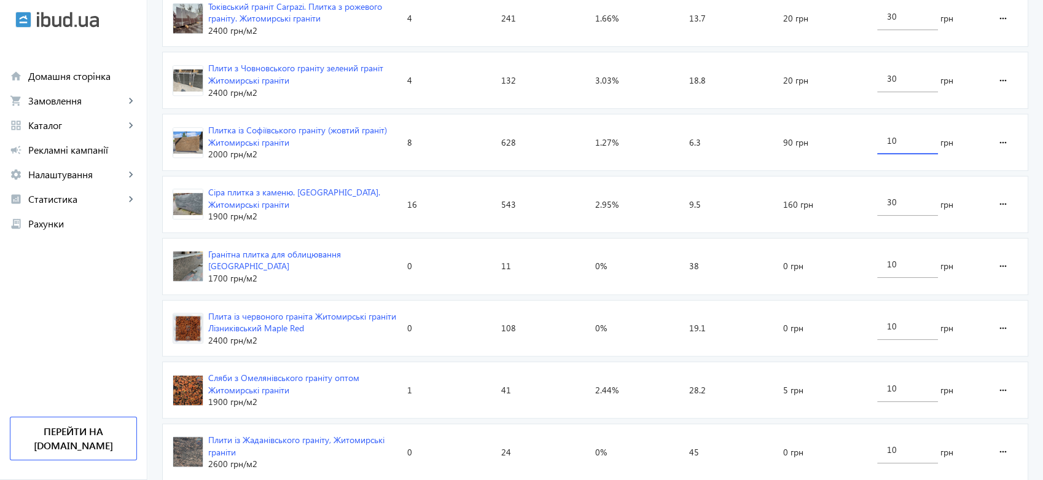
drag, startPoint x: 898, startPoint y: 137, endPoint x: 872, endPoint y: 136, distance: 26.4
click at [872, 136] on div "10 грн" at bounding box center [927, 142] width 111 height 56
type input "20"
click at [1021, 174] on loading-spinner "Оголошення Кліки Покази CTR Позиція Витрати Вартість кліку Плитка із Омелянівсь…" at bounding box center [595, 373] width 866 height 1896
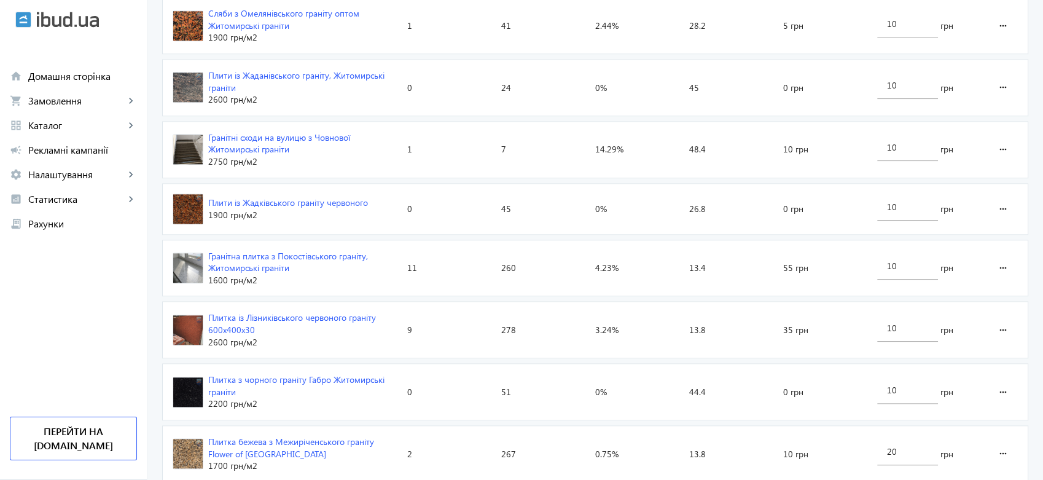
scroll to position [1433, 0]
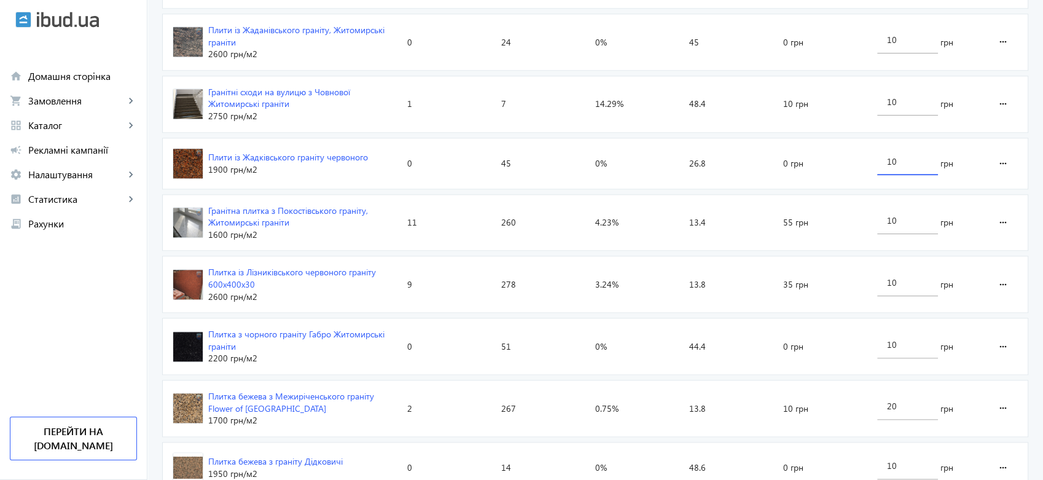
drag, startPoint x: 902, startPoint y: 151, endPoint x: 878, endPoint y: 149, distance: 24.0
click at [878, 149] on div "10" at bounding box center [907, 158] width 61 height 34
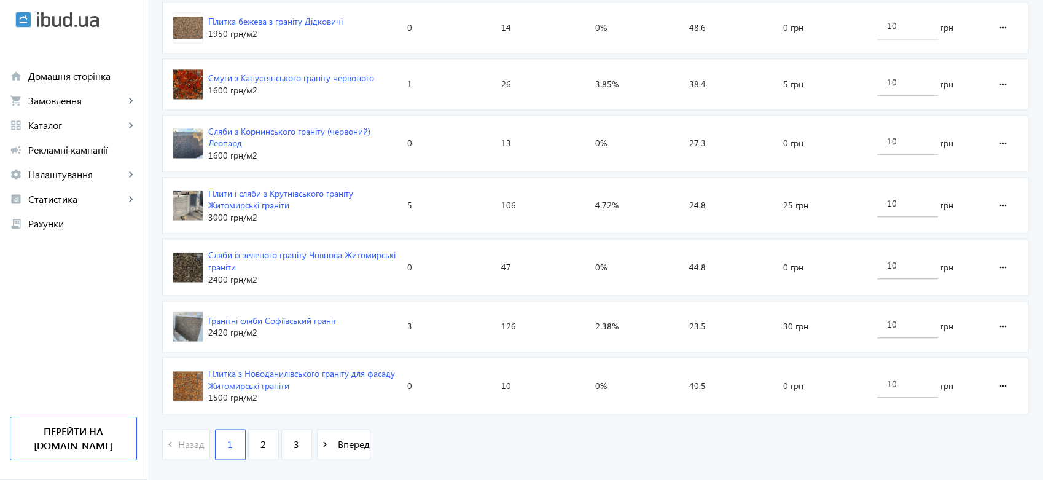
scroll to position [1889, 0]
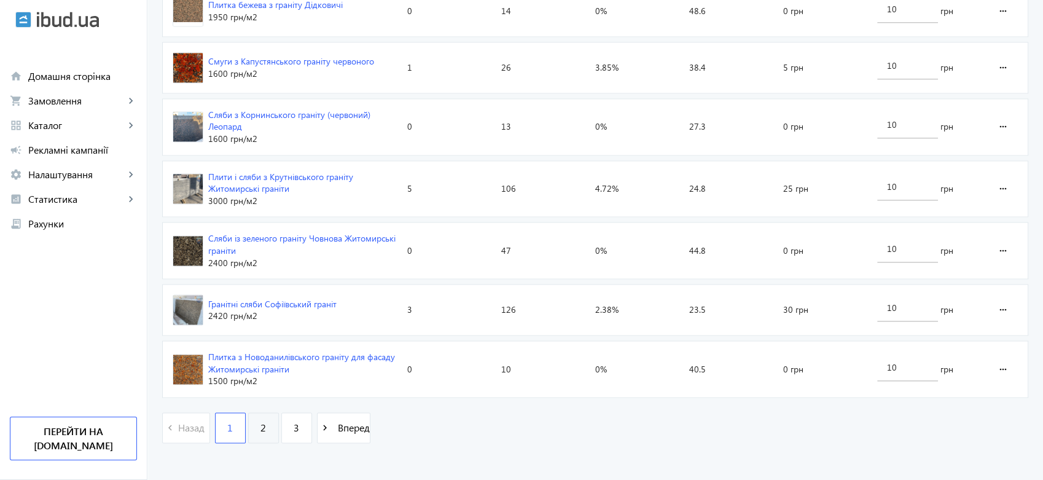
click at [260, 421] on span "2" at bounding box center [263, 428] width 6 height 14
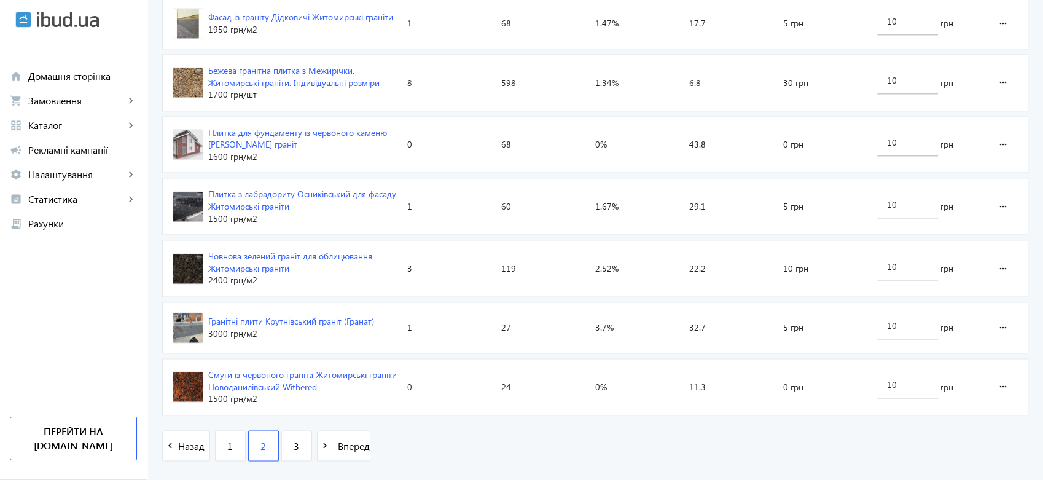
scroll to position [1911, 0]
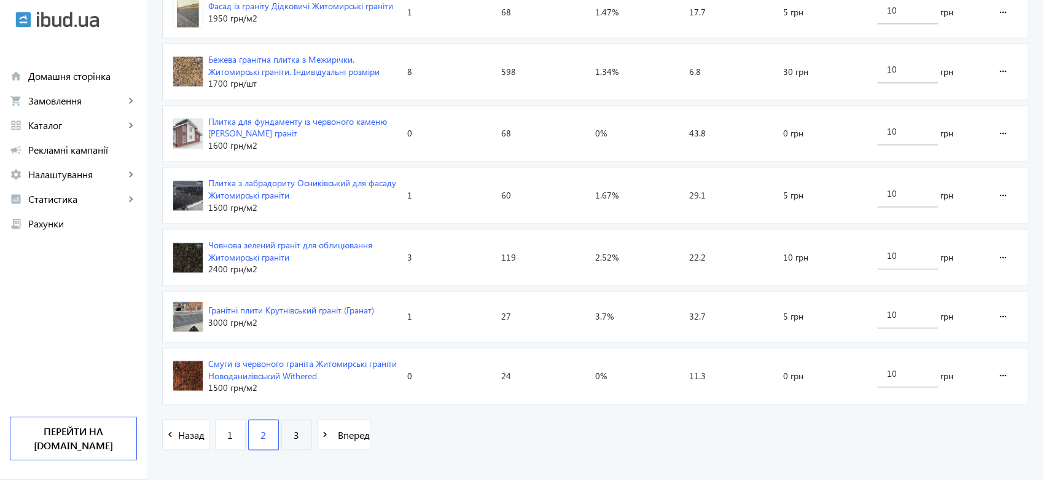
click at [292, 426] on link "3" at bounding box center [296, 434] width 31 height 31
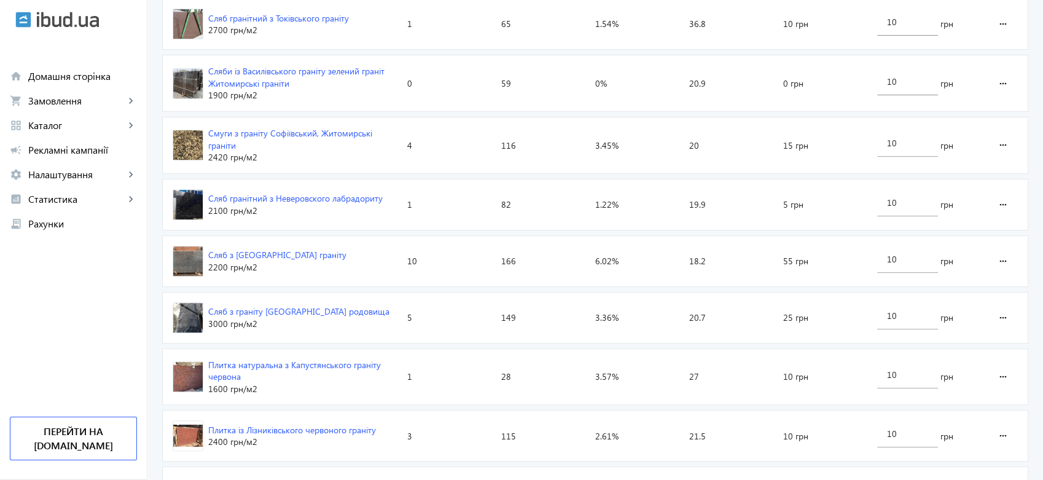
scroll to position [477, 0]
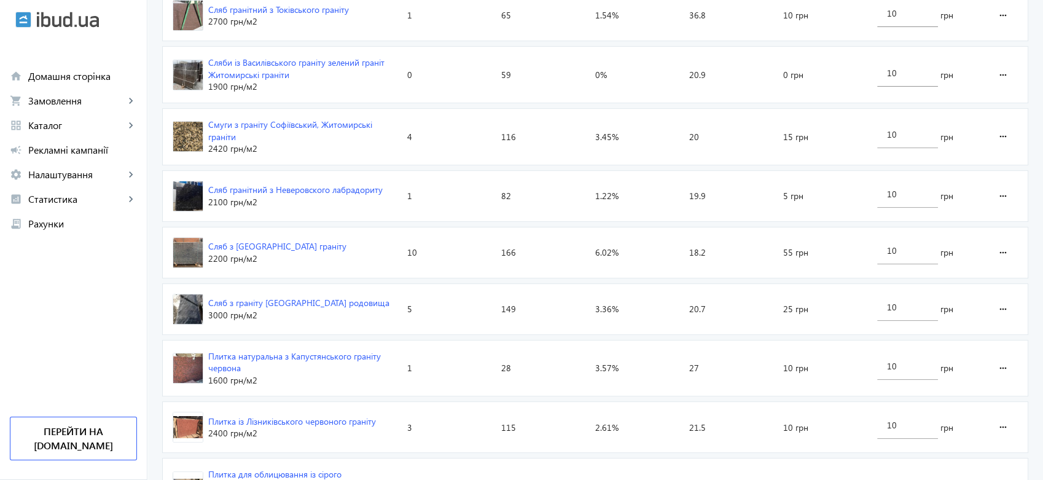
drag, startPoint x: 352, startPoint y: 188, endPoint x: 284, endPoint y: 201, distance: 68.9
click at [284, 201] on div "2100 грн /м2" at bounding box center [295, 202] width 174 height 12
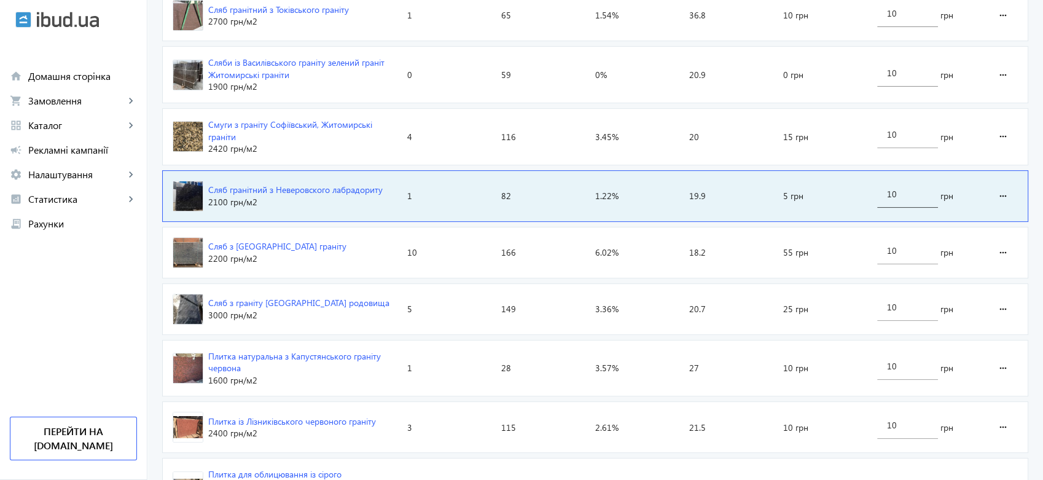
click at [911, 192] on input "10" at bounding box center [907, 194] width 41 height 12
drag, startPoint x: 909, startPoint y: 191, endPoint x: 880, endPoint y: 190, distance: 28.9
click at [880, 190] on div "10" at bounding box center [907, 190] width 61 height 34
type input "40"
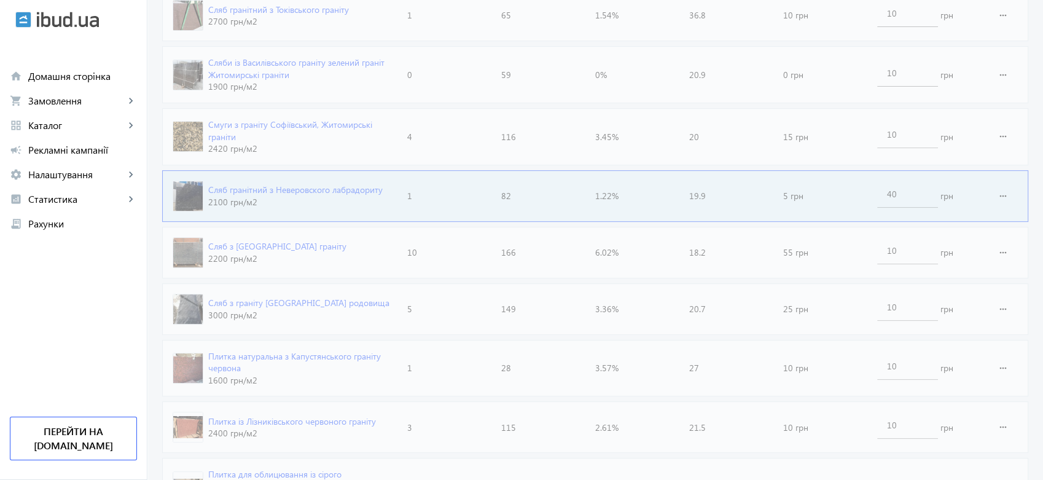
click at [1032, 241] on div "arrow_back Каталоги рекламної кампанії Граніт 1 Кліки 82 Покази 1.22 % CTR 19.9…" at bounding box center [594, 404] width 895 height 1655
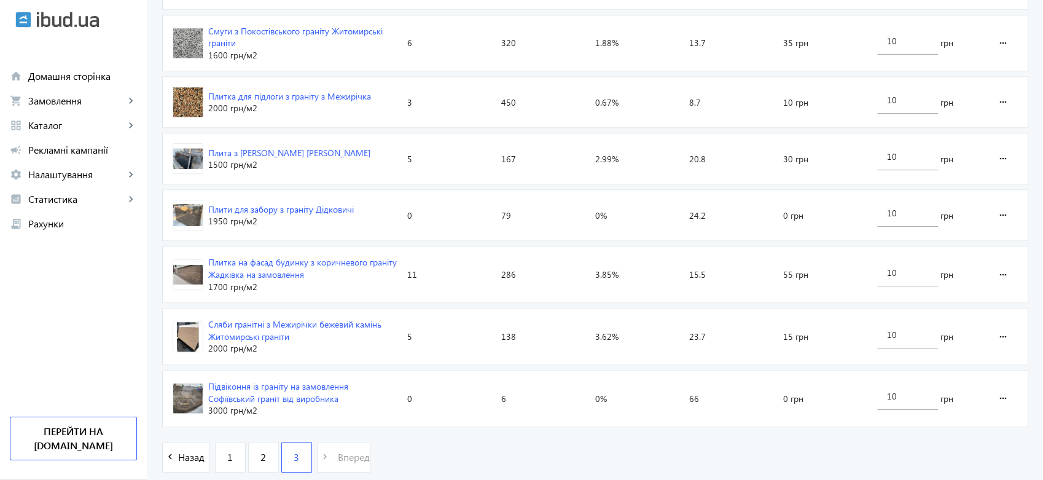
scroll to position [1260, 0]
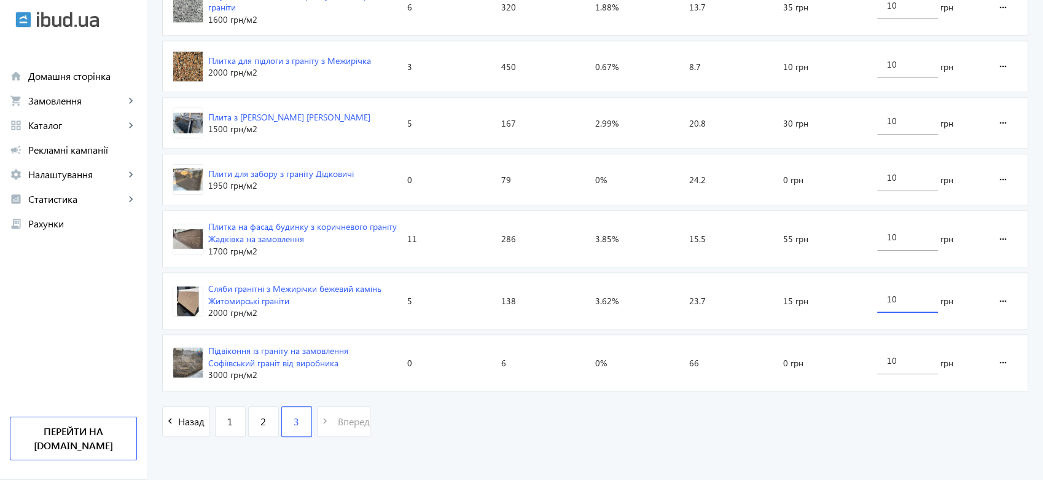
drag, startPoint x: 906, startPoint y: 297, endPoint x: 874, endPoint y: 297, distance: 31.9
click at [874, 297] on div "10 грн" at bounding box center [927, 301] width 111 height 56
type input "30"
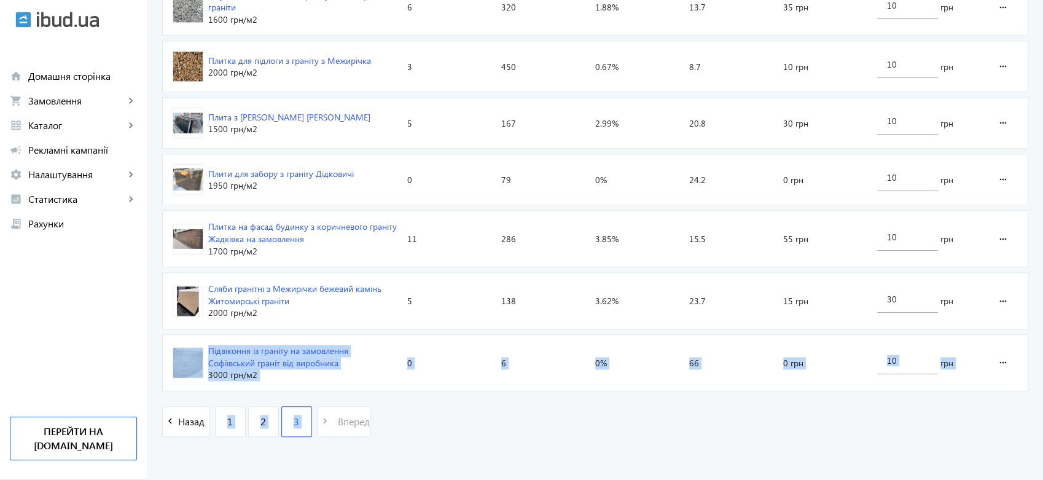
drag, startPoint x: 1037, startPoint y: 424, endPoint x: 1019, endPoint y: 319, distance: 107.1
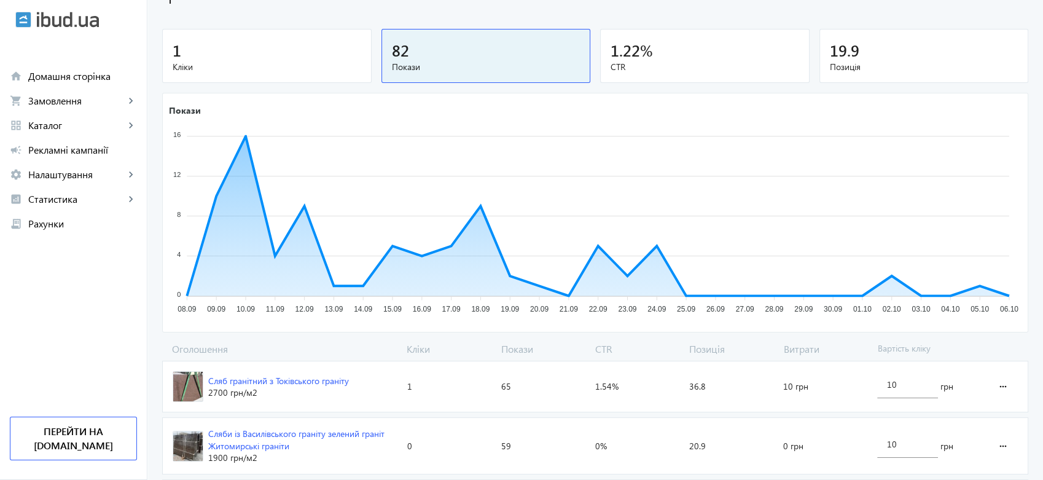
scroll to position [0, 0]
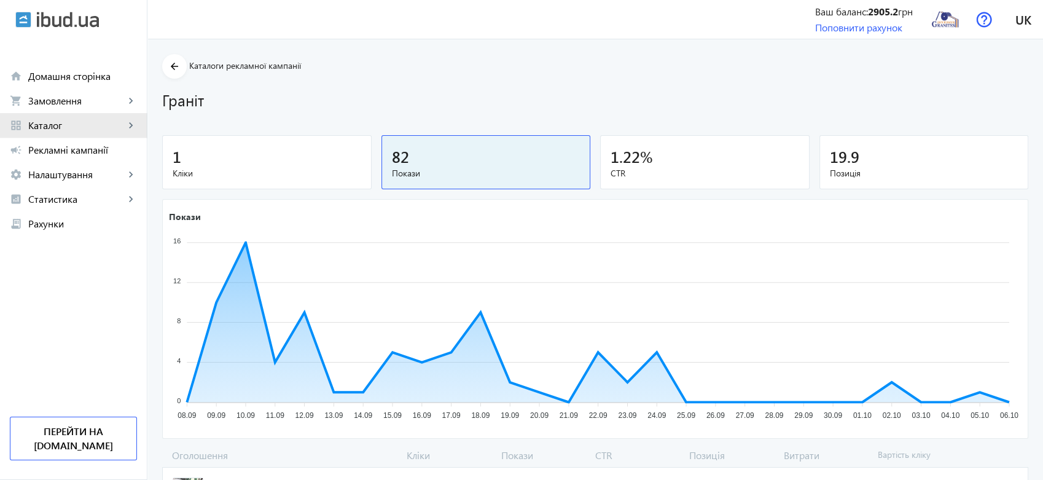
click at [80, 125] on span "Каталог" at bounding box center [76, 125] width 96 height 12
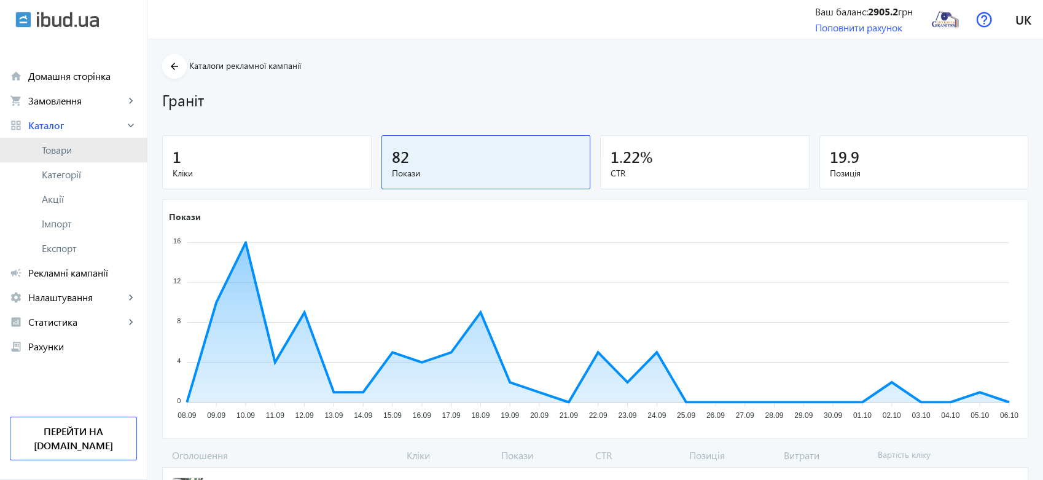
click at [76, 147] on span "Товари" at bounding box center [89, 150] width 95 height 12
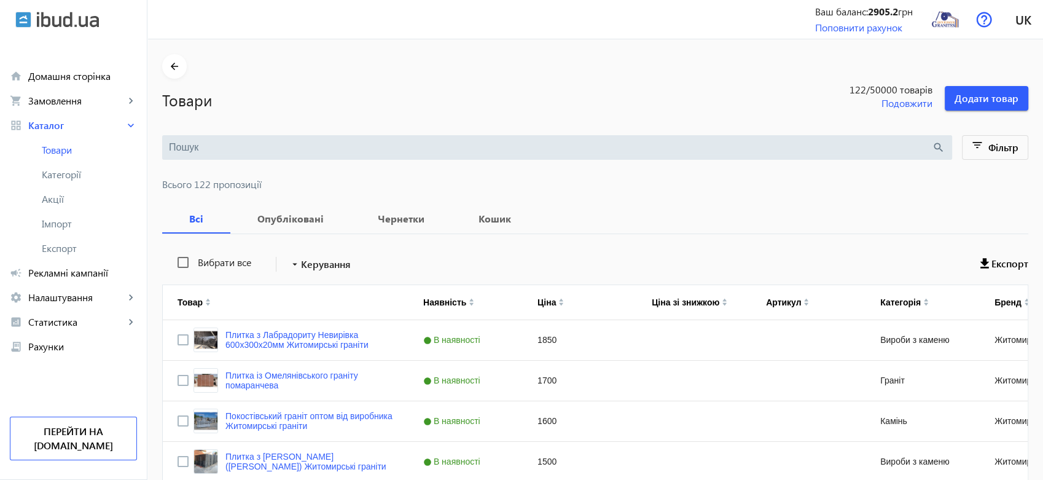
click at [516, 77] on section "arrow_back Товари 122 /50000 товарів Подовжити Додати товар" at bounding box center [595, 82] width 866 height 56
click at [69, 170] on span "Категорії" at bounding box center [89, 174] width 95 height 12
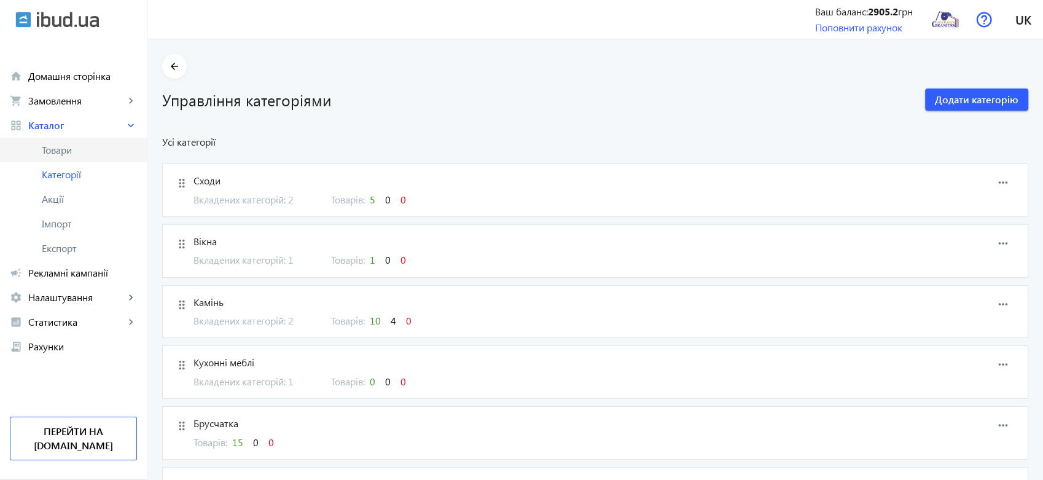
click at [69, 146] on span "Товари" at bounding box center [89, 150] width 95 height 12
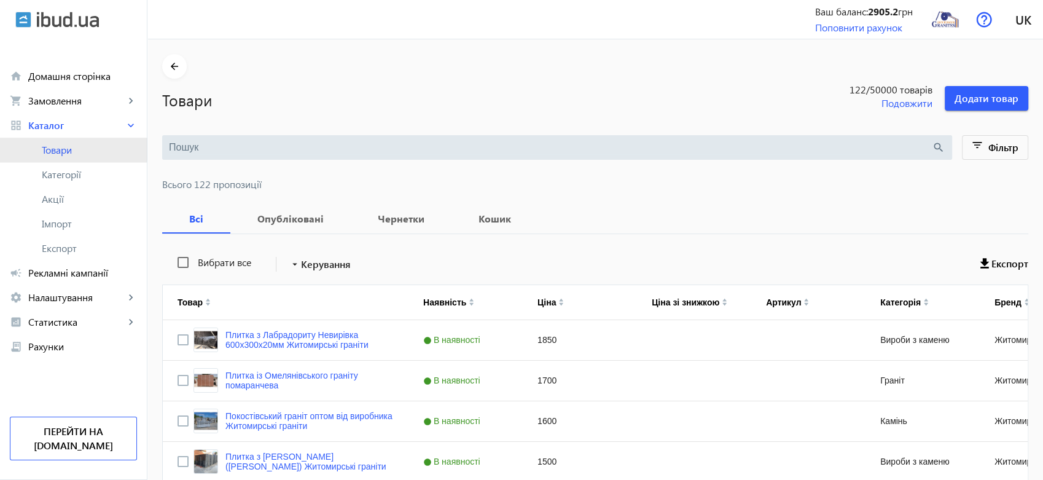
click at [72, 147] on span "Товари" at bounding box center [89, 150] width 95 height 12
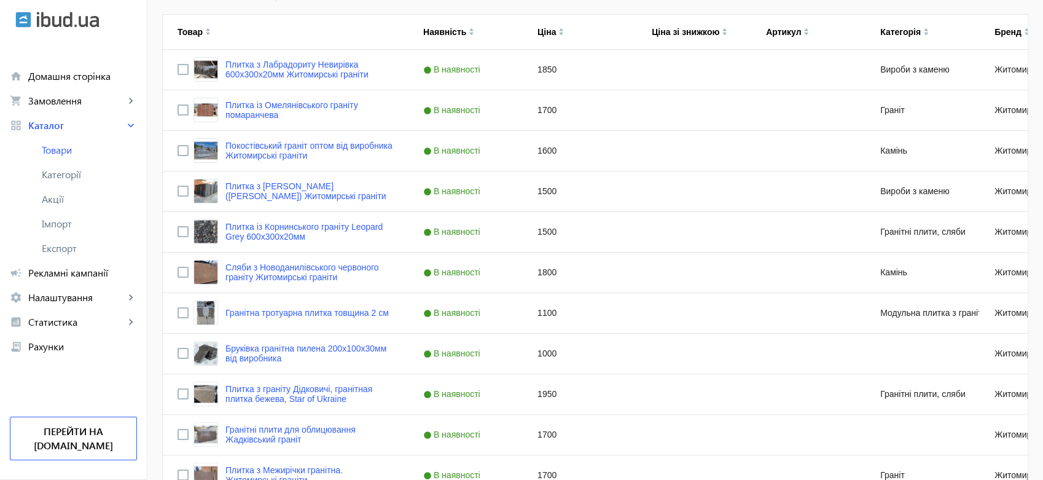
scroll to position [273, 0]
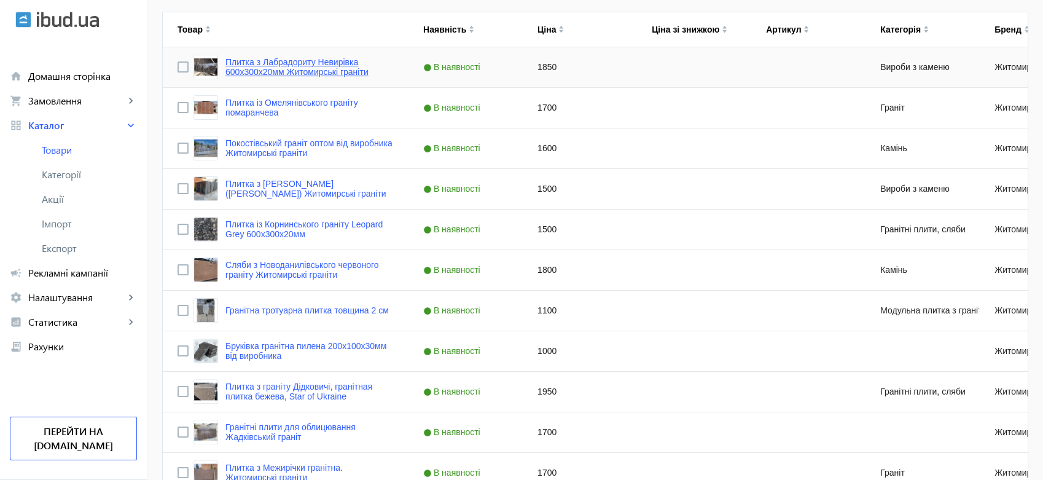
click at [319, 66] on link "Плитка з Лабрадориту Невирівка 600х300х20мм Житомирські граніти" at bounding box center [309, 67] width 168 height 20
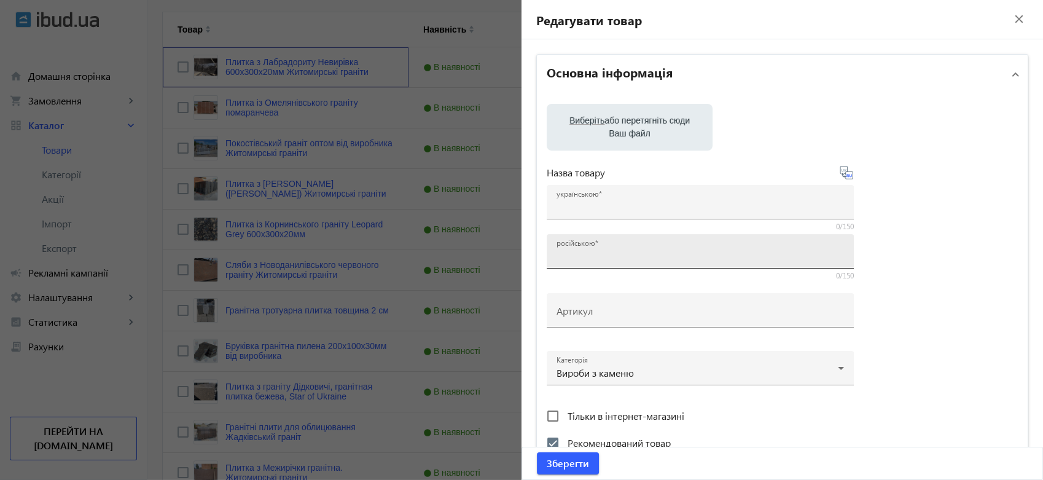
type input "Плитка з Лабрадориту Невирівка 600х300х20мм Житомирські граніти"
type input "Плитка из Лабрадорита Неверовка 600х300х20мм Житомирские граниты"
checkbox input "true"
type input "1850"
type input "1"
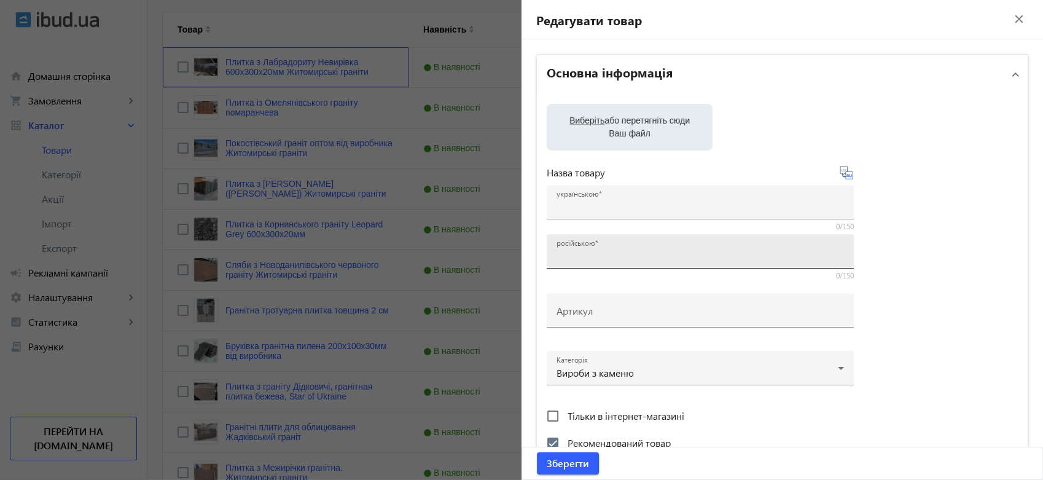
type input "5000"
type input "Плитка з Лабрадориту модульна 600х300х20мм Гуртова ціна"
type input "Плитка из Лабрадорита модульная 600х300х20мм оптовая цена"
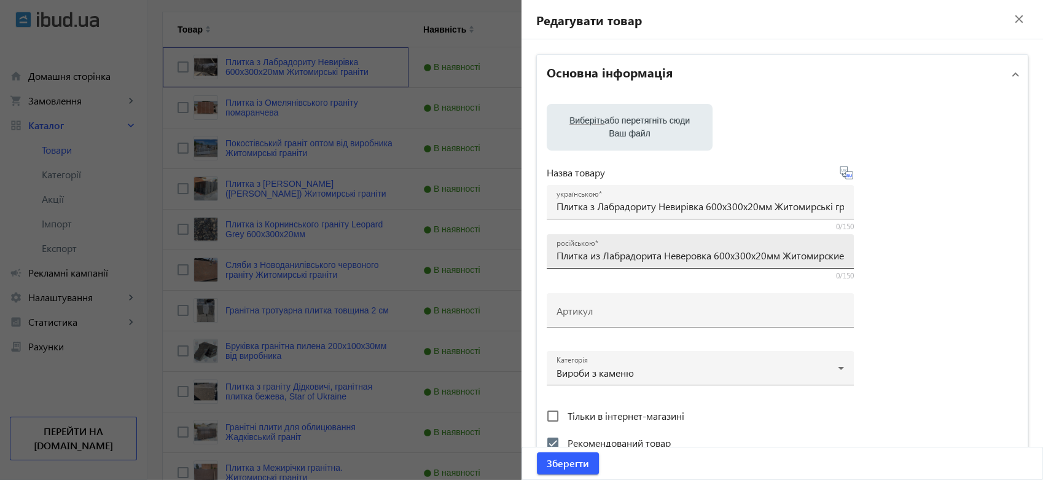
type textarea "Плитка з лабрадориту для облицювання фасадів, парканів та підлоги. Висока якіст…"
type textarea "Плитка из лабрадорита для облицовки фасадов, заборов и полов. Высокое качество,…"
type input "плитка з лабрадориту, лабрадорит Осники, плити з лабрадориту, лабрадорит під за…"
type input "плитка из лабрадорита, лабрадорит Осныки, плиты из лабрадорита, лабрадорит под …"
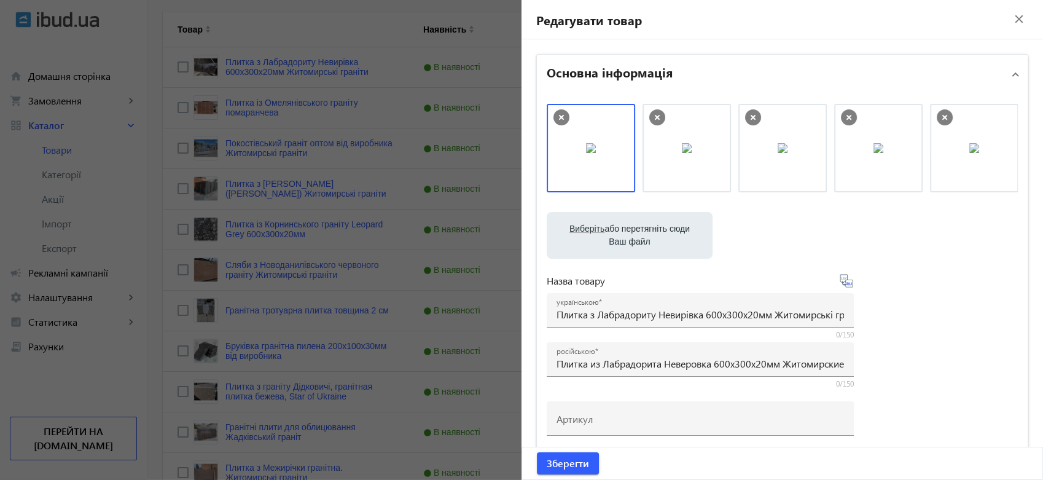
click at [609, 232] on label "Виберіть або перетягніть сюди Ваш файл" at bounding box center [629, 235] width 146 height 34
click at [609, 232] on input "Виберіть або перетягніть сюди Ваш файл" at bounding box center [629, 236] width 146 height 15
type input "C:\fakepath\20240515_161807.jpg"
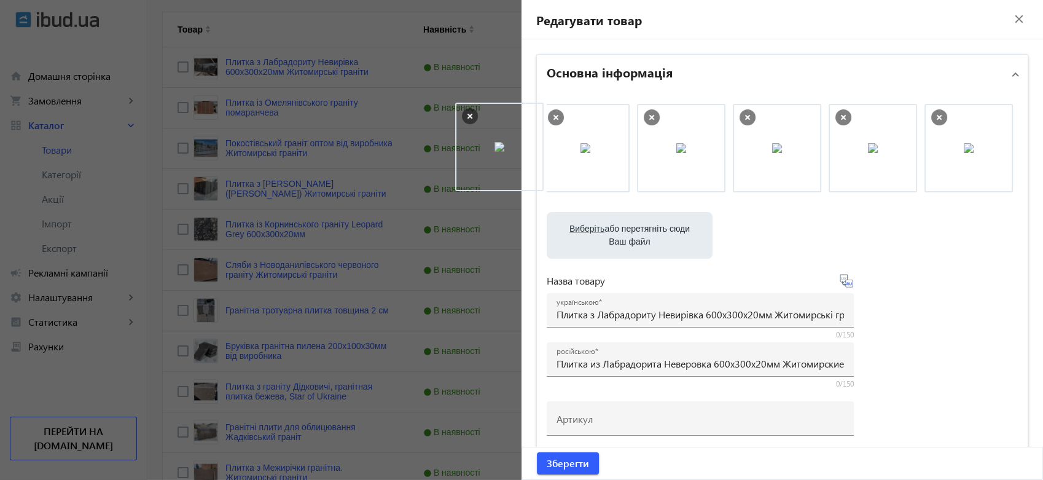
scroll to position [0, 191]
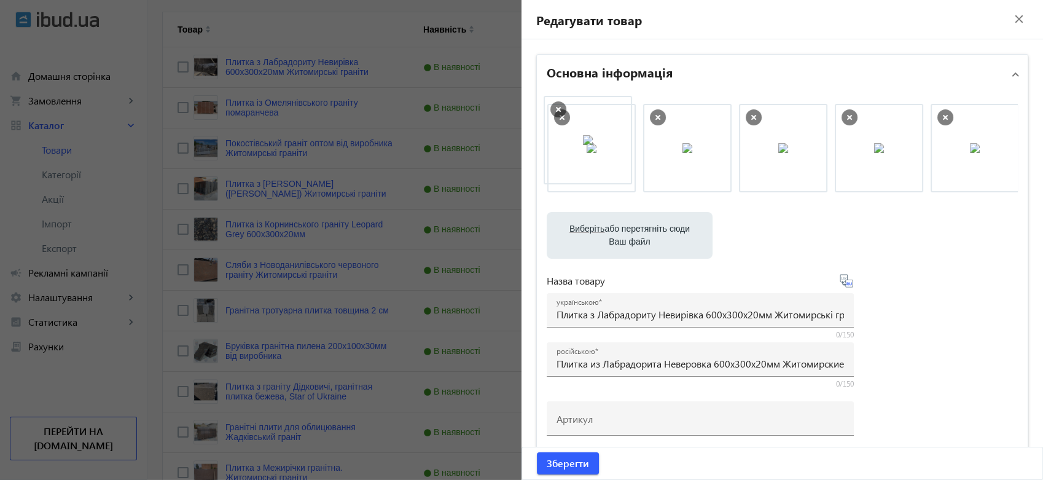
drag, startPoint x: 870, startPoint y: 146, endPoint x: 595, endPoint y: 138, distance: 275.3
drag, startPoint x: 963, startPoint y: 144, endPoint x: 597, endPoint y: 140, distance: 366.0
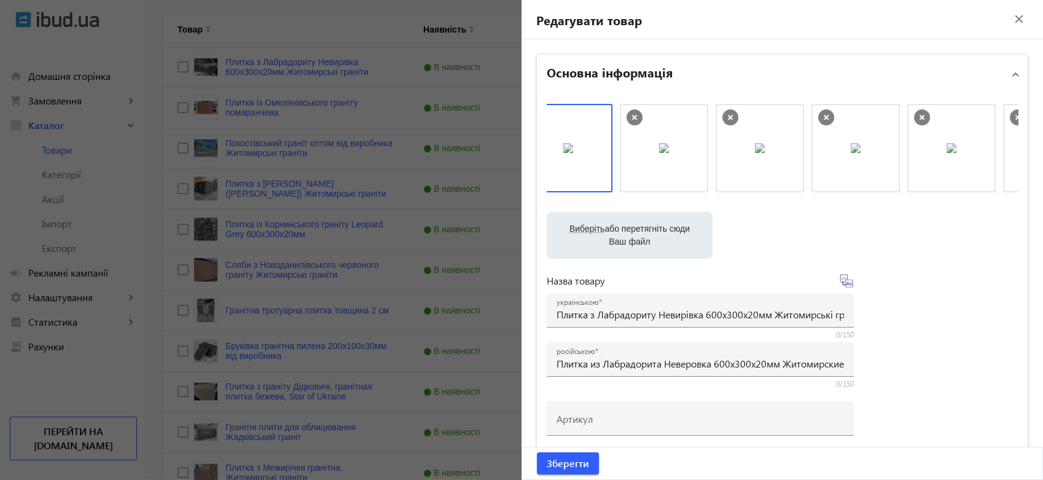
scroll to position [0, 0]
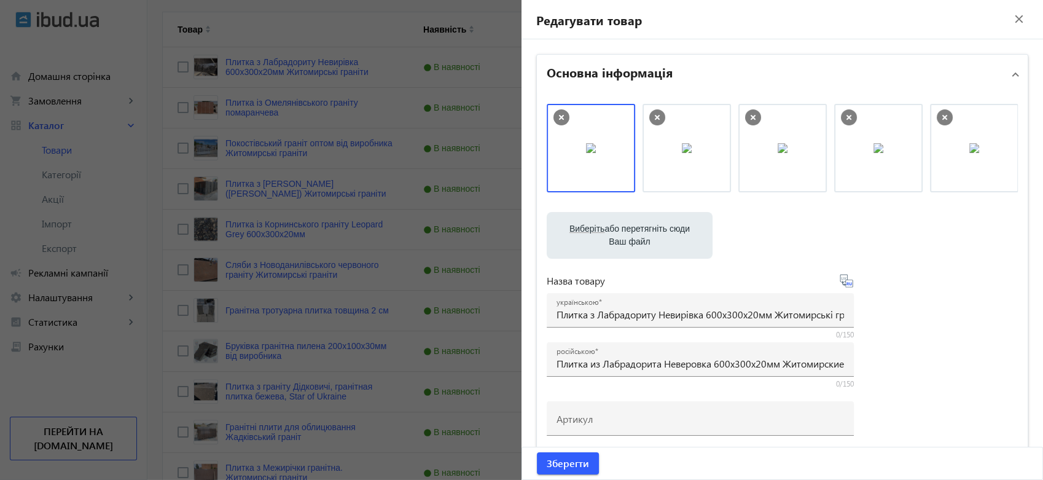
click at [650, 115] on icon at bounding box center [657, 117] width 16 height 16
click at [652, 117] on icon at bounding box center [657, 117] width 16 height 16
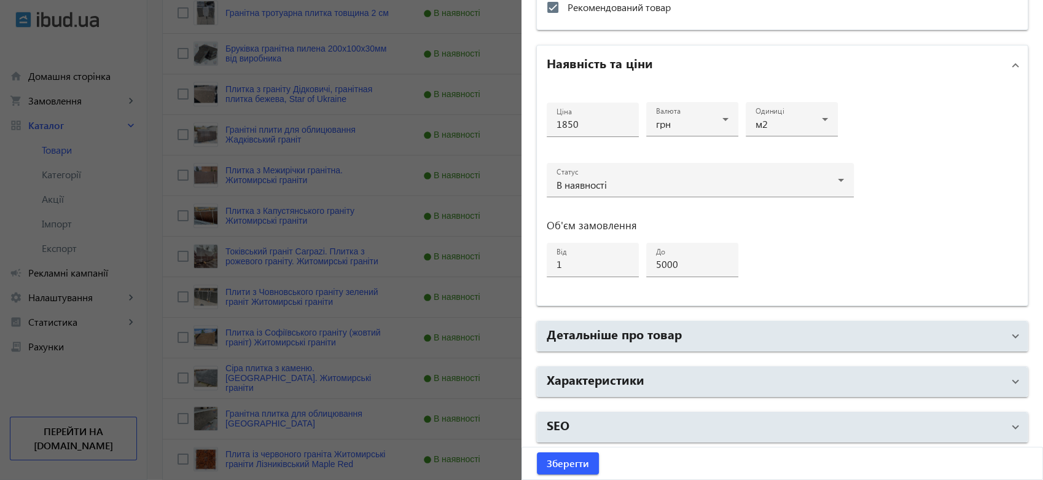
scroll to position [614, 0]
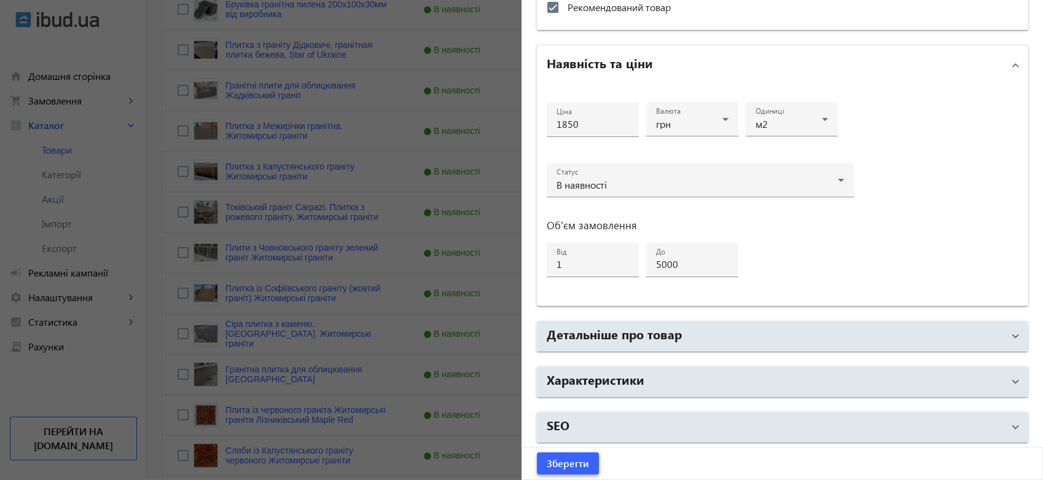
click at [573, 458] on span "Зберегти" at bounding box center [568, 463] width 42 height 14
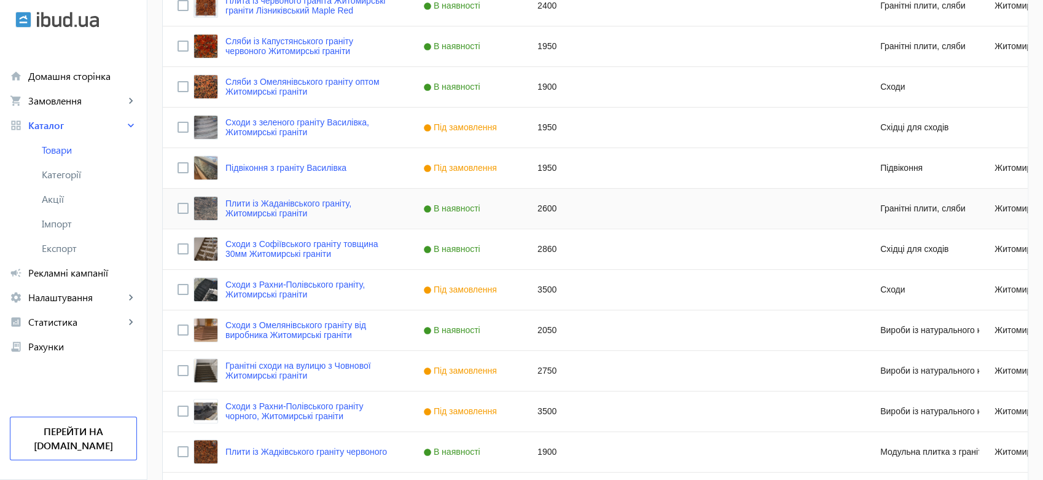
scroll to position [1172, 0]
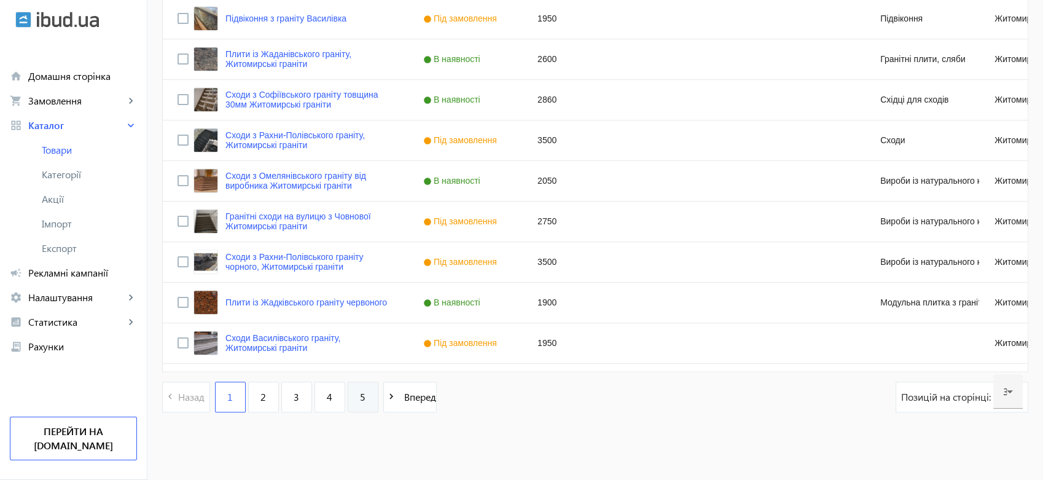
click at [353, 391] on link "5" at bounding box center [363, 396] width 31 height 31
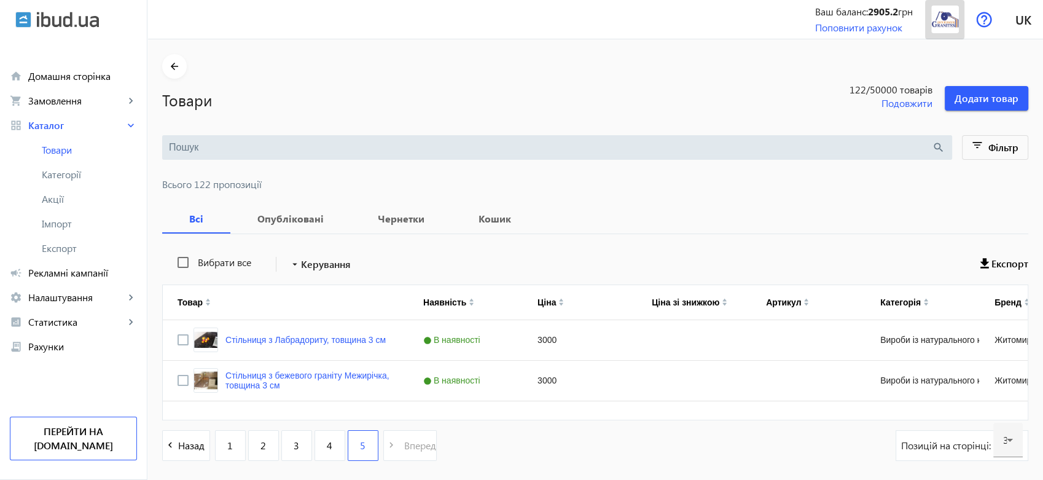
click at [943, 28] on img at bounding box center [945, 20] width 28 height 28
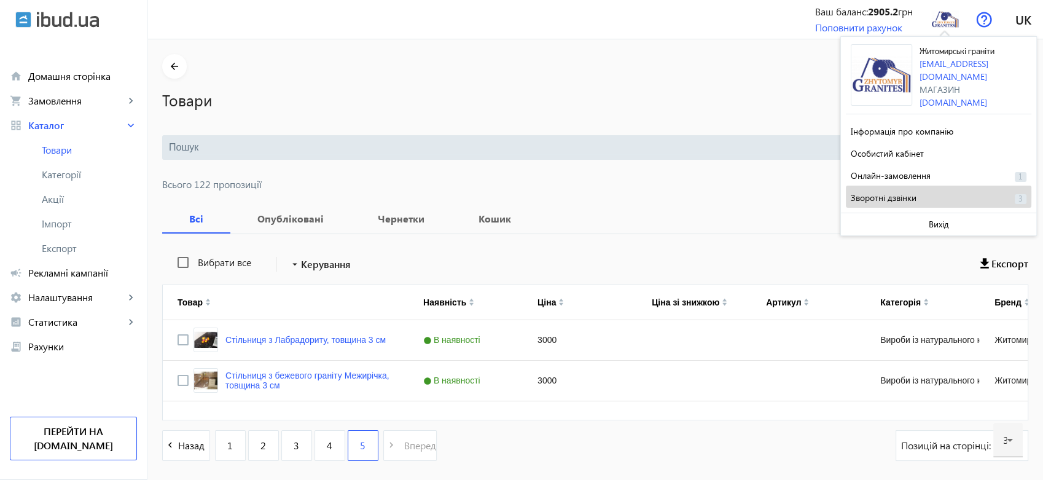
click at [906, 192] on span "Зворотні дзвінки" at bounding box center [884, 198] width 66 height 12
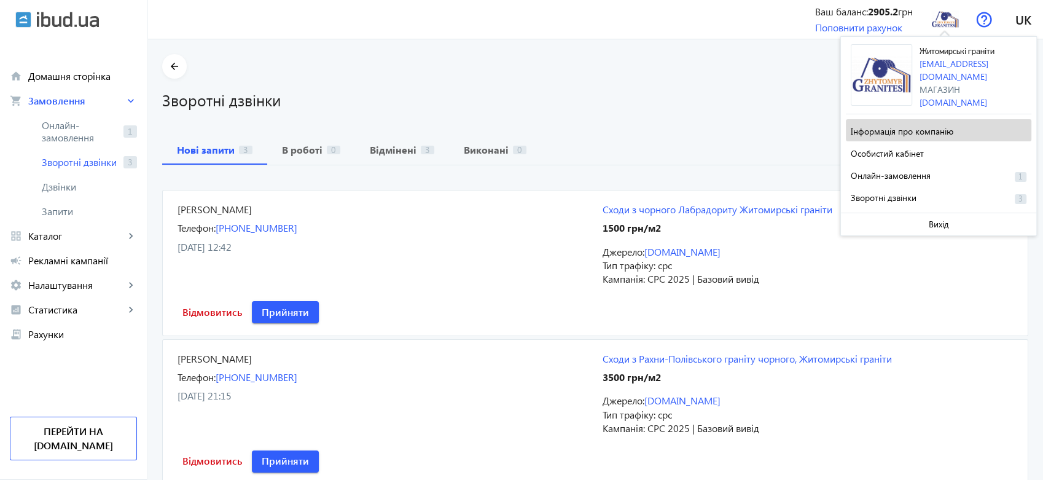
click at [914, 125] on span "Інформація про компанію" at bounding box center [902, 131] width 103 height 12
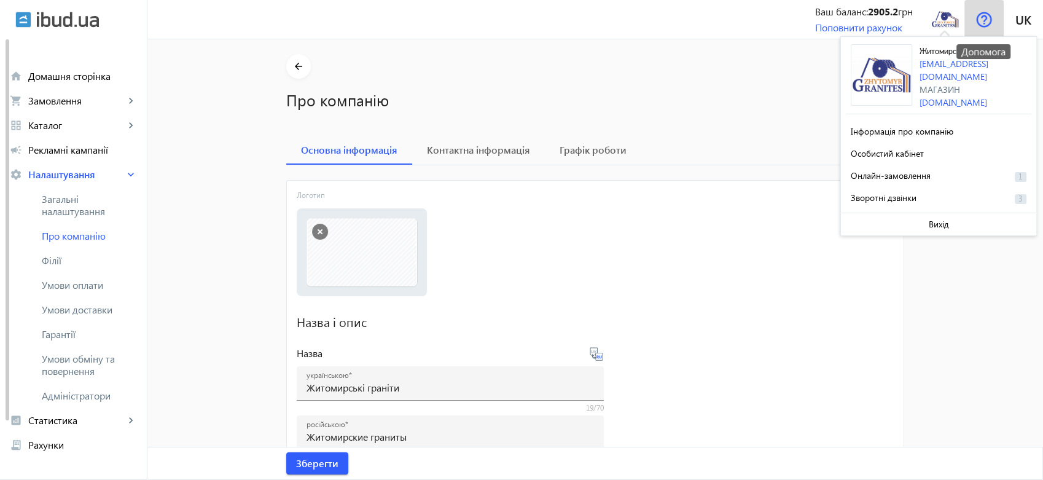
click at [983, 14] on img at bounding box center [984, 20] width 16 height 16
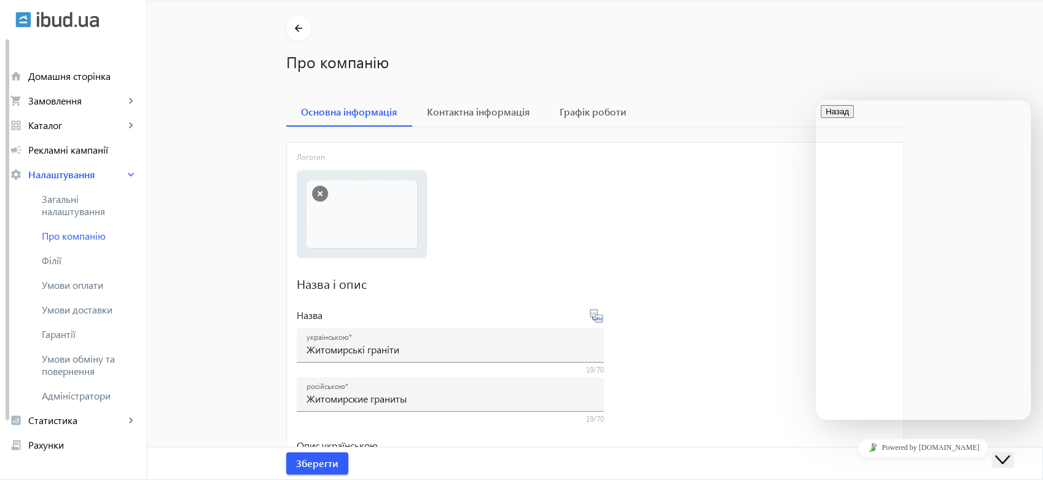
scroll to position [68, 0]
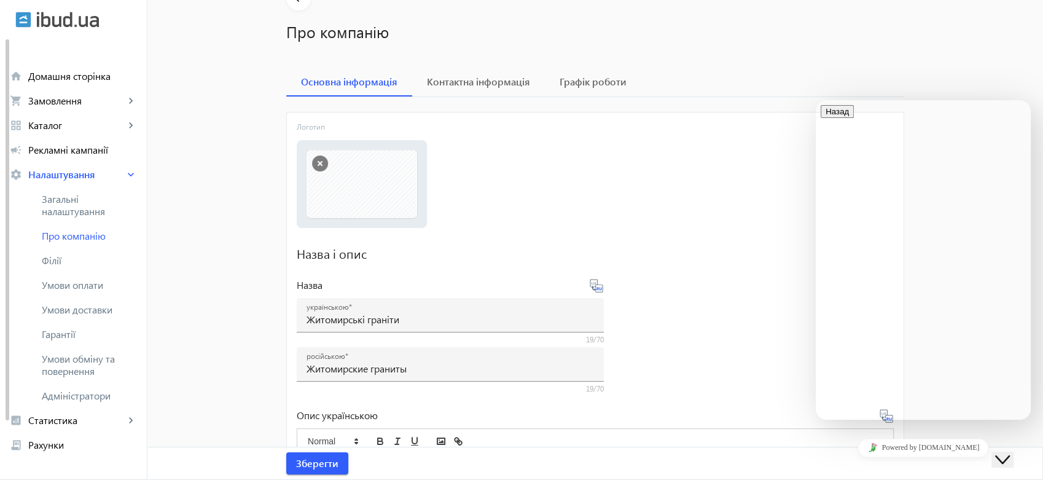
type textarea "зателефон"
click at [55, 123] on span "Каталог" at bounding box center [76, 125] width 96 height 12
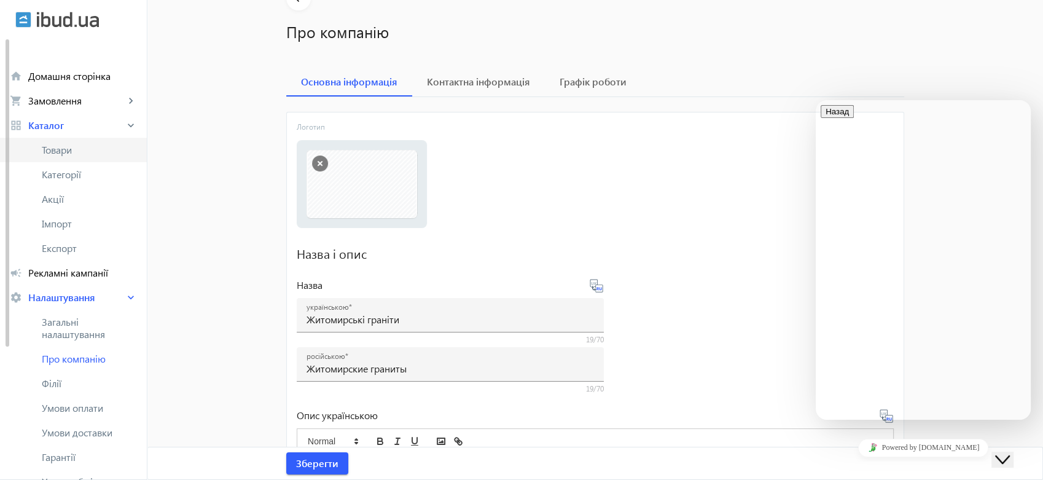
click at [64, 146] on span "Товари" at bounding box center [89, 150] width 95 height 12
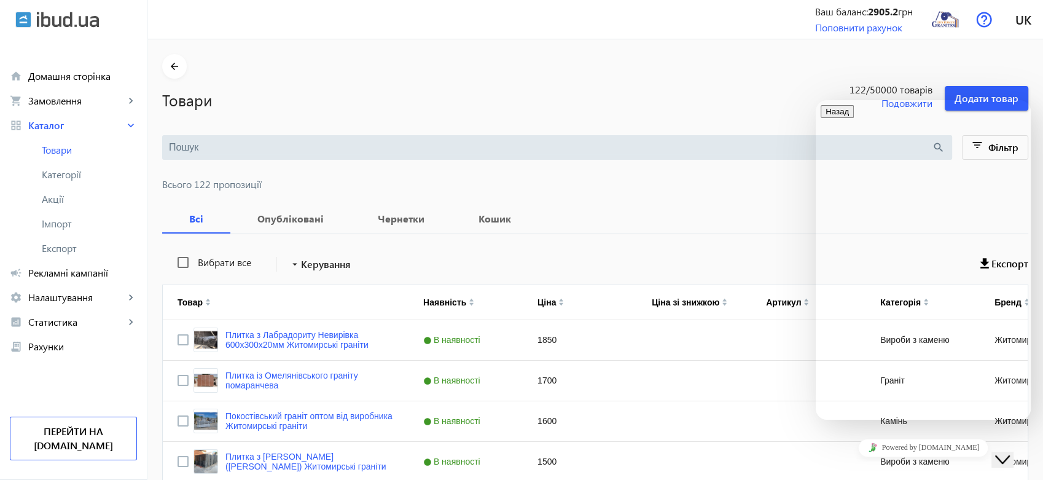
click at [671, 80] on div "Товари 122 /50000 товарів Подовжити Додати товар" at bounding box center [595, 95] width 866 height 32
click at [675, 85] on div "Товари 122 /50000 товарів Подовжити Додати товар" at bounding box center [595, 95] width 866 height 32
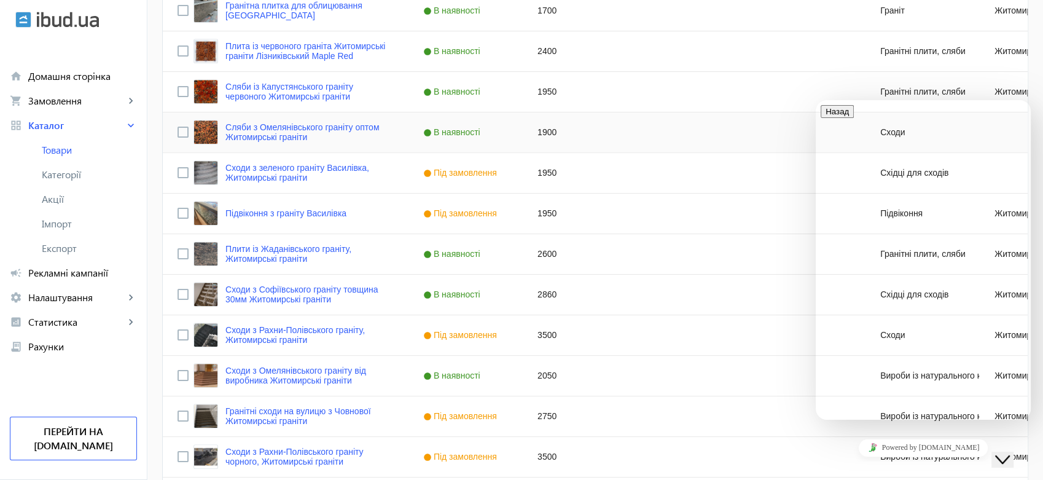
scroll to position [1172, 0]
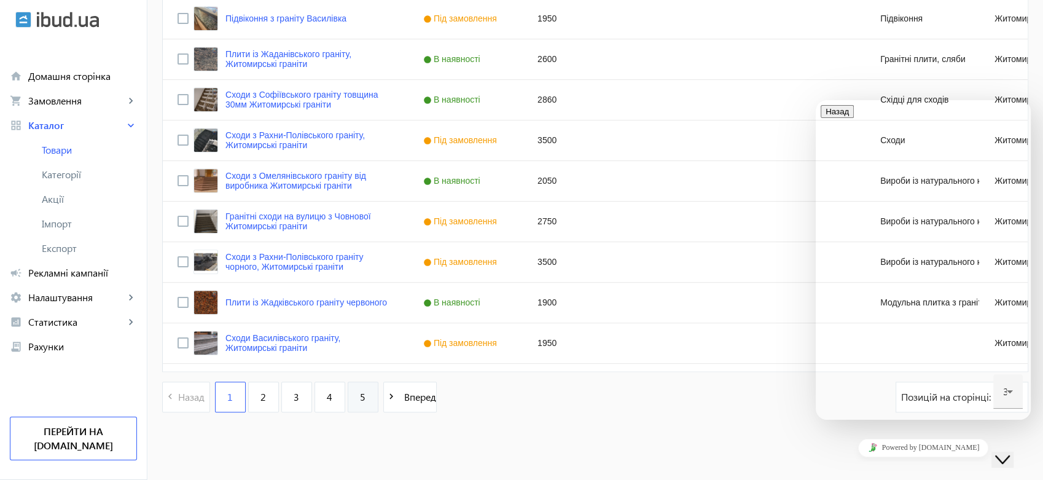
click at [360, 394] on span "5" at bounding box center [363, 397] width 6 height 14
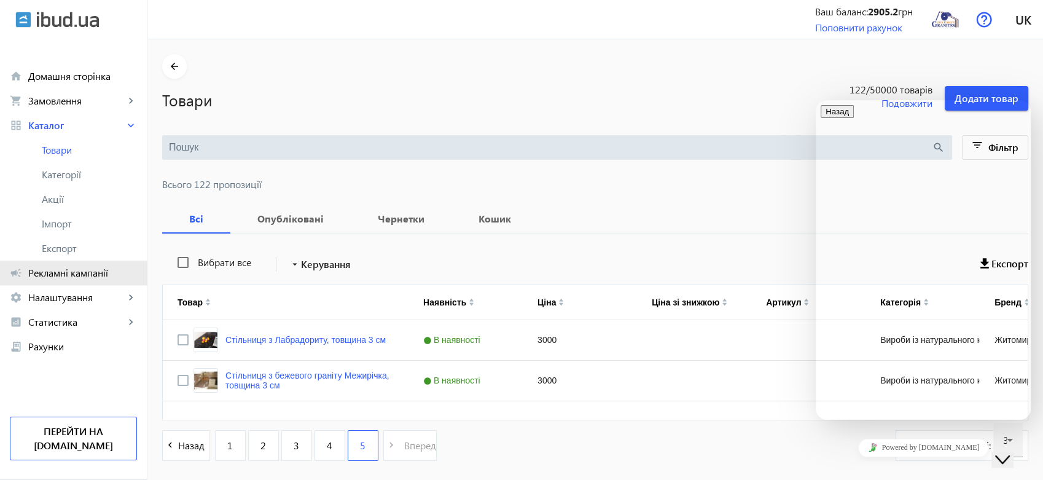
click at [74, 274] on span "Рекламні кампанії" at bounding box center [82, 273] width 109 height 12
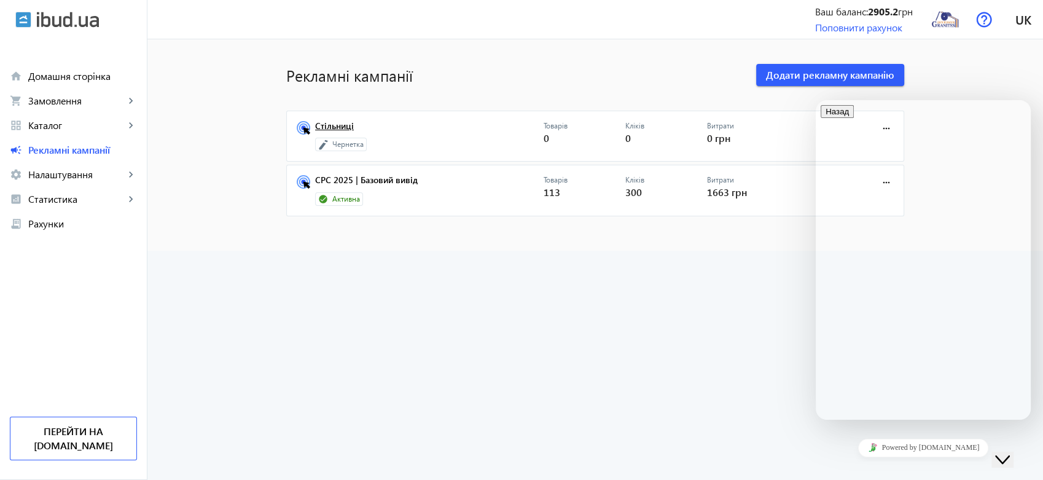
click at [335, 125] on link "Стільниці" at bounding box center [429, 129] width 228 height 17
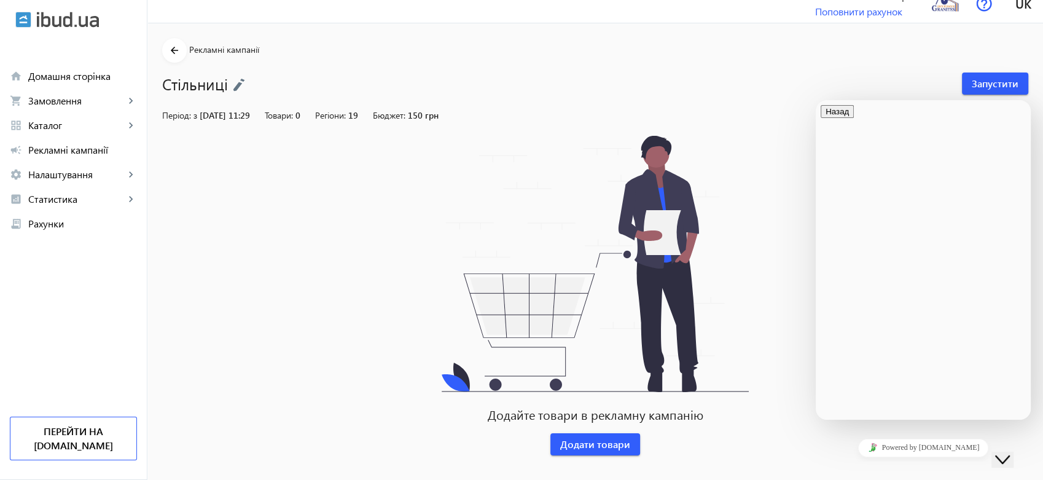
scroll to position [25, 0]
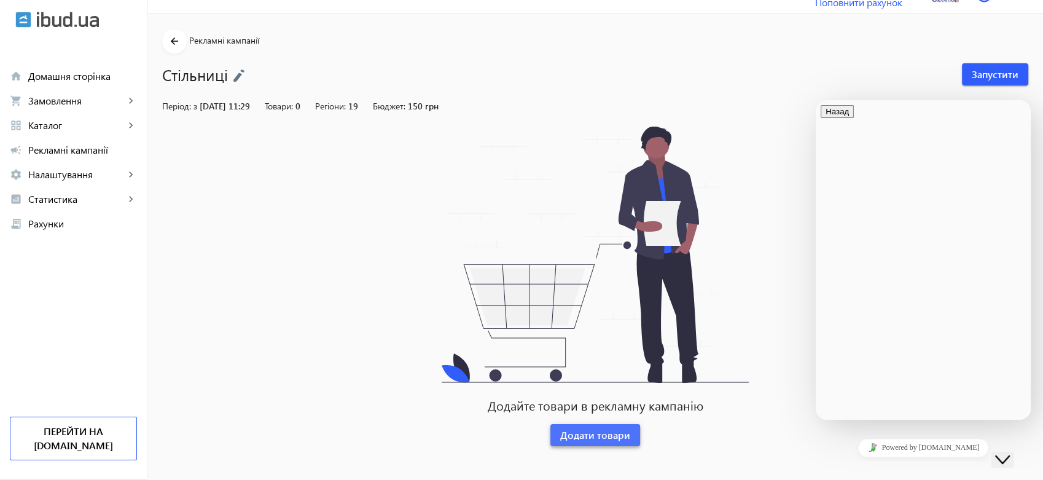
click at [597, 434] on span "Додати товари" at bounding box center [595, 435] width 70 height 14
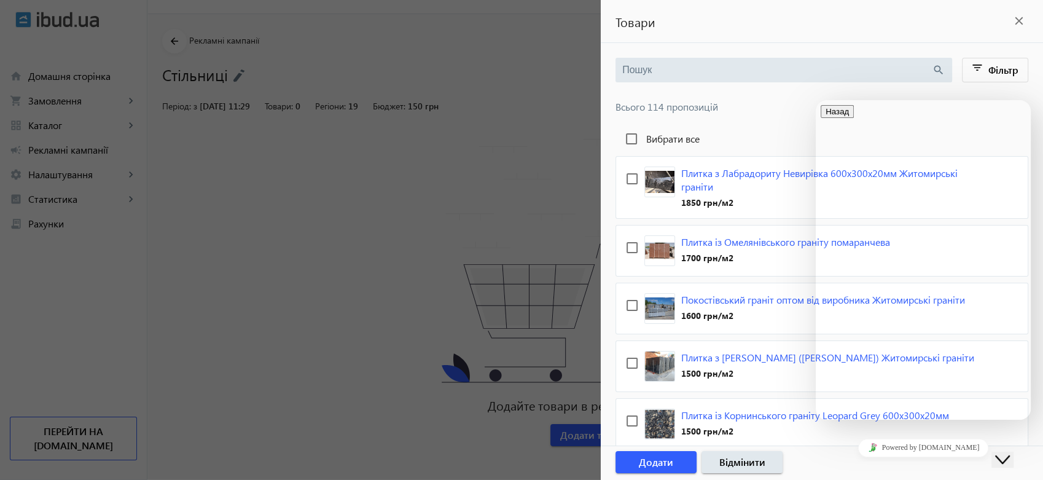
click at [368, 202] on div at bounding box center [521, 240] width 1043 height 480
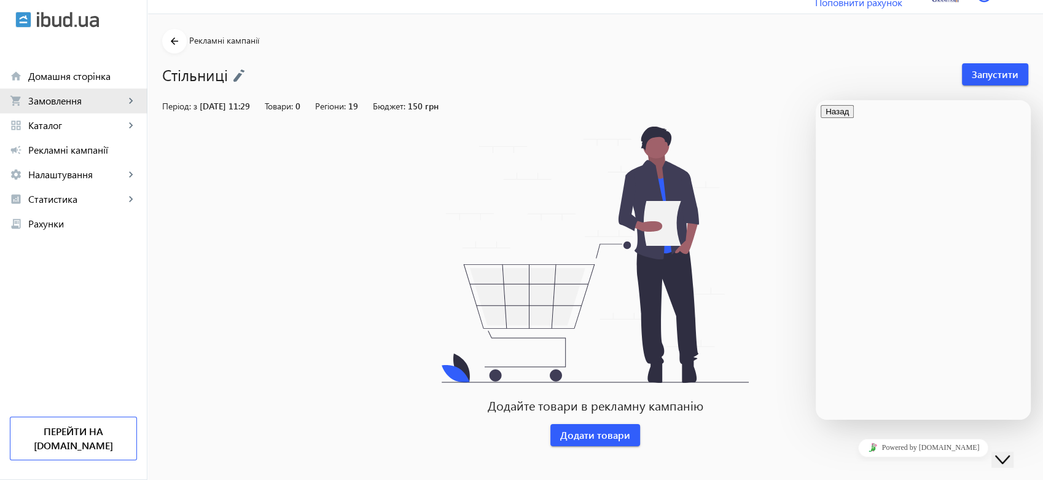
click at [49, 93] on link "shopping_cart Замовлення keyboard_arrow_right" at bounding box center [73, 100] width 147 height 25
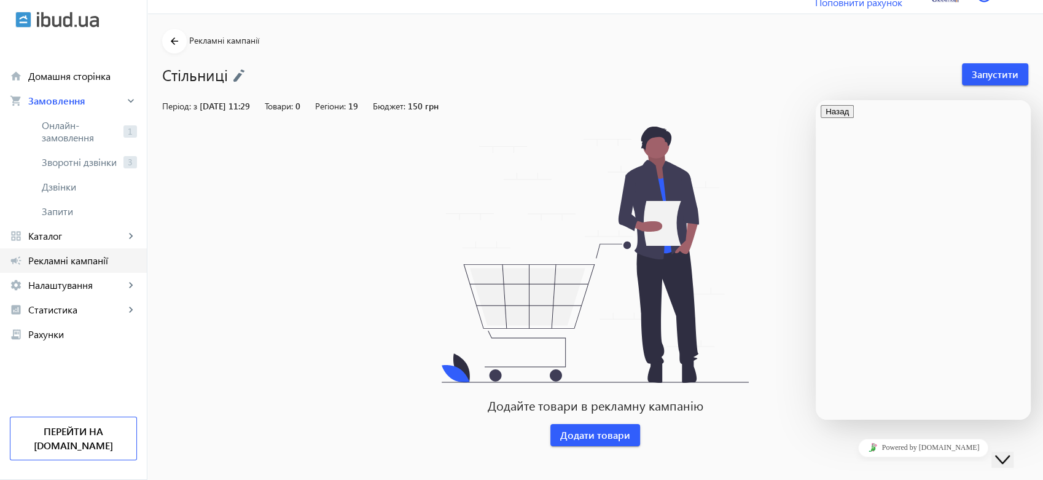
click at [68, 261] on span "Рекламні кампанії" at bounding box center [82, 260] width 109 height 12
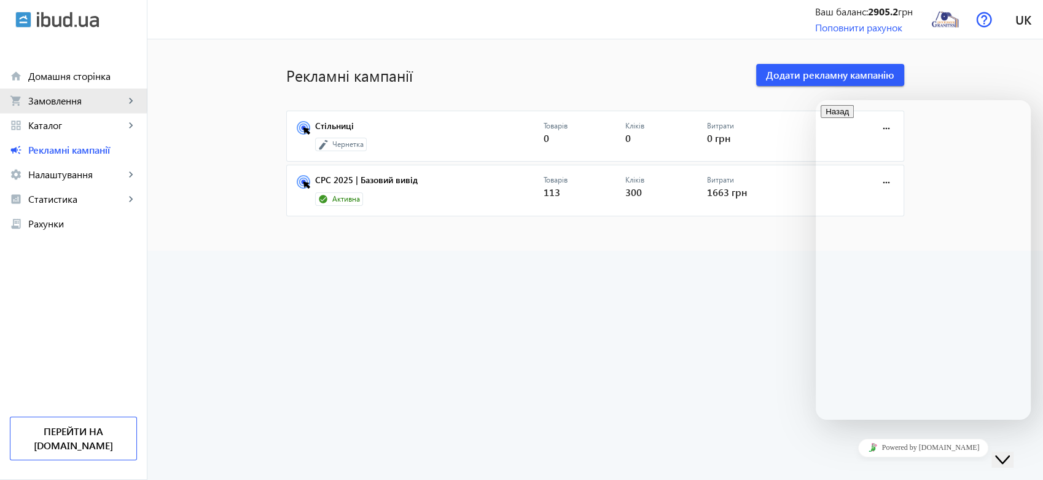
click at [64, 96] on span "Замовлення" at bounding box center [76, 101] width 96 height 12
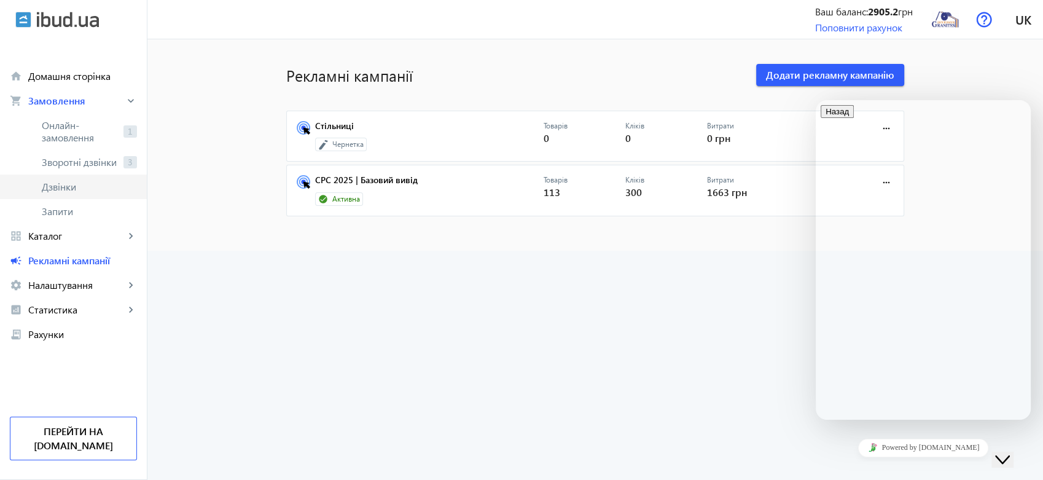
click at [69, 182] on span "Дзвінки" at bounding box center [89, 187] width 95 height 12
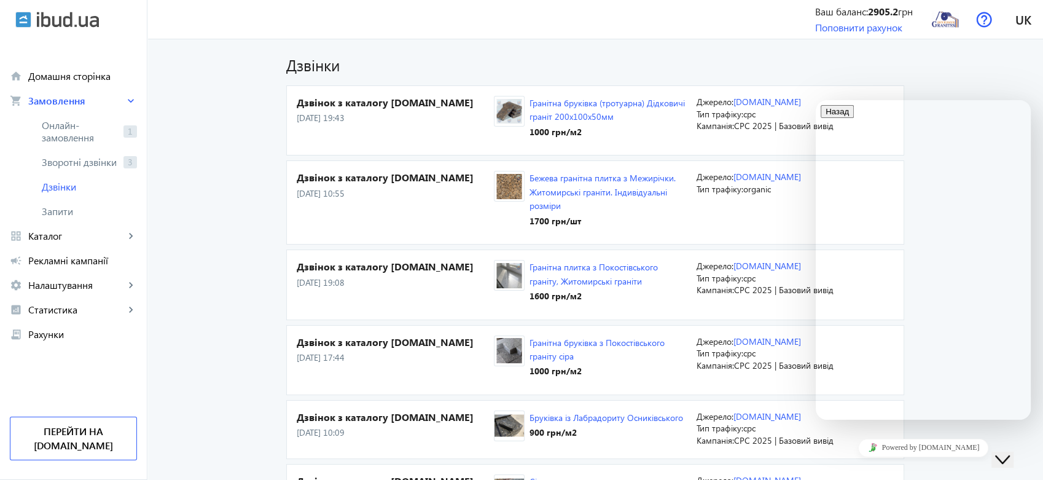
click at [1009, 452] on icon "Close Chat This icon closes the chat window." at bounding box center [1002, 459] width 15 height 15
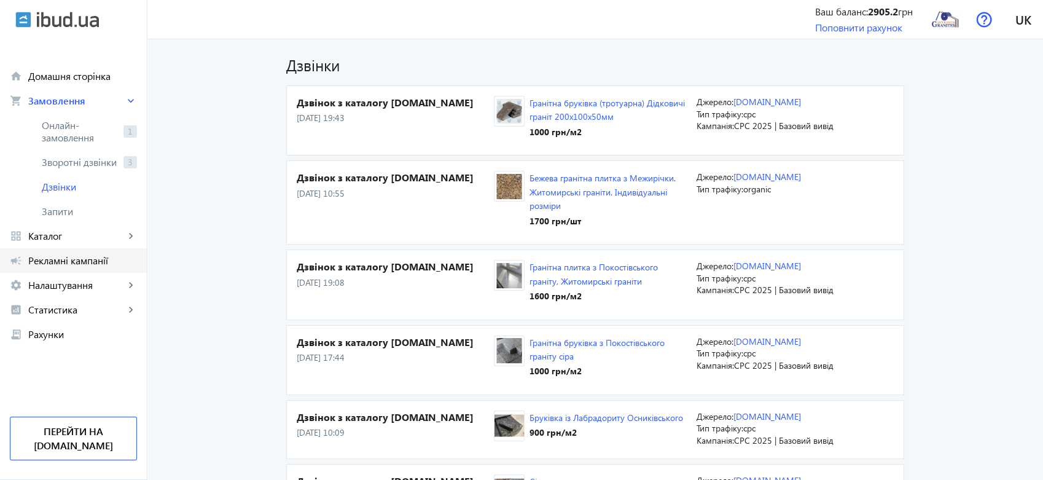
click at [59, 255] on span "Рекламні кампанії" at bounding box center [82, 260] width 109 height 12
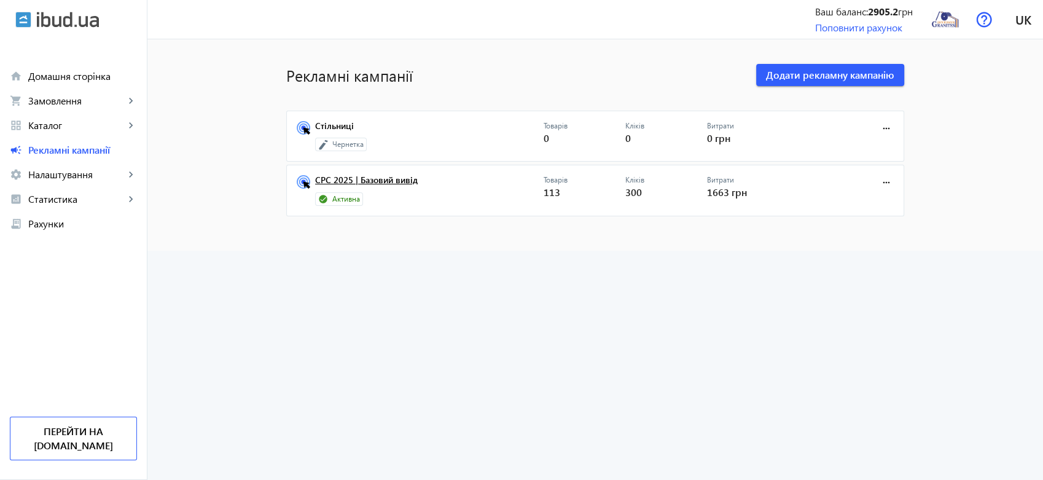
click at [375, 180] on link "CPC 2025 | Базовий вивід" at bounding box center [429, 183] width 228 height 17
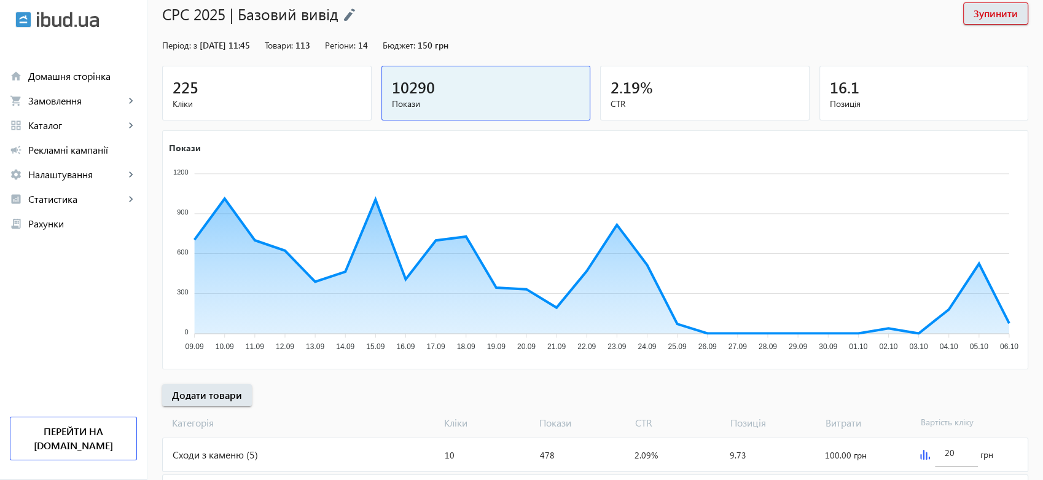
scroll to position [299, 0]
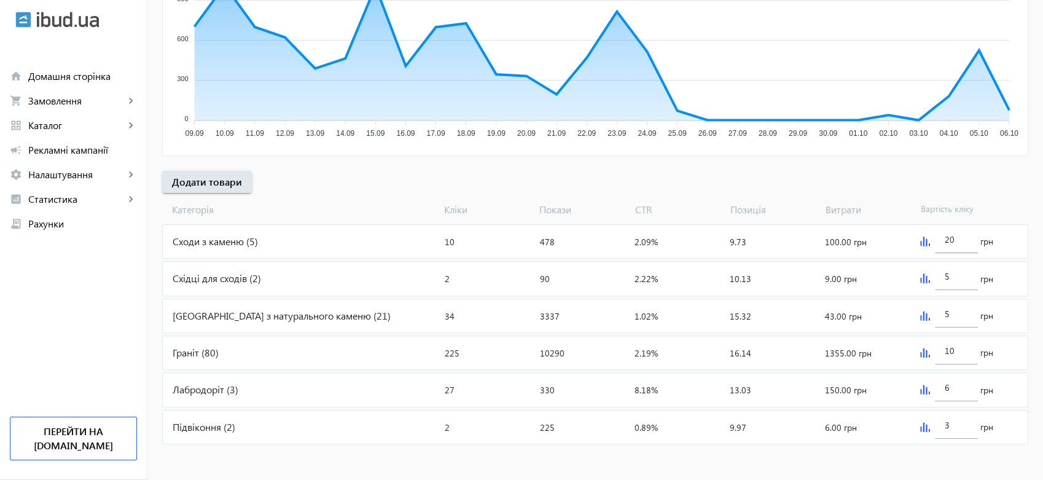
click at [924, 242] on img at bounding box center [925, 241] width 10 height 10
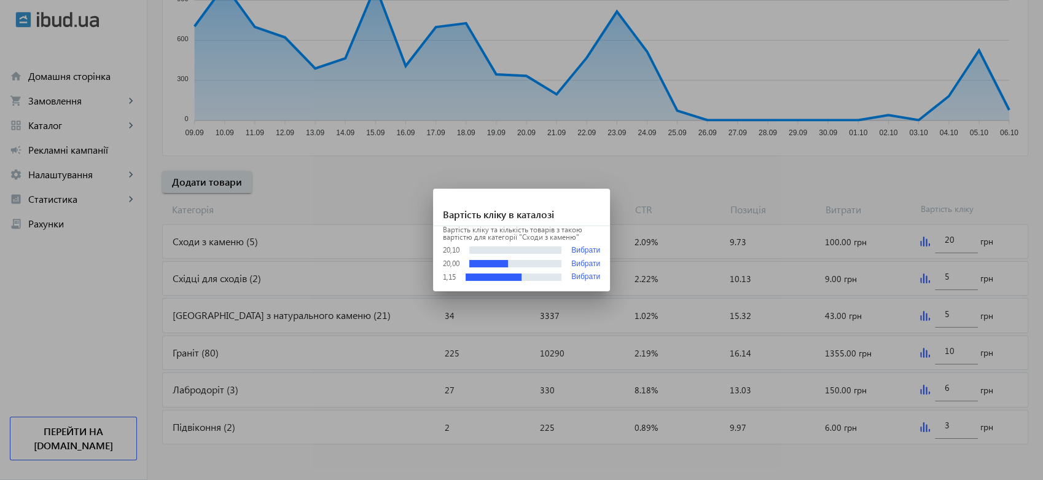
scroll to position [0, 0]
click at [874, 181] on div at bounding box center [521, 240] width 1043 height 480
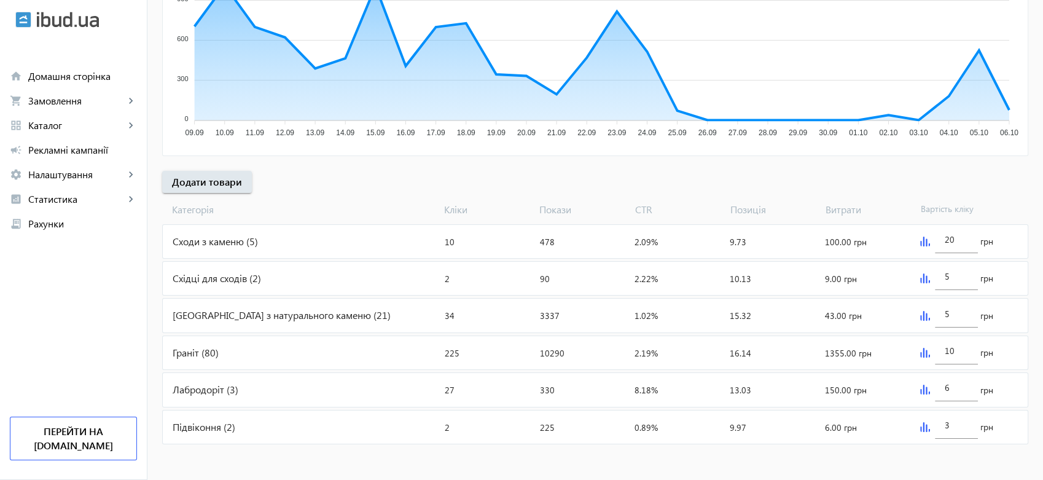
scroll to position [299, 0]
click at [76, 90] on link "shopping_cart Замовлення keyboard_arrow_right" at bounding box center [73, 100] width 147 height 25
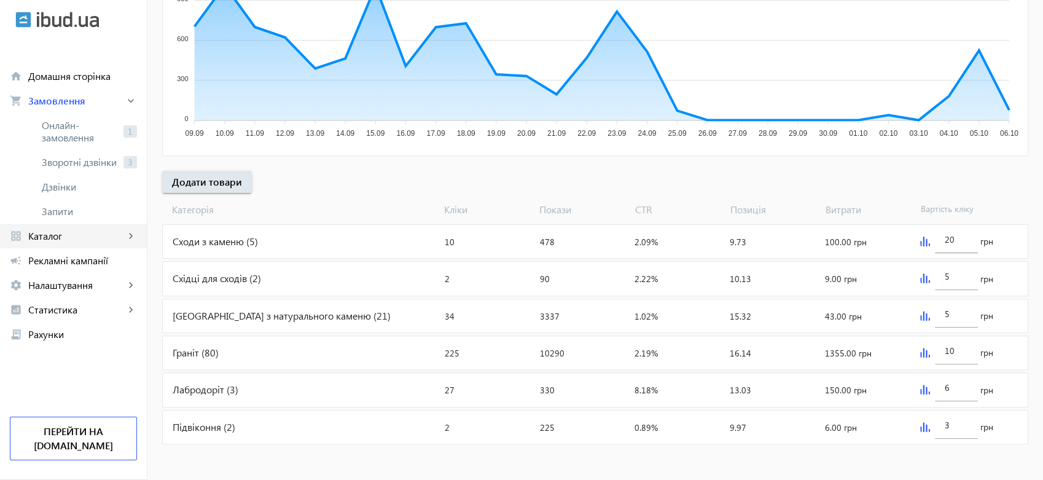
click at [50, 232] on span "Каталог" at bounding box center [76, 236] width 96 height 12
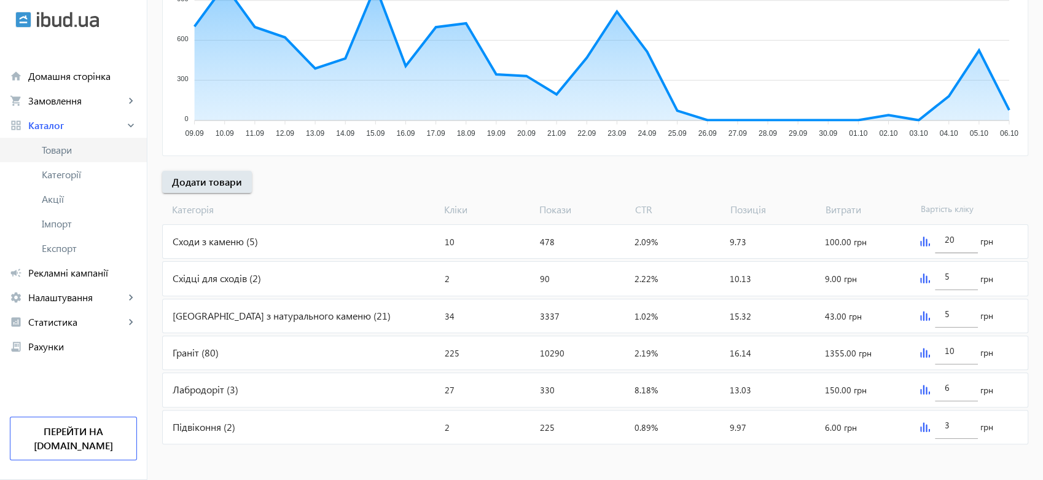
click at [89, 149] on span "Товари" at bounding box center [89, 150] width 95 height 12
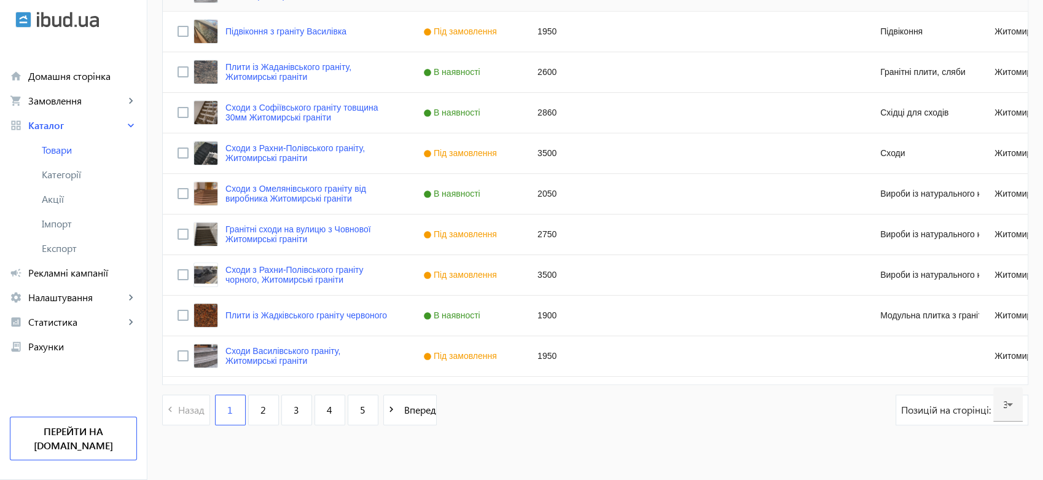
scroll to position [1172, 0]
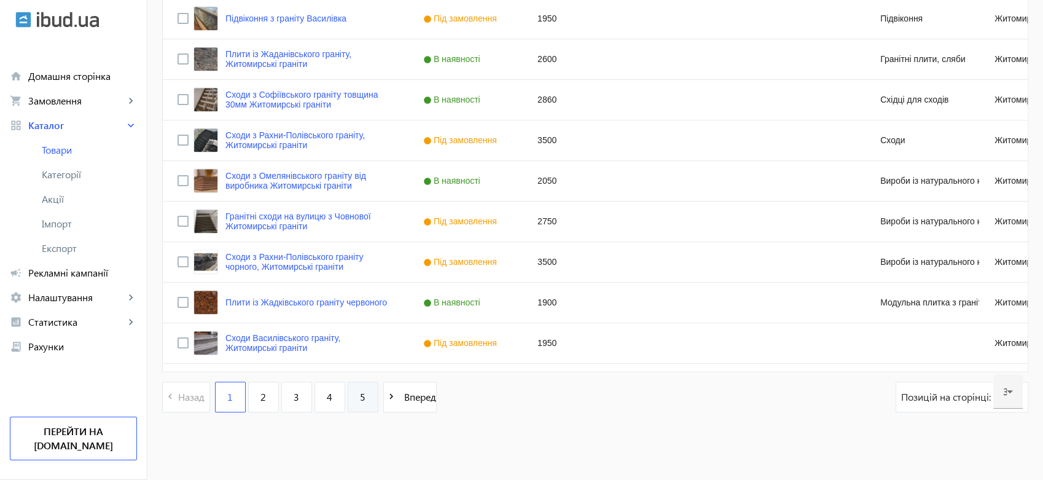
click at [352, 391] on link "5" at bounding box center [363, 396] width 31 height 31
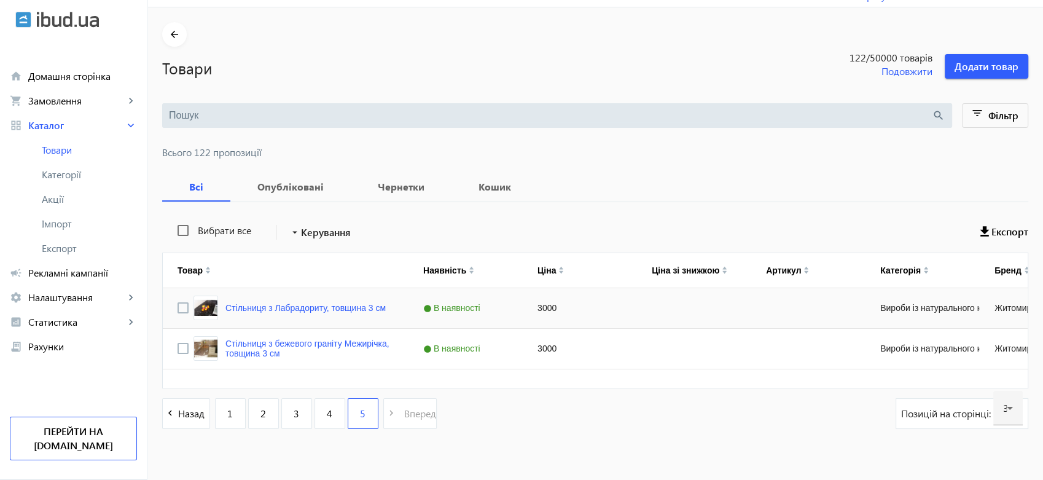
scroll to position [49, 0]
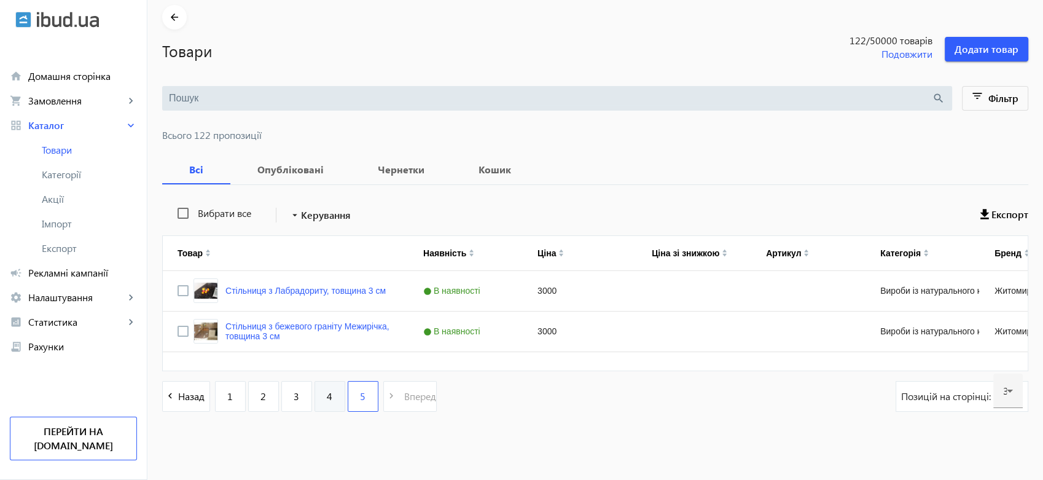
click at [327, 392] on link "4" at bounding box center [329, 396] width 31 height 31
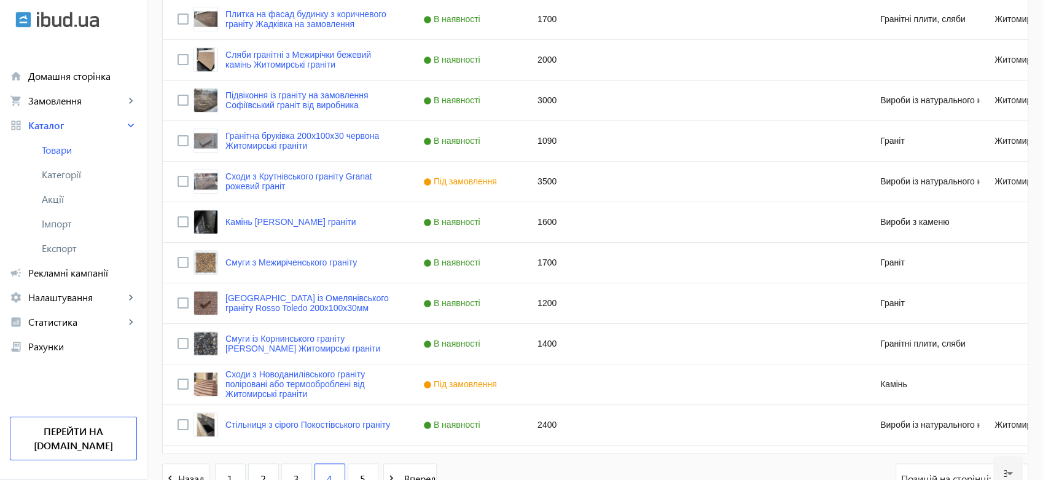
scroll to position [1172, 0]
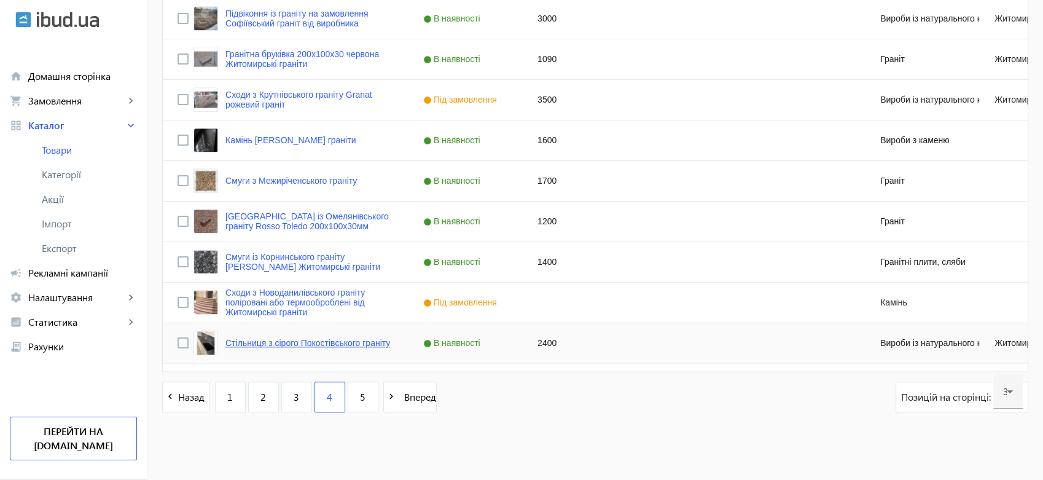
click at [285, 340] on link "Стільниця з сірого Покостівського граніту" at bounding box center [307, 343] width 165 height 10
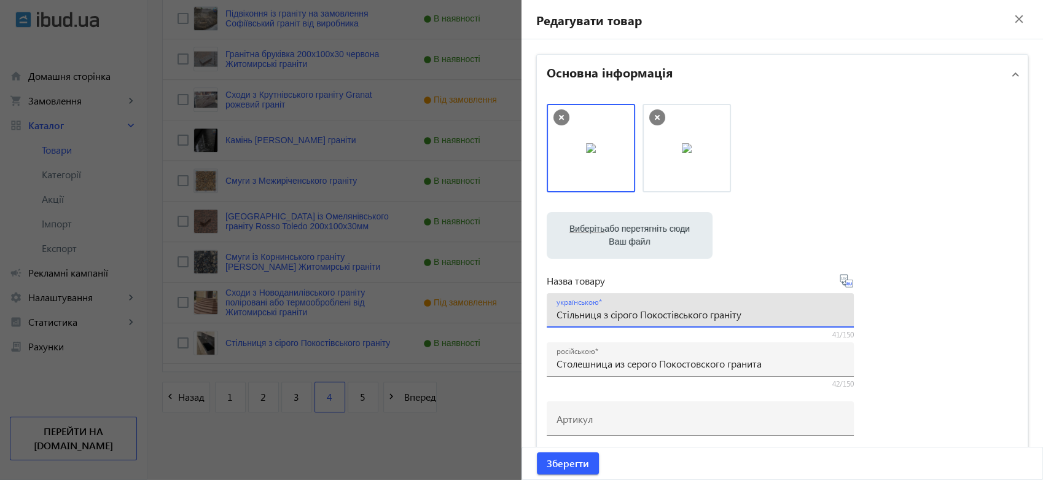
drag, startPoint x: 756, startPoint y: 314, endPoint x: 599, endPoint y: 310, distance: 156.7
click at [599, 310] on input "Стільниця з сірого Покостівського граніту" at bounding box center [699, 314] width 287 height 13
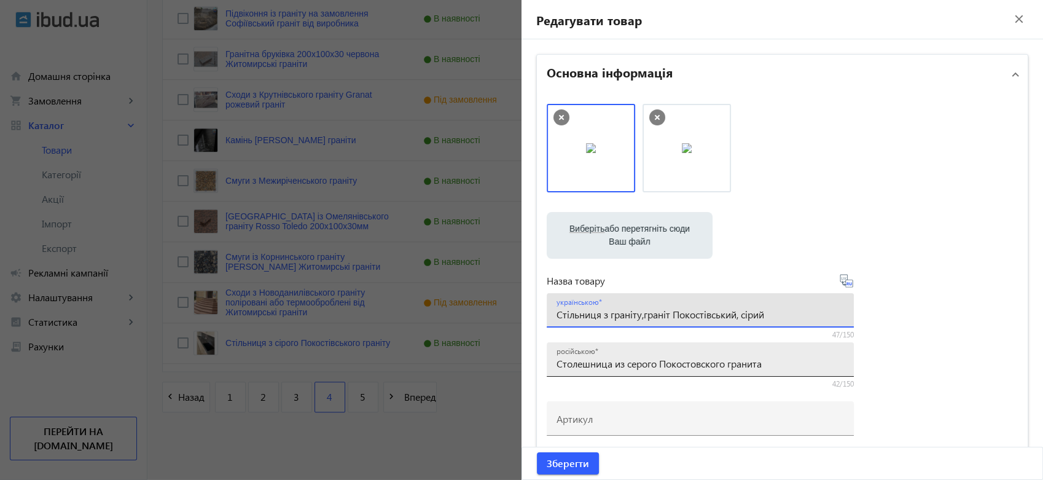
type input "Стільниця з граніту,граніт Покостівський, сірий"
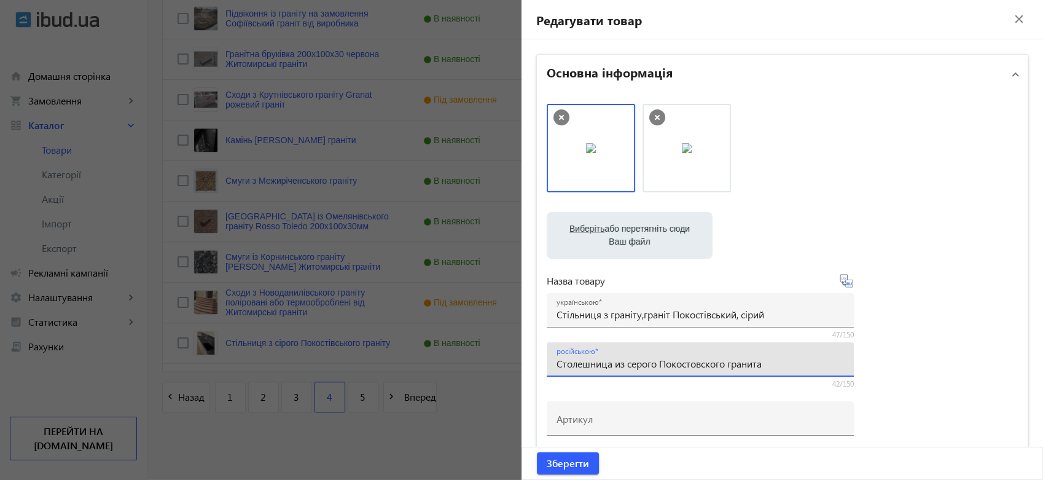
drag, startPoint x: 776, startPoint y: 362, endPoint x: 516, endPoint y: 362, distance: 259.8
type input "С"
type input "Гранитная столешница,гранит серый Покостовский"
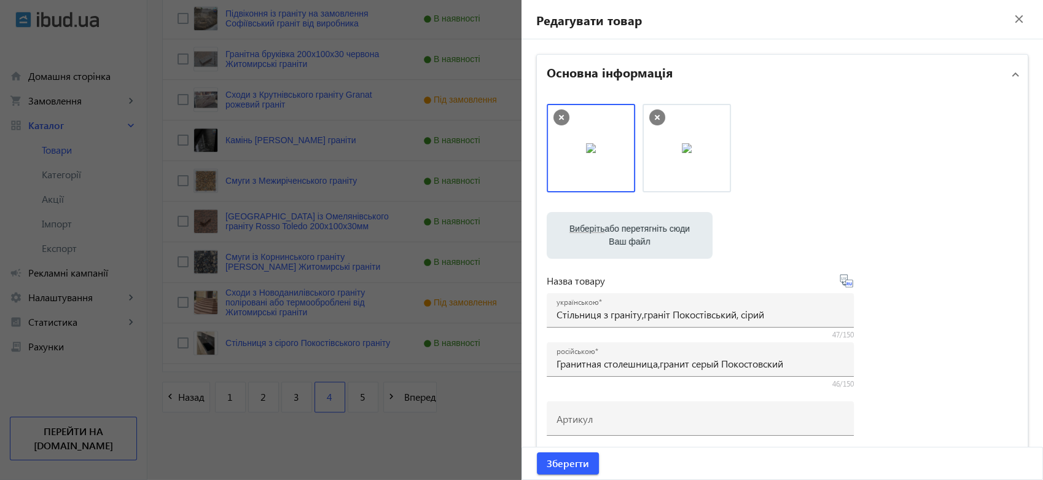
click at [661, 230] on label "Виберіть або перетягніть сюди Ваш файл" at bounding box center [629, 235] width 146 height 34
click at [661, 230] on input "Виберіть або перетягніть сюди Ваш файл" at bounding box center [629, 236] width 146 height 15
type input "C:\fakepath\image-0-02-04-070c2cf5d7a36267978c2d3bf3ee7306c33ac5fcacad70ed99a0d…"
drag, startPoint x: 763, startPoint y: 142, endPoint x: 633, endPoint y: 130, distance: 130.7
drag, startPoint x: 683, startPoint y: 149, endPoint x: 545, endPoint y: 134, distance: 139.0
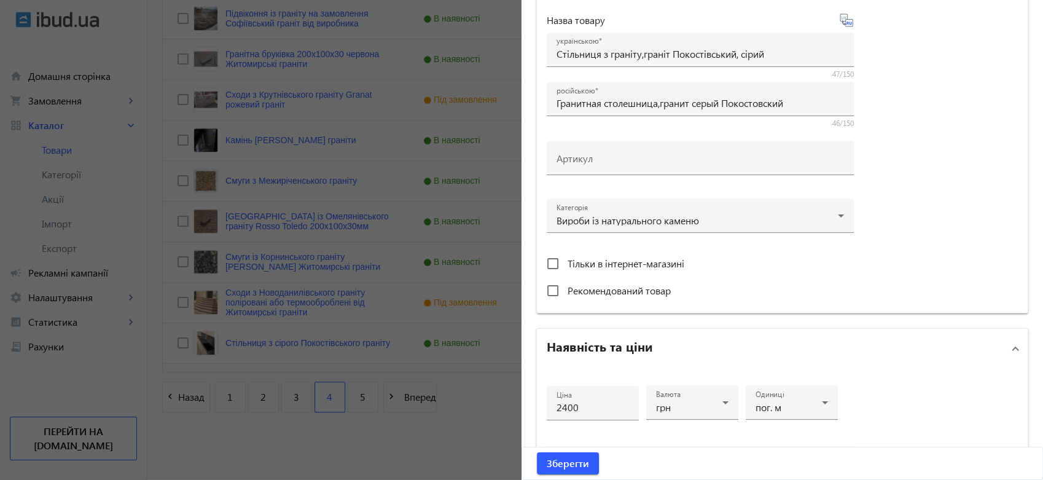
scroll to position [409, 0]
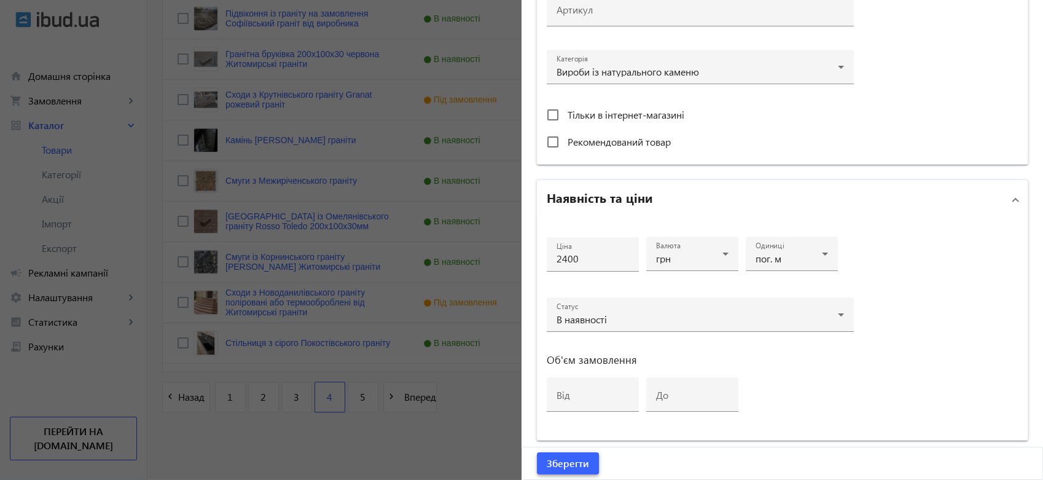
click at [565, 465] on span "Зберегти" at bounding box center [568, 463] width 42 height 14
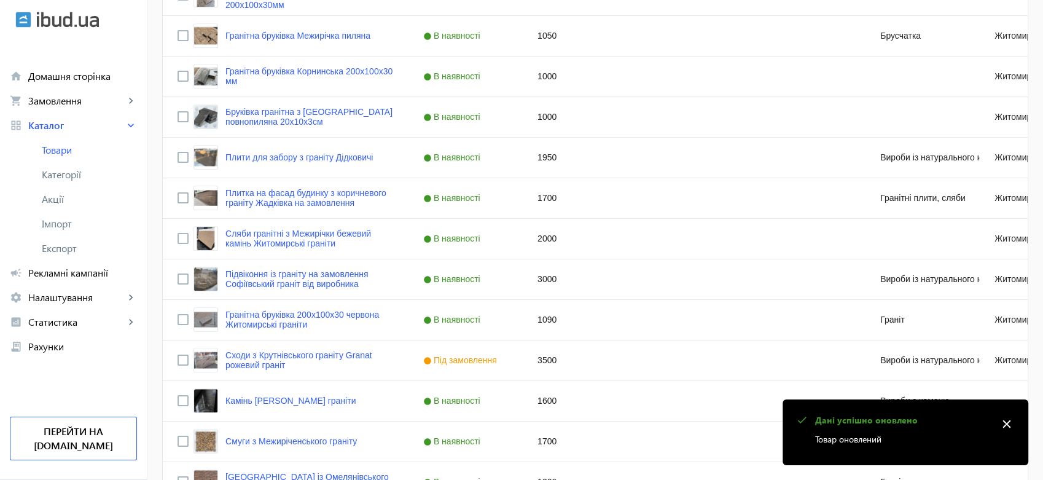
scroll to position [1159, 0]
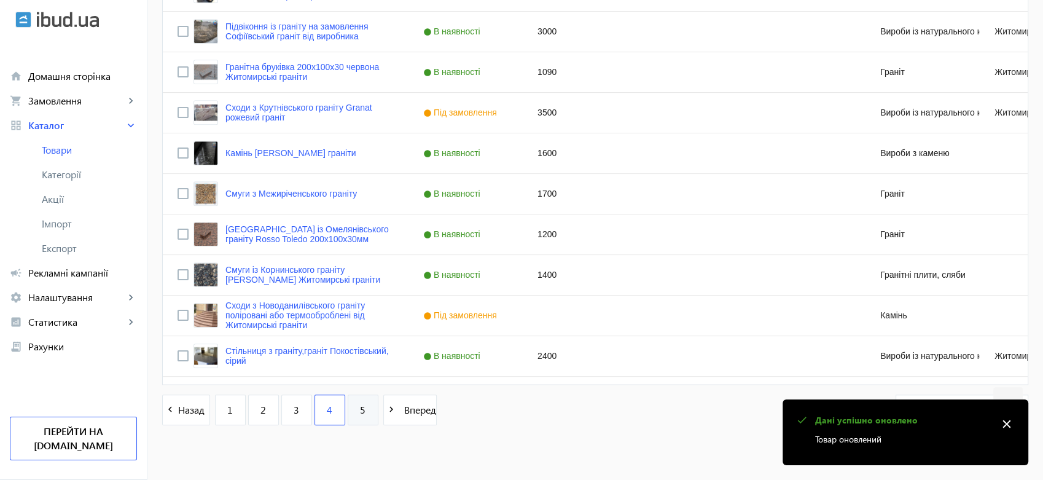
click at [352, 408] on link "5" at bounding box center [363, 409] width 31 height 31
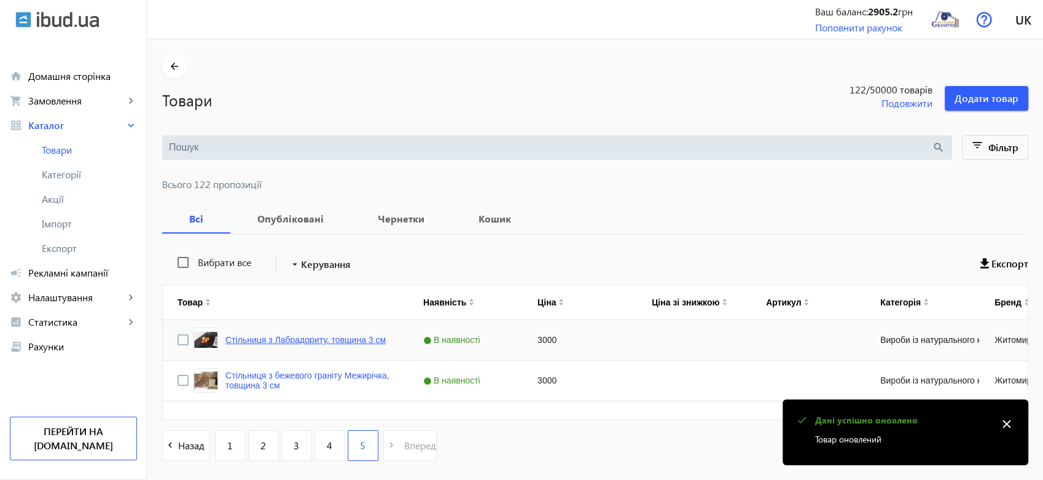
click at [283, 338] on link "Стільниця з Лабрадориту, товщина 3 см" at bounding box center [305, 340] width 160 height 10
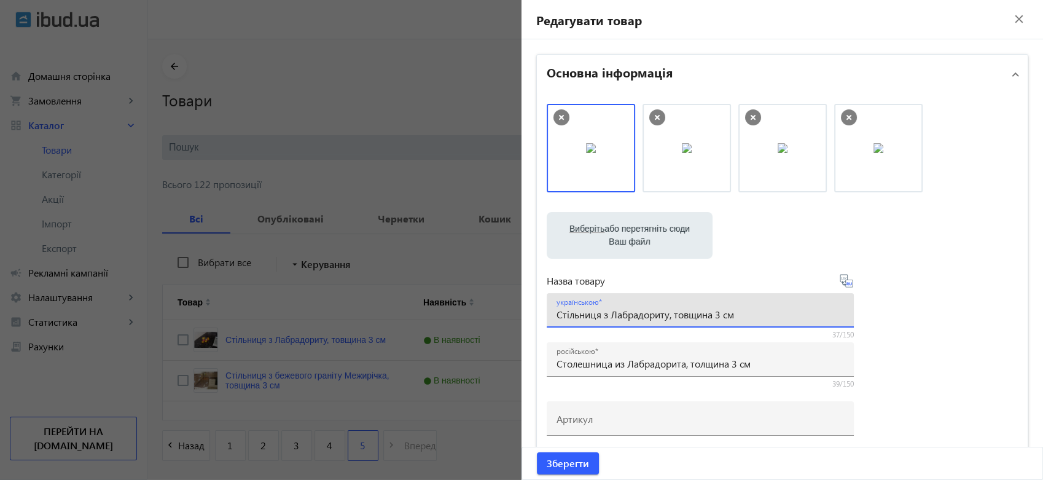
drag, startPoint x: 748, startPoint y: 313, endPoint x: 600, endPoint y: 304, distance: 148.3
click at [600, 304] on div "українською Стільниця з Лабрадориту, товщина 3 см" at bounding box center [699, 310] width 287 height 34
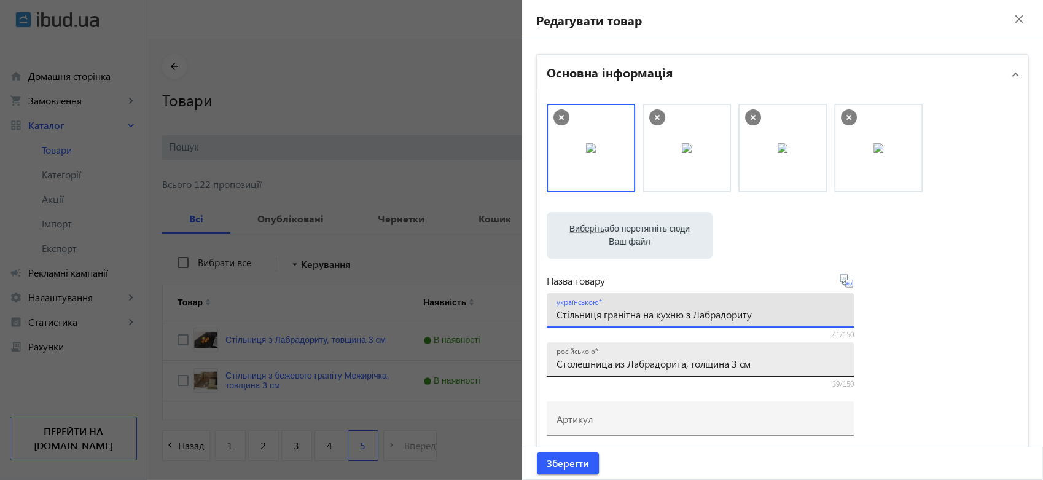
type input "Стільниця гранітна на кухню з Лабрадориту"
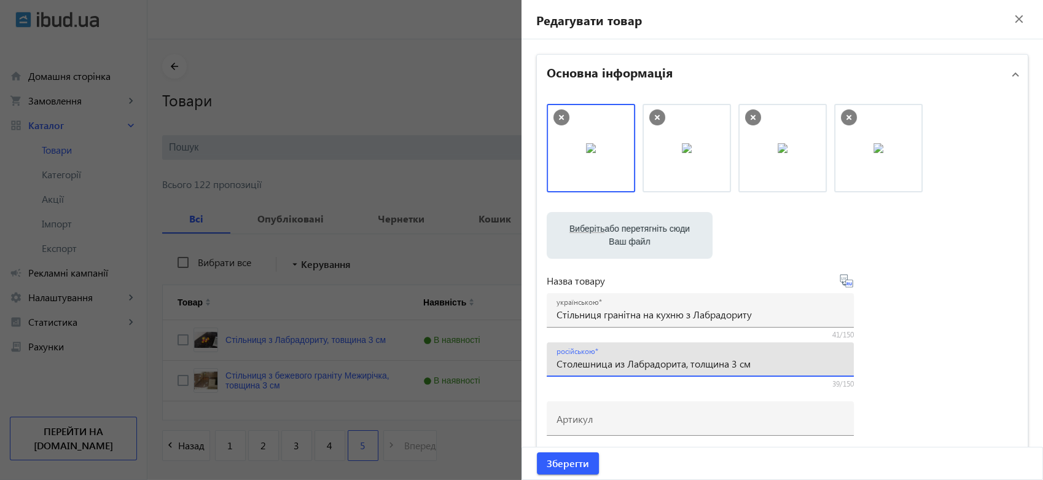
drag, startPoint x: 768, startPoint y: 359, endPoint x: 528, endPoint y: 357, distance: 240.7
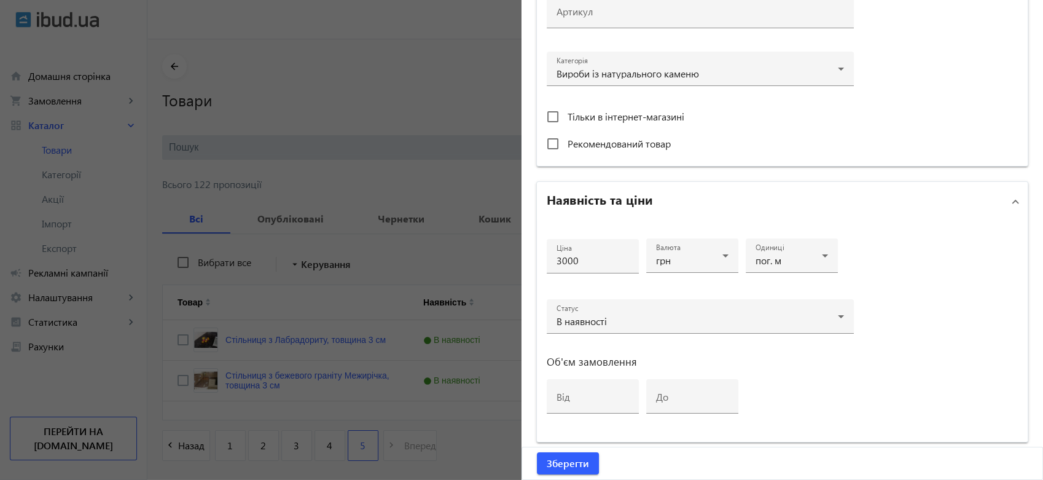
scroll to position [409, 0]
type input "Гранитная столешница на кухню из Лабрадорита"
click at [558, 461] on span "Зберегти" at bounding box center [568, 463] width 42 height 14
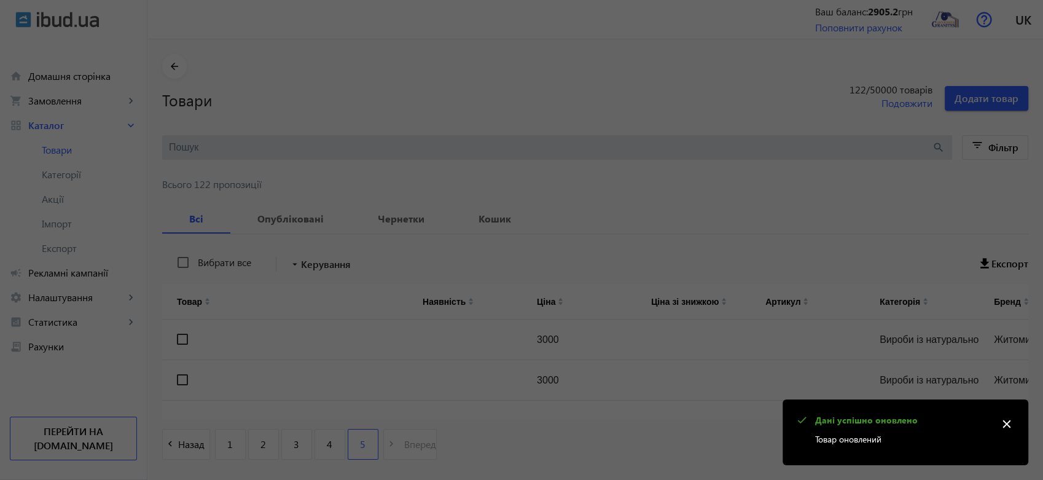
scroll to position [0, 0]
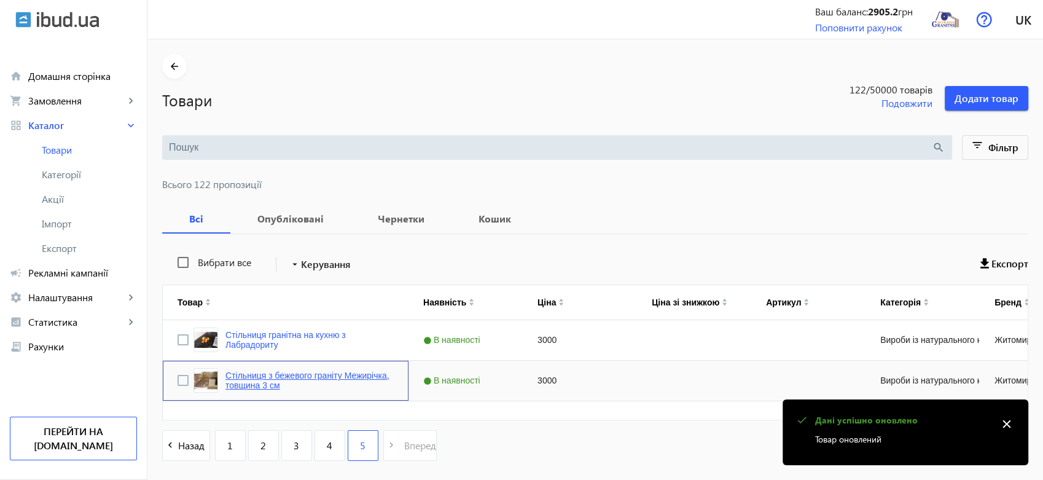
click at [246, 375] on link "Стільниця з бежевого граніту Межирічка, товщина 3 см" at bounding box center [309, 380] width 168 height 20
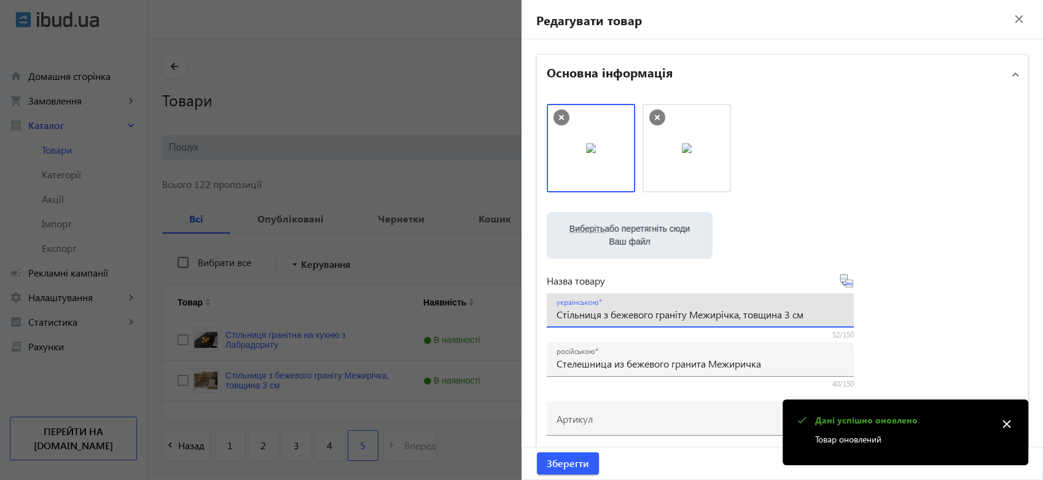
drag, startPoint x: 806, startPoint y: 312, endPoint x: 599, endPoint y: 312, distance: 206.3
click at [599, 312] on input "Стільниця з бежевого граніту Межирічка, товщина 3 см" at bounding box center [699, 314] width 287 height 13
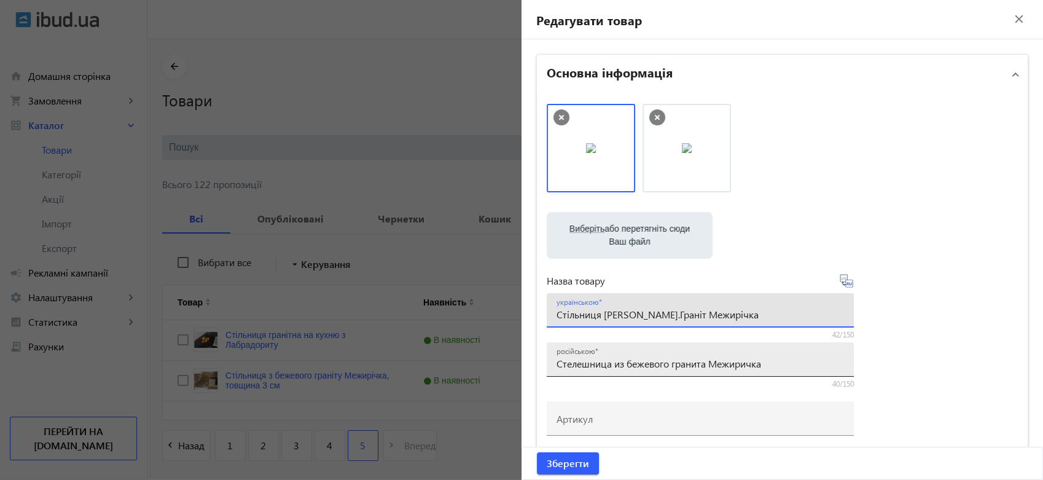
type input "Стільниця [PERSON_NAME].Граніт Межирічка"
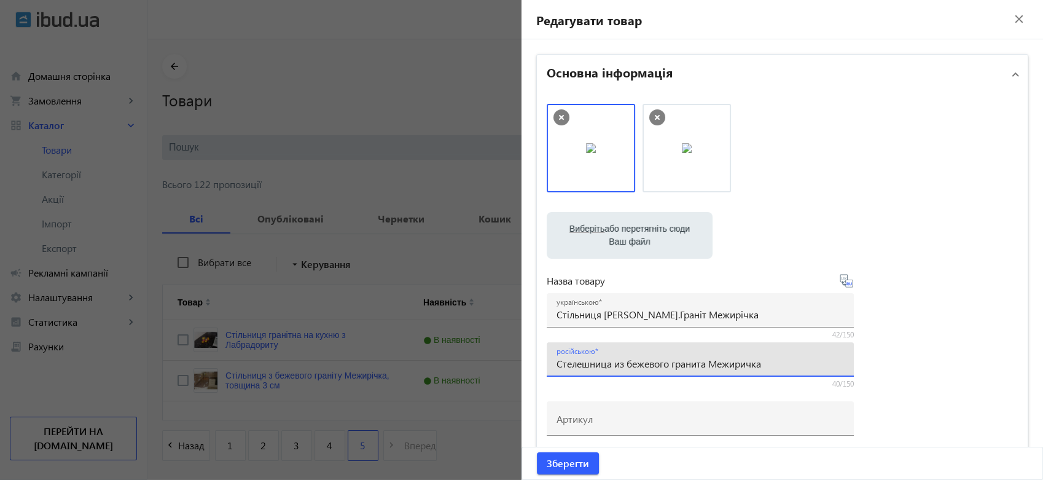
drag, startPoint x: 773, startPoint y: 360, endPoint x: 543, endPoint y: 362, distance: 229.7
click at [547, 362] on div "російською Стелешница из бежевого гранита Межиричка" at bounding box center [700, 359] width 307 height 34
type input "Гранитная столешница бежевая.Гранит Межеричка"
click at [566, 461] on span "Зберегти" at bounding box center [568, 463] width 42 height 14
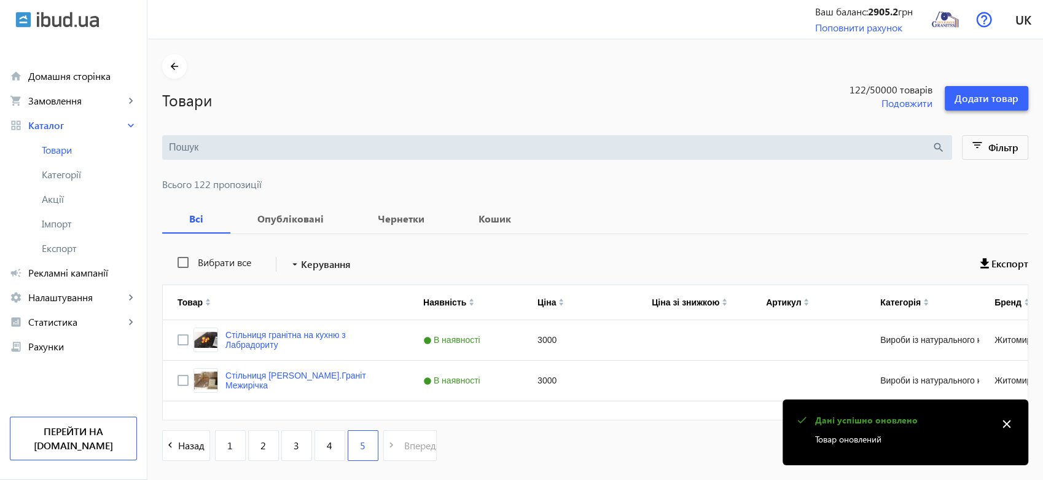
click at [1002, 98] on span "Додати товар" at bounding box center [986, 99] width 64 height 14
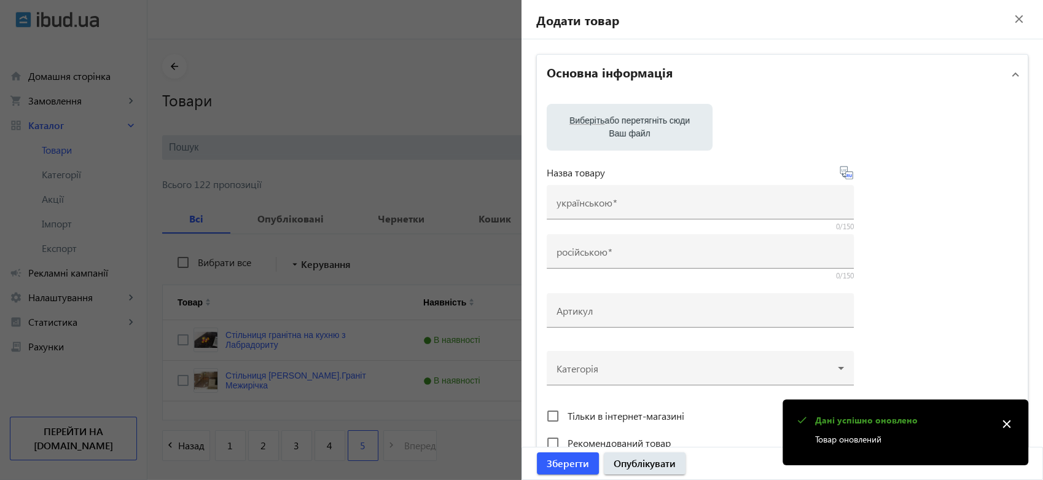
click at [633, 132] on label "Виберіть або перетягніть сюди Ваш файл" at bounding box center [629, 127] width 146 height 34
click at [633, 132] on input "Виберіть або перетягніть сюди Ваш файл" at bounding box center [629, 128] width 146 height 15
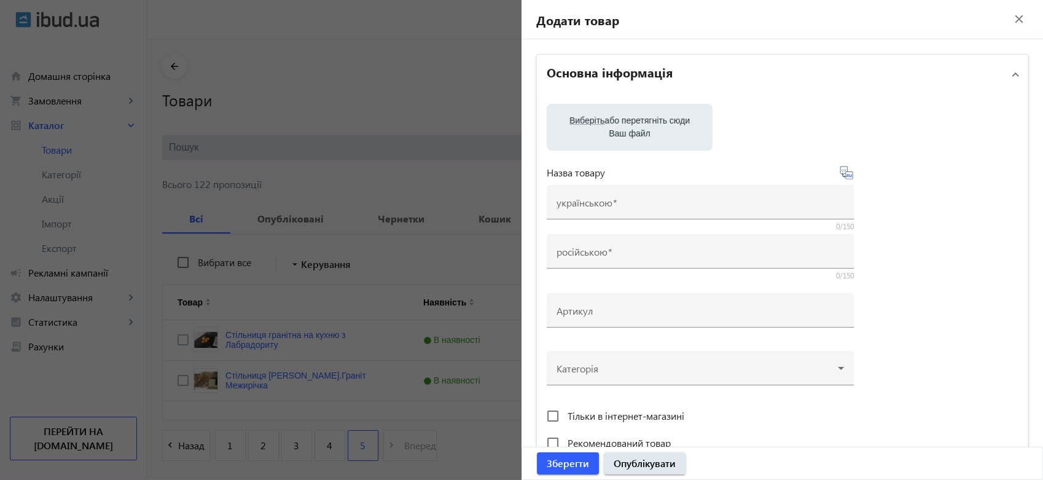
type input "C:\fakepath\20240515_161751.jpg"
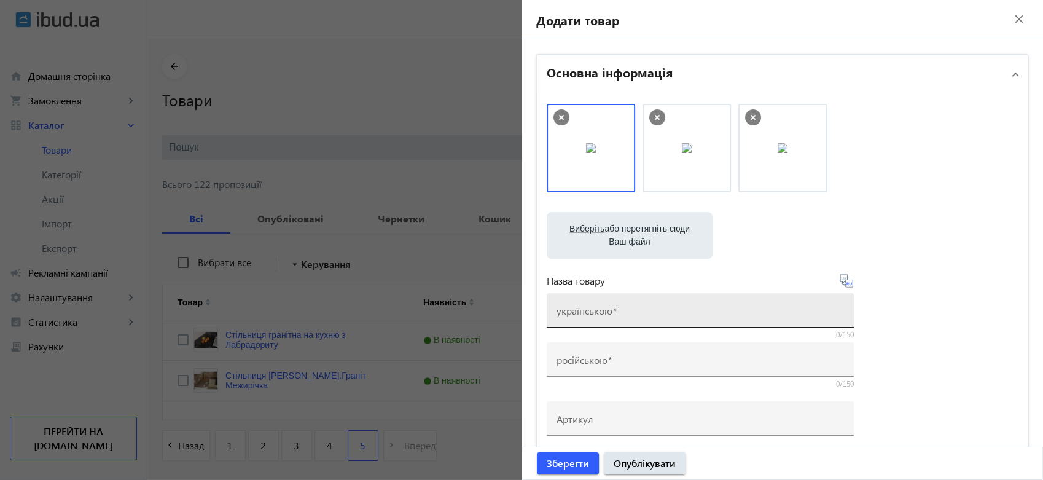
click at [580, 310] on mat-label "українською" at bounding box center [584, 310] width 56 height 13
click at [580, 310] on input "українською" at bounding box center [699, 314] width 287 height 13
drag, startPoint x: 734, startPoint y: 312, endPoint x: 613, endPoint y: 308, distance: 121.7
click at [613, 308] on input "Лабрадорит Добринь, сляби в наявсно" at bounding box center [699, 314] width 287 height 13
click at [751, 313] on input "Лабрадорит Добринь, сляби в наявсно" at bounding box center [699, 314] width 287 height 13
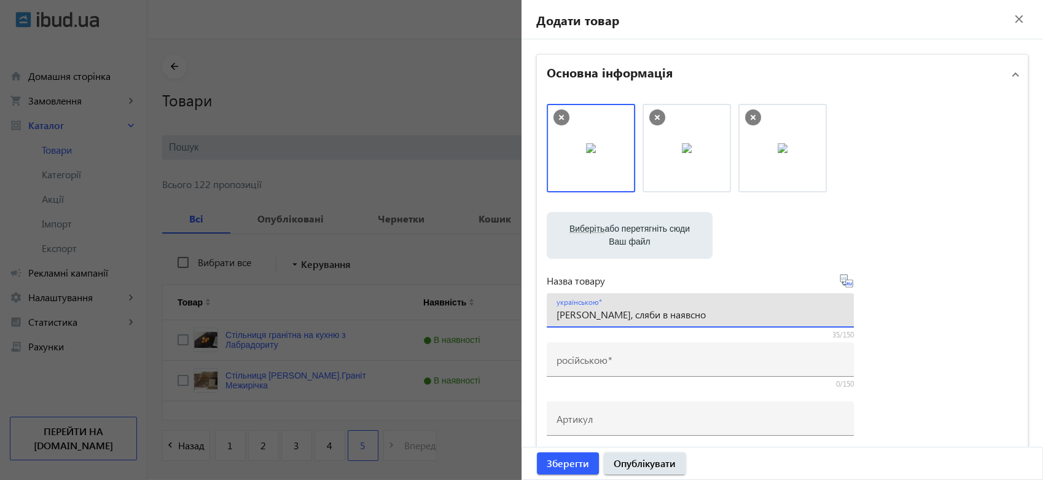
drag, startPoint x: 655, startPoint y: 317, endPoint x: 607, endPoint y: 317, distance: 47.9
click at [607, 317] on input "Лабрадорит Добринь, сляби в наявсно" at bounding box center [699, 314] width 287 height 13
click at [649, 313] on input "Лабрадорит, сляби в наявсно" at bounding box center [699, 314] width 287 height 13
drag, startPoint x: 753, startPoint y: 316, endPoint x: 726, endPoint y: 314, distance: 27.1
click at [726, 314] on input "Лабрадорит, сляби 3000*1700*30 наявсно" at bounding box center [699, 314] width 287 height 13
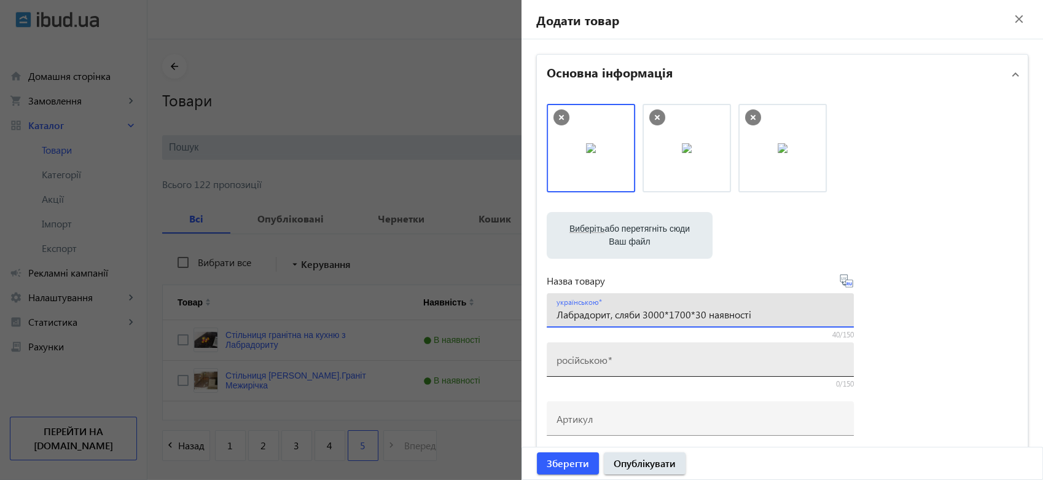
type input "Лабрадорит, сляби 3000*1700*30 наявності"
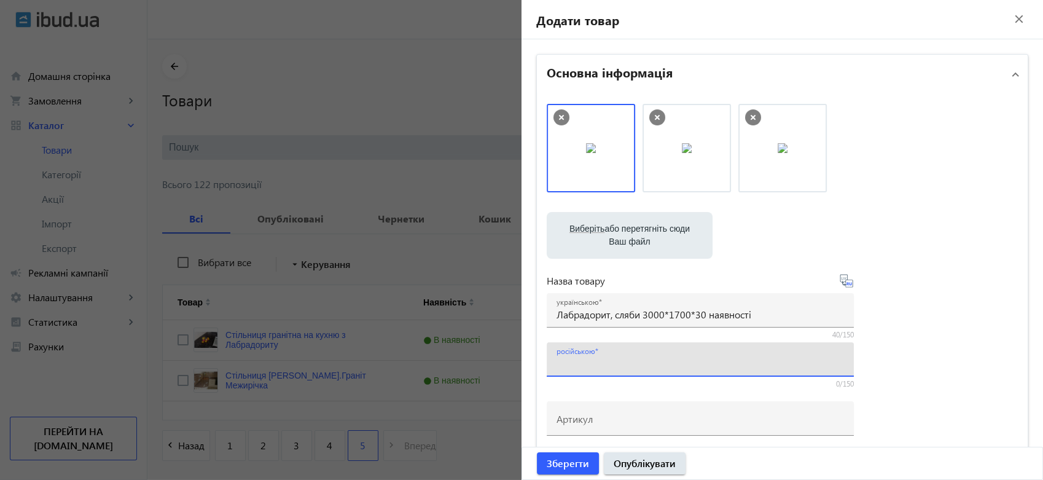
click at [633, 358] on input "російською" at bounding box center [699, 363] width 287 height 13
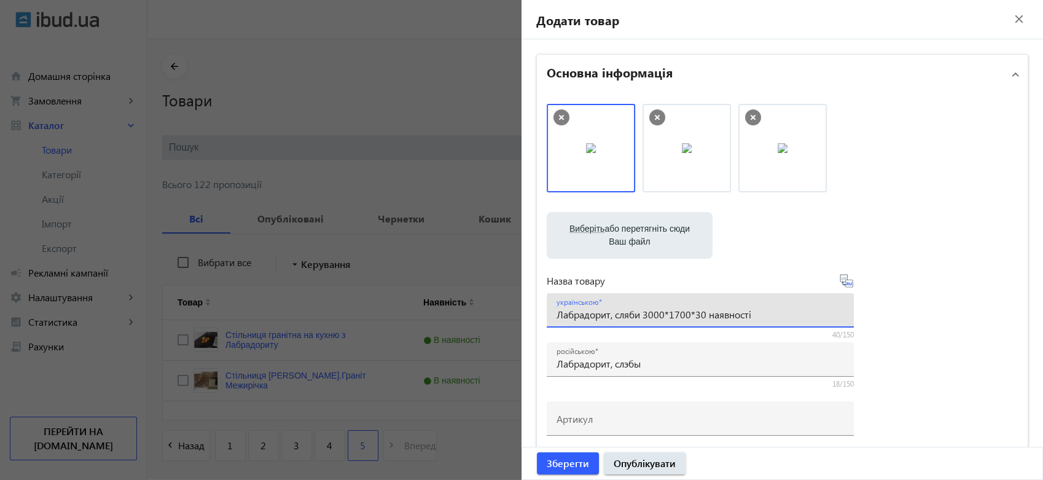
drag, startPoint x: 755, startPoint y: 314, endPoint x: 637, endPoint y: 313, distance: 118.5
click at [637, 313] on input "Лабрадорит, сляби 3000*1700*30 наявності" at bounding box center [699, 314] width 287 height 13
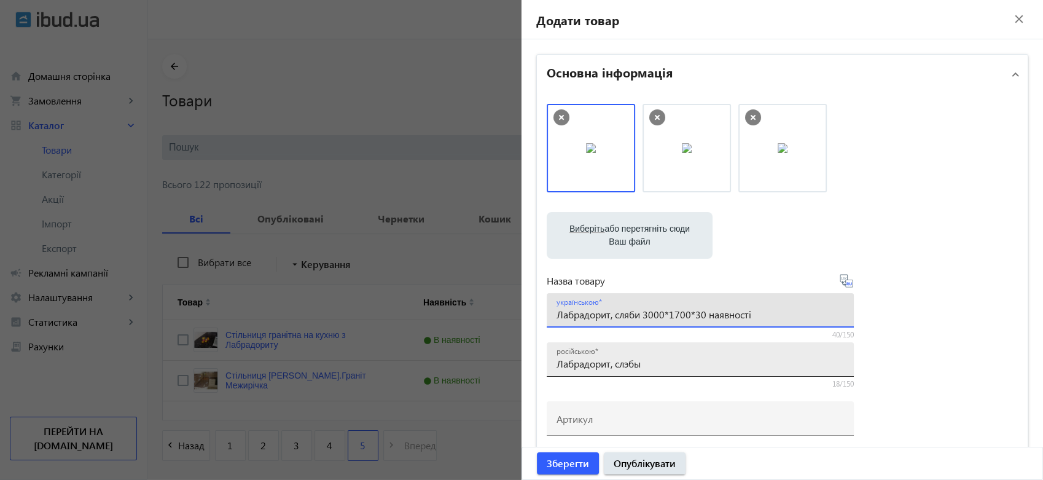
click at [650, 362] on input "Лабрадорит, слэбы" at bounding box center [699, 363] width 287 height 13
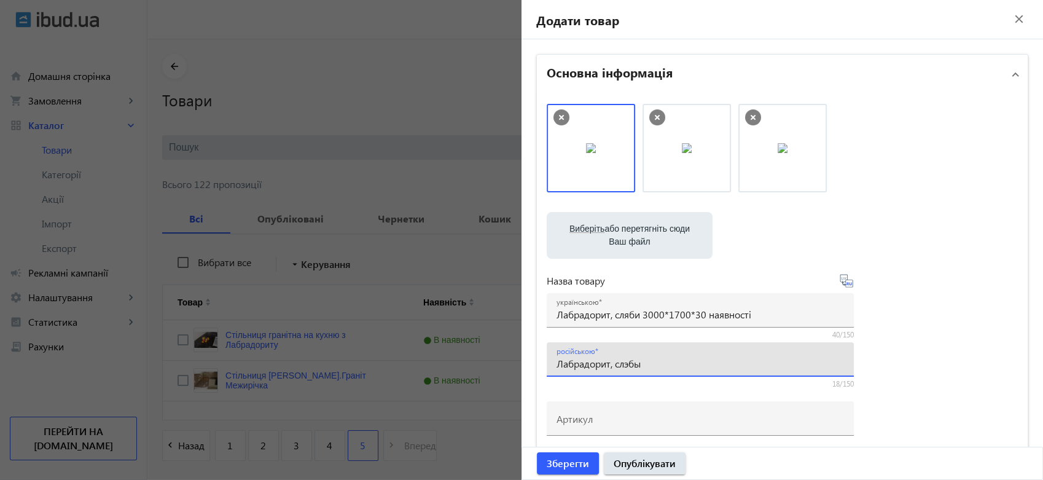
paste input "3000*1700*30 наявності"
type input "Лабрадорит, слэбы 3000*1700*30 наявності"
click at [704, 314] on input "Лабрадорит, сляби 3000*1700*30 наявності" at bounding box center [699, 314] width 287 height 13
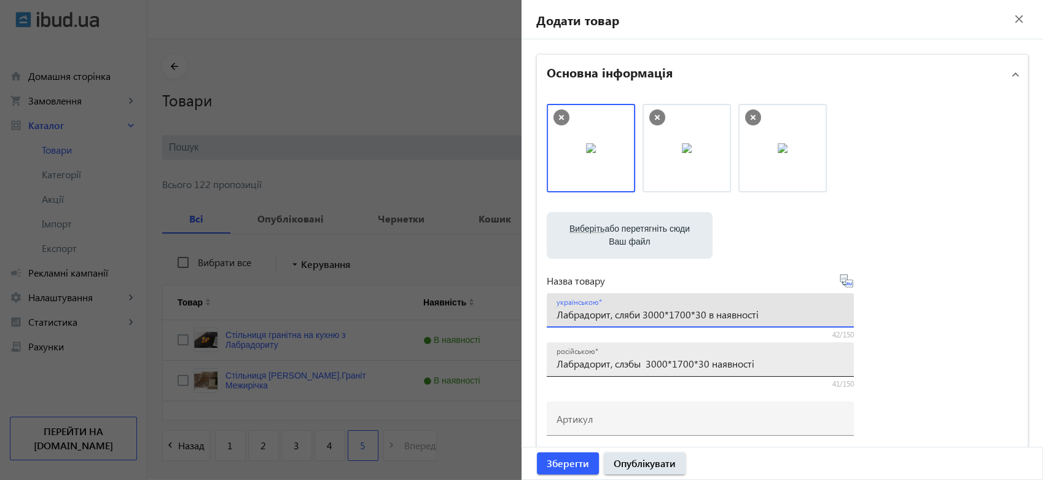
type input "Лабрадорит, сляби 3000*1700*30 в наявності"
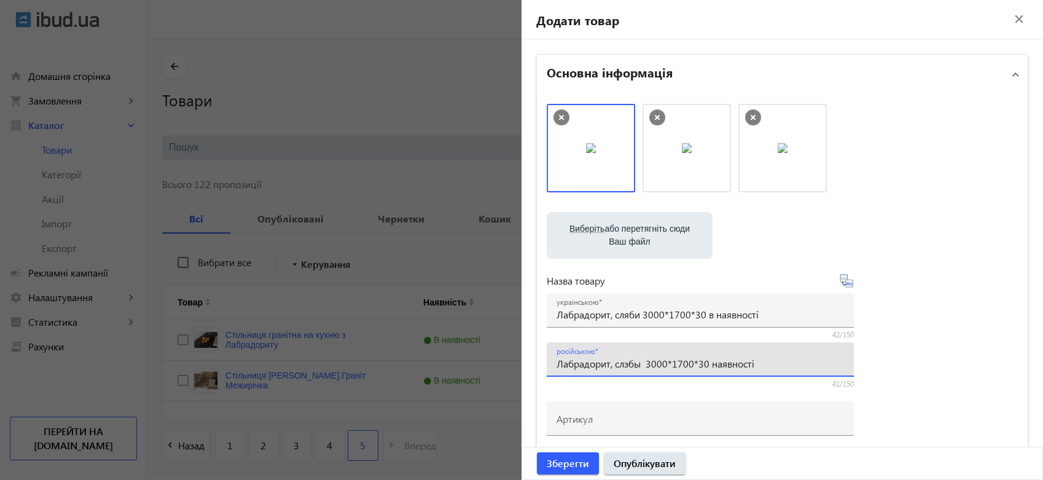
drag, startPoint x: 761, startPoint y: 362, endPoint x: 710, endPoint y: 364, distance: 51.0
click at [710, 364] on input "Лабрадорит, слэбы 3000*1700*30 наявності" at bounding box center [699, 363] width 287 height 13
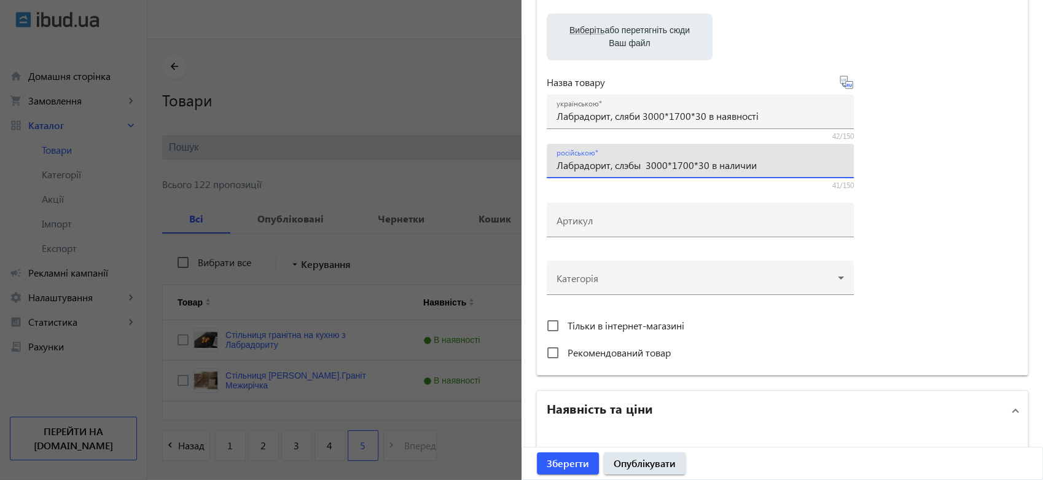
scroll to position [204, 0]
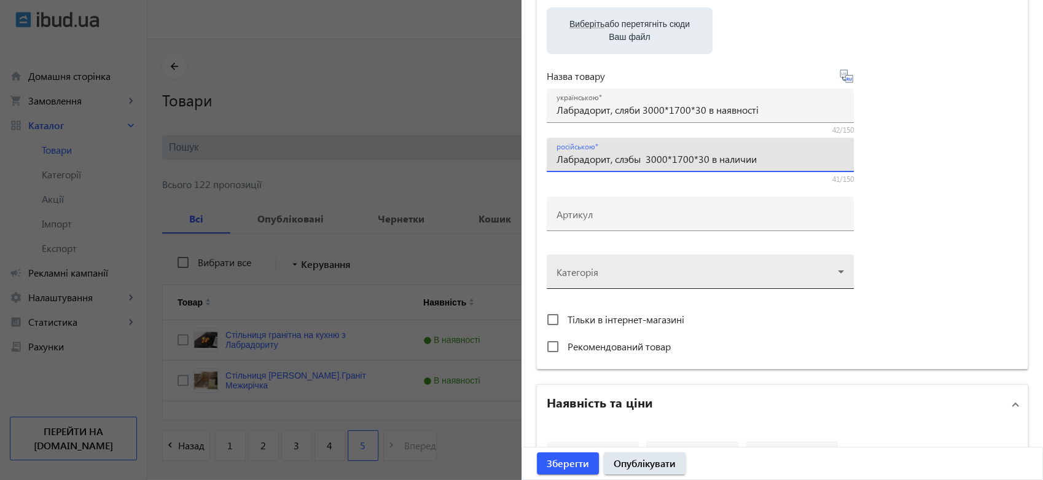
type input "Лабрадорит, слэбы 3000*1700*30 в наличии"
click at [660, 271] on div at bounding box center [699, 266] width 287 height 44
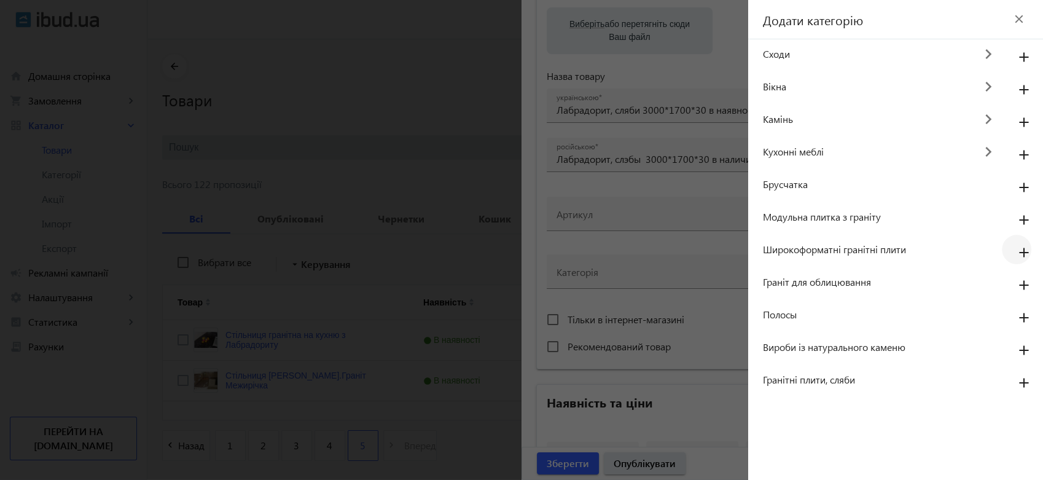
click at [1021, 248] on mat-icon "add" at bounding box center [1023, 253] width 29 height 22
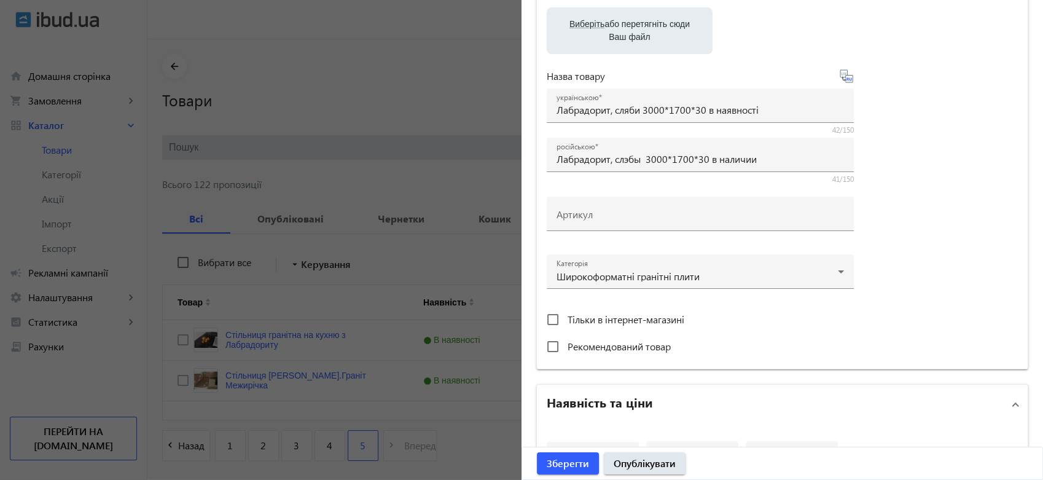
scroll to position [409, 0]
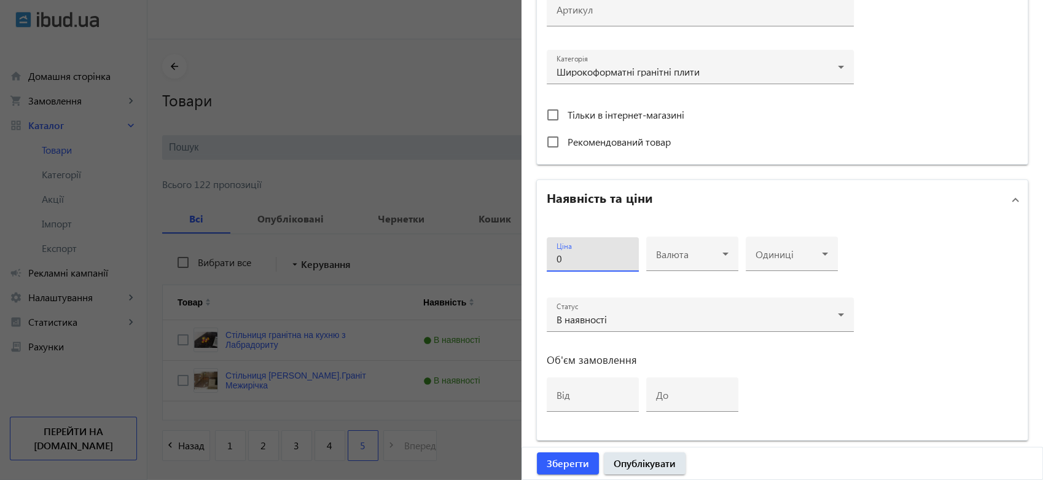
click at [575, 254] on input "0" at bounding box center [592, 258] width 72 height 13
type input "2700"
click at [679, 254] on span at bounding box center [689, 259] width 66 height 10
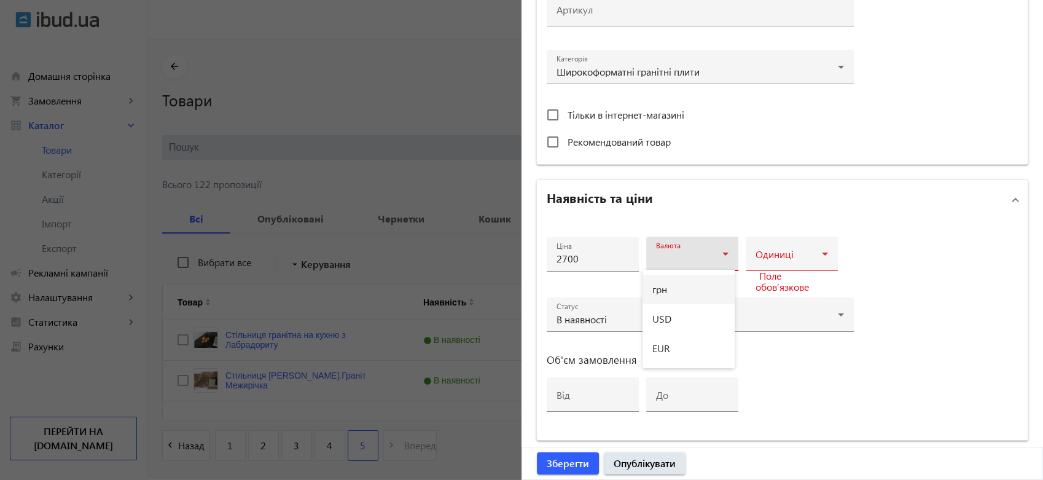
click at [668, 287] on mat-option "грн" at bounding box center [688, 289] width 92 height 29
click at [781, 251] on div at bounding box center [791, 258] width 72 height 15
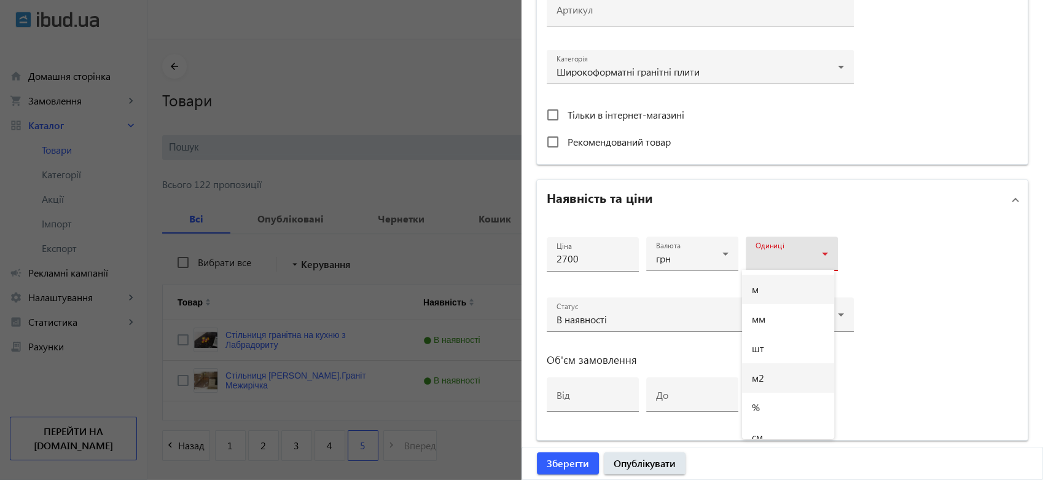
click at [768, 375] on mat-option "м2" at bounding box center [788, 377] width 92 height 29
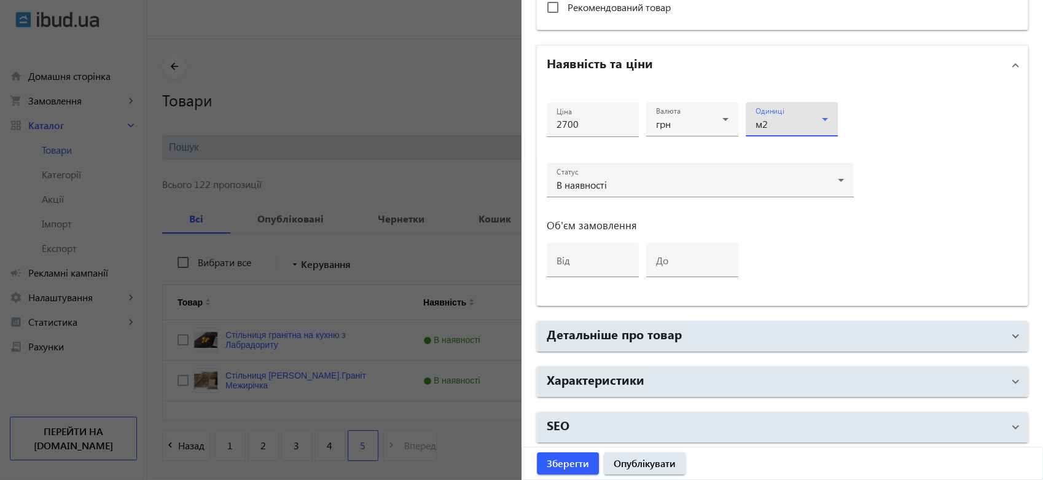
scroll to position [49, 0]
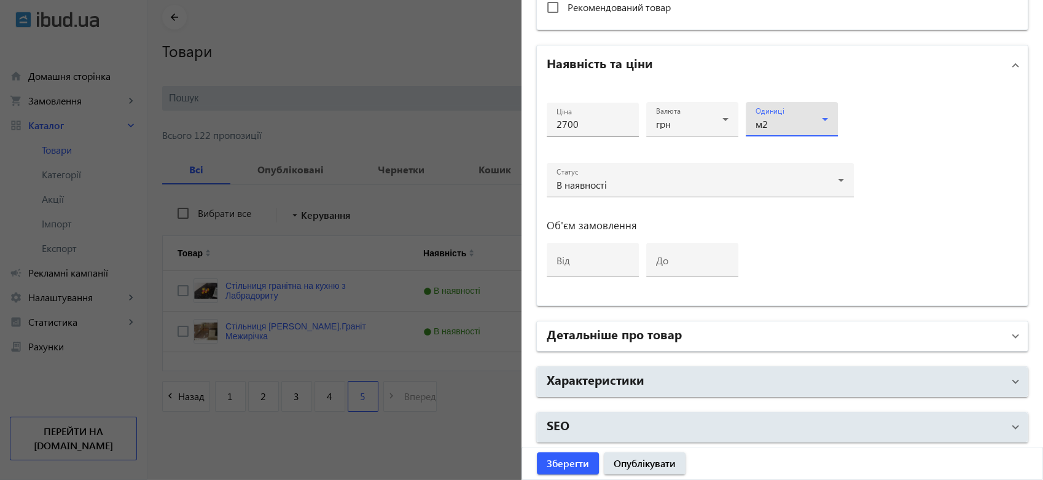
click at [668, 340] on h2 "Детальніше про товар" at bounding box center [614, 333] width 135 height 17
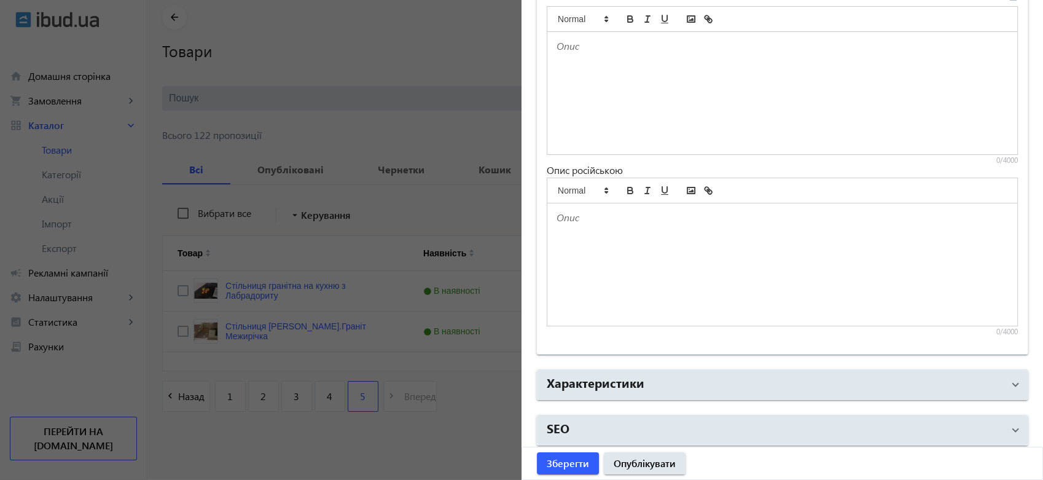
scroll to position [952, 0]
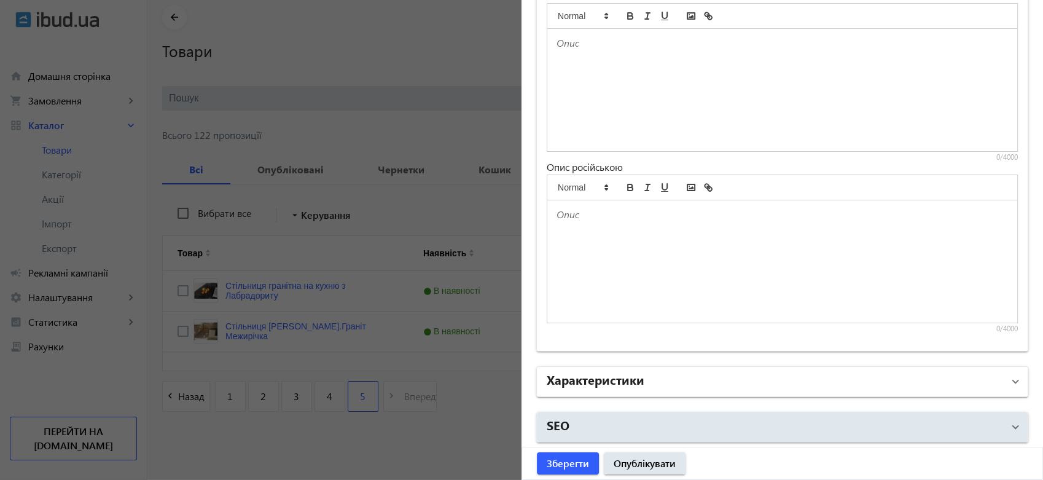
click at [630, 377] on h2 "Характеристики" at bounding box center [596, 378] width 98 height 17
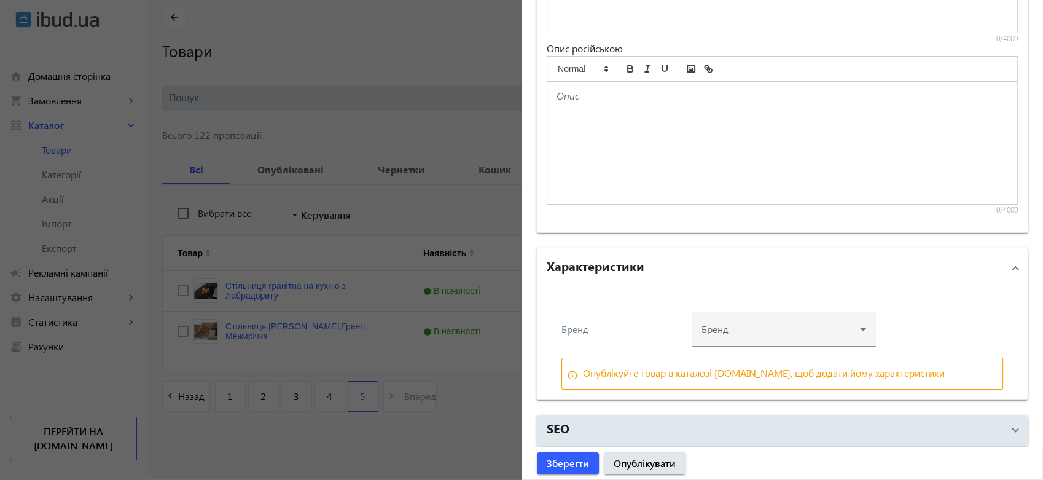
scroll to position [1073, 0]
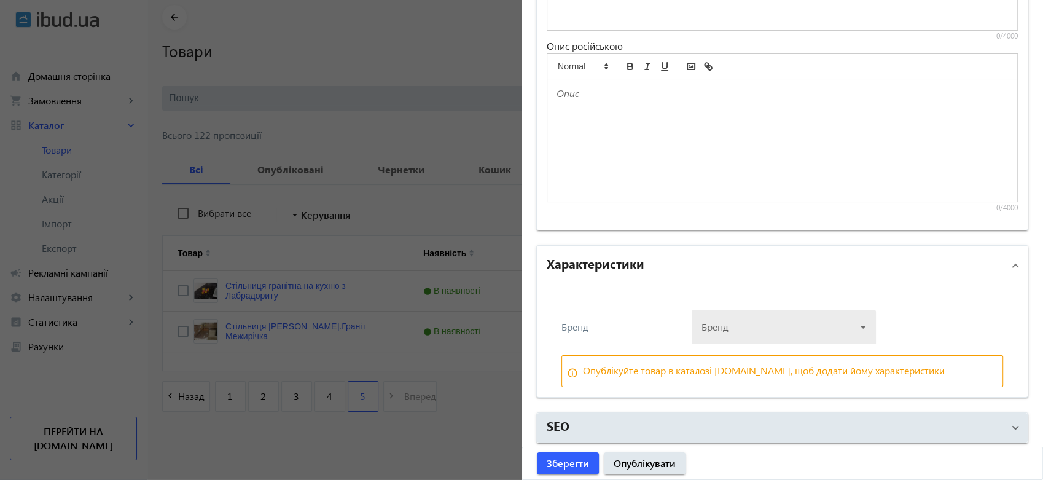
click at [798, 313] on div at bounding box center [783, 322] width 165 height 44
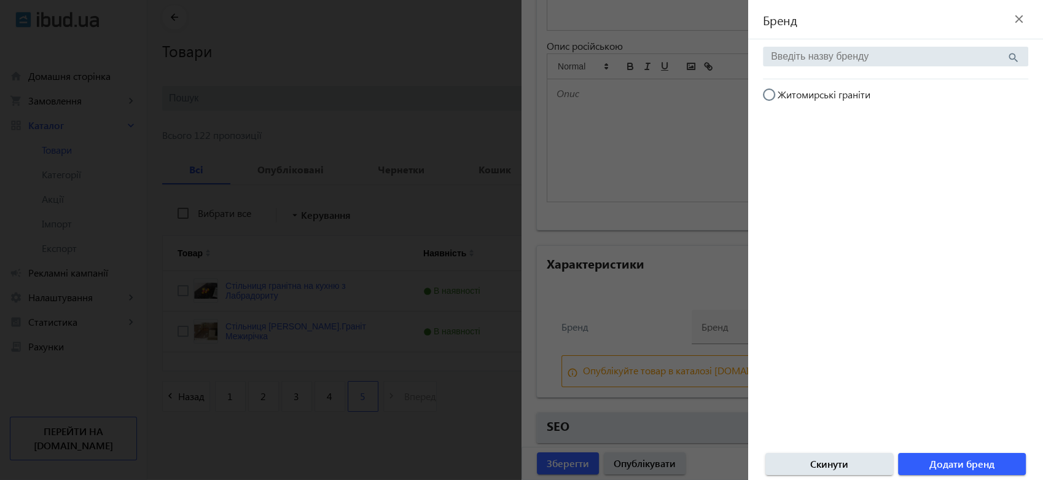
click at [803, 92] on span "Житомирські граніти" at bounding box center [823, 94] width 93 height 13
click at [787, 92] on input "Житомирські граніти" at bounding box center [775, 100] width 25 height 25
radio input "true"
click at [967, 465] on span "Додати бренд" at bounding box center [961, 464] width 65 height 14
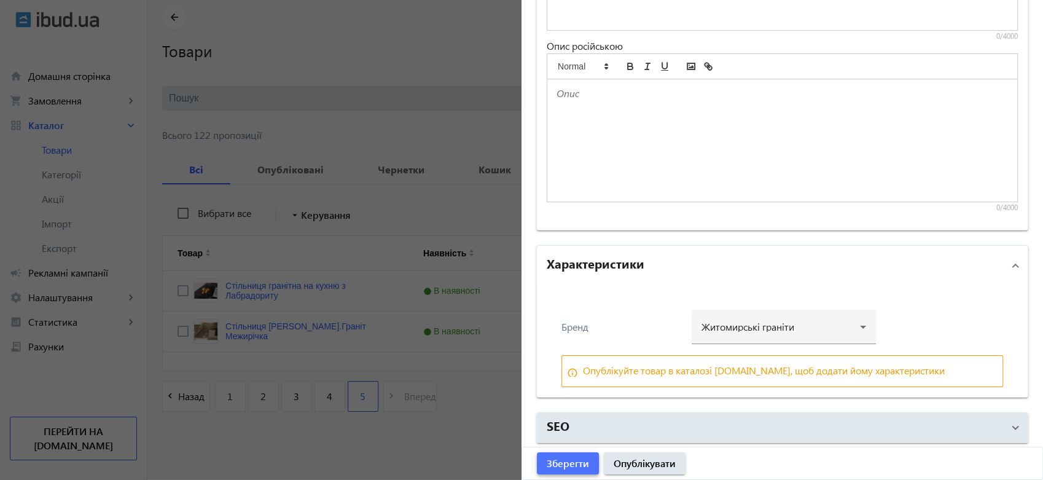
click at [561, 461] on span "Зберегти" at bounding box center [568, 463] width 42 height 14
click at [645, 462] on div "Зберегти Опублікувати" at bounding box center [782, 463] width 520 height 32
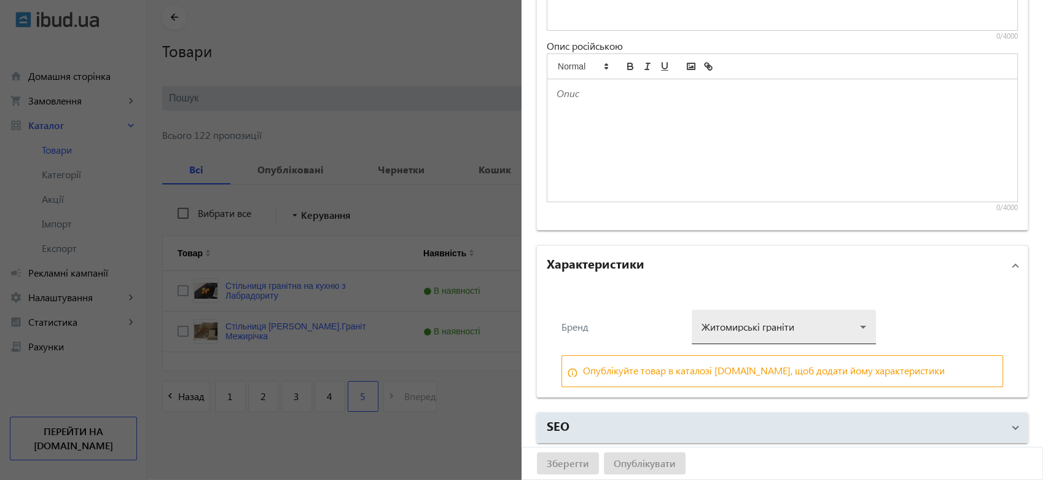
click at [849, 324] on div at bounding box center [783, 322] width 165 height 44
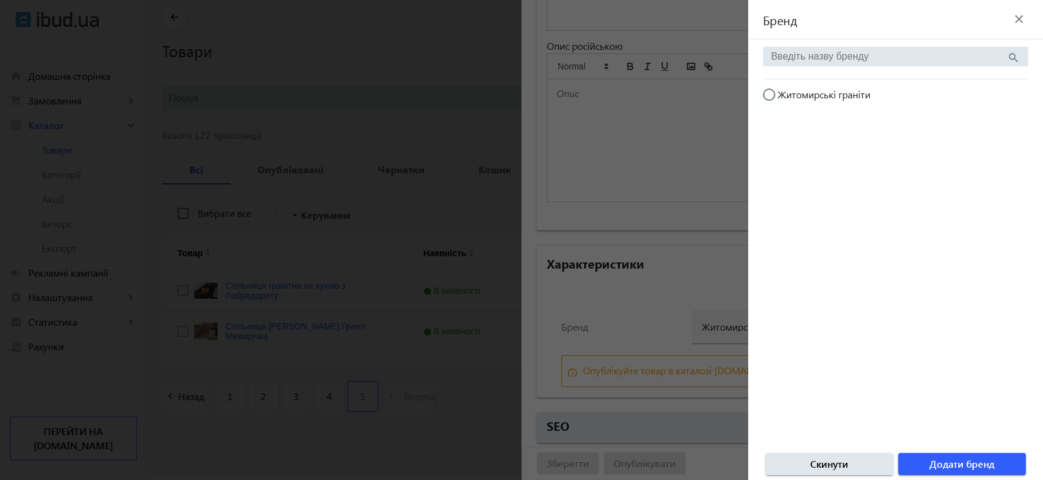
click at [711, 128] on div at bounding box center [521, 240] width 1043 height 480
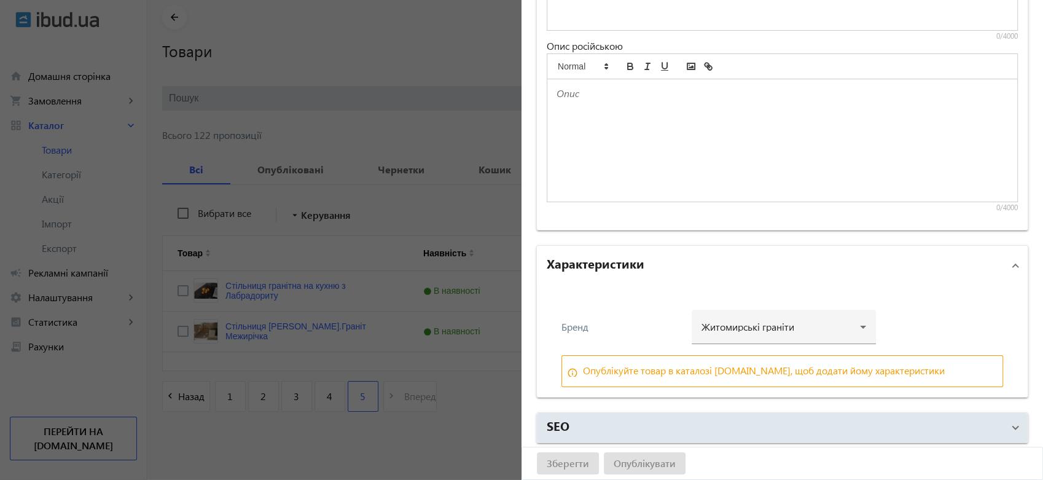
click at [579, 327] on div "Бренд" at bounding box center [622, 327] width 123 height 10
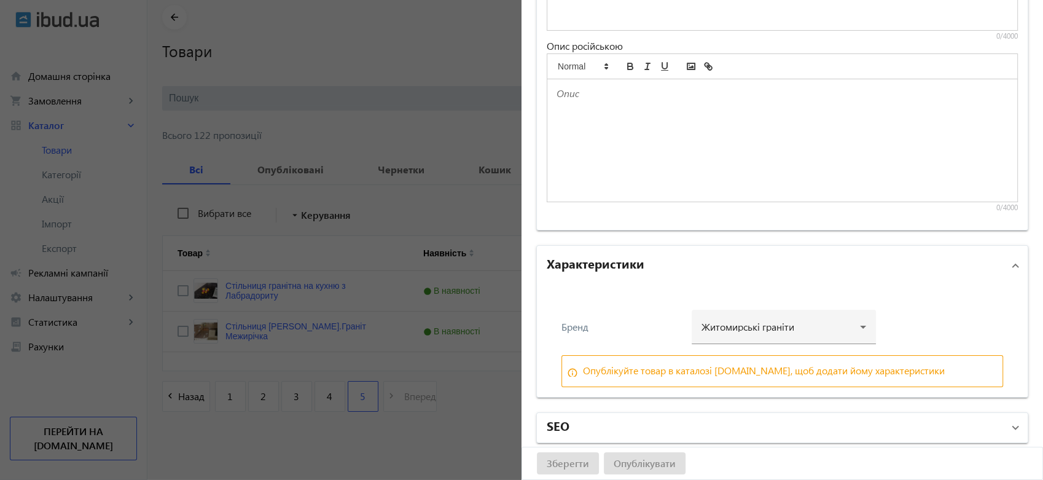
click at [868, 418] on mat-panel-title "SEO" at bounding box center [775, 427] width 456 height 22
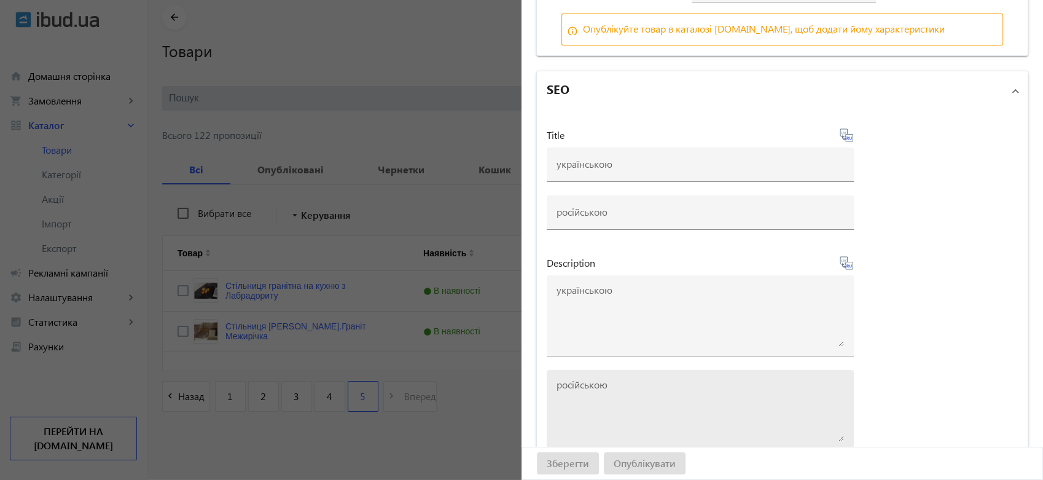
scroll to position [1564, 0]
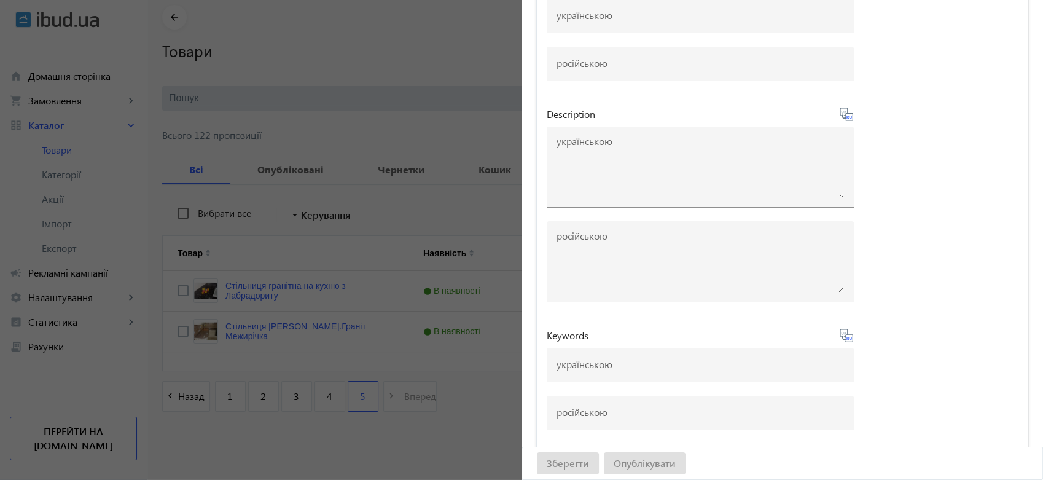
click at [914, 387] on div "Title Description Keywords" at bounding box center [782, 210] width 491 height 496
click at [645, 457] on div "Зберегти Опублікувати" at bounding box center [782, 463] width 520 height 32
click at [575, 459] on div "Зберегти Опублікувати" at bounding box center [782, 463] width 520 height 32
click at [314, 26] on div at bounding box center [521, 240] width 1043 height 480
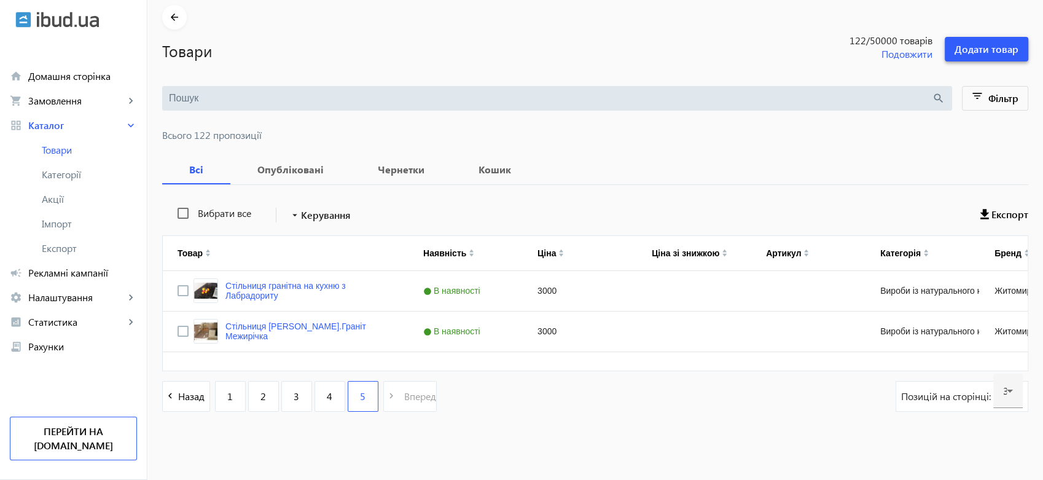
scroll to position [0, 0]
click at [327, 395] on span "4" at bounding box center [330, 396] width 6 height 14
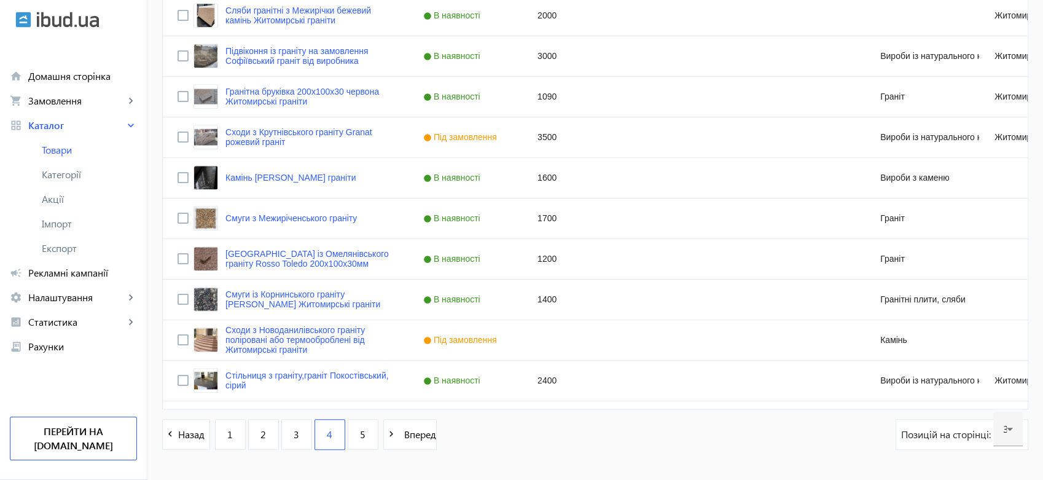
scroll to position [1172, 0]
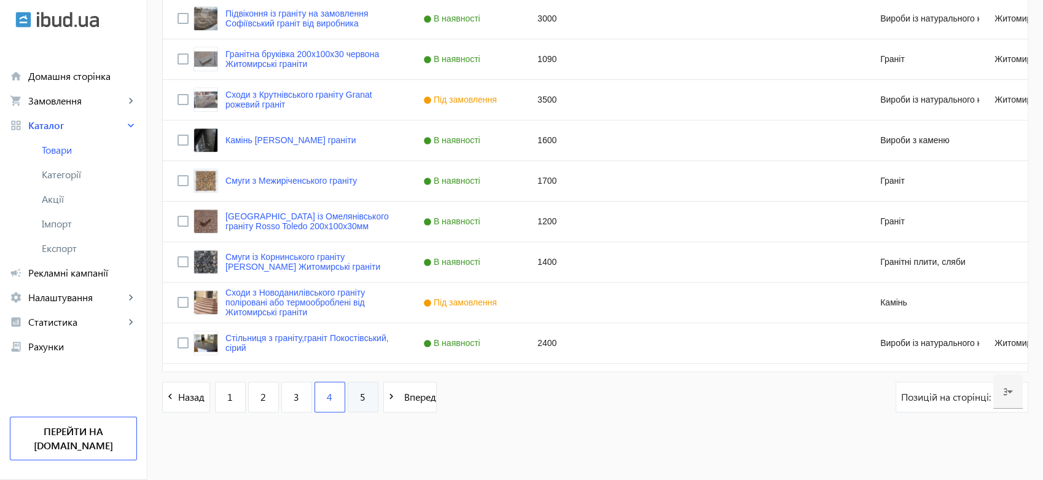
click at [360, 395] on span "5" at bounding box center [363, 397] width 6 height 14
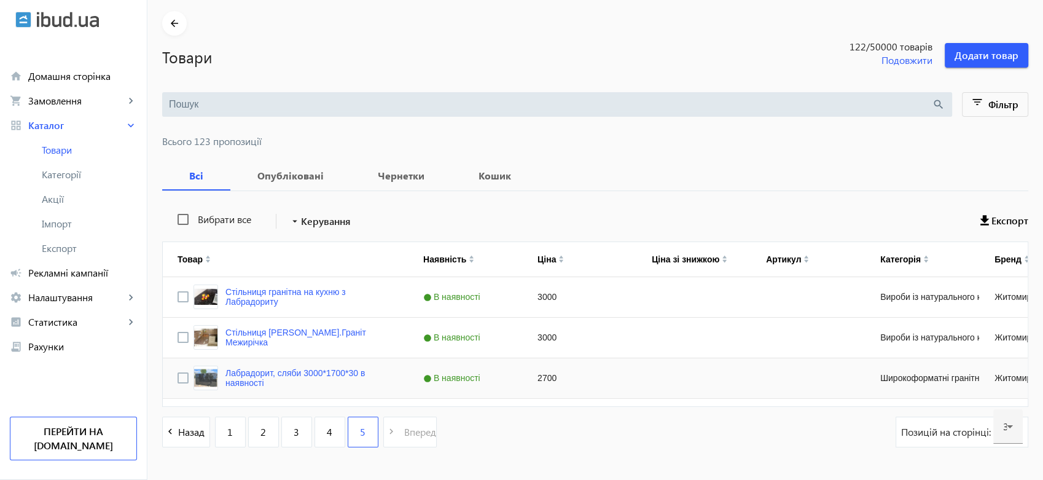
scroll to position [79, 0]
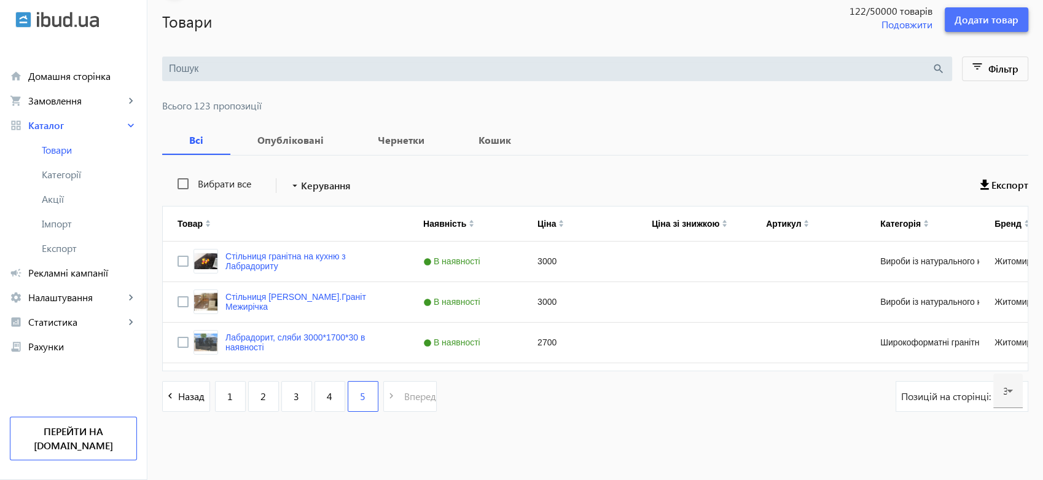
click at [992, 16] on span "Додати товар" at bounding box center [986, 20] width 64 height 14
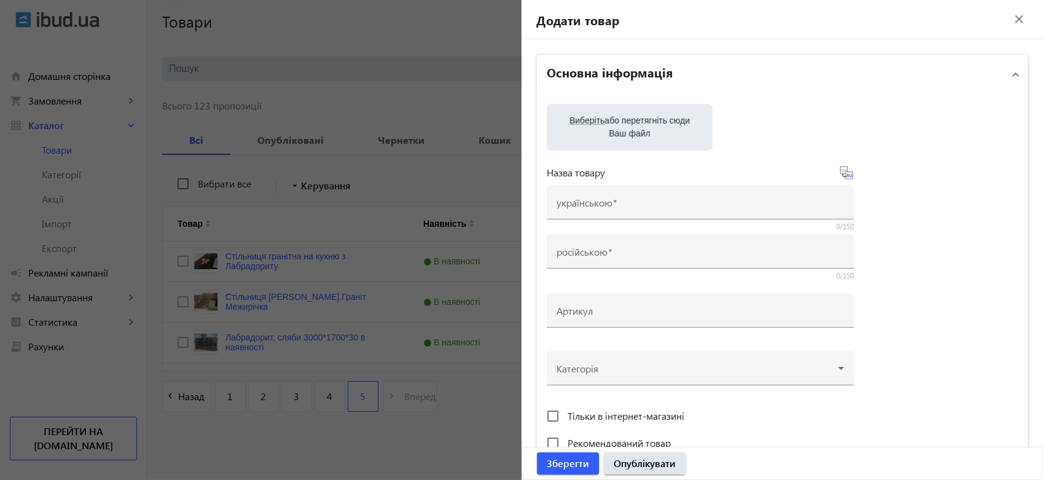
click at [611, 125] on label "Виберіть або перетягніть сюди Ваш файл" at bounding box center [629, 127] width 146 height 34
click at [611, 125] on input "Виберіть або перетягніть сюди Ваш файл" at bounding box center [629, 128] width 146 height 15
type input "C:\fakepath\Малофедорівка липень.jpg"
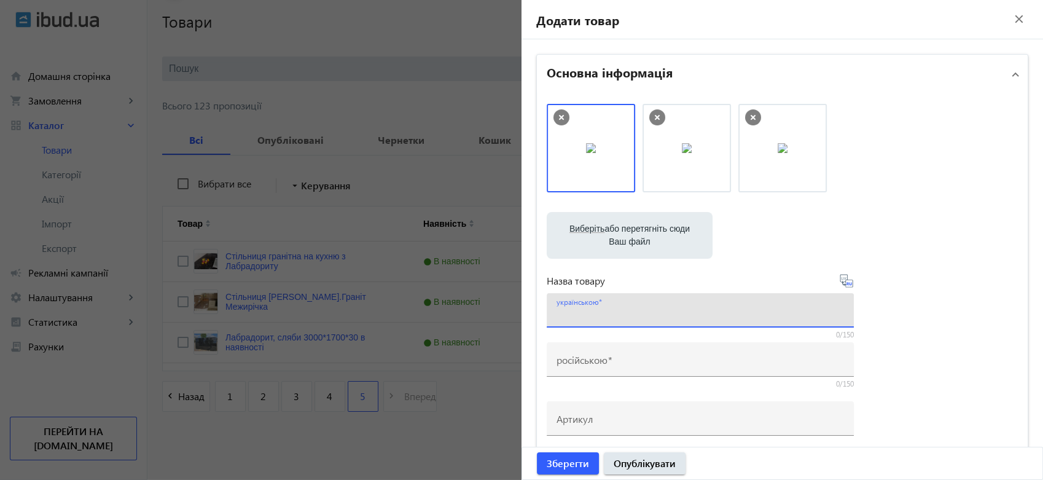
click at [632, 308] on input "українською" at bounding box center [699, 314] width 287 height 13
click at [676, 315] on input "Граніт Малофедорівський, 2450*1950*3" at bounding box center [699, 314] width 287 height 13
click at [781, 313] on input "Граніт Малофедорівський, сляби 2450*1950*3" at bounding box center [699, 314] width 287 height 13
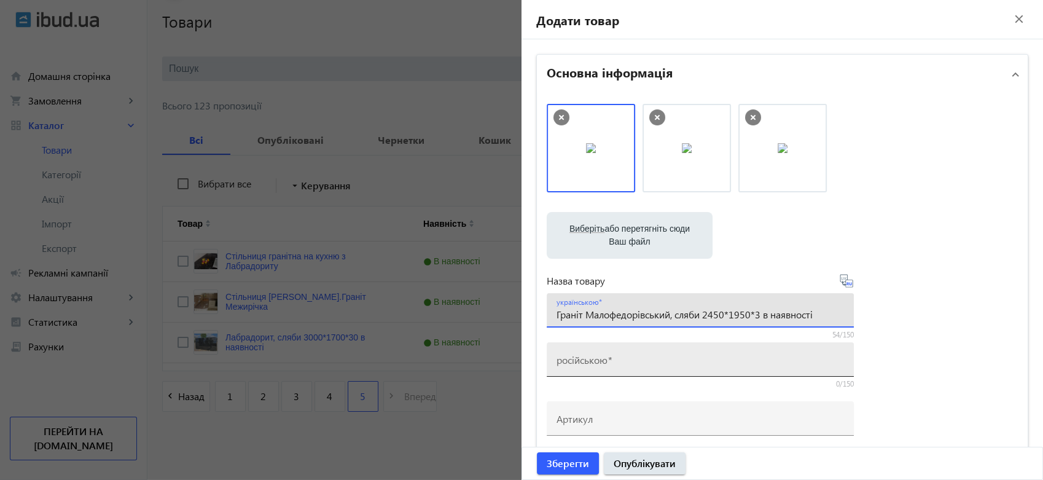
type input "Граніт Малофедорівський, сляби 2450*1950*3 в наявності"
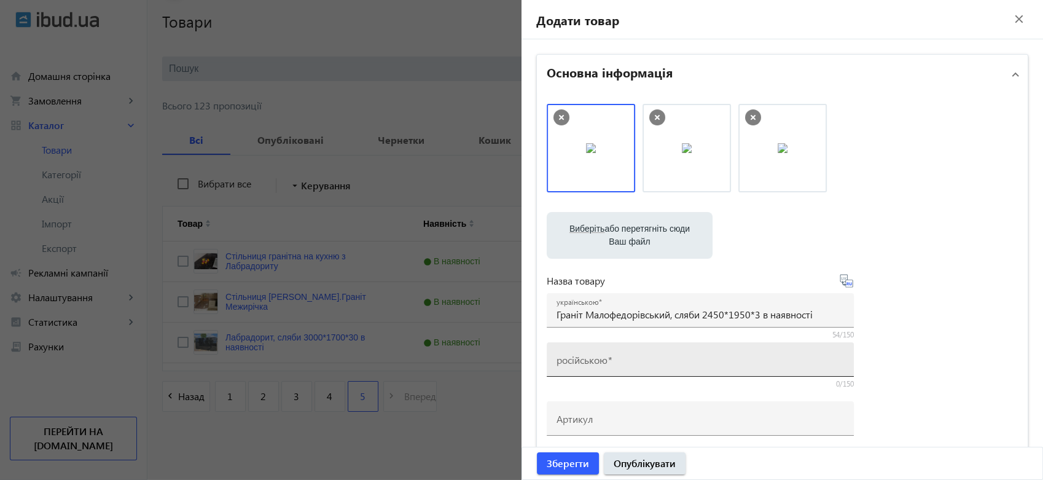
click at [597, 360] on mat-label "російською" at bounding box center [581, 359] width 51 height 13
click at [597, 360] on input "російською" at bounding box center [699, 363] width 287 height 13
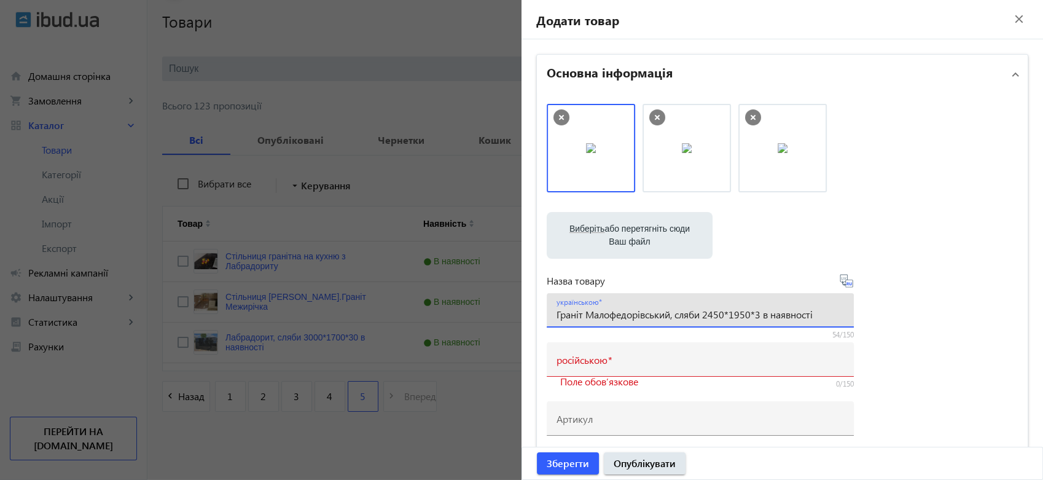
drag, startPoint x: 785, startPoint y: 311, endPoint x: 554, endPoint y: 306, distance: 231.0
click at [556, 306] on div "українською Граніт Малофедорівський, сляби 2450*1950*3 в наявності" at bounding box center [699, 310] width 287 height 34
click at [579, 360] on mat-label "російською" at bounding box center [581, 359] width 51 height 13
click at [579, 360] on input "російською" at bounding box center [699, 363] width 287 height 13
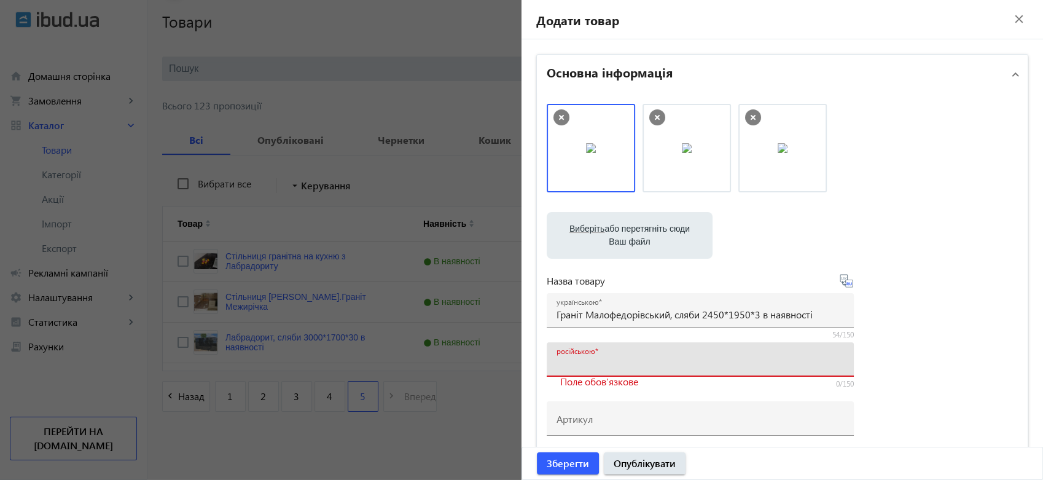
paste input "Граніт Малофедорівський, сляби 2450*1950*3 в наявності"
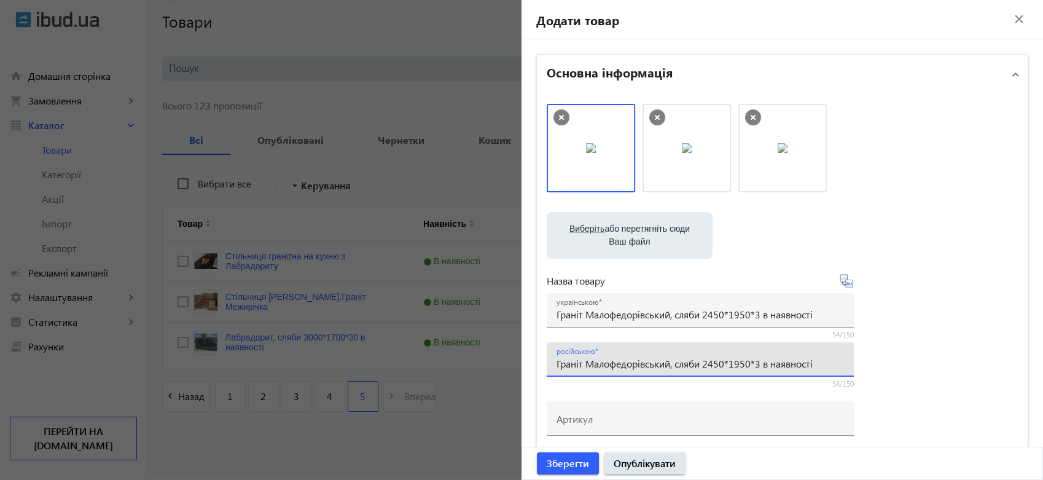
click at [571, 362] on input "Граніт Малофедорівський, сляби 2450*1950*3 в наявності" at bounding box center [699, 363] width 287 height 13
click at [639, 365] on input "Гранит Малофедорівський, сляби 2450*1950*3 в наявності" at bounding box center [699, 363] width 287 height 13
click at [660, 366] on input "Гранит Малофедоровський, сляби 2450*1950*3 в наявності" at bounding box center [699, 363] width 287 height 13
click at [684, 363] on input "Гранит Малофедоровский, сляби 2450*1950*3 в наявності" at bounding box center [699, 363] width 287 height 13
drag, startPoint x: 825, startPoint y: 364, endPoint x: 779, endPoint y: 364, distance: 46.1
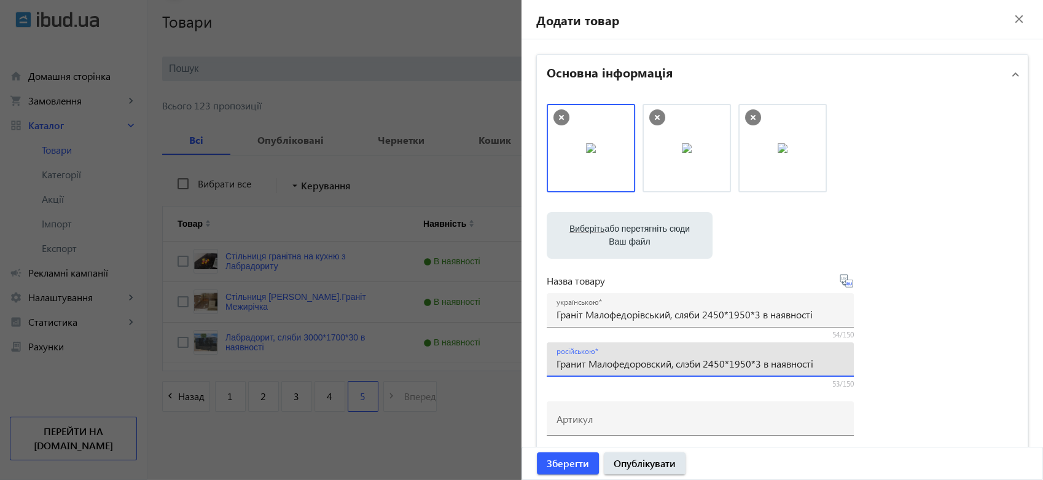
click at [779, 364] on input "Гранит Малофедоровский, слэби 2450*1950*3 в наявності" at bounding box center [699, 363] width 287 height 13
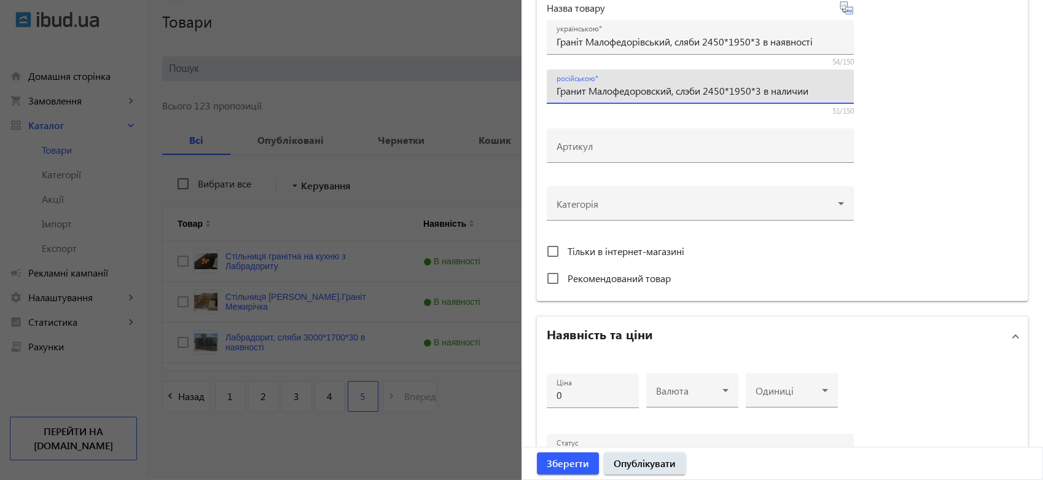
scroll to position [341, 0]
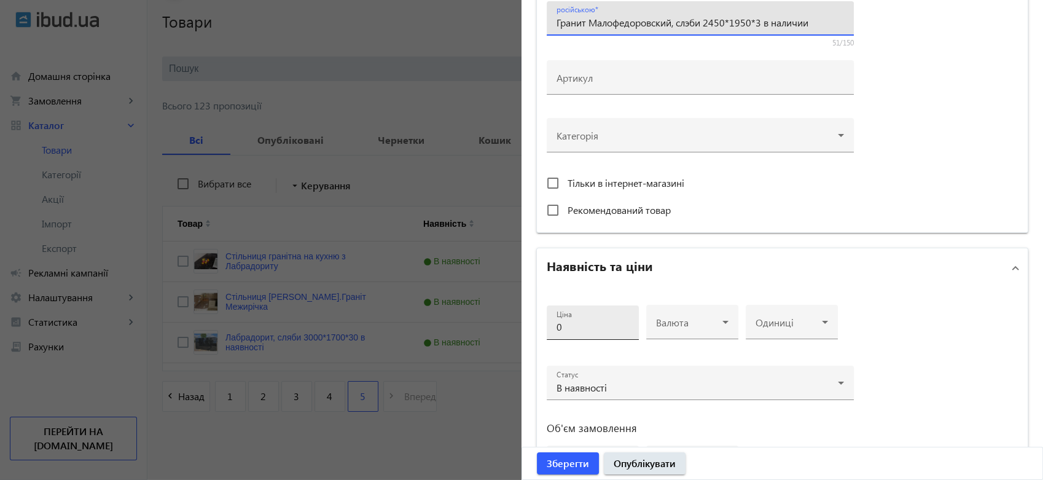
type input "Гранит Малофедоровский, слэби 2450*1950*3 в наличии"
click at [578, 321] on input "0" at bounding box center [592, 326] width 72 height 13
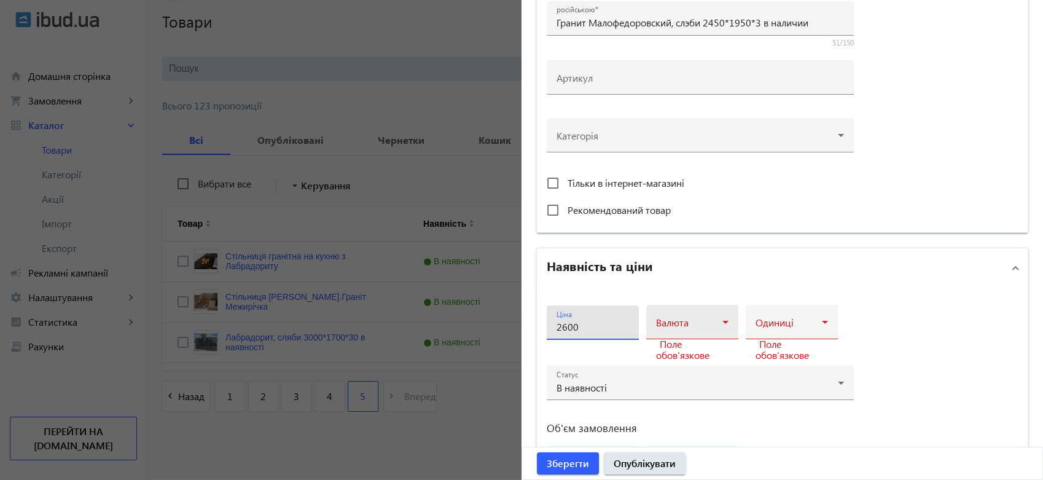
type input "2600"
click at [669, 322] on span at bounding box center [689, 327] width 66 height 10
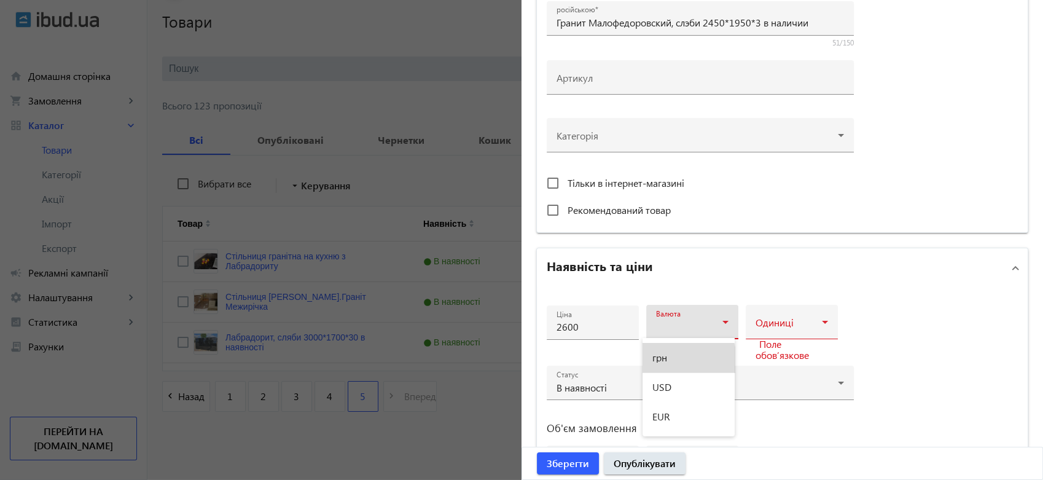
click at [668, 360] on mat-option "грн" at bounding box center [688, 357] width 92 height 29
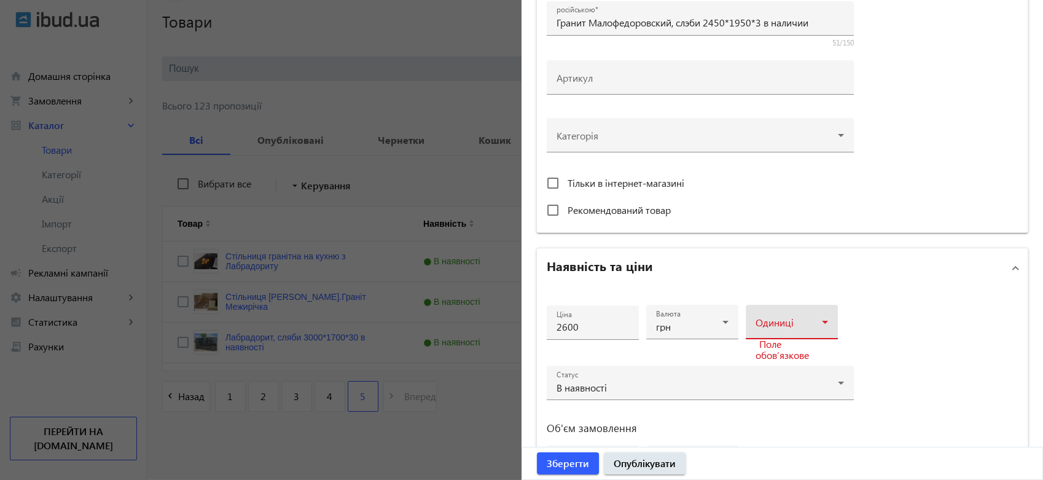
click at [778, 323] on span at bounding box center [788, 327] width 66 height 10
click at [774, 241] on mat-option "м2" at bounding box center [788, 242] width 92 height 29
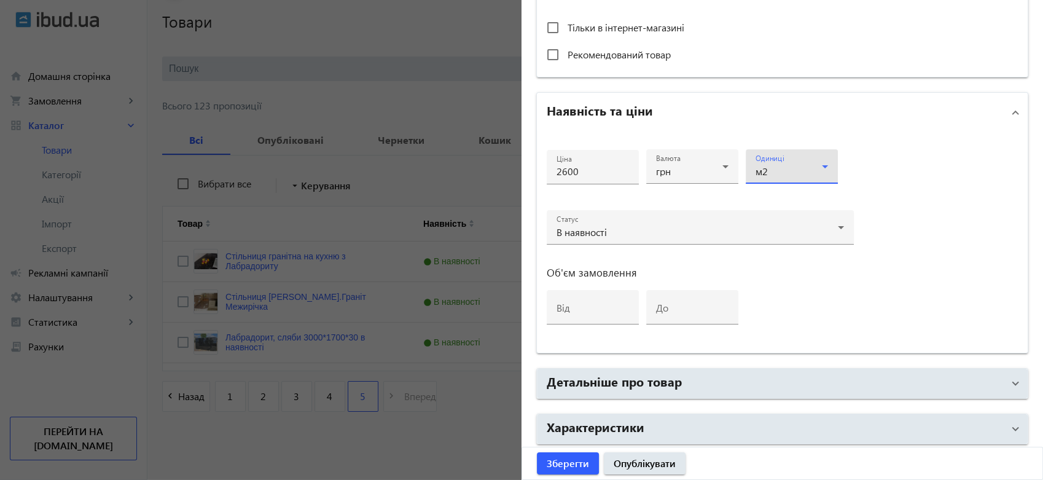
scroll to position [543, 0]
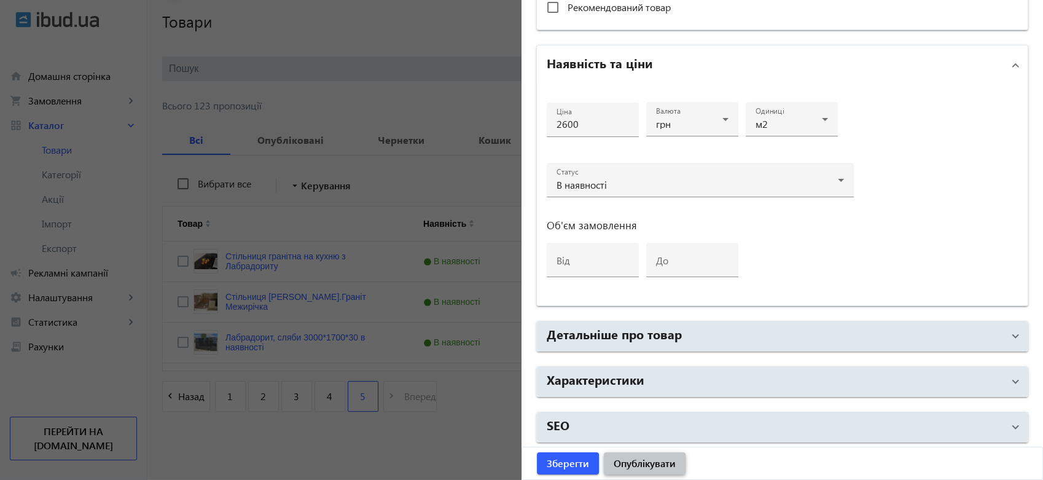
click at [656, 461] on span "Опублікувати" at bounding box center [644, 463] width 62 height 14
click at [428, 427] on div at bounding box center [521, 240] width 1043 height 480
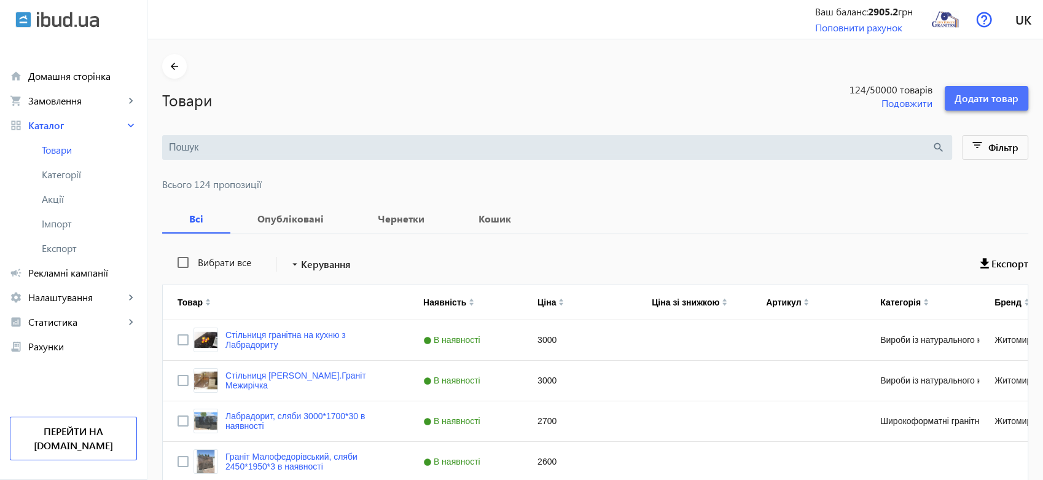
click at [975, 103] on span "Додати товар" at bounding box center [986, 99] width 64 height 14
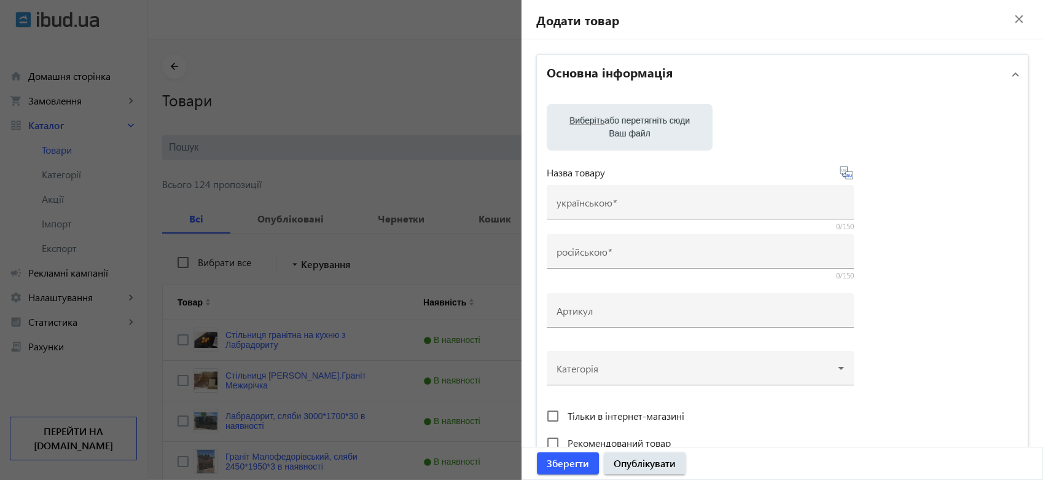
click at [594, 122] on span "Виберіть" at bounding box center [586, 120] width 35 height 10
click at [594, 122] on input "Виберіть або перетягніть сюди Ваш файл" at bounding box center [629, 128] width 146 height 15
